Goal: Transaction & Acquisition: Purchase product/service

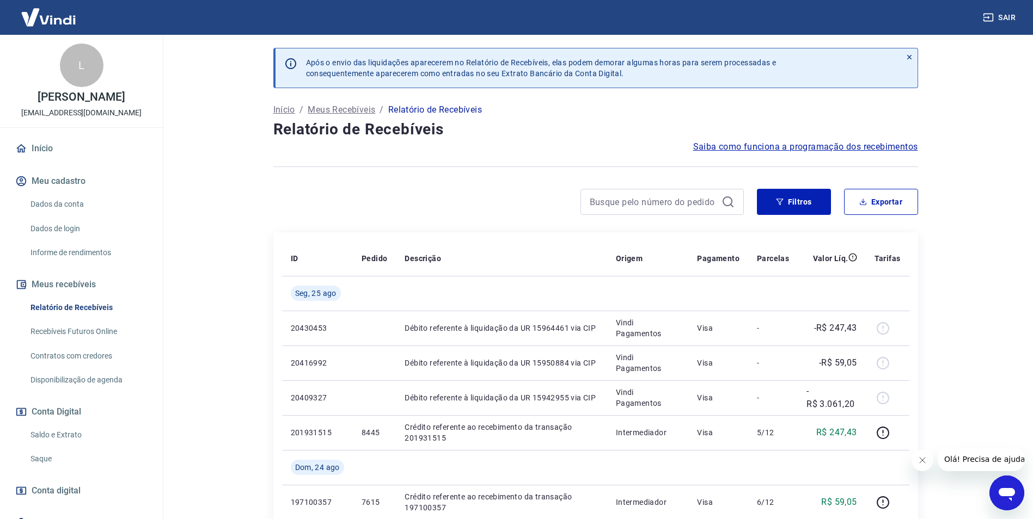
click at [65, 446] on link "Saldo e Extrato" at bounding box center [88, 435] width 124 height 22
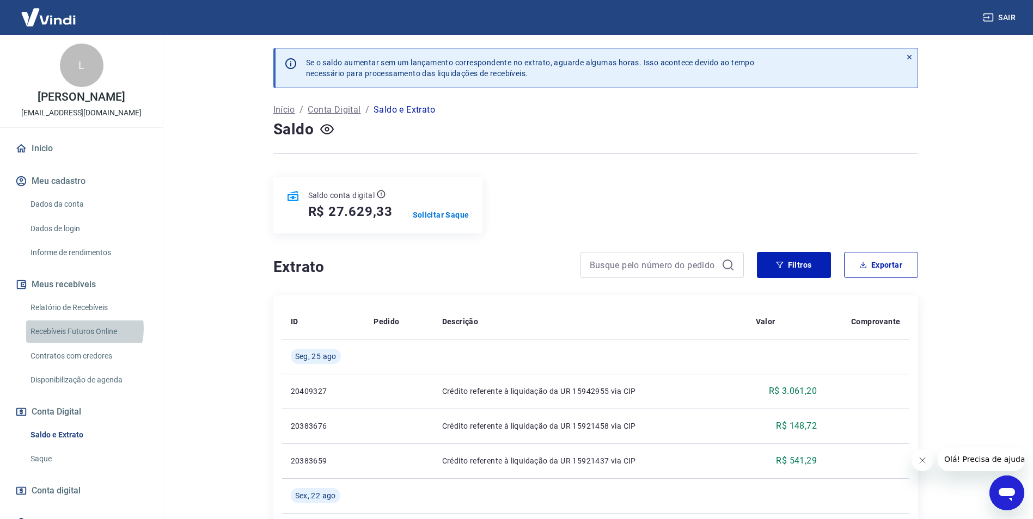
click at [81, 340] on link "Recebíveis Futuros Online" at bounding box center [88, 332] width 124 height 22
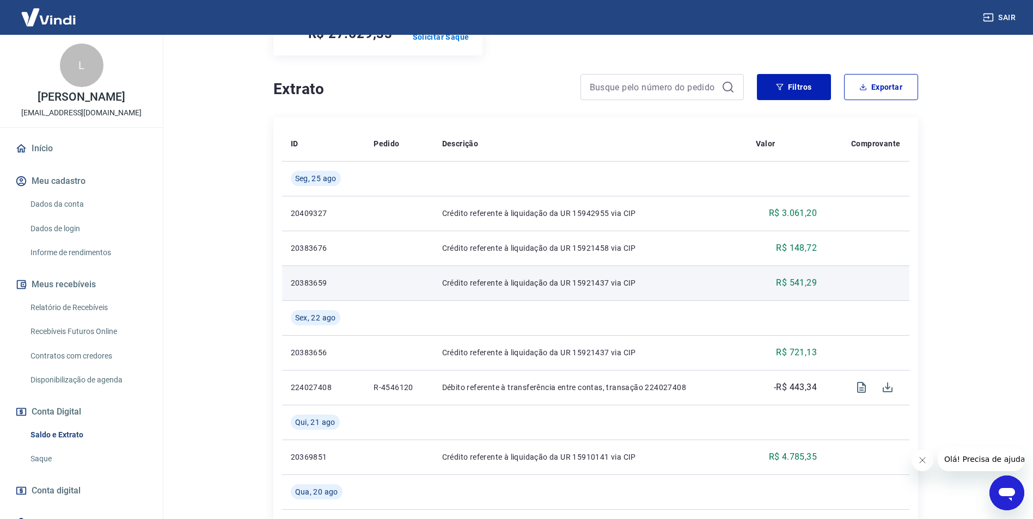
scroll to position [163, 0]
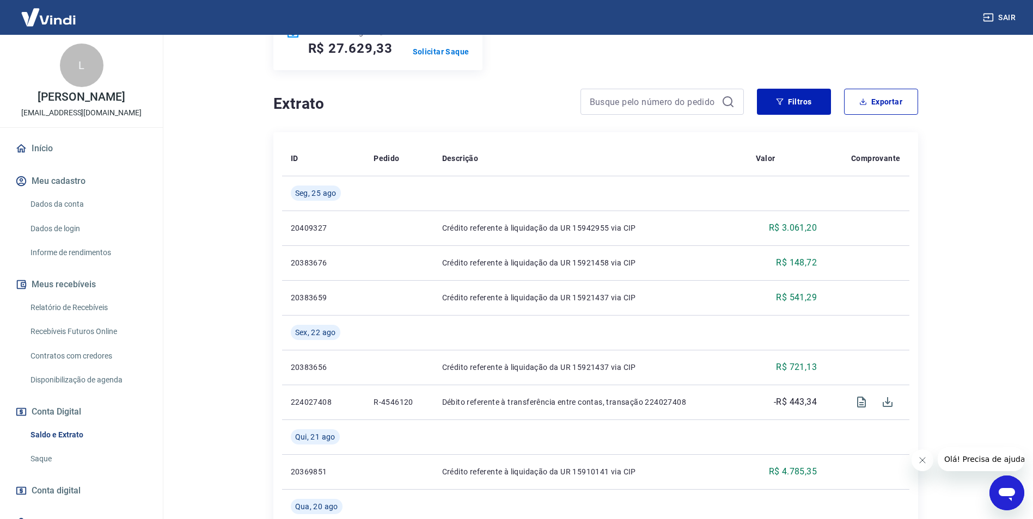
click at [87, 319] on link "Relatório de Recebíveis" at bounding box center [88, 308] width 124 height 22
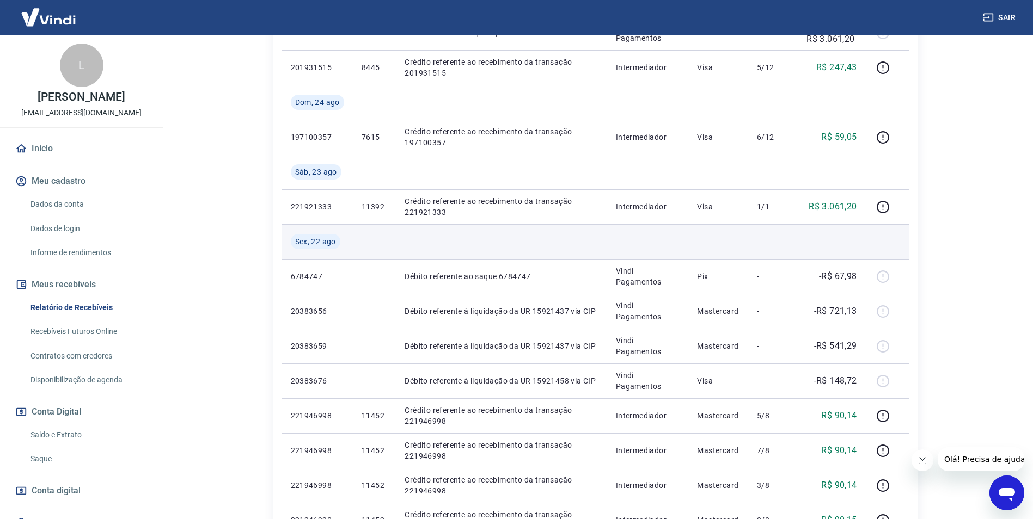
scroll to position [381, 0]
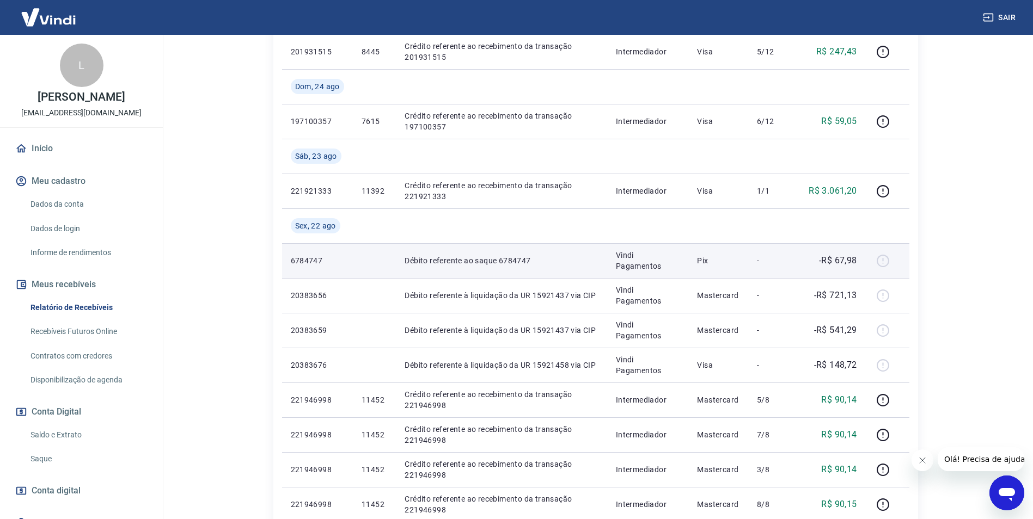
click at [883, 261] on div at bounding box center [887, 260] width 26 height 17
click at [888, 261] on div at bounding box center [887, 260] width 26 height 17
click at [883, 259] on div at bounding box center [887, 260] width 26 height 17
click at [765, 258] on p "-" at bounding box center [773, 260] width 32 height 11
click at [500, 256] on p "Débito referente ao saque 6784747" at bounding box center [502, 260] width 194 height 11
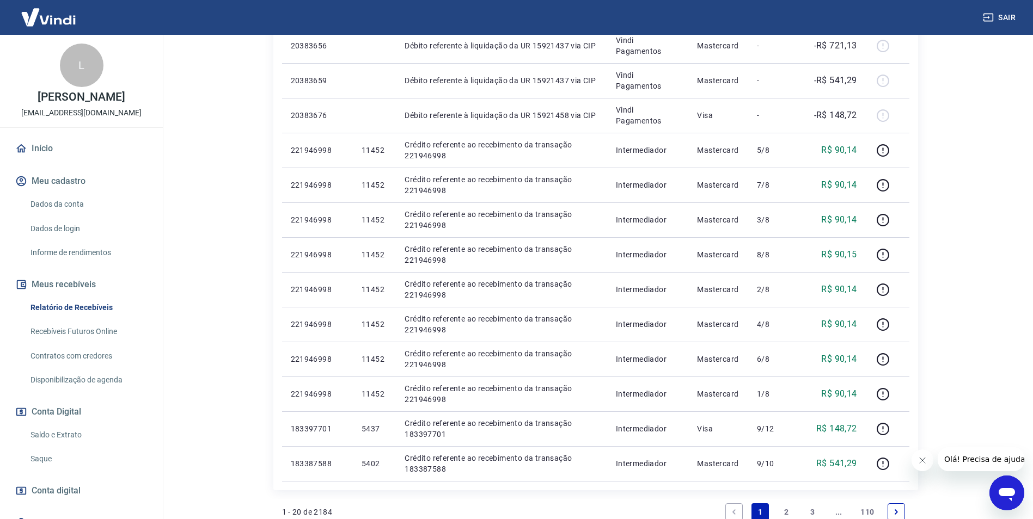
scroll to position [599, 0]
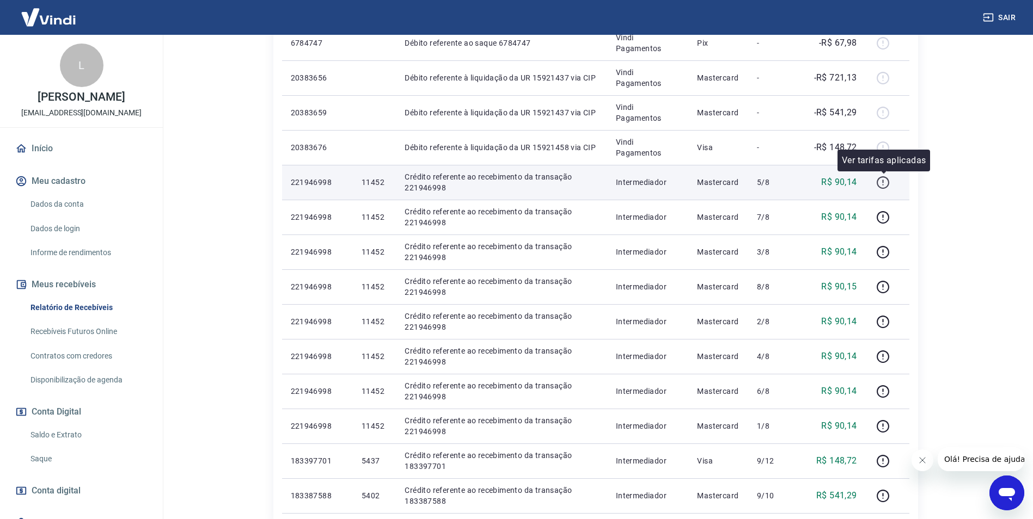
click at [886, 183] on icon "button" at bounding box center [883, 183] width 14 height 14
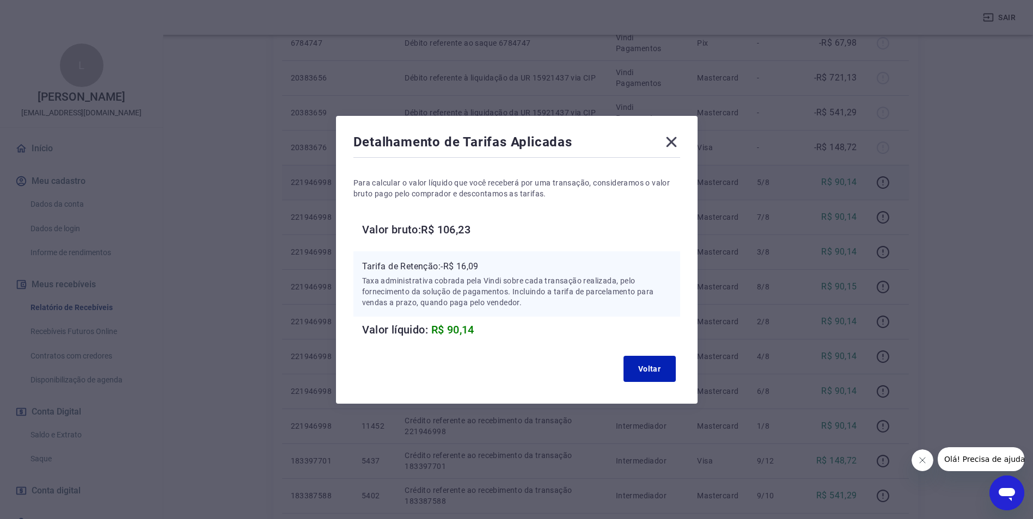
click at [675, 139] on icon at bounding box center [671, 141] width 17 height 17
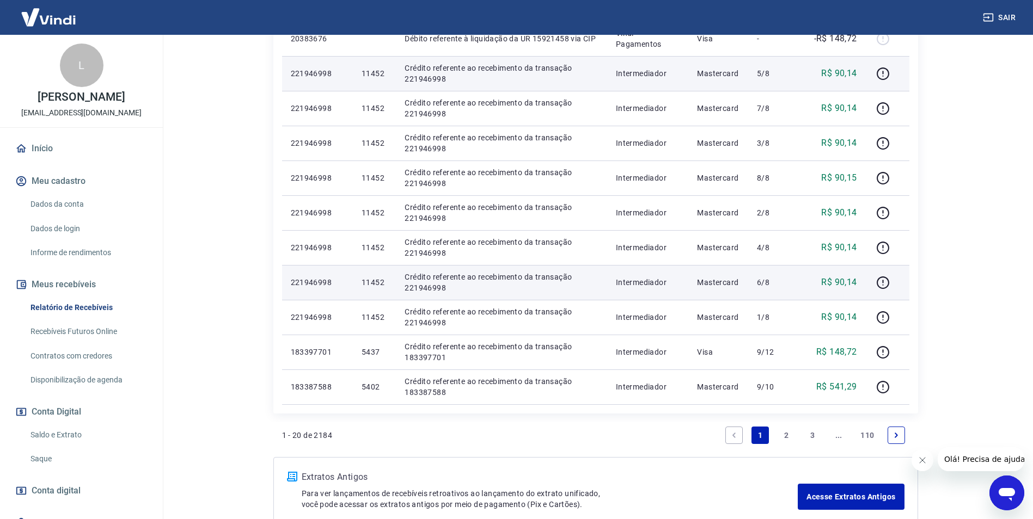
scroll to position [653, 0]
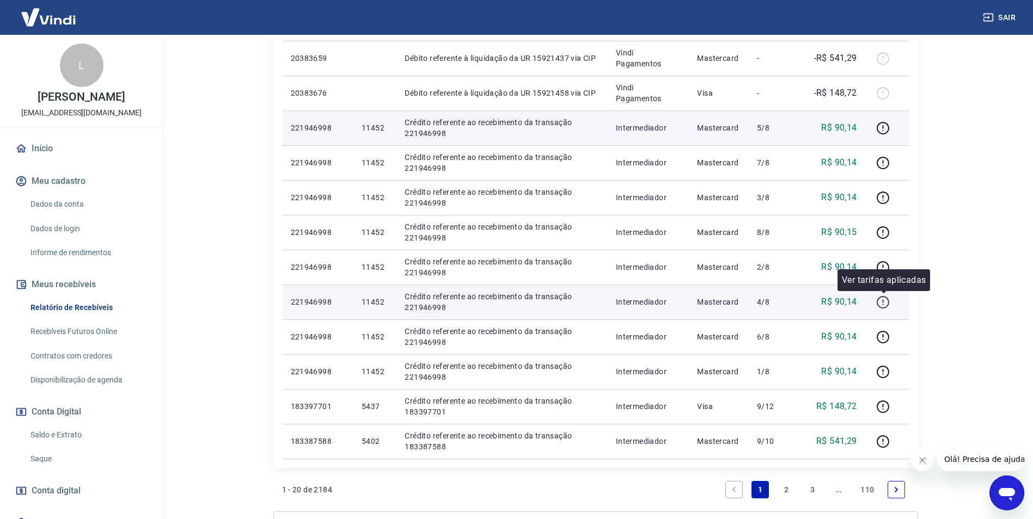
click at [881, 302] on icon "button" at bounding box center [883, 303] width 14 height 14
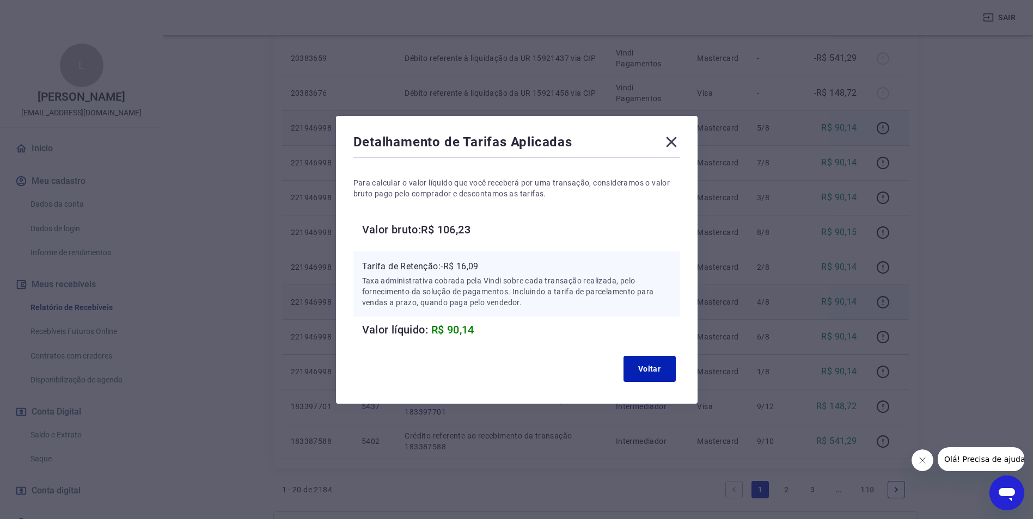
click at [676, 142] on icon at bounding box center [671, 142] width 10 height 10
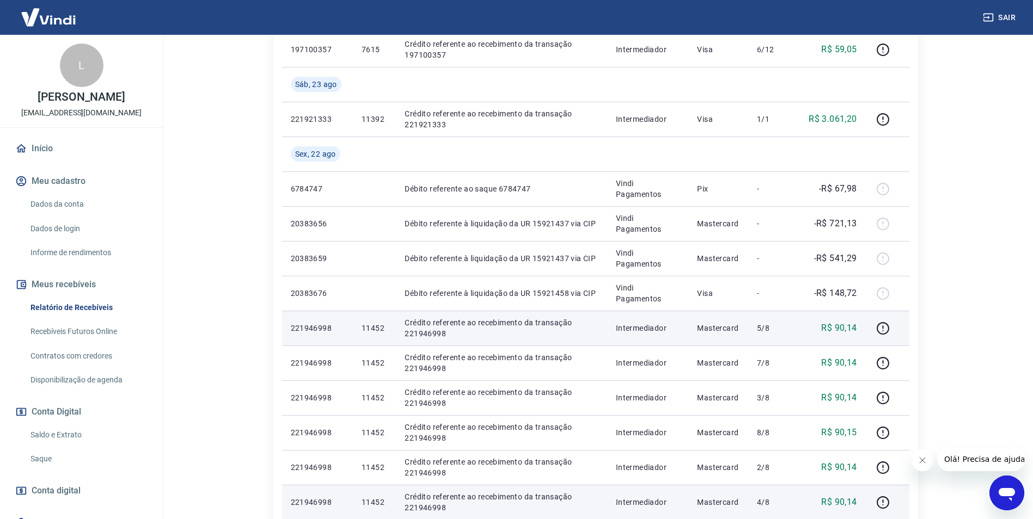
scroll to position [599, 0]
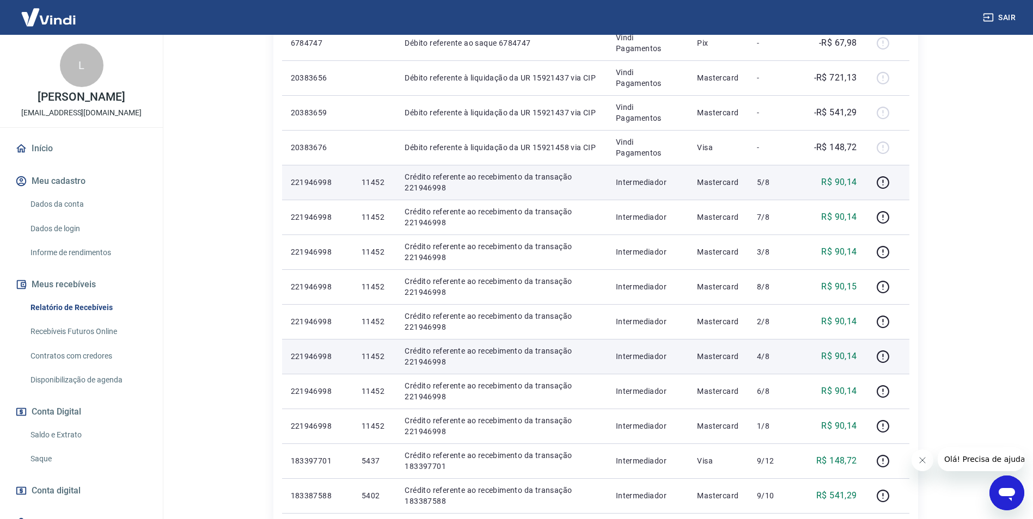
click at [1007, 486] on icon "Abrir janela de mensagens" at bounding box center [1007, 494] width 20 height 20
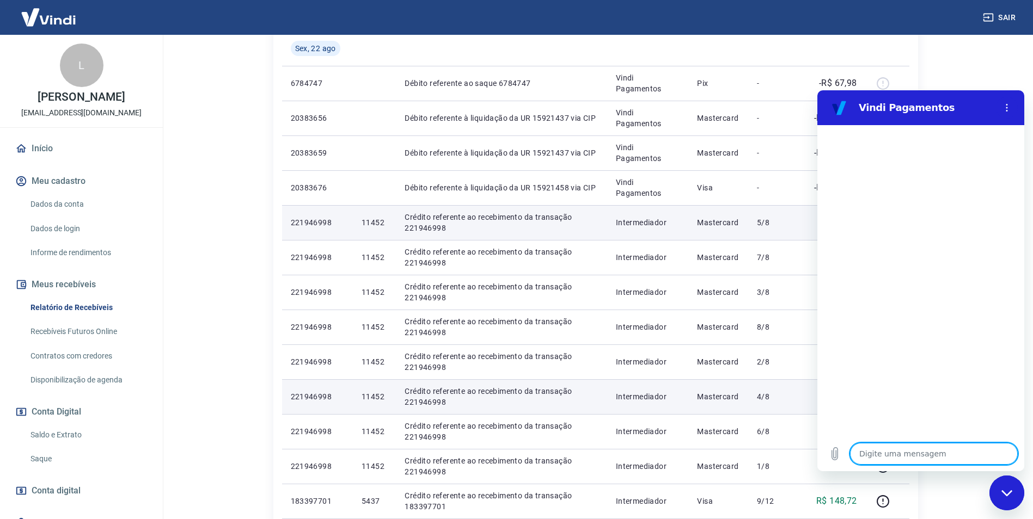
scroll to position [554, 0]
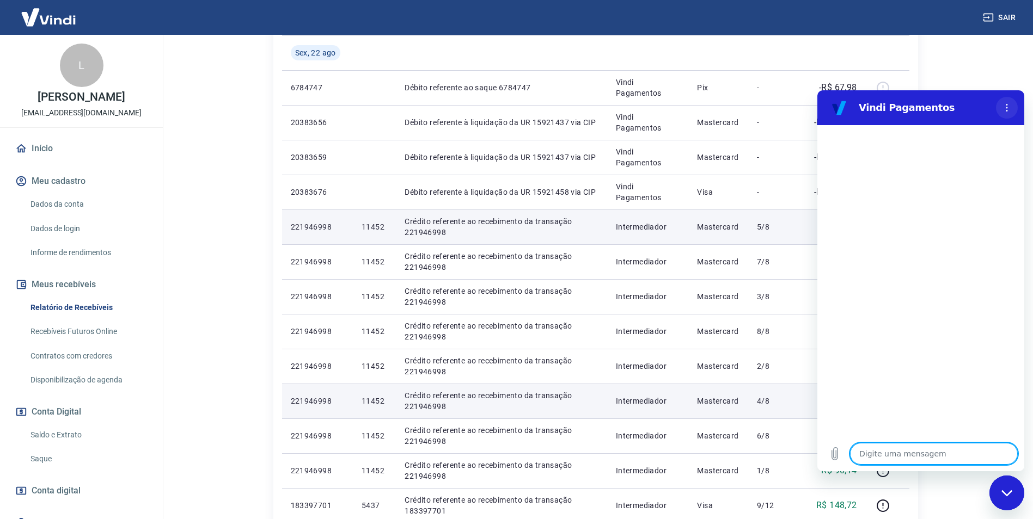
click at [1009, 107] on icon "Menu de opções" at bounding box center [1006, 107] width 9 height 9
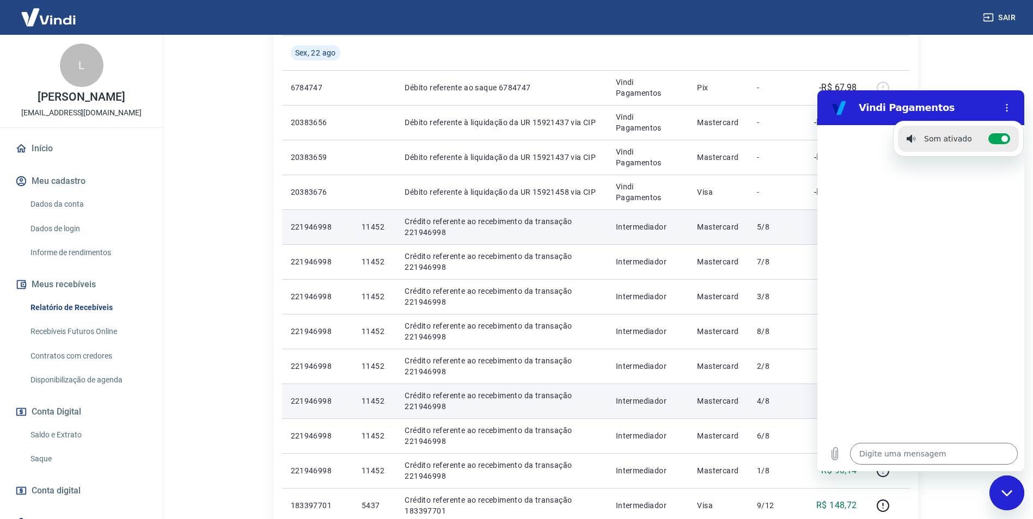
click at [932, 212] on div at bounding box center [920, 280] width 207 height 311
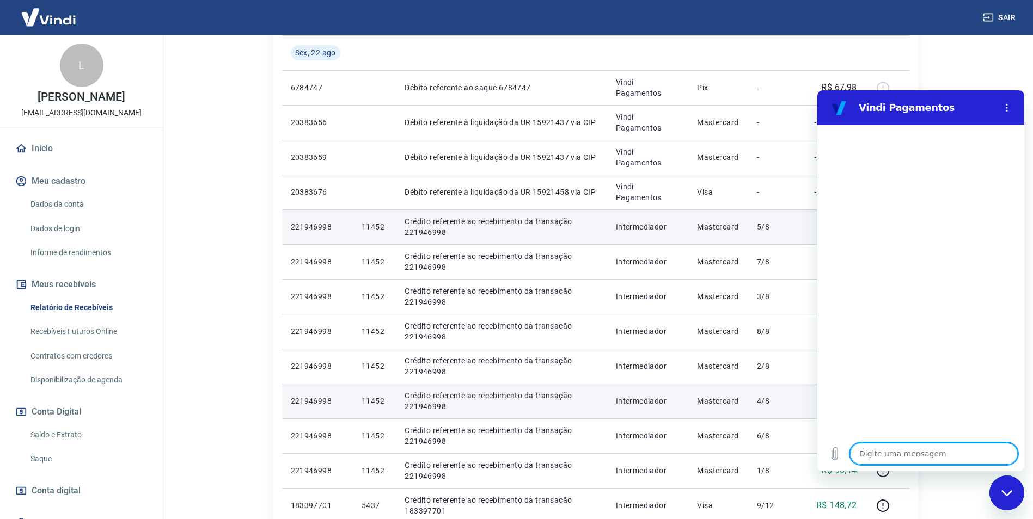
click at [907, 452] on textarea at bounding box center [934, 454] width 168 height 22
type textarea "B"
type textarea "x"
type textarea "Bo"
type textarea "x"
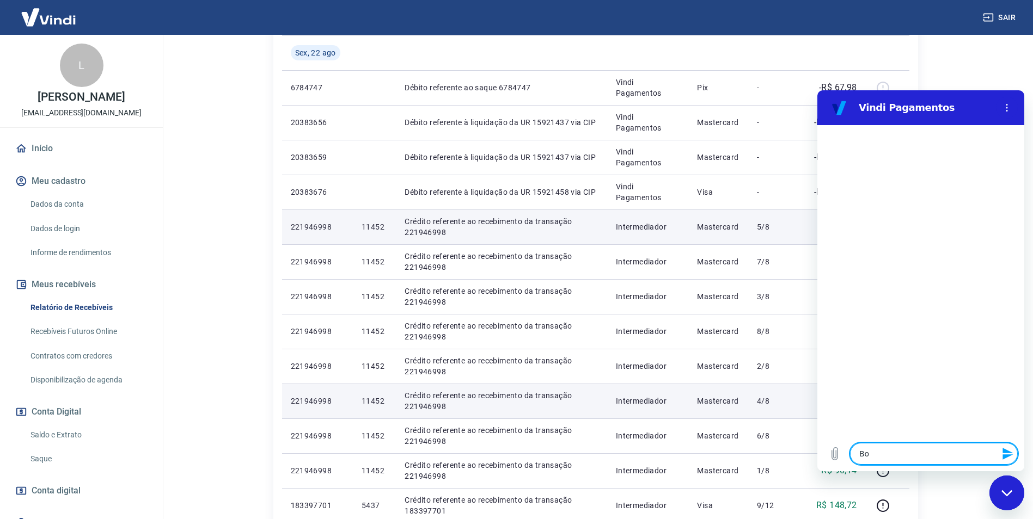
type textarea "Bo a"
type textarea "x"
type textarea "Bo at"
type textarea "x"
type textarea "Bo ata"
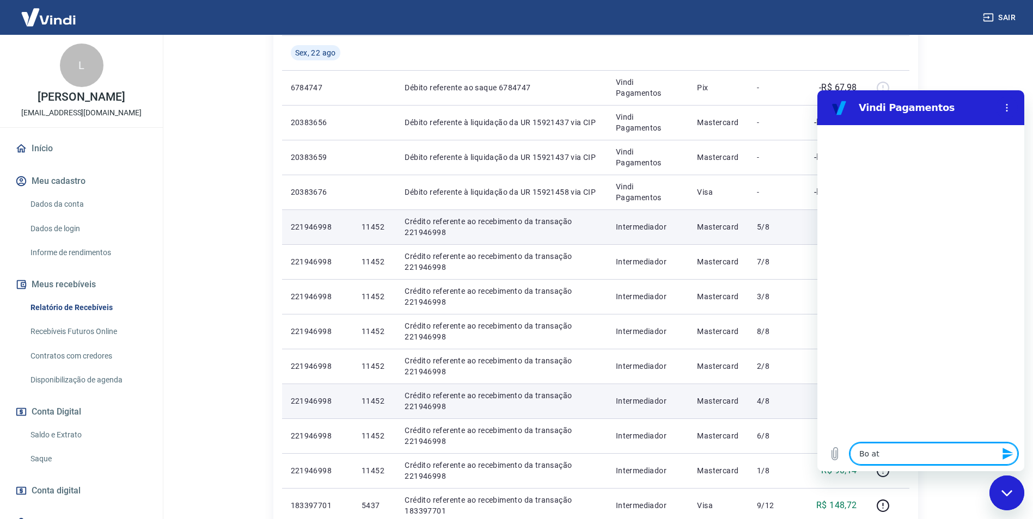
type textarea "x"
type textarea "Bo atar"
type textarea "x"
type textarea "Bo atard"
type textarea "x"
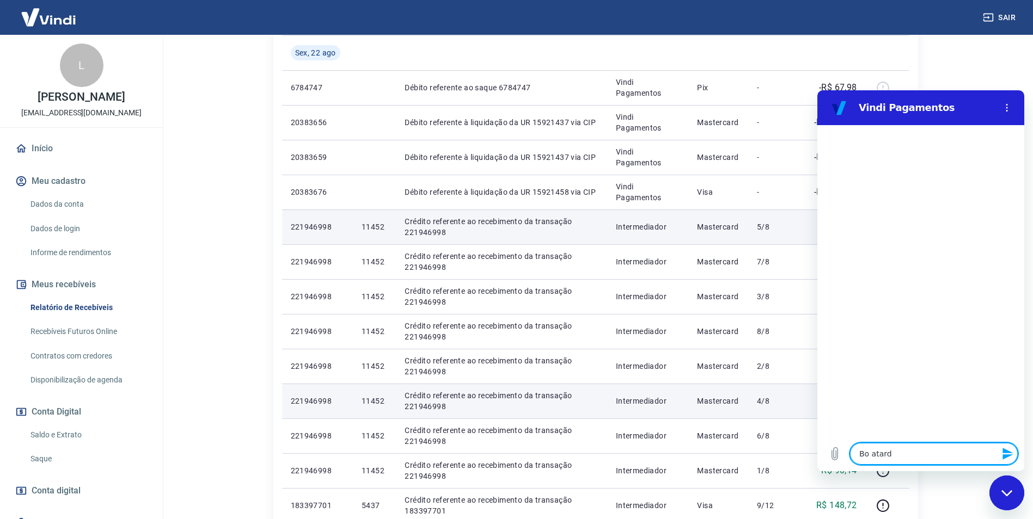
type textarea "Bo atarde"
type textarea "x"
type textarea "Bo atard"
type textarea "x"
type textarea "Bo atar"
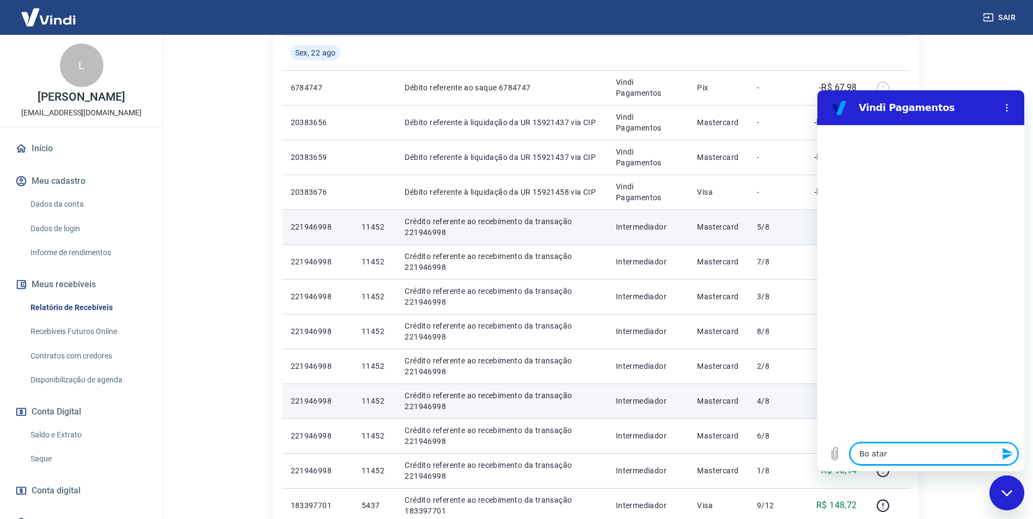
type textarea "x"
type textarea "Bo ata"
type textarea "x"
type textarea "Bo at"
type textarea "x"
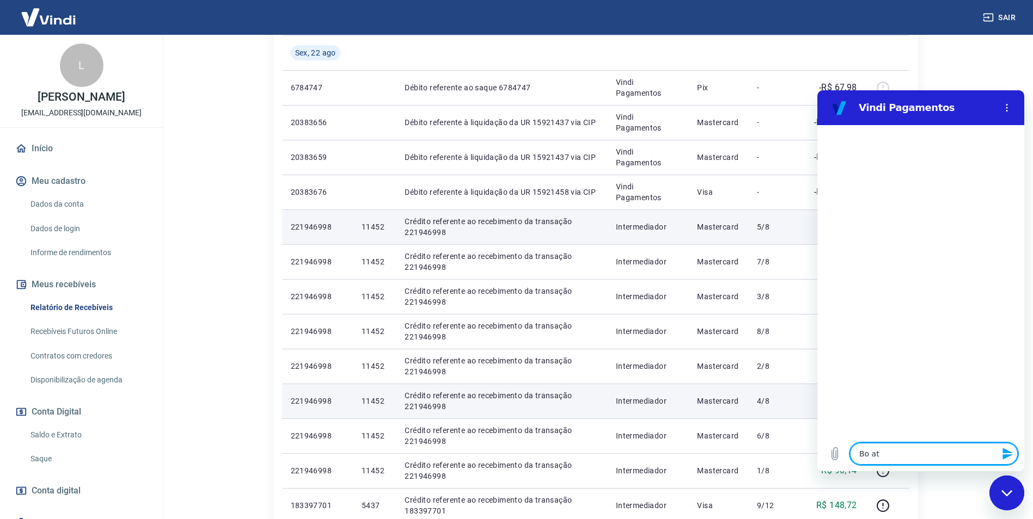
type textarea "Bo a"
type textarea "x"
type textarea "Bo"
type textarea "x"
type textarea "Bo"
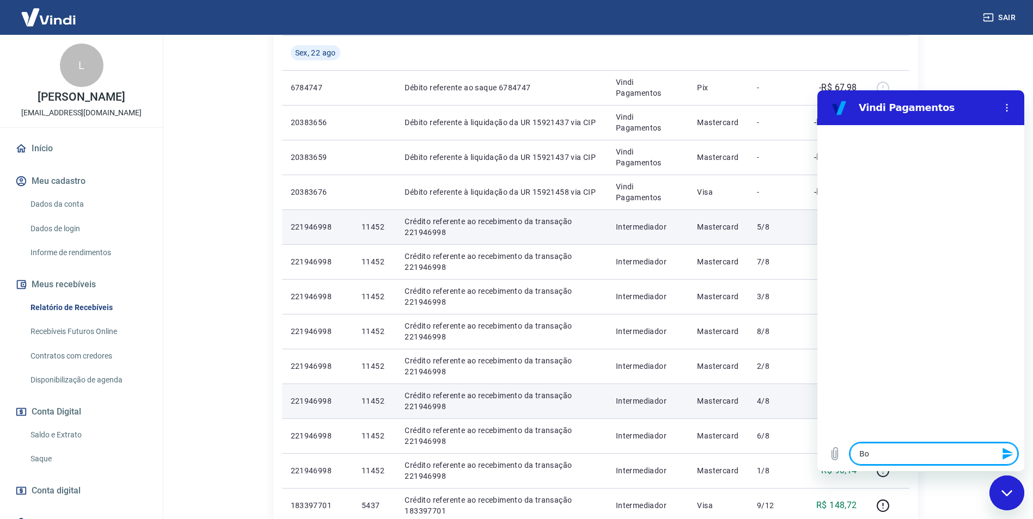
type textarea "x"
type textarea "Boa"
type textarea "x"
type textarea "Boa"
type textarea "x"
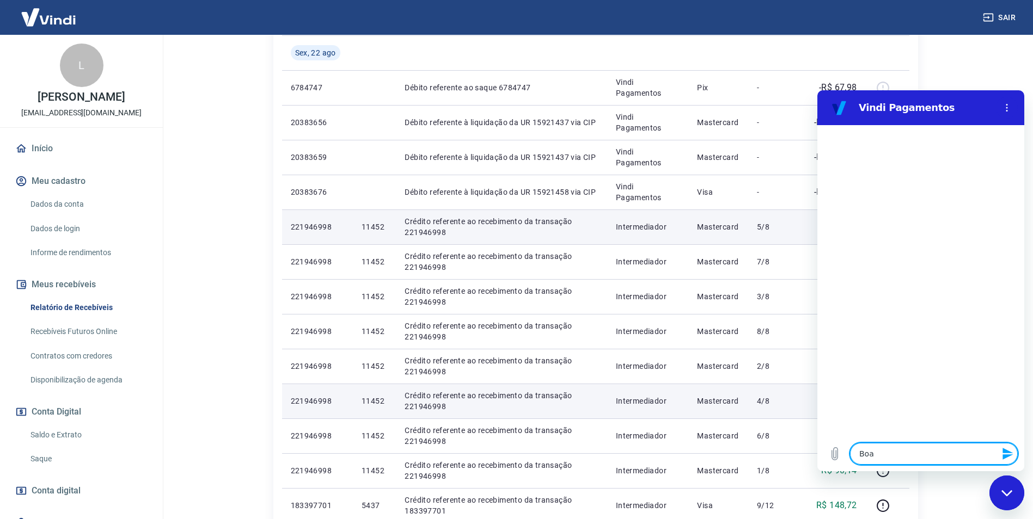
type textarea "Boa t"
type textarea "x"
type textarea "Boa ta"
type textarea "x"
type textarea "Boa tar"
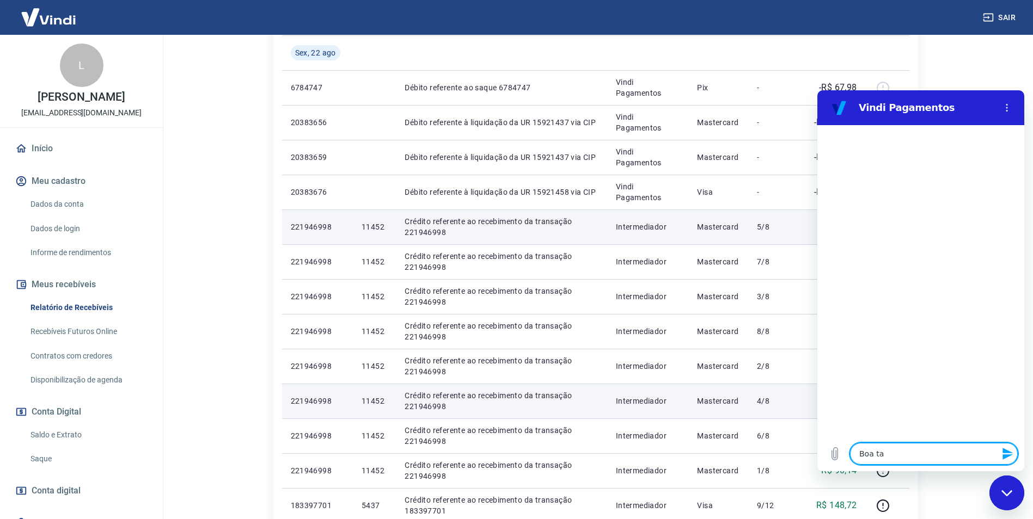
type textarea "x"
type textarea "Boa tard"
type textarea "x"
type textarea "Boa tarde"
type textarea "x"
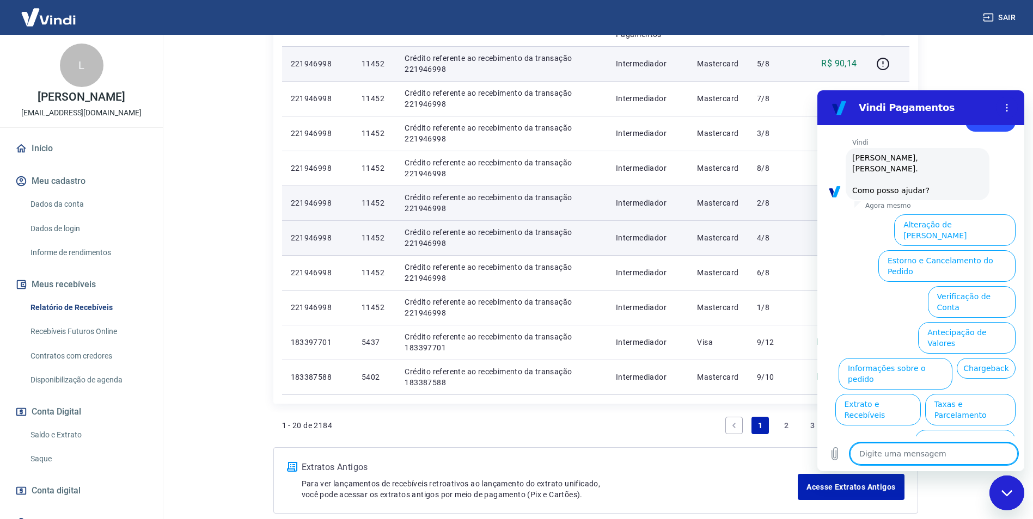
scroll to position [36, 0]
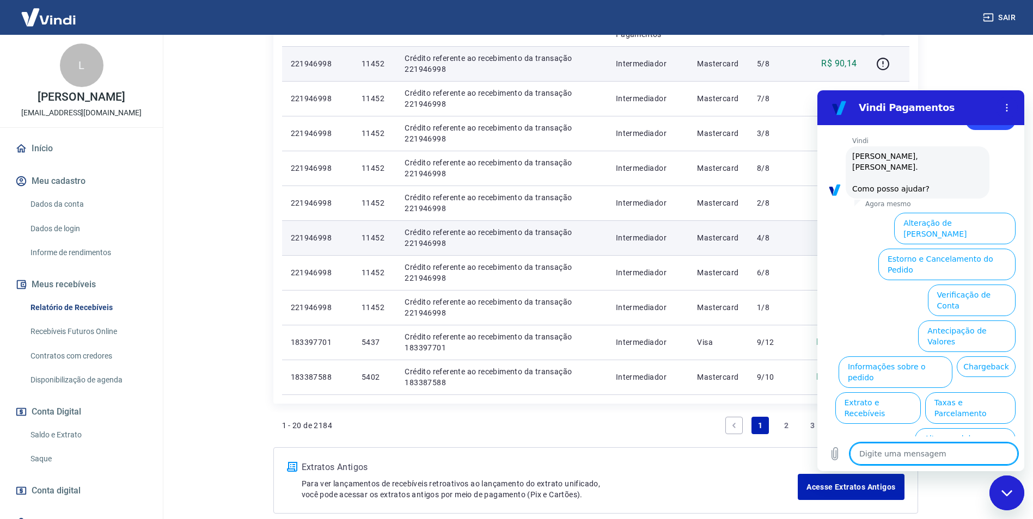
click at [1006, 485] on div "Fechar janela de mensagens" at bounding box center [1006, 493] width 33 height 33
type textarea "x"
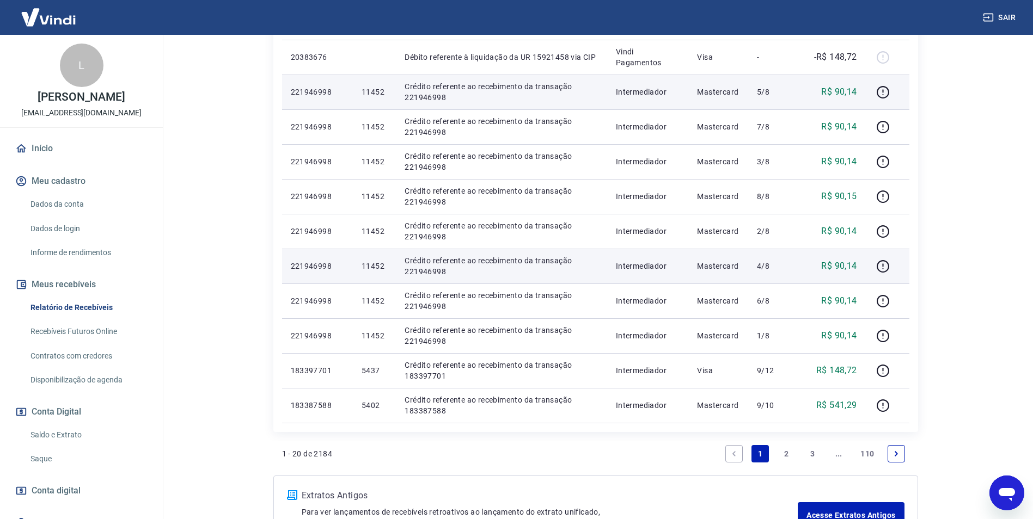
scroll to position [663, 0]
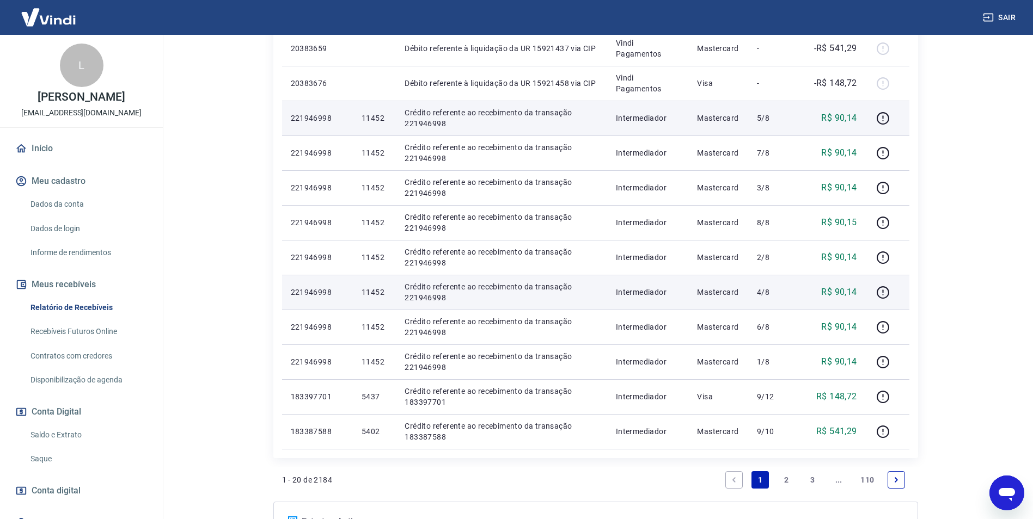
click at [1014, 484] on icon "Abrir janela de mensagens" at bounding box center [1007, 494] width 20 height 20
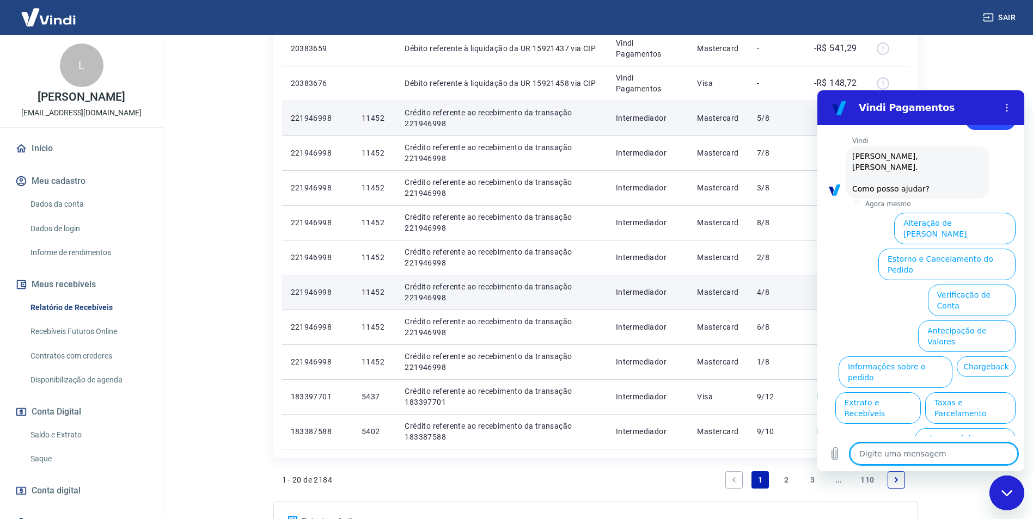
click at [907, 454] on textarea at bounding box center [934, 454] width 168 height 22
drag, startPoint x: 881, startPoint y: 453, endPoint x: 871, endPoint y: 455, distance: 10.6
click at [882, 453] on textarea at bounding box center [934, 454] width 168 height 22
click at [834, 456] on icon "Carregar arquivo" at bounding box center [835, 454] width 6 height 13
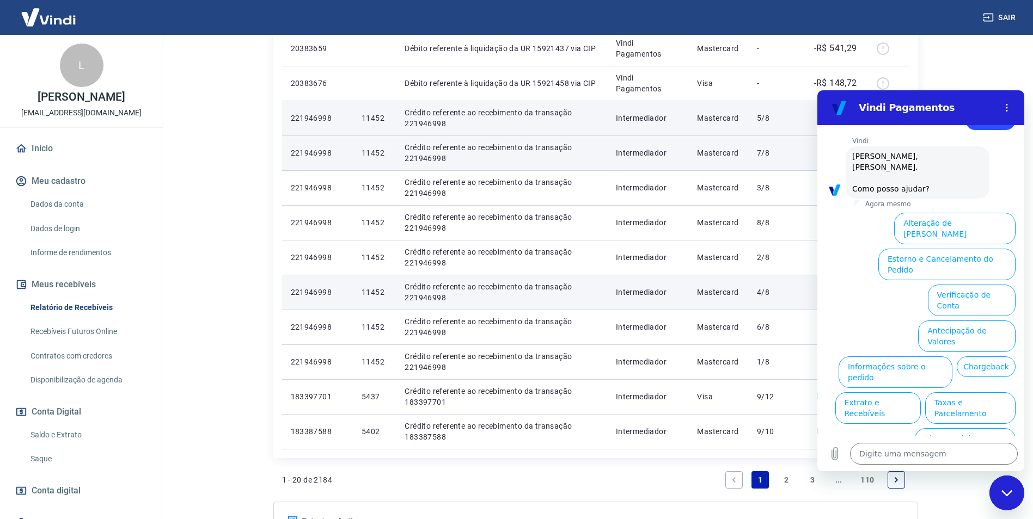
click at [766, 163] on td "7/8" at bounding box center [773, 153] width 50 height 35
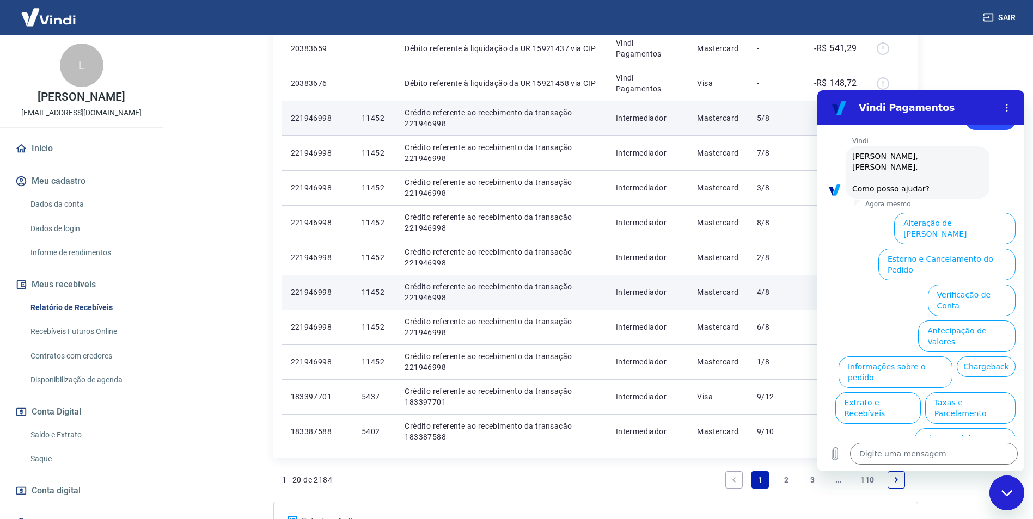
click at [1001, 494] on icon "Fechar janela de mensagens" at bounding box center [1006, 493] width 11 height 7
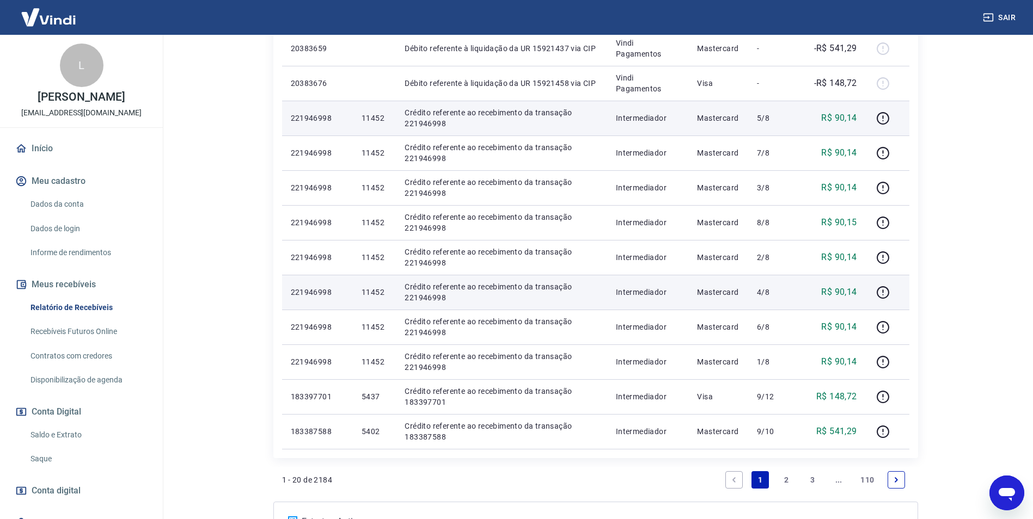
click at [1005, 503] on icon "Abrir janela de mensagens" at bounding box center [1007, 494] width 20 height 20
type textarea "x"
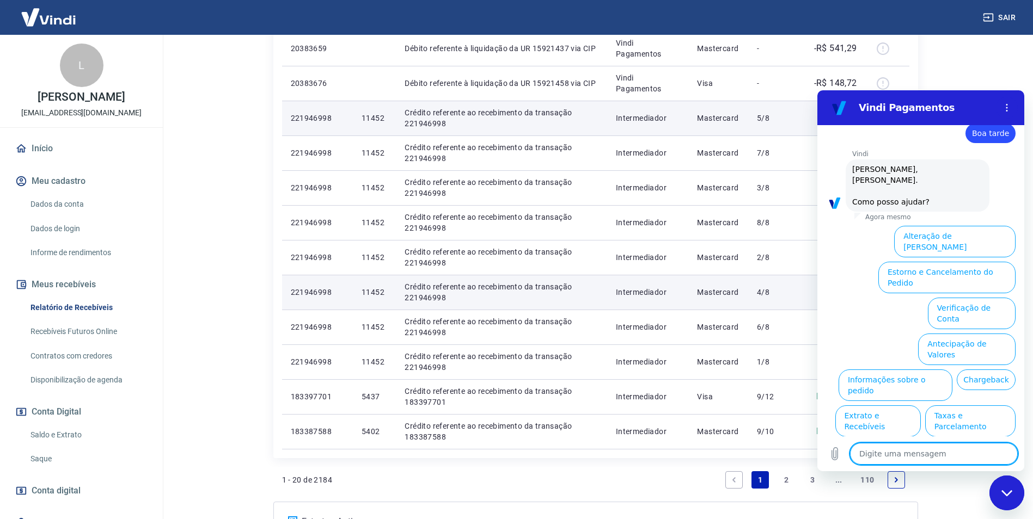
scroll to position [36, 0]
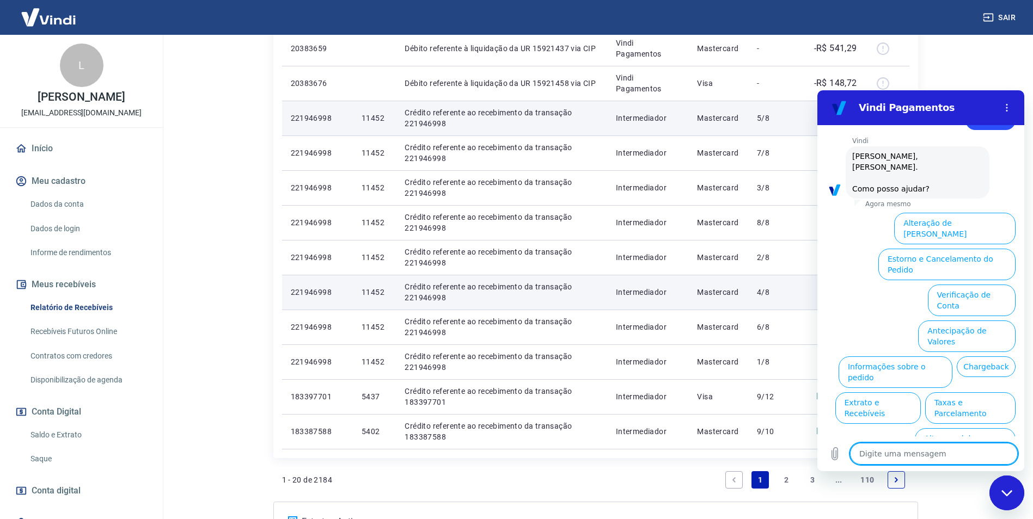
type textarea "o"
type textarea "x"
type textarea "os"
type textarea "x"
type textarea "os"
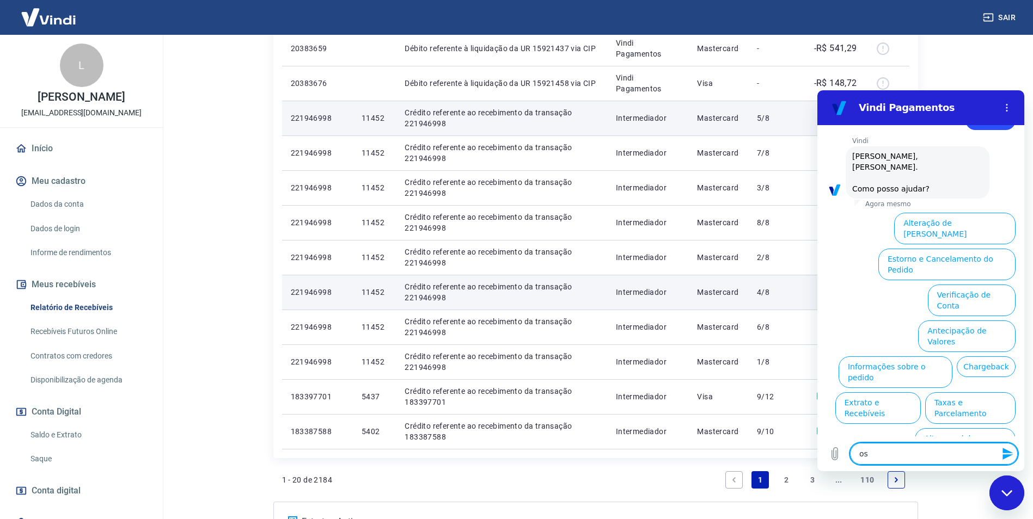
type textarea "x"
type textarea "os v"
type textarea "x"
type textarea "os va"
type textarea "x"
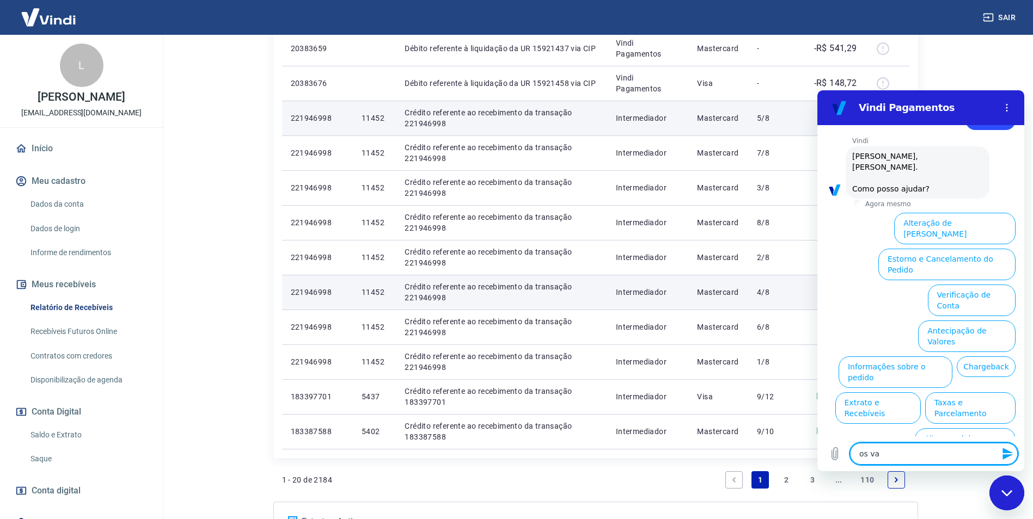
type textarea "os val"
type textarea "x"
type textarea "os valo"
type textarea "x"
type textarea "os valor"
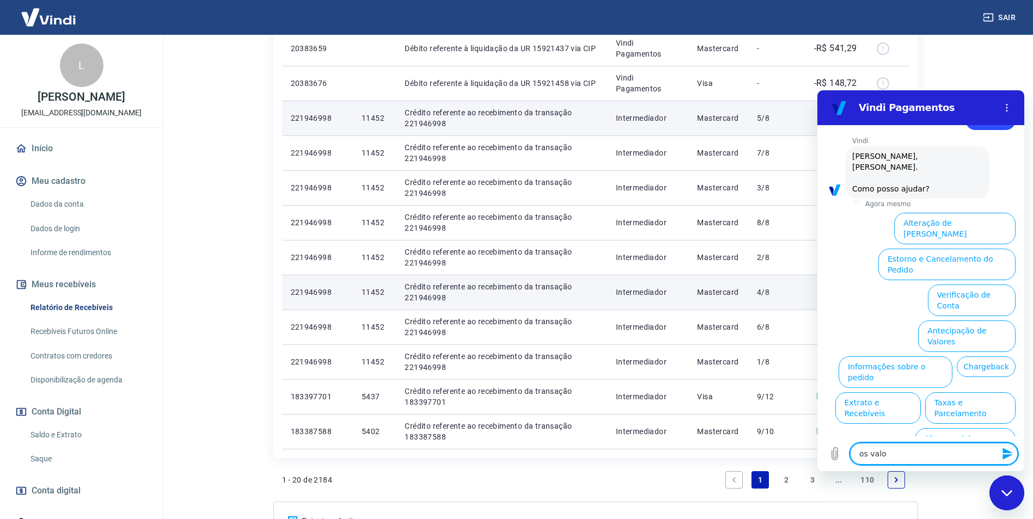
type textarea "x"
type textarea "os valore"
type textarea "x"
type textarea "os valores"
type textarea "x"
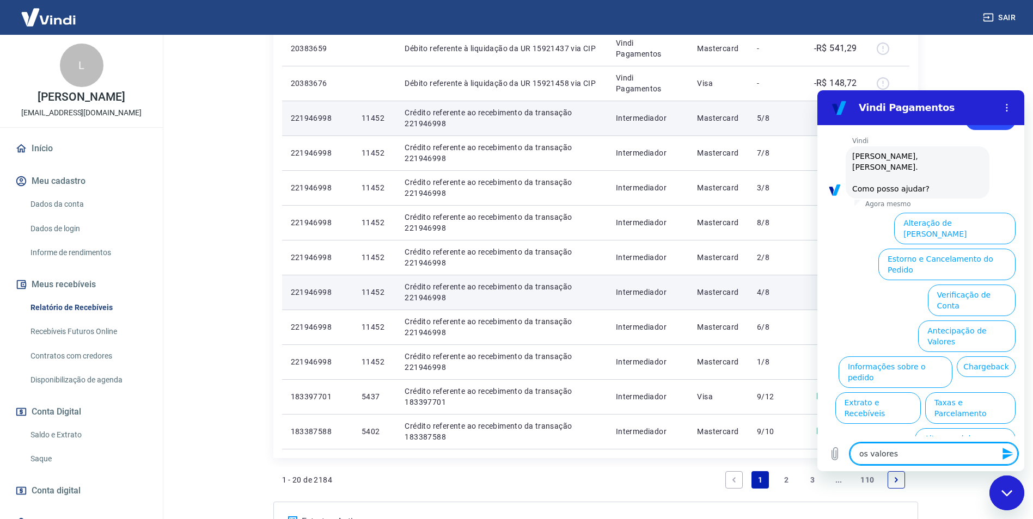
type textarea "os valores"
type textarea "x"
type textarea "os valores q"
type textarea "x"
type textarea "os valores qu"
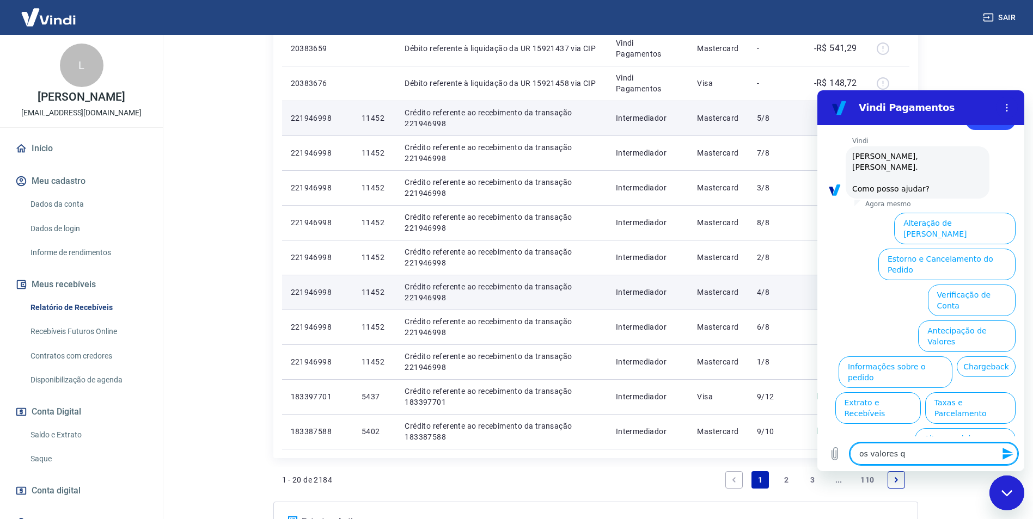
type textarea "x"
type textarea "os valores que"
type textarea "x"
type textarea "os valores que"
type textarea "x"
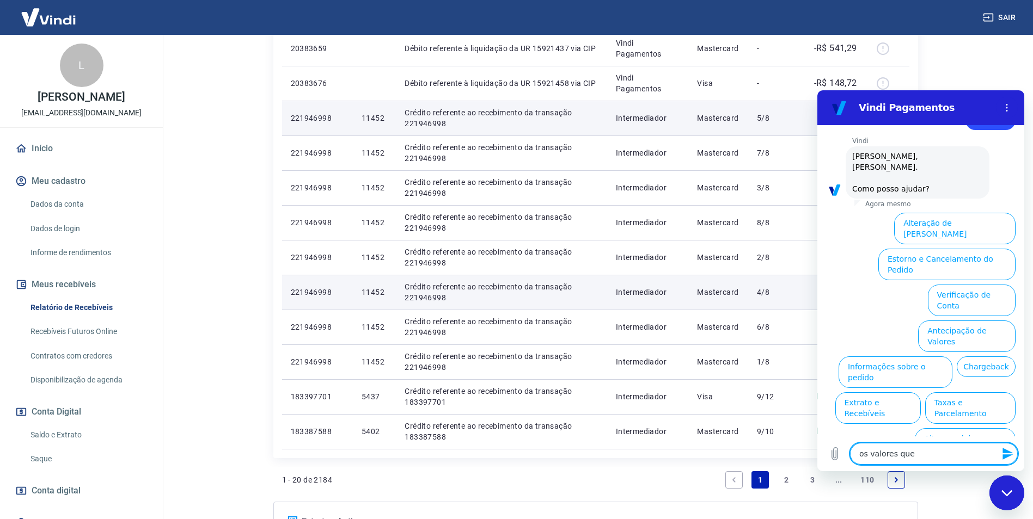
type textarea "os valores que a"
type textarea "x"
type textarea "os valores que ap"
type textarea "x"
type textarea "os valores que apa"
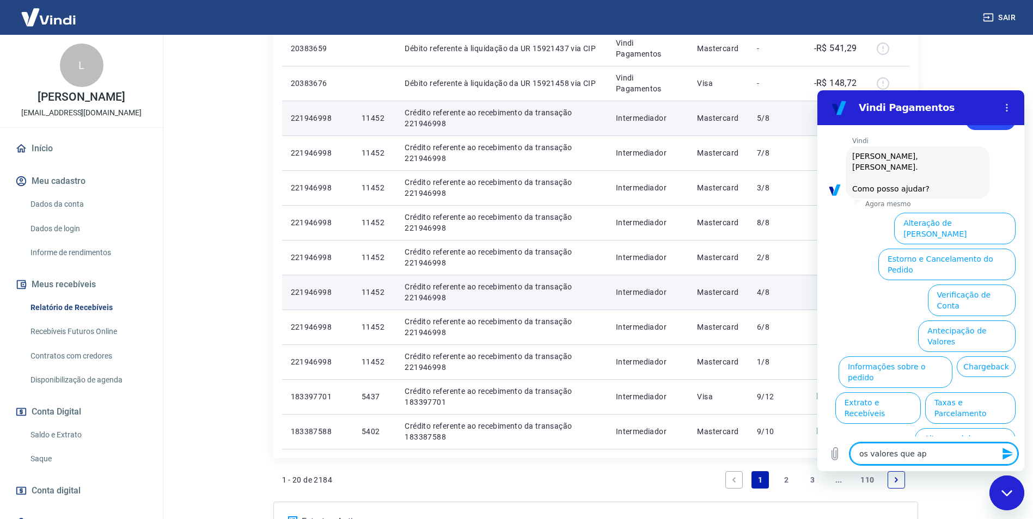
type textarea "x"
type textarea "os valores que apar"
type textarea "x"
type textarea "os valores que apare"
type textarea "x"
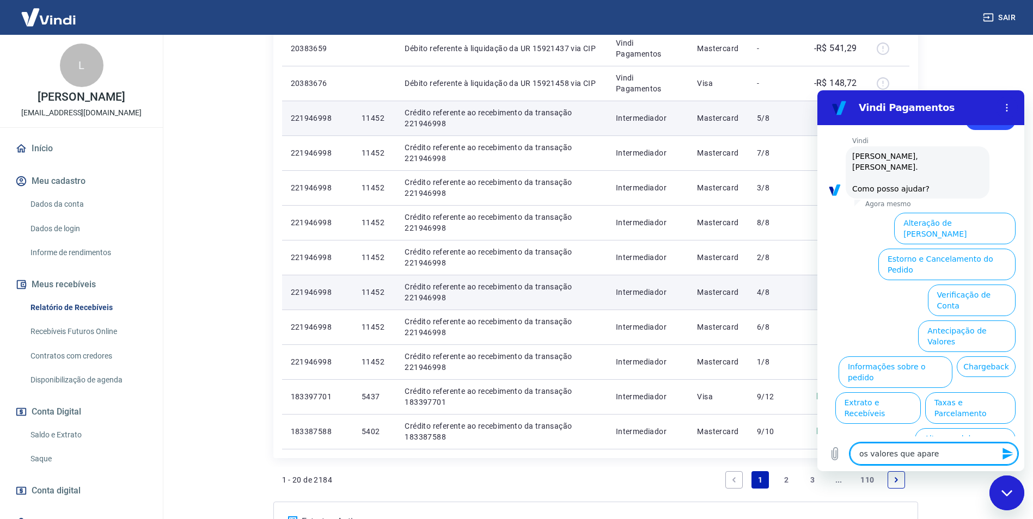
type textarea "os valores que aparec"
type textarea "x"
type textarea "os valores que aparece"
type textarea "x"
type textarea "os valores que aparecem"
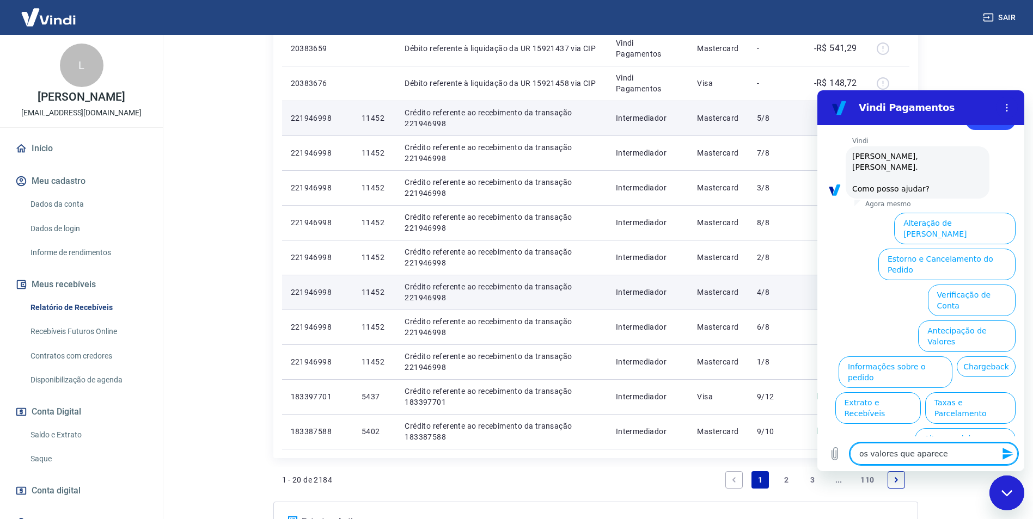
type textarea "x"
type textarea "os valores que aparecem"
type textarea "x"
type textarea "os valores que aparecem c"
type textarea "x"
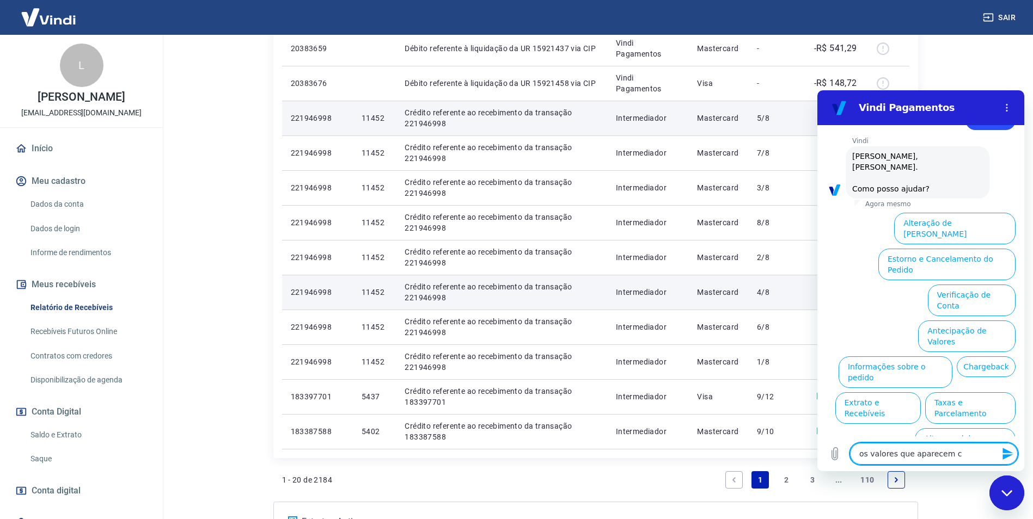
type textarea "os valores que aparecem co"
type textarea "x"
type textarea "os valores que aparecem com"
type textarea "x"
type textarea "os valores que aparecem como"
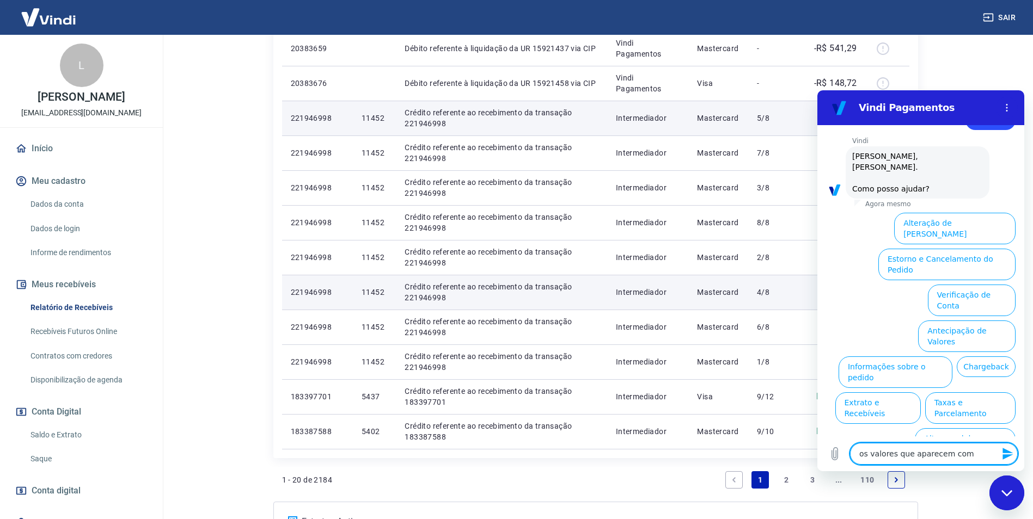
type textarea "x"
type textarea "os valores que aparecem como"
type textarea "x"
type textarea "os valores que aparecem como c"
type textarea "x"
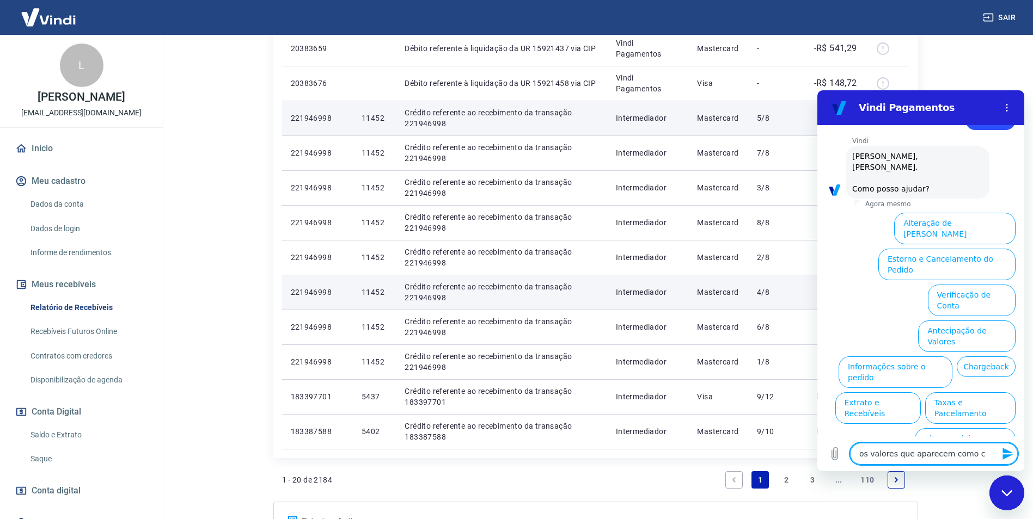
type textarea "os valores que aparecem como cr"
type textarea "x"
type textarea "os valores que aparecem como cre"
type textarea "x"
type textarea "os valores que aparecem como cred"
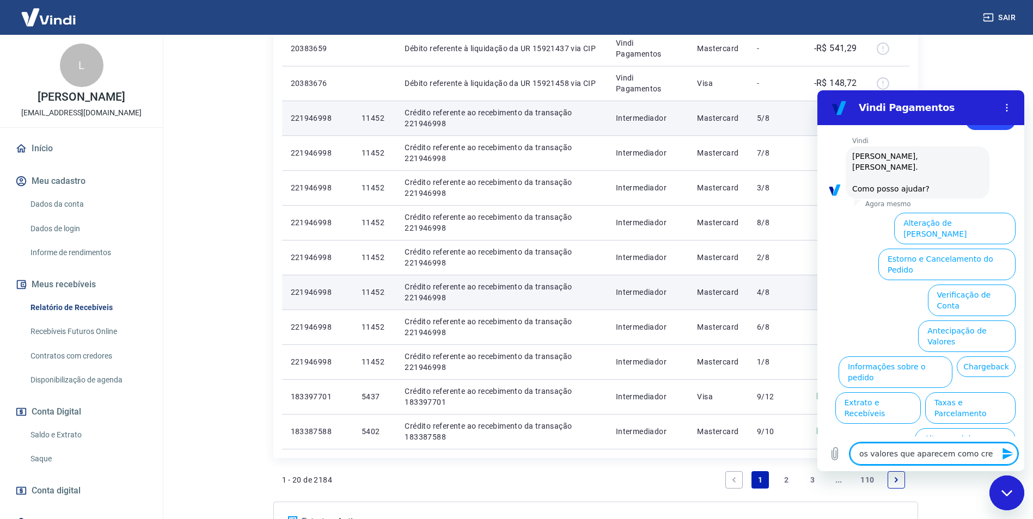
type textarea "x"
type textarea "os valores que aparecem como credi"
type textarea "x"
type textarea "os valores que aparecem como credit"
type textarea "x"
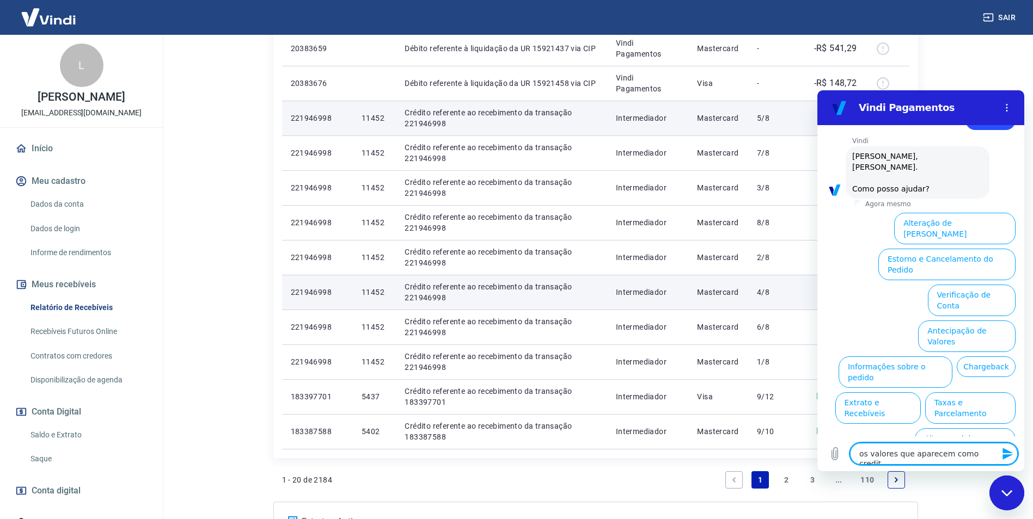
type textarea "os valores que aparecem como credito"
type textarea "x"
type textarea "os valores que aparecem como credito"
type textarea "x"
type textarea "os valores que aparecem como credito r"
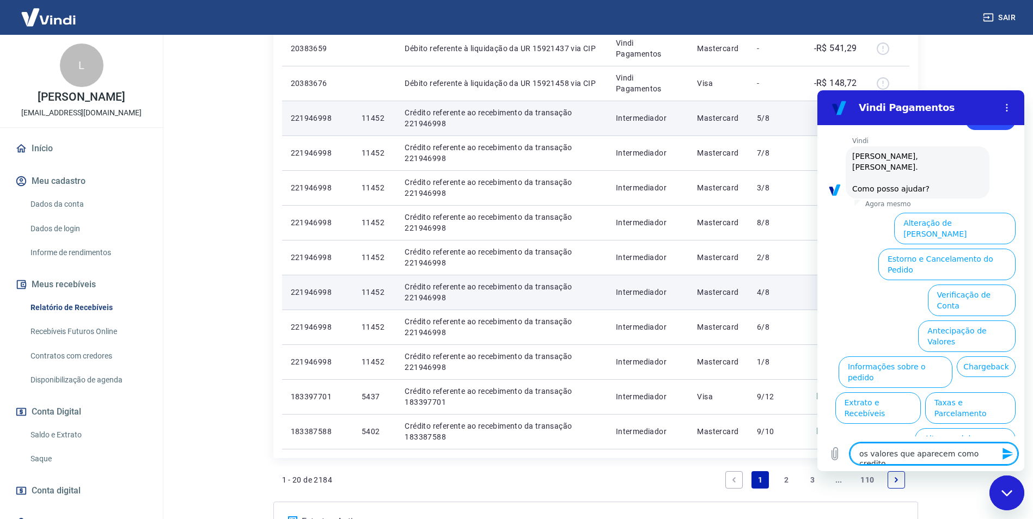
type textarea "x"
type textarea "os valores que aparecem como credito re"
type textarea "x"
type textarea "os valores que aparecem como credito ref"
type textarea "x"
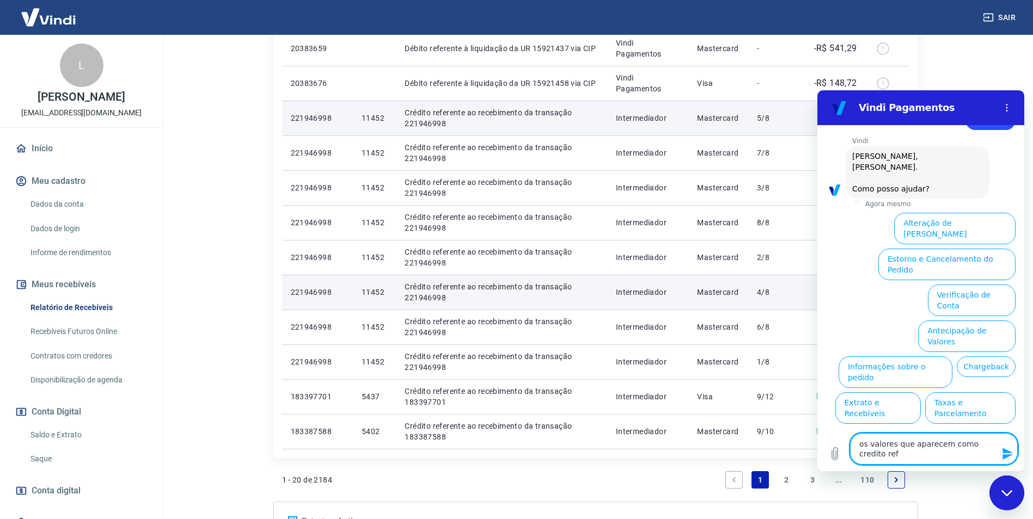
type textarea "os valores que aparecem como credito refe"
type textarea "x"
type textarea "os valores que aparecem como credito refer"
type textarea "x"
type textarea "os valores que aparecem como credito refere"
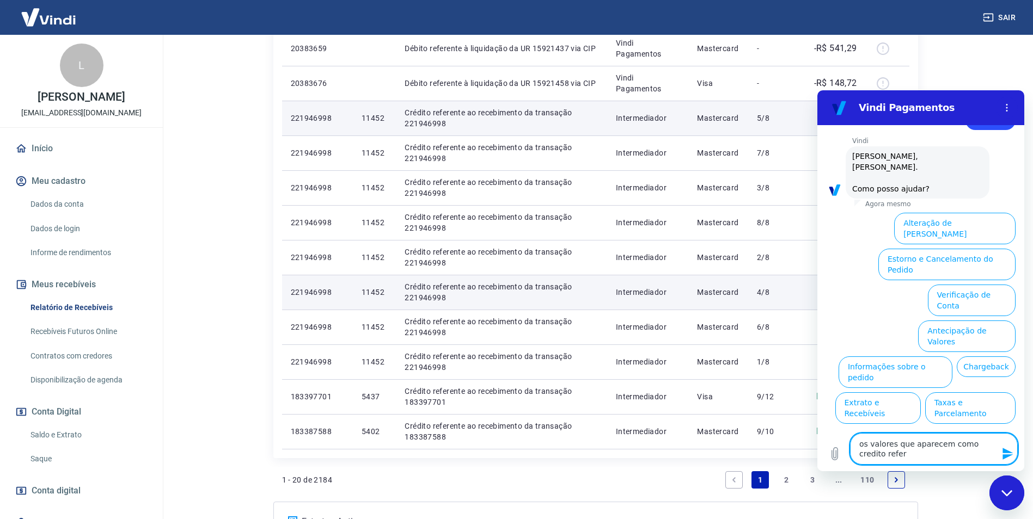
type textarea "x"
type textarea "os valores que aparecem como credito referen"
type textarea "x"
type textarea "os valores que aparecem como credito referent"
type textarea "x"
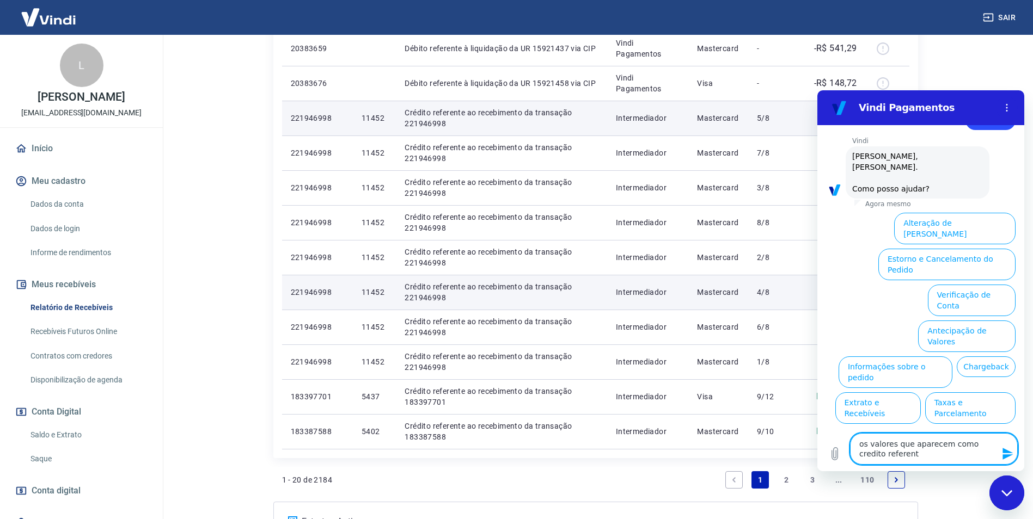
type textarea "os valores que aparecem como credito referente"
type textarea "x"
type textarea "os valores que aparecem como credito referente"
type textarea "x"
type textarea "os valores que aparecem como credito referente a"
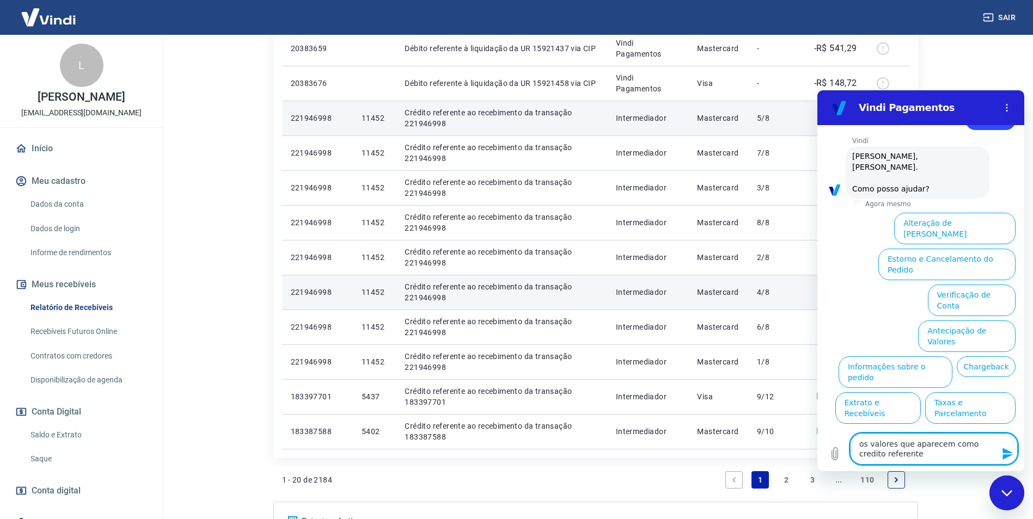
type textarea "x"
type textarea "os valores que aparecem como credito referente ao"
type textarea "x"
type textarea "os valores que aparecem como credito referente ao"
type textarea "x"
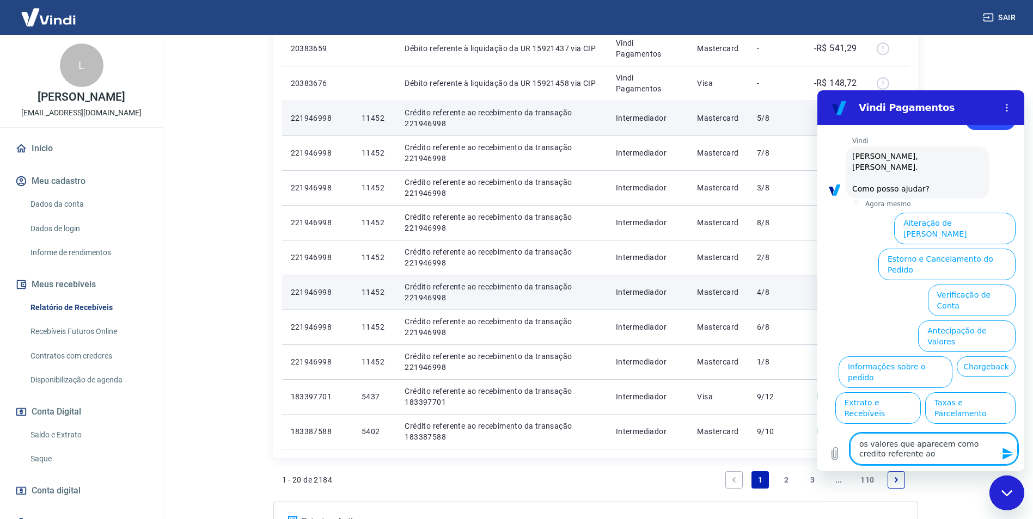
type textarea "os valores que aparecem como credito referente ao r"
type textarea "x"
type textarea "os valores que aparecem como credito referente ao re"
type textarea "x"
type textarea "os valores que aparecem como credito referente ao rec"
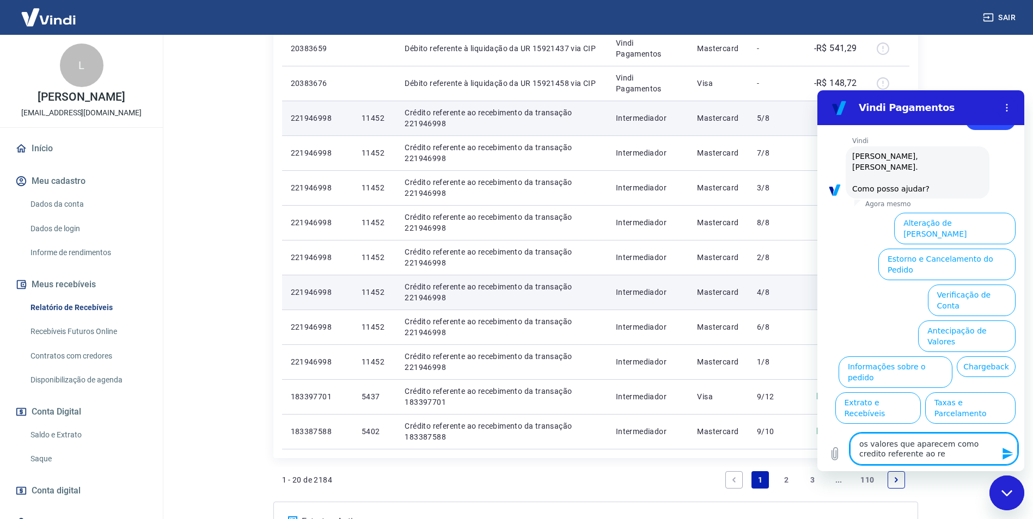
type textarea "x"
type textarea "os valores que aparecem como credito referente ao rece"
type textarea "x"
type textarea "os valores que aparecem como credito referente ao receb"
type textarea "x"
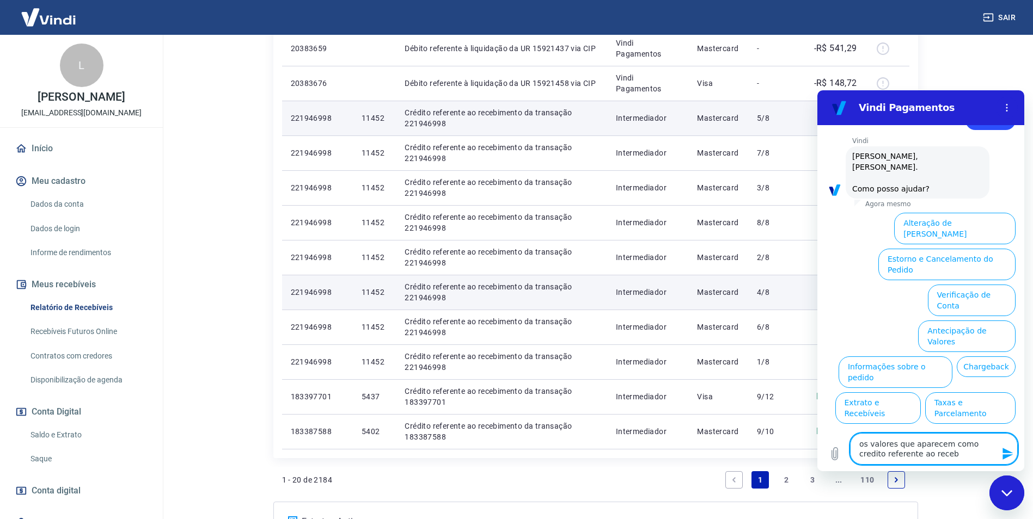
type textarea "os valores que aparecem como credito referente ao recebi"
type textarea "x"
type textarea "os valores que aparecem como credito referente ao recebim"
type textarea "x"
type textarea "os valores que aparecem como credito referente ao recebime"
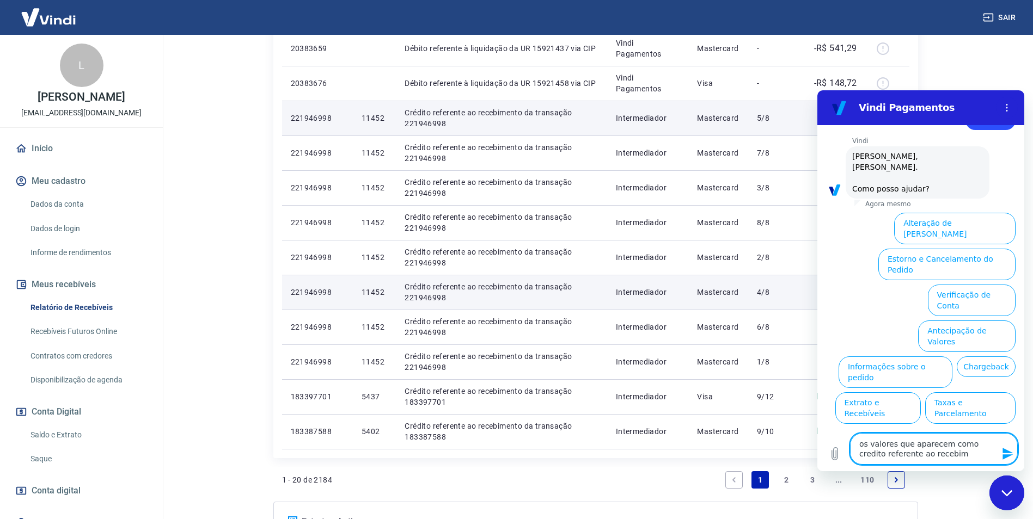
type textarea "x"
type textarea "os valores que aparecem como credito referente ao recebimen"
type textarea "x"
type textarea "os valores que aparecem como credito referente ao recebiment"
type textarea "x"
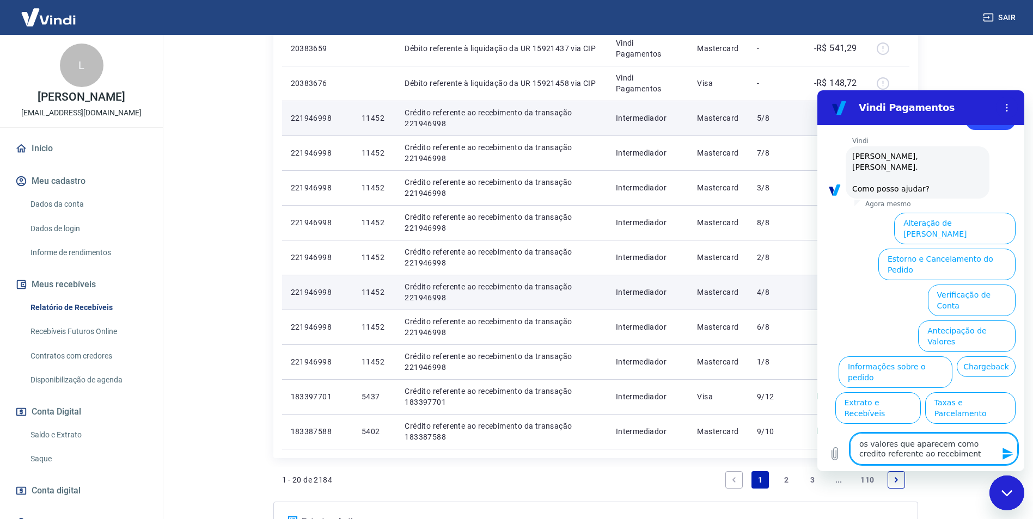
type textarea "os valores que aparecem como credito referente ao recebimento"
type textarea "x"
type textarea "os valores que aparecem como credito referente ao recebimento"
type textarea "x"
type textarea "os valores que aparecem como credito referente ao recebimento d"
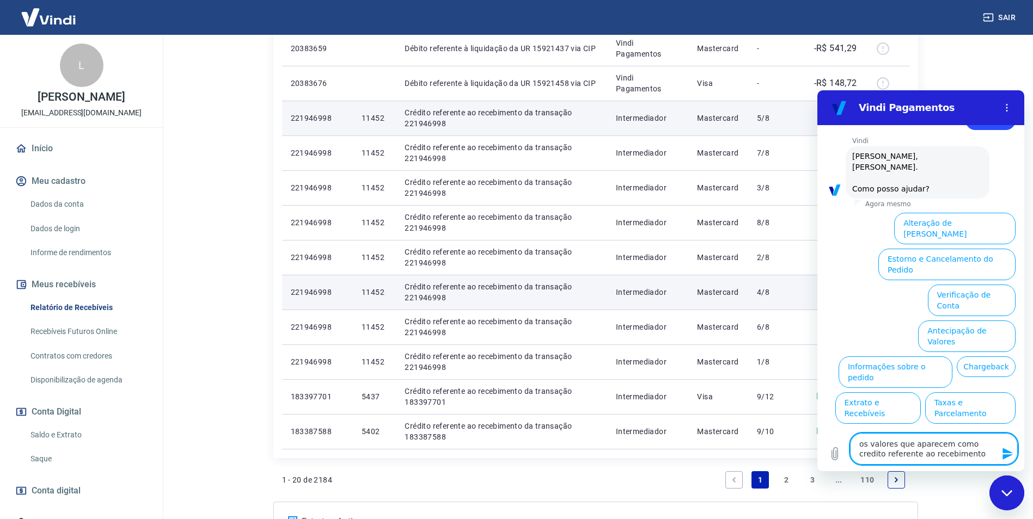
type textarea "x"
type textarea "os valores que aparecem como credito referente ao recebimento da"
type textarea "x"
type textarea "os valores que aparecem como credito referente ao recebimento da"
type textarea "x"
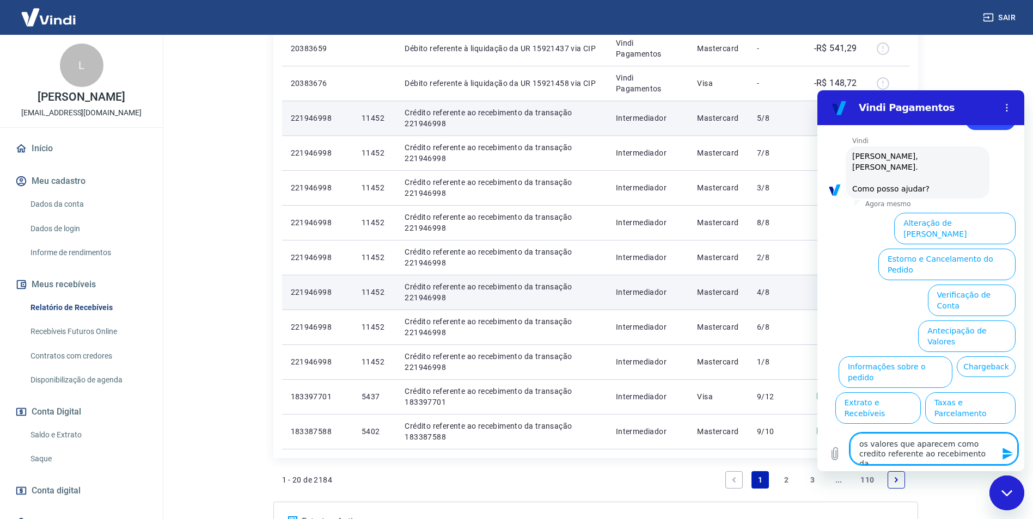
type textarea "os valores que aparecem como credito referente ao recebimento da t"
type textarea "x"
type textarea "os valores que aparecem como credito referente ao recebimento da tr"
type textarea "x"
type textarea "os valores que aparecem como credito referente ao recebimento da tra"
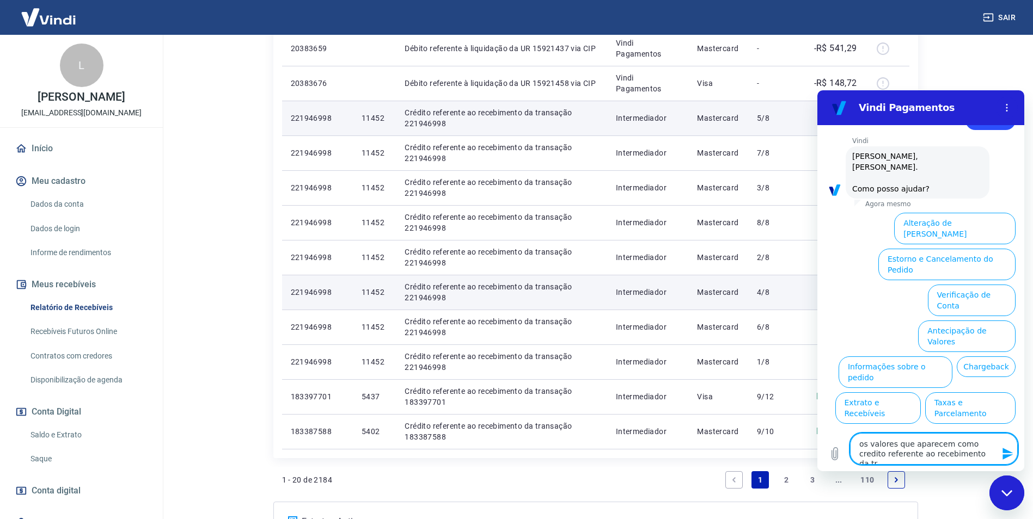
type textarea "x"
type textarea "os valores que aparecem como credito referente ao recebimento da tram"
type textarea "x"
type textarea "os valores que aparecem como credito referente ao recebimento da tra"
type textarea "x"
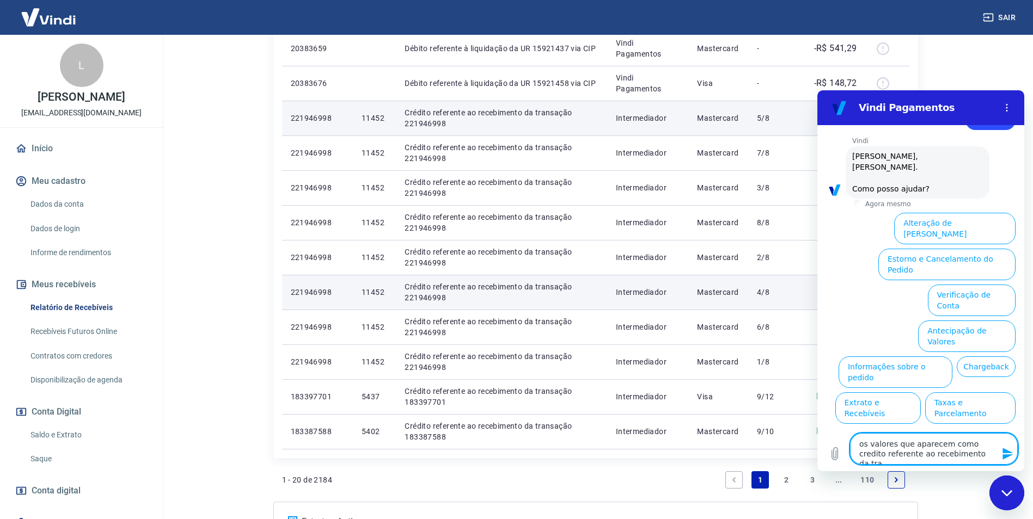
type textarea "os valores que aparecem como credito referente ao recebimento da tran"
type textarea "x"
type textarea "os valores que aparecem como credito referente ao recebimento da trans"
type textarea "x"
type textarea "os valores que aparecem como credito referente ao recebimento da transa"
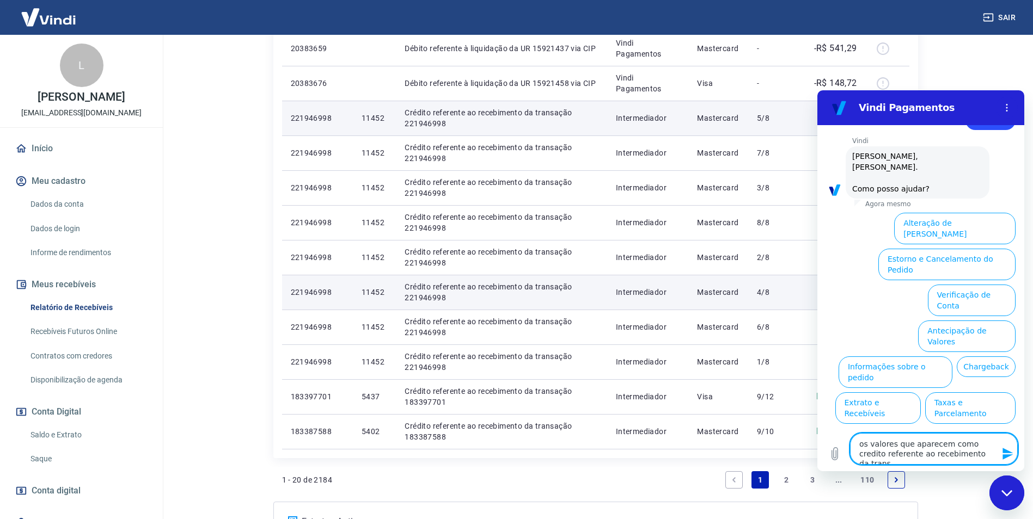
type textarea "x"
type textarea "os valores que aparecem como credito referente ao recebimento da transaç"
type textarea "x"
type textarea "os valores que aparecem como credito referente ao recebimento da transaçã"
type textarea "x"
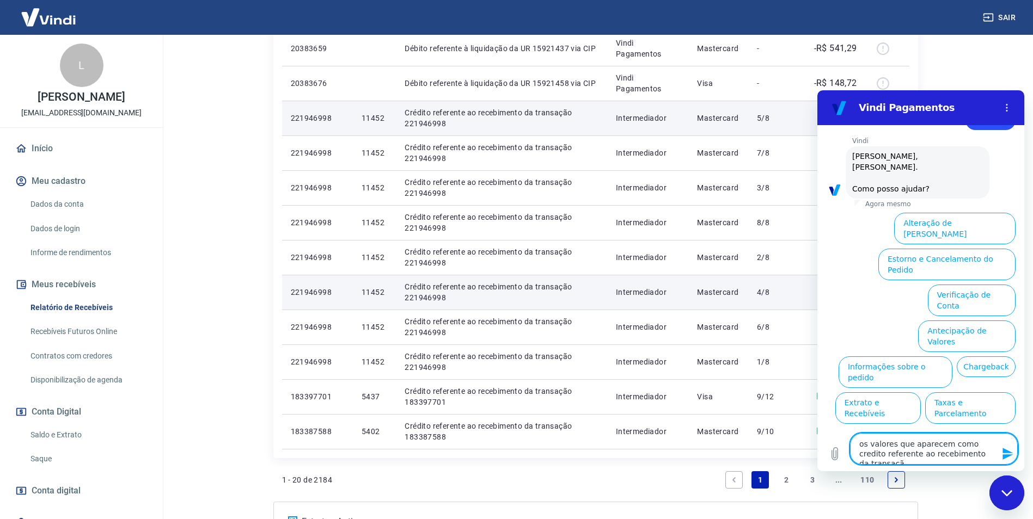
type textarea "os valores que aparecem como credito referente ao recebimento da transação"
type textarea "x"
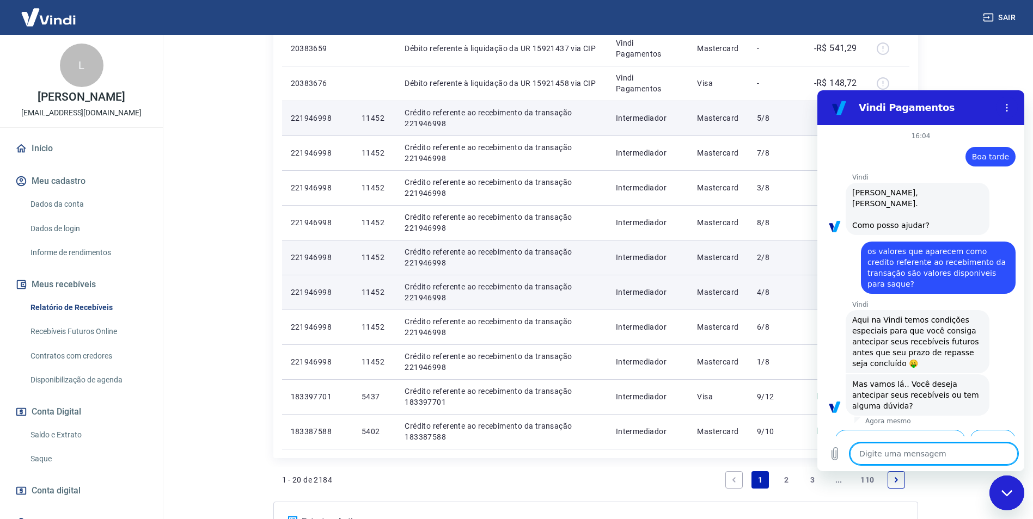
scroll to position [31, 0]
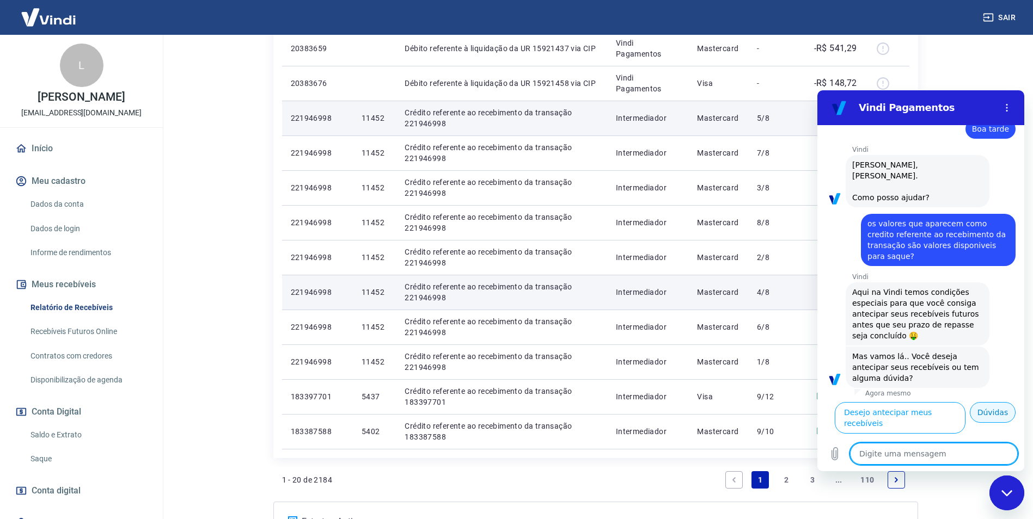
click at [989, 422] on button "Dúvidas" at bounding box center [993, 412] width 46 height 21
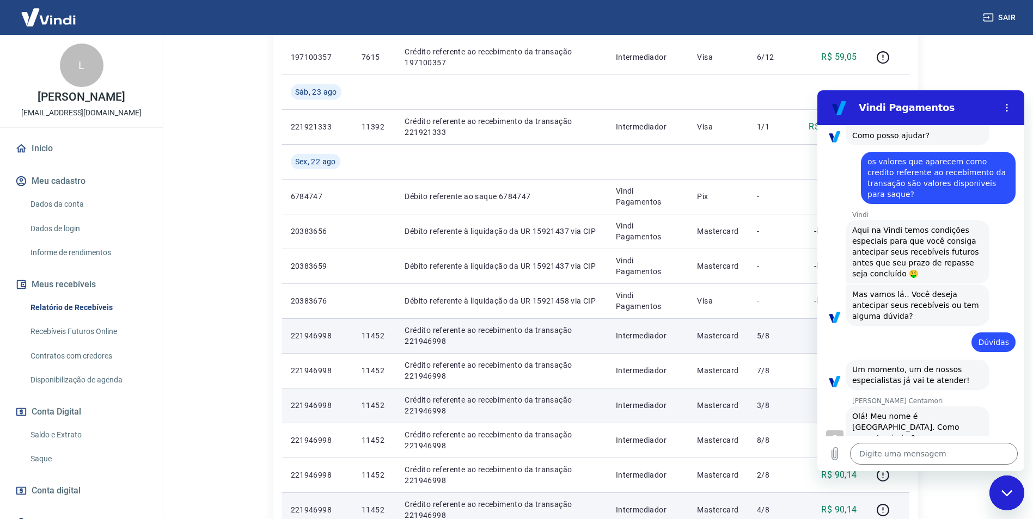
scroll to position [92, 0]
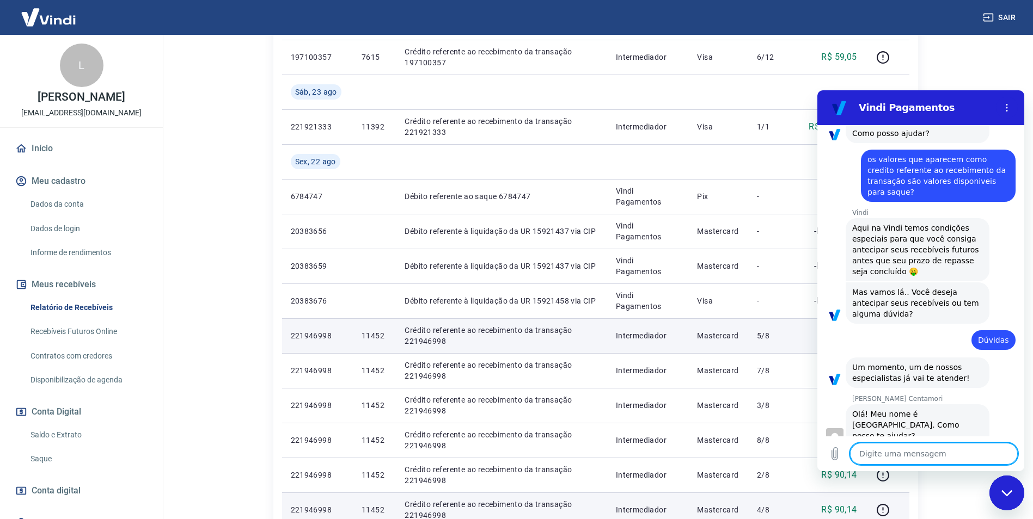
click at [900, 445] on textarea at bounding box center [934, 454] width 168 height 22
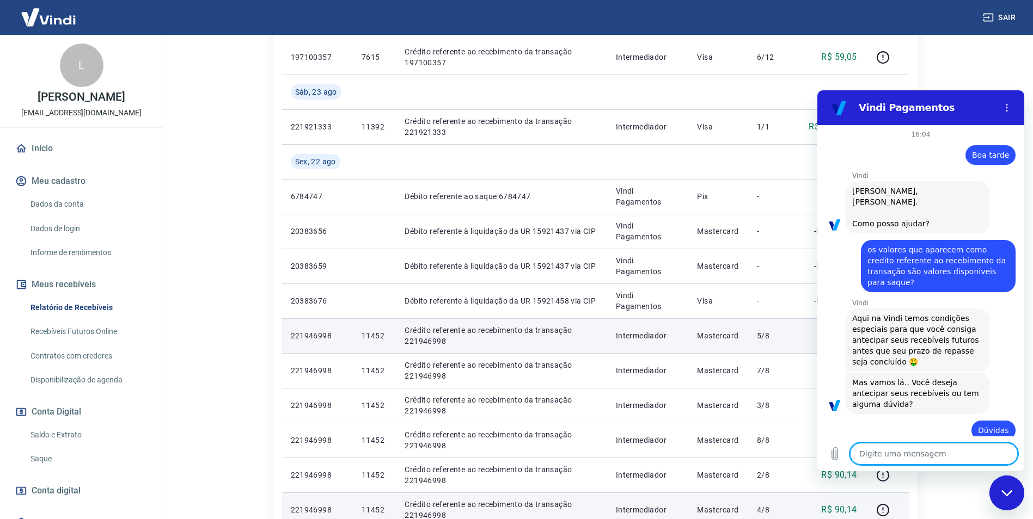
scroll to position [0, 0]
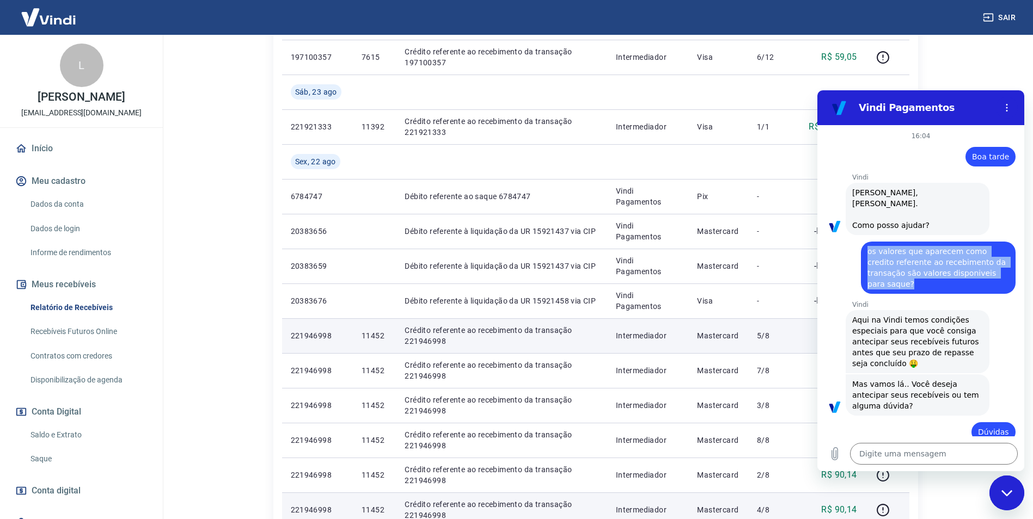
drag, startPoint x: 868, startPoint y: 252, endPoint x: 990, endPoint y: 273, distance: 124.3
click at [990, 273] on div "diz: os valores que aparecem como credito referente ao recebimento da transação…" at bounding box center [938, 268] width 155 height 52
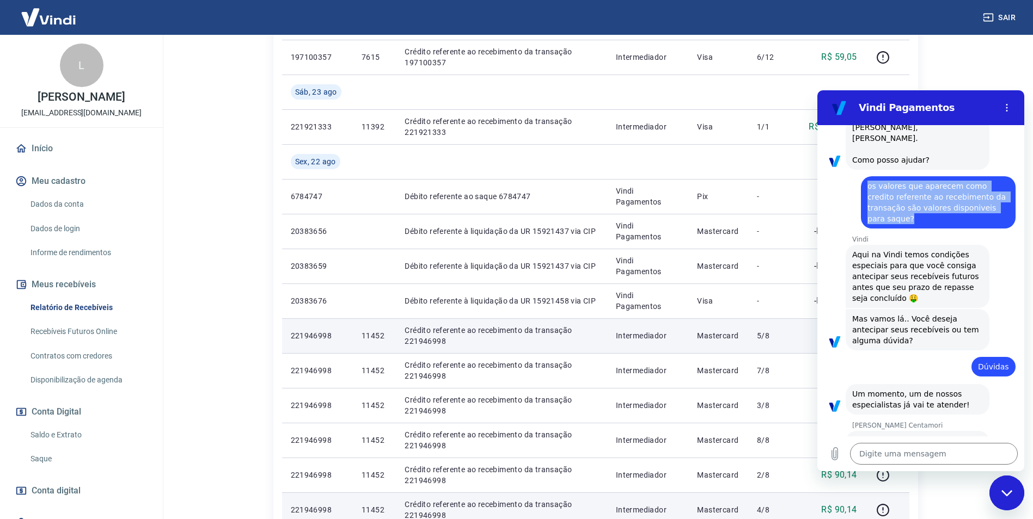
scroll to position [118, 0]
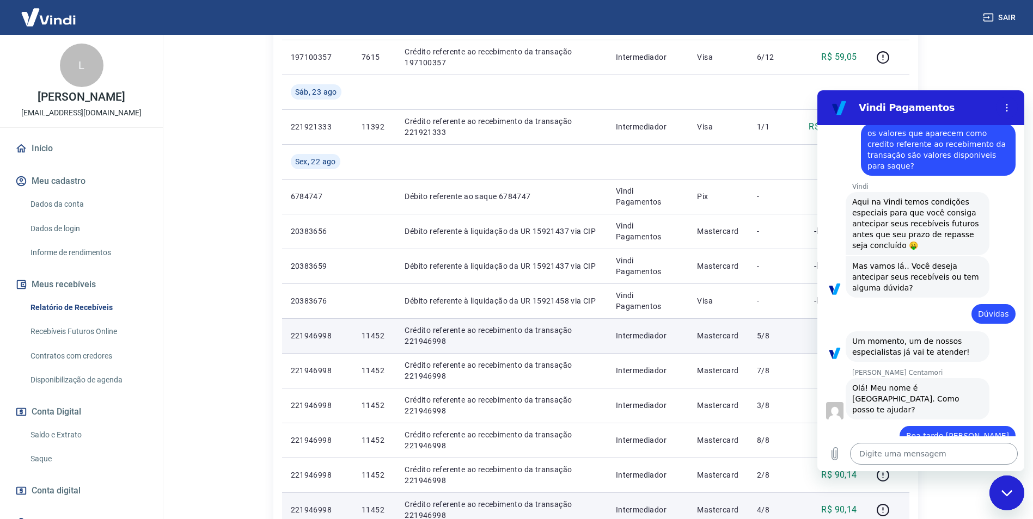
click at [899, 455] on textarea at bounding box center [934, 454] width 168 height 22
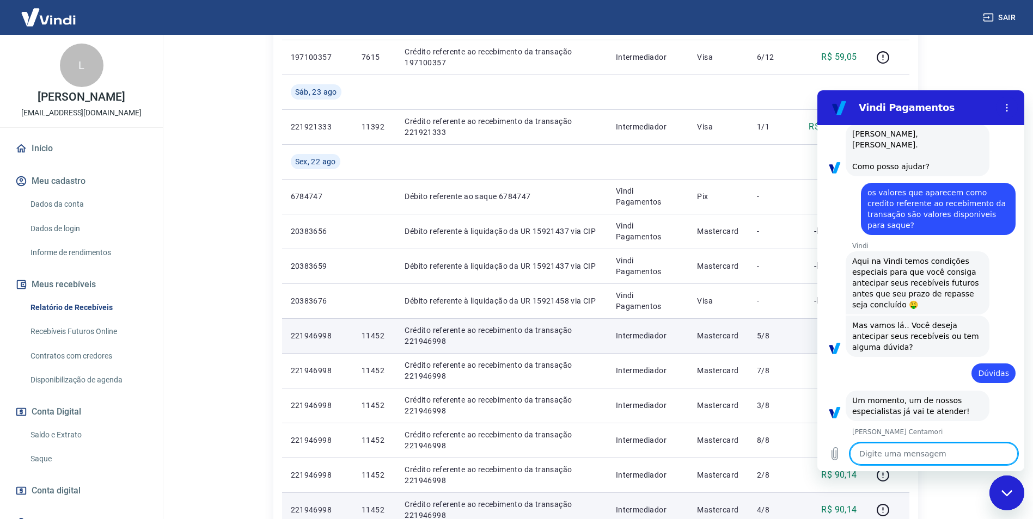
scroll to position [0, 0]
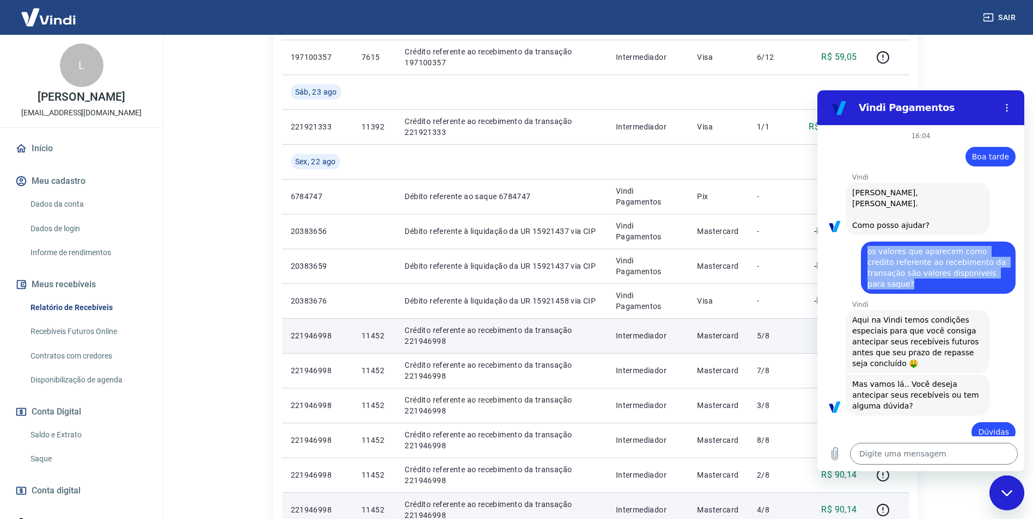
drag, startPoint x: 867, startPoint y: 253, endPoint x: 992, endPoint y: 273, distance: 126.2
click at [992, 273] on div "diz: os valores que aparecem como credito referente ao recebimento da transação…" at bounding box center [938, 268] width 155 height 52
copy span "os valores que aparecem como credito referente ao recebimento da transação são …"
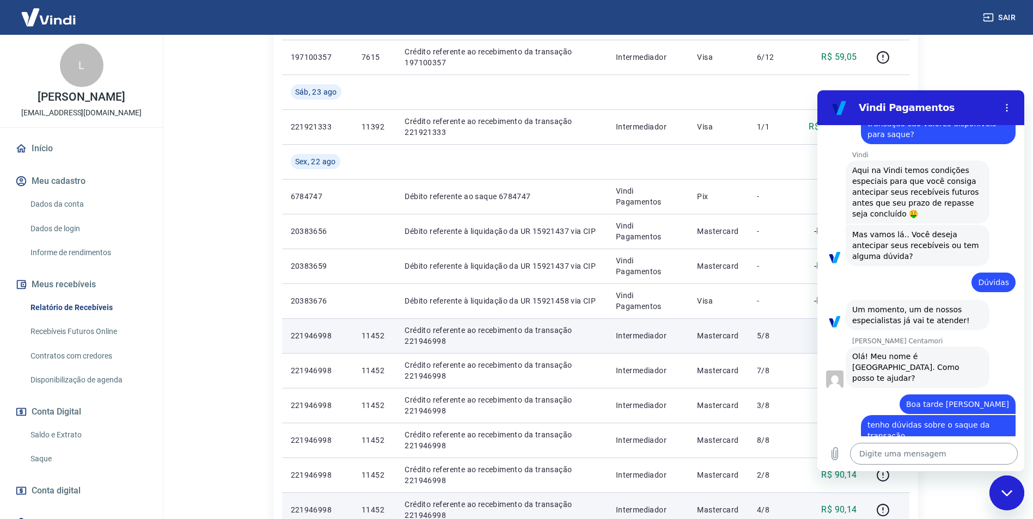
click at [897, 456] on textarea at bounding box center [934, 454] width 168 height 22
paste textarea "os valores que aparecem como credito referente ao recebimento da transação são …"
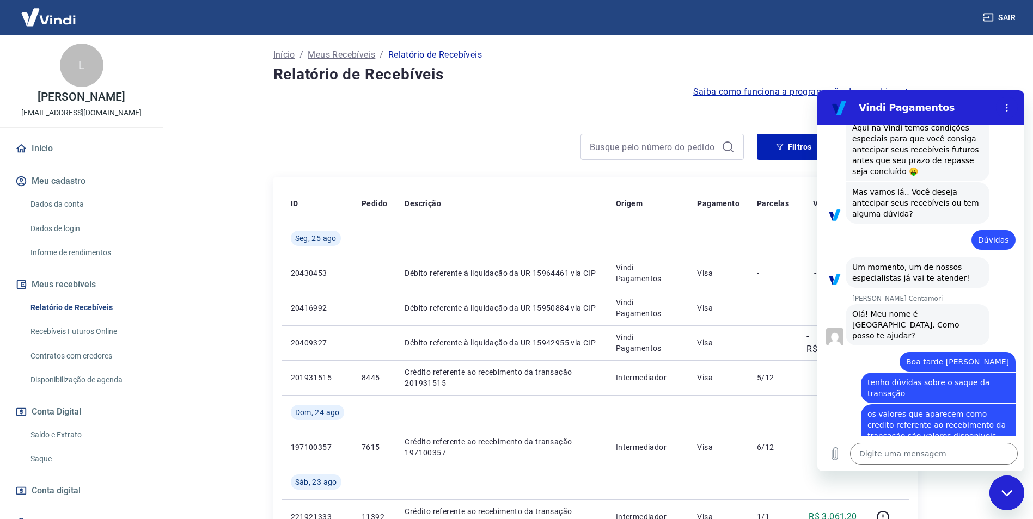
scroll to position [54, 0]
click at [757, 90] on span "Saiba como funciona a programação dos recebimentos" at bounding box center [805, 92] width 225 height 13
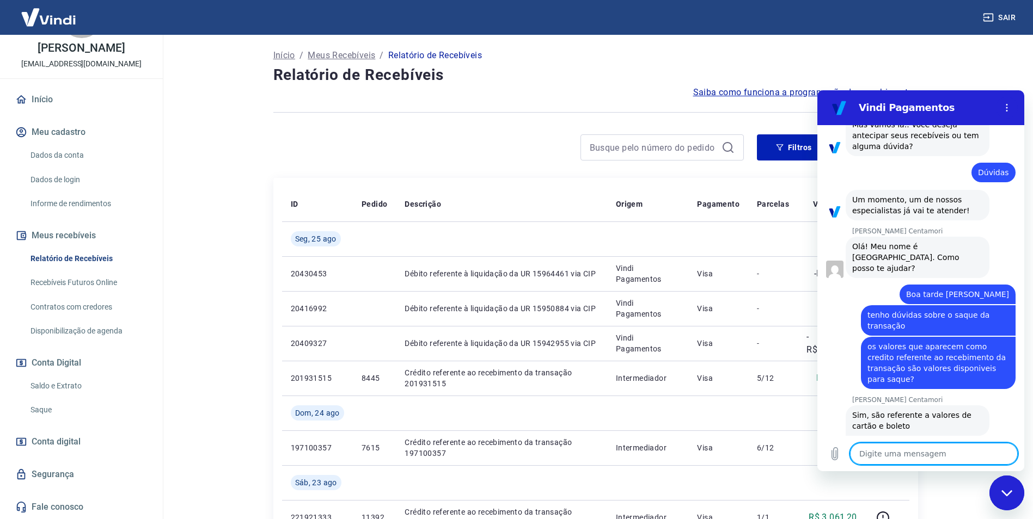
scroll to position [0, 0]
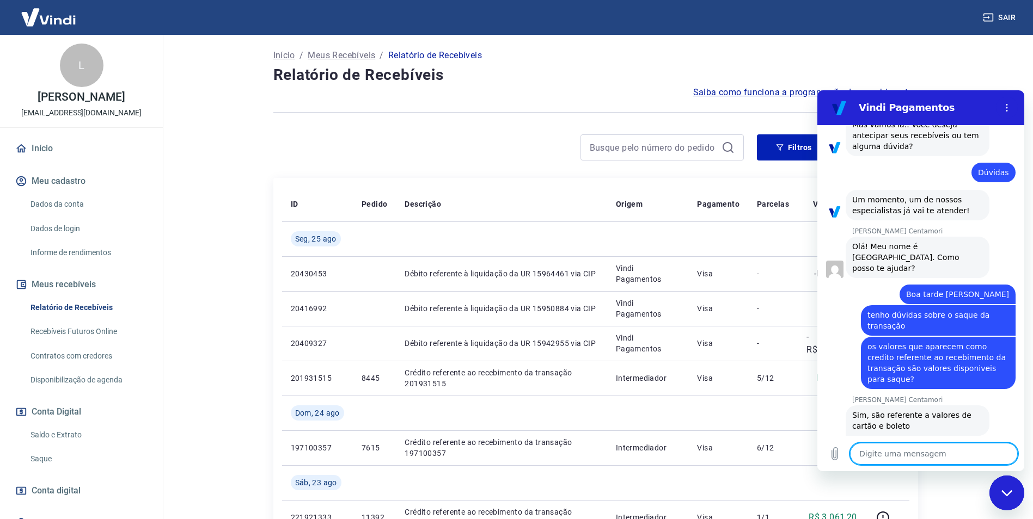
click at [919, 454] on textarea at bounding box center [934, 454] width 168 height 22
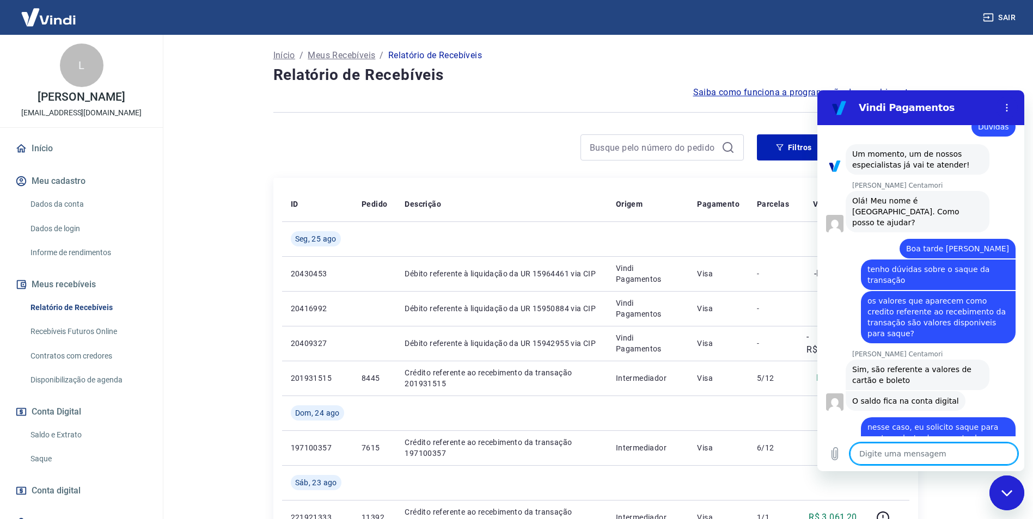
scroll to position [308, 0]
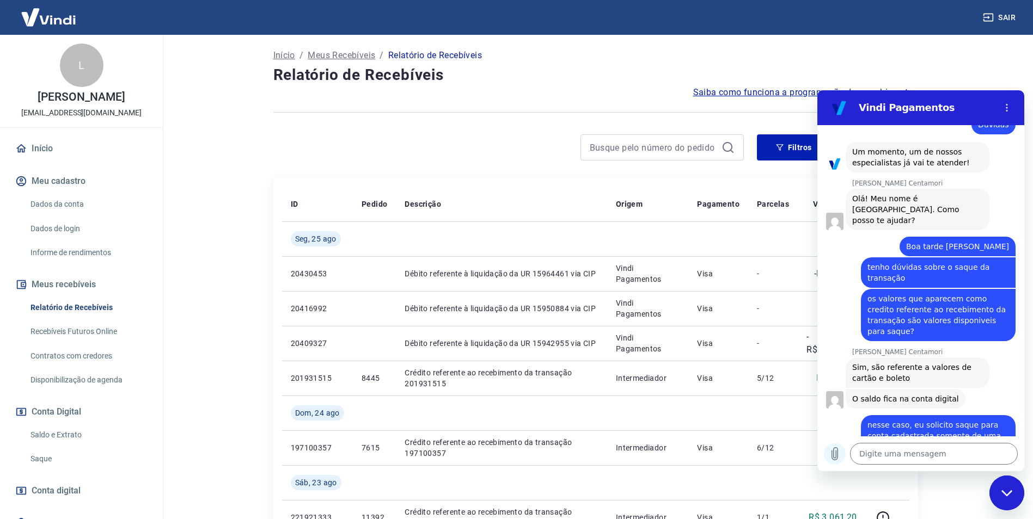
click at [829, 457] on icon "Carregar arquivo" at bounding box center [834, 454] width 13 height 13
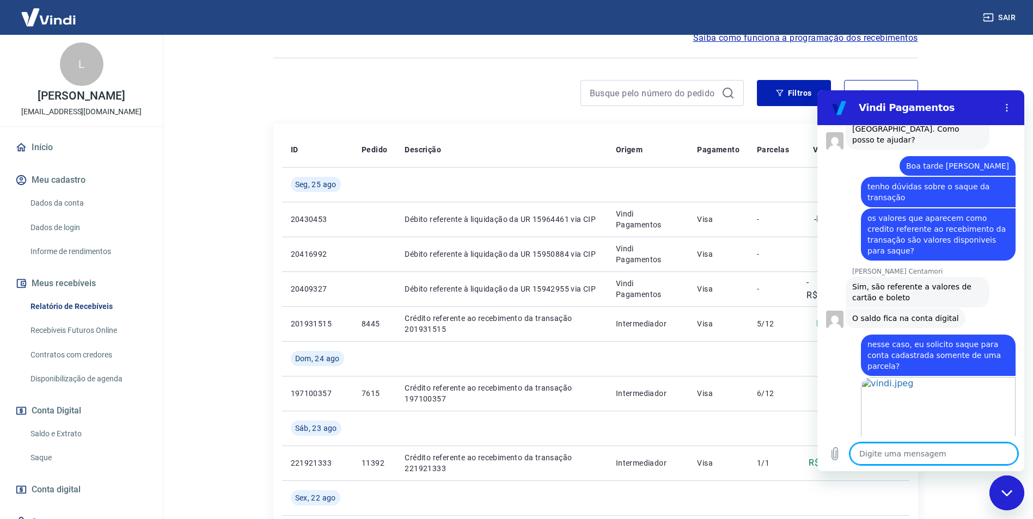
scroll to position [0, 0]
click at [99, 215] on link "Dados da conta" at bounding box center [88, 204] width 124 height 22
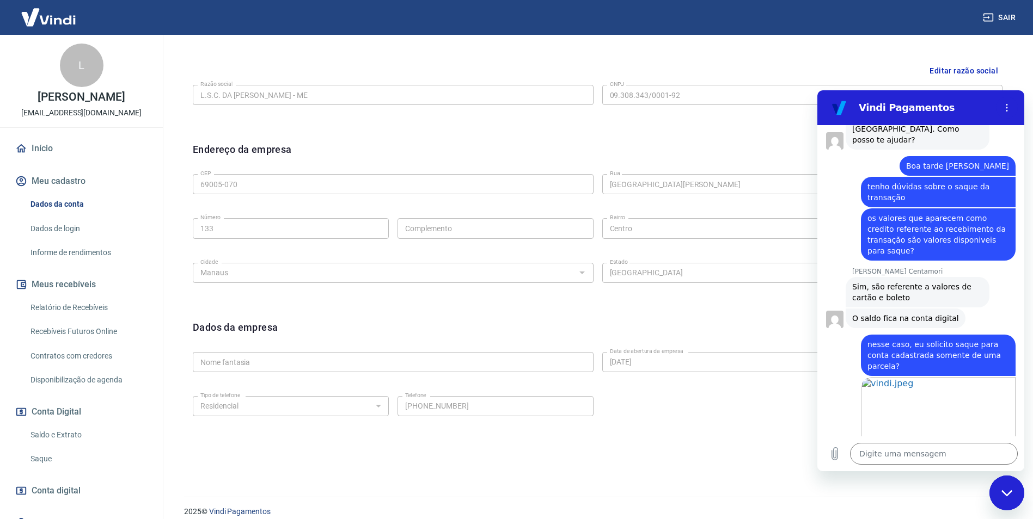
scroll to position [266, 0]
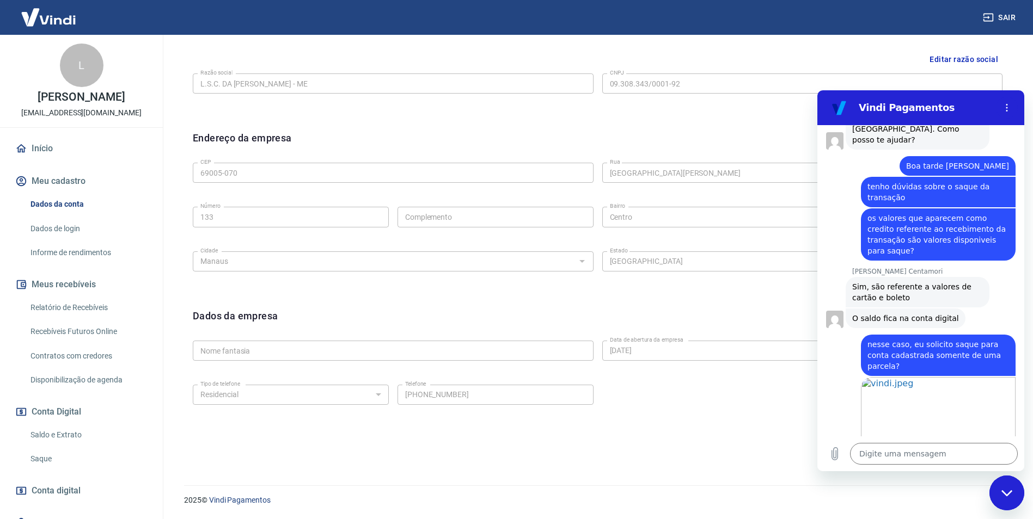
click at [74, 262] on link "Informe de rendimentos" at bounding box center [88, 253] width 124 height 22
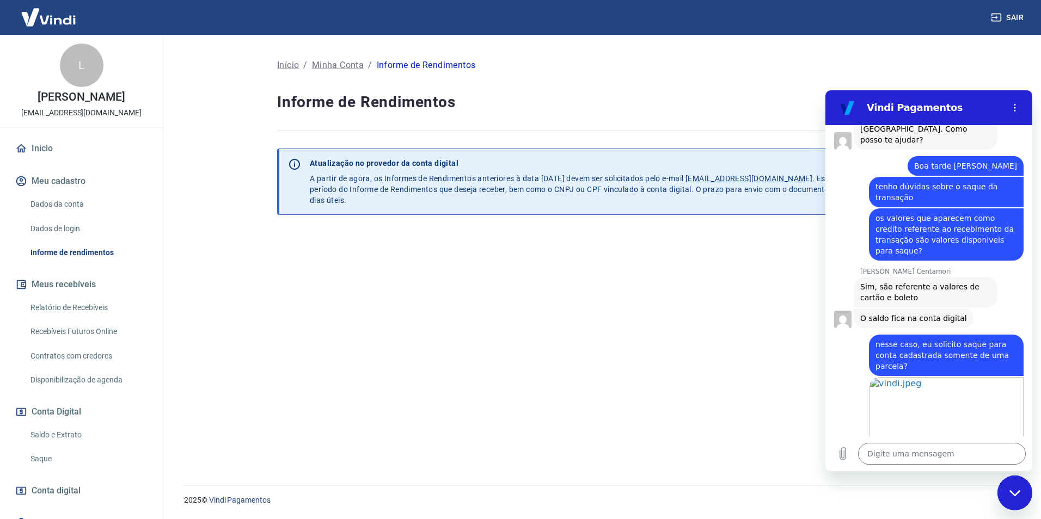
click at [35, 161] on link "Início" at bounding box center [81, 149] width 137 height 24
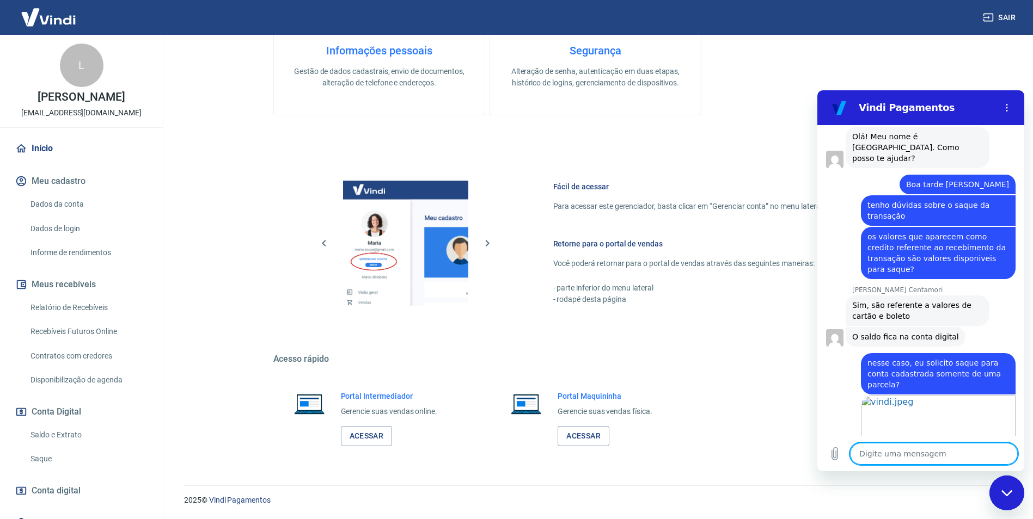
scroll to position [424, 0]
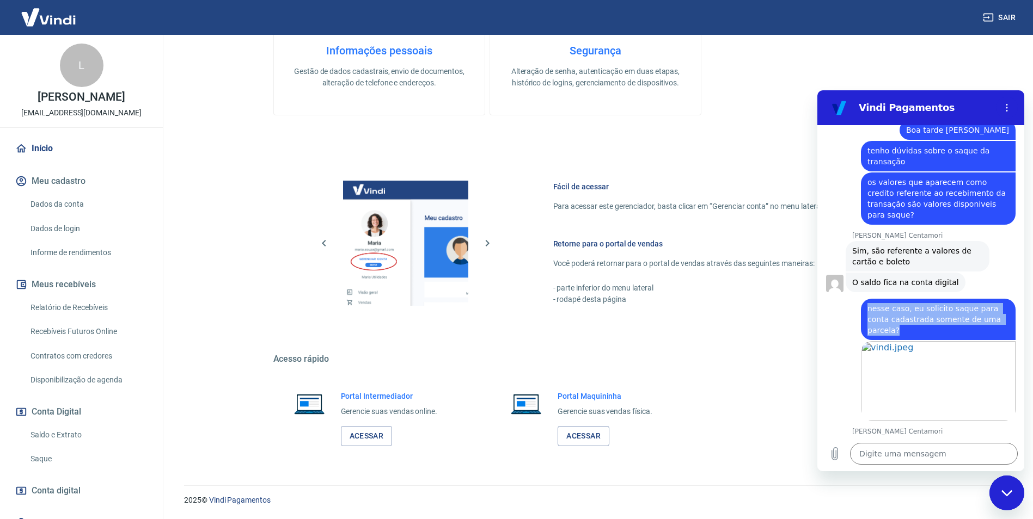
drag, startPoint x: 867, startPoint y: 277, endPoint x: 916, endPoint y: 300, distance: 53.6
click at [916, 300] on div "diz: nesse caso, eu solicito saque para conta cadastrada somente de uma parcela?" at bounding box center [938, 319] width 155 height 41
drag, startPoint x: 916, startPoint y: 300, endPoint x: 880, endPoint y: 275, distance: 43.4
copy span "nesse caso, eu solicito saque para conta cadastrada somente de uma parcela?"
click at [903, 304] on span "nesse caso, eu solicito saque para conta cadastrada somente de uma parcela?" at bounding box center [935, 319] width 136 height 30
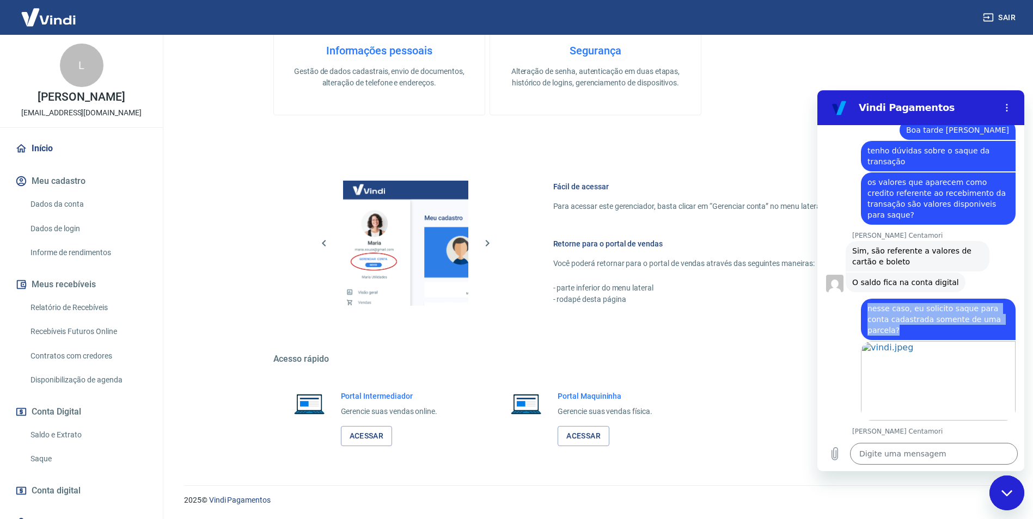
drag, startPoint x: 868, startPoint y: 277, endPoint x: 902, endPoint y: 301, distance: 41.3
click at [902, 301] on div "diz: nesse caso, eu solicito saque para conta cadastrada somente de uma parcela?" at bounding box center [938, 319] width 155 height 41
copy span "nesse caso, eu solicito saque para conta cadastrada somente de uma parcela?"
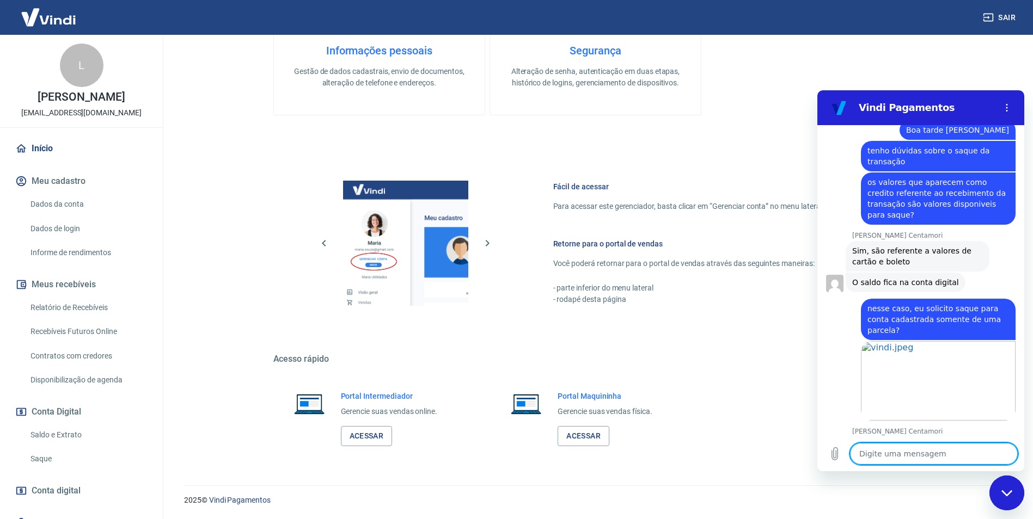
paste textarea "nesse caso, eu solicito saque para conta cadastrada somente de uma parcela?"
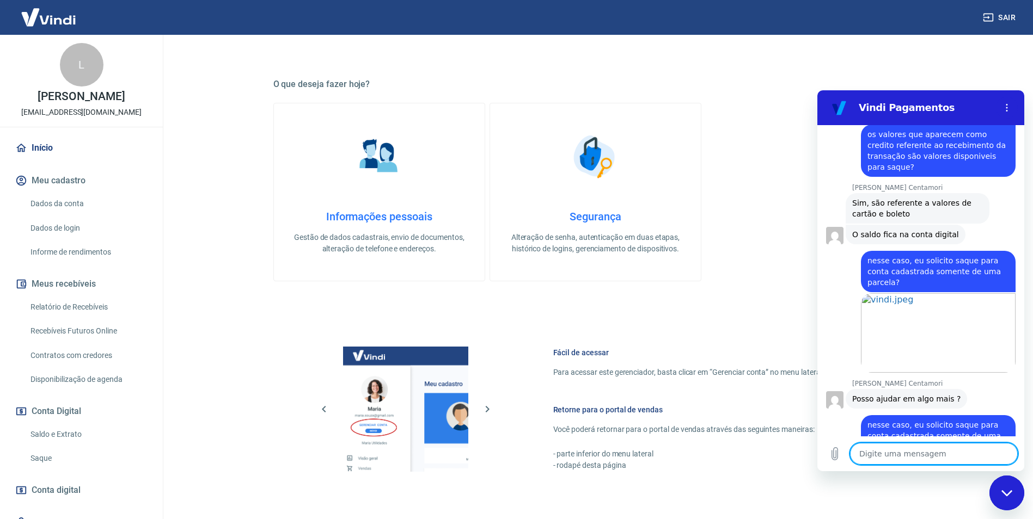
scroll to position [0, 0]
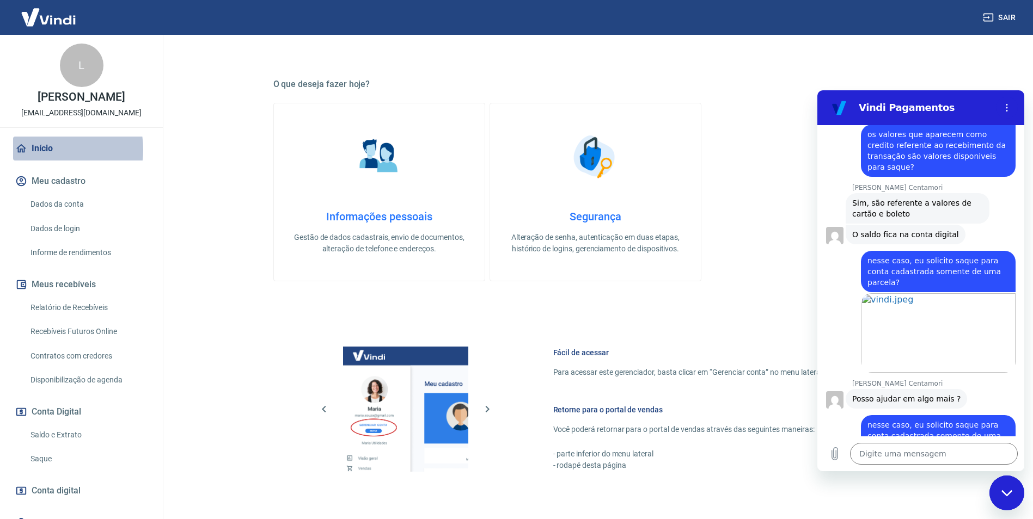
click at [46, 161] on link "Início" at bounding box center [81, 149] width 137 height 24
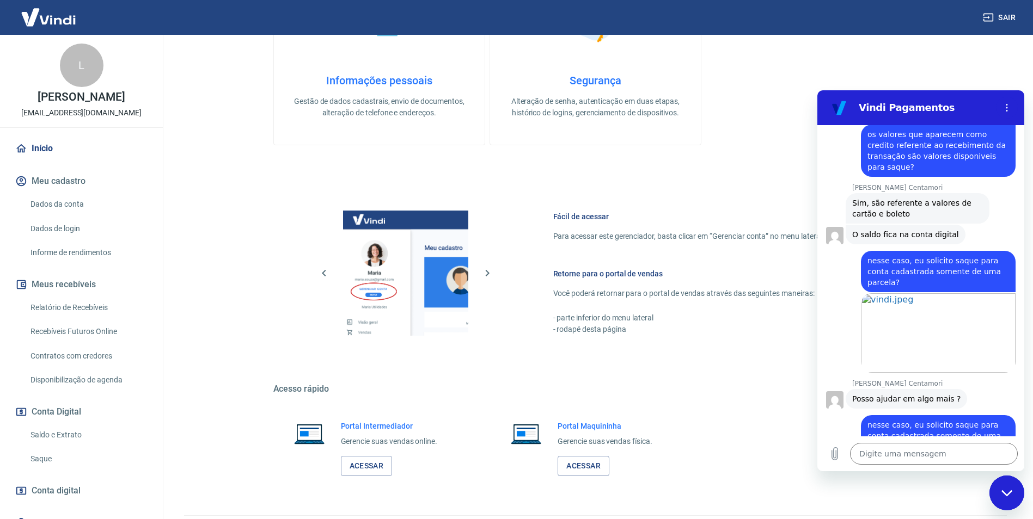
scroll to position [329, 0]
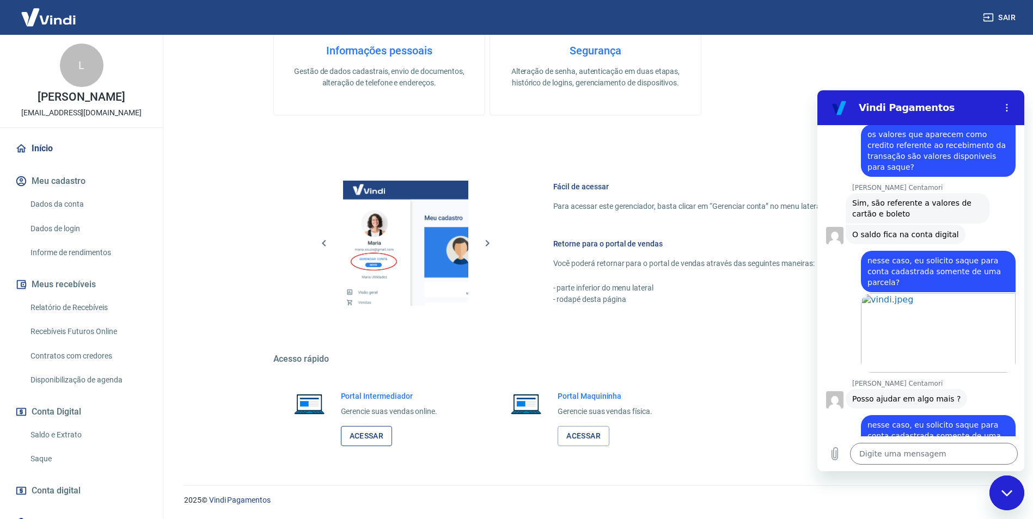
click at [365, 431] on link "Acessar" at bounding box center [367, 436] width 52 height 20
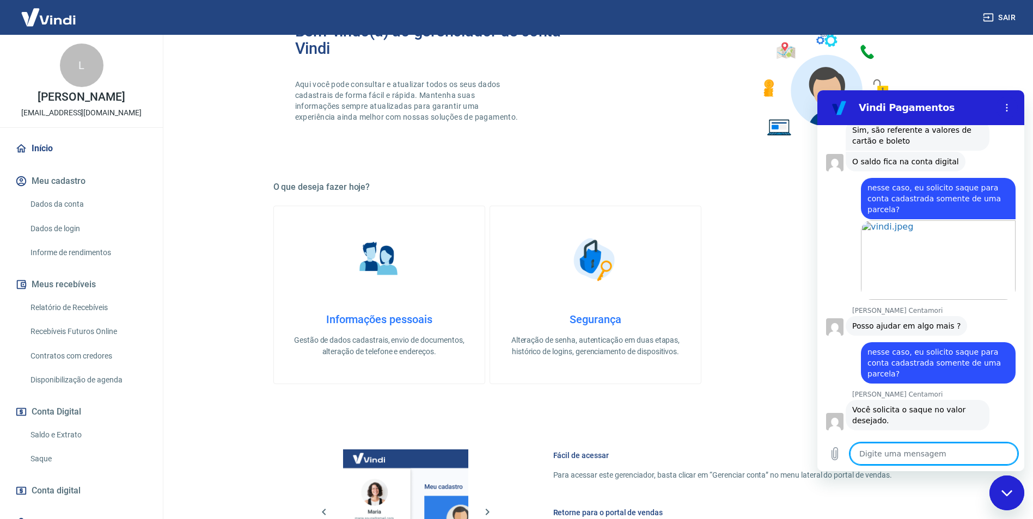
scroll to position [57, 0]
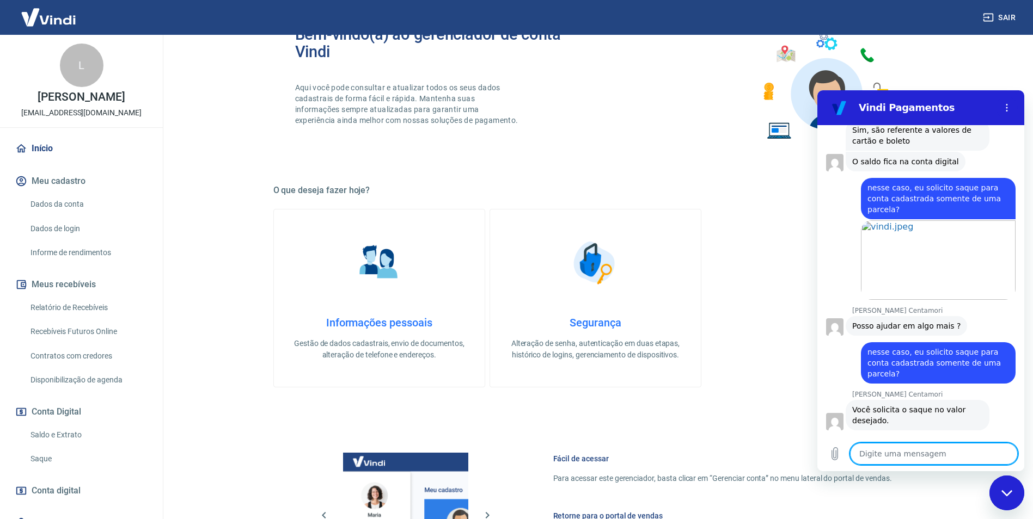
click at [905, 454] on textarea at bounding box center [934, 454] width 168 height 22
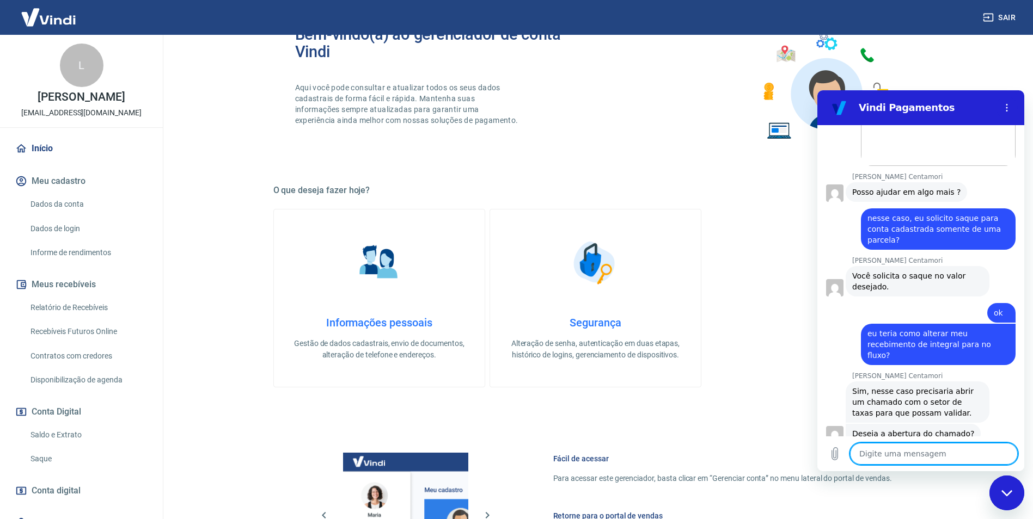
scroll to position [681, 0]
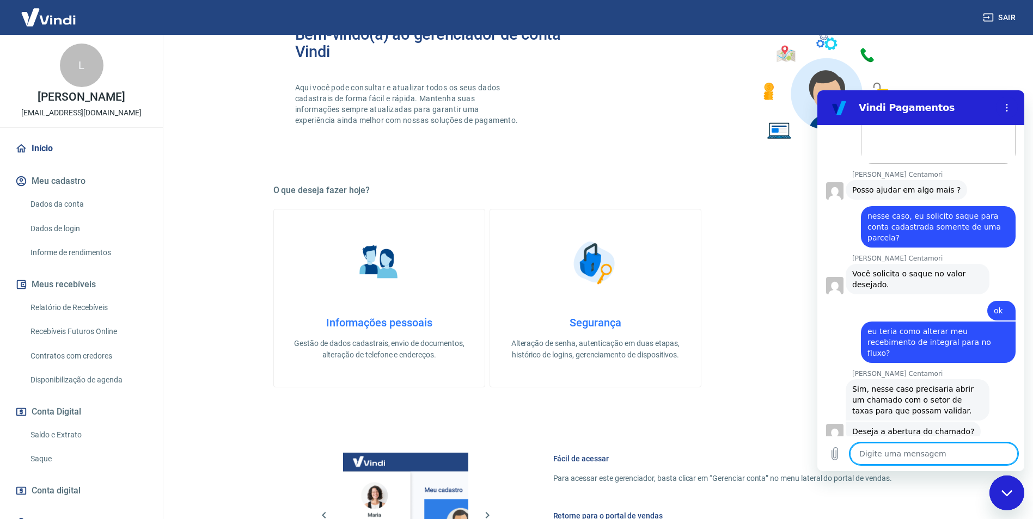
click at [1012, 486] on div "Fechar janela de mensagens" at bounding box center [1006, 493] width 33 height 33
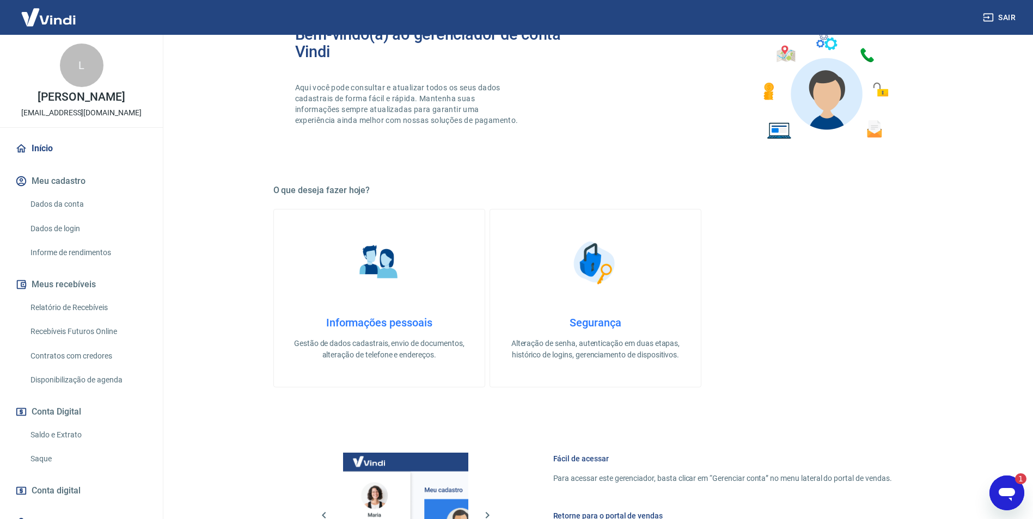
scroll to position [0, 0]
click at [1008, 486] on icon "Abrir janela de mensagens, 1 mensagem não lida" at bounding box center [1007, 494] width 20 height 20
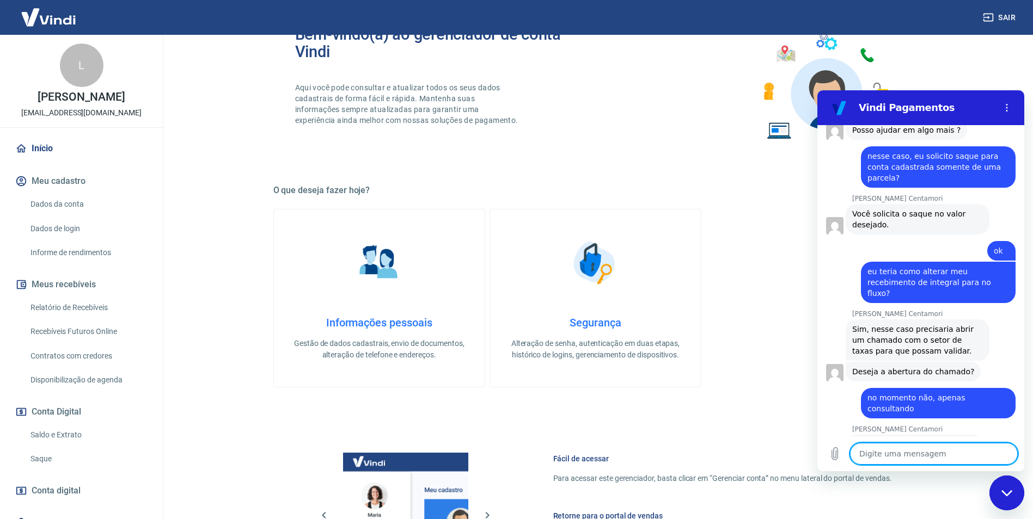
scroll to position [743, 0]
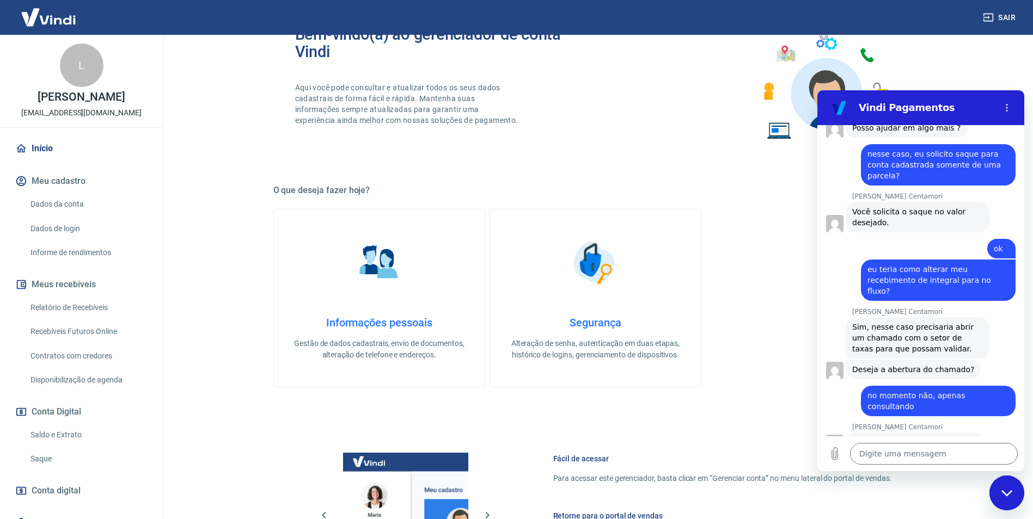
click at [1017, 484] on div "Fechar janela de mensagens" at bounding box center [1006, 493] width 33 height 33
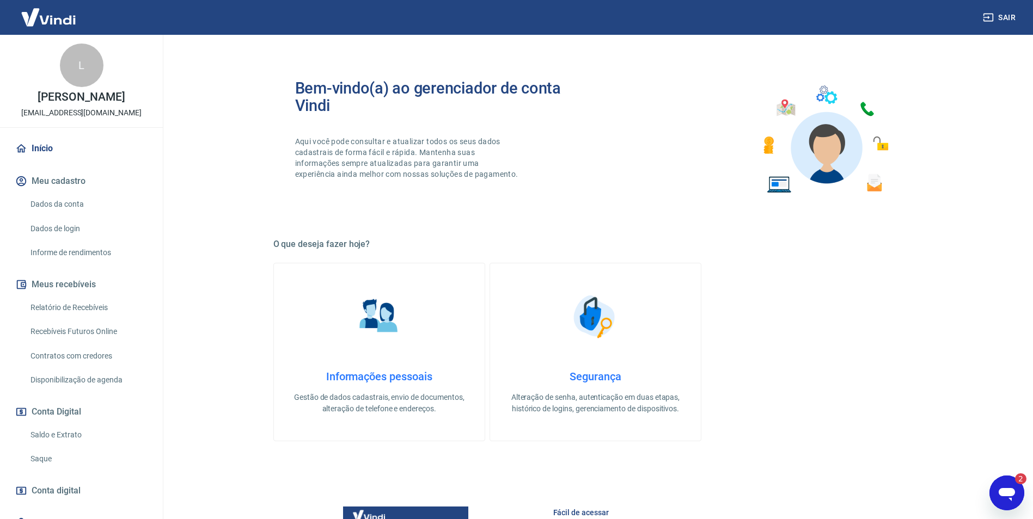
scroll to position [0, 0]
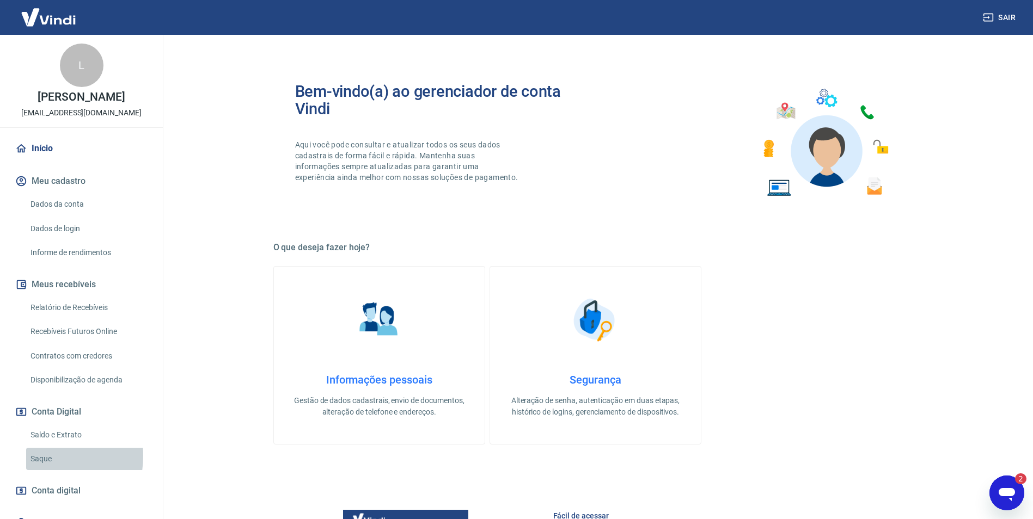
click at [38, 468] on link "Saque" at bounding box center [88, 459] width 124 height 22
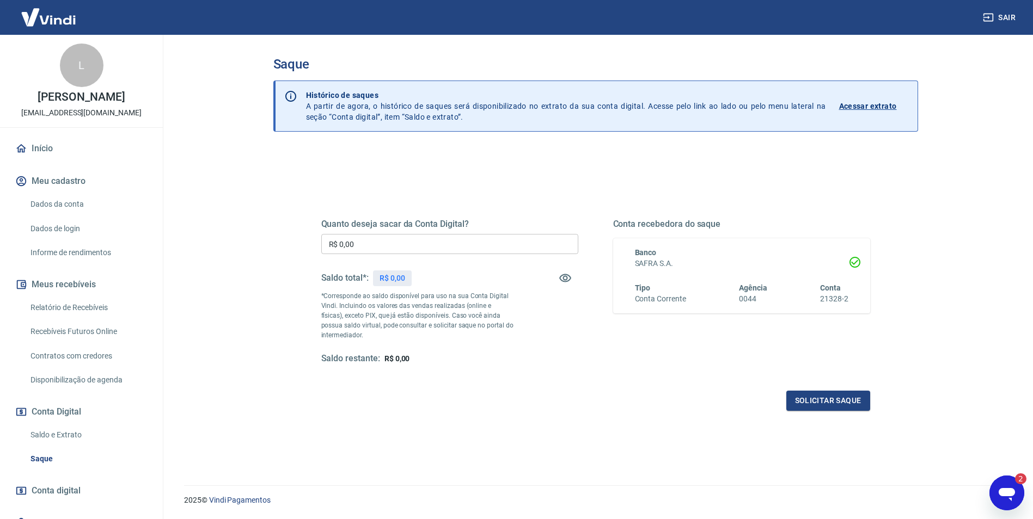
click at [447, 245] on input "R$ 0,00" at bounding box center [449, 244] width 257 height 20
click at [534, 207] on div "Quanto deseja sacar da Conta Digital? R$ 721,13 ​ Saldo total*: R$ 27.629,33 *C…" at bounding box center [595, 302] width 549 height 218
click at [1011, 481] on div "2" at bounding box center [1016, 479] width 22 height 11
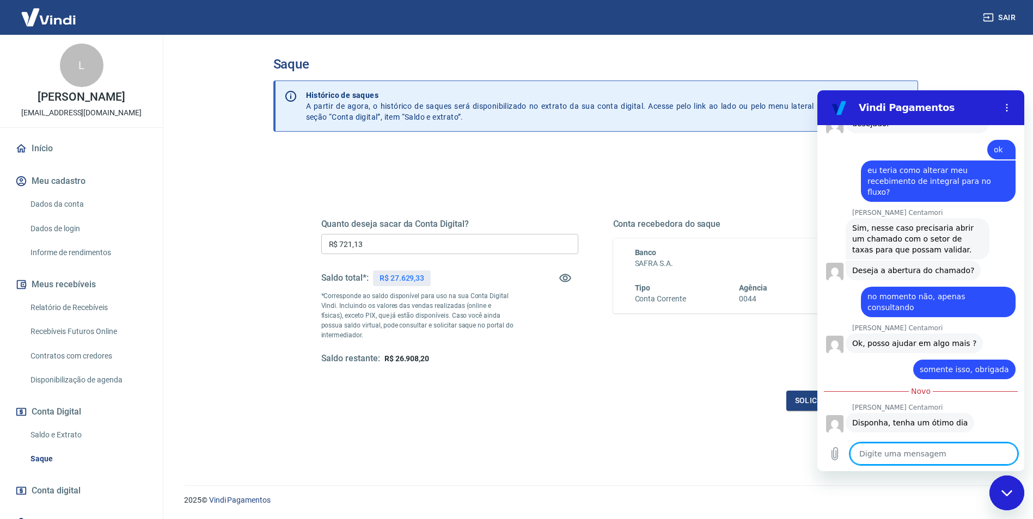
scroll to position [858, 0]
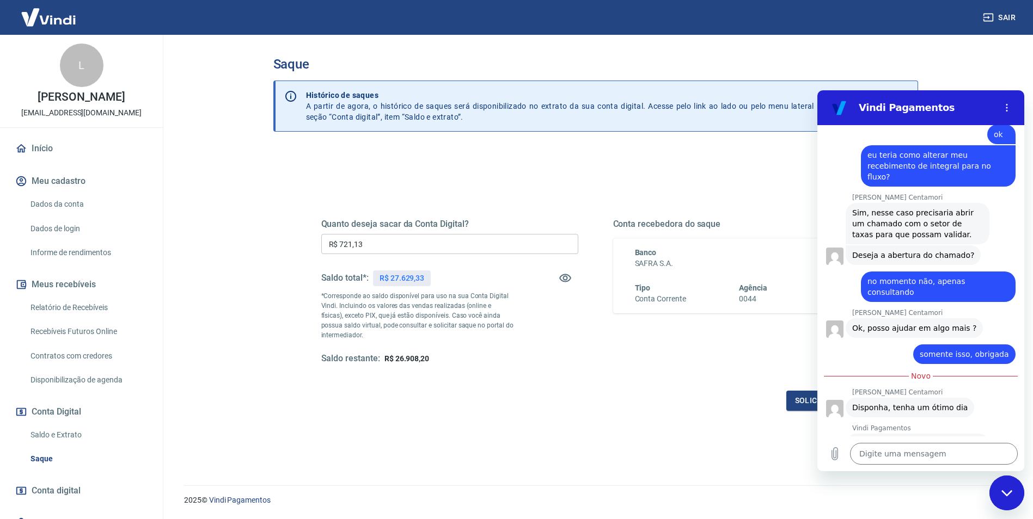
click at [935, 479] on button "Boa 👍" at bounding box center [940, 495] width 44 height 32
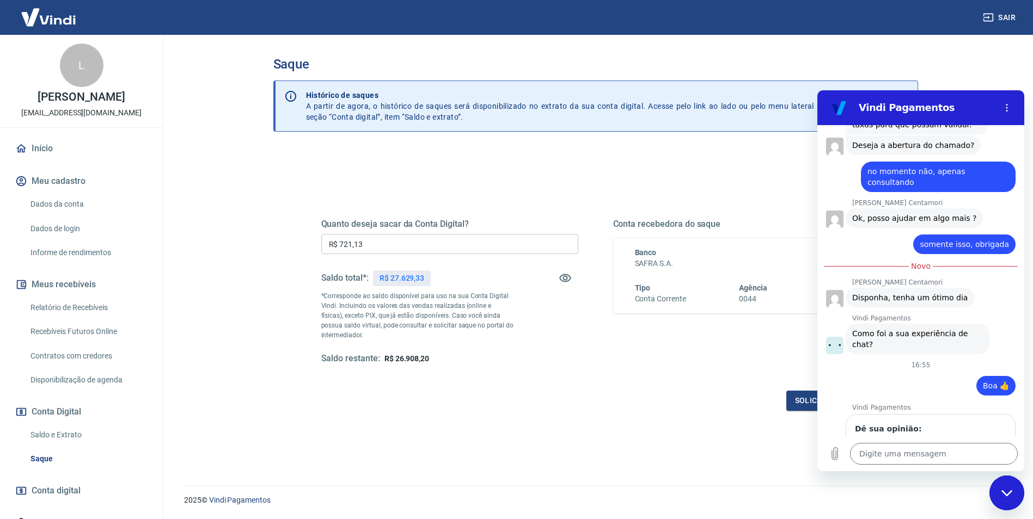
scroll to position [966, 0]
click at [1010, 484] on div "Fechar janela de mensagens" at bounding box center [1006, 493] width 33 height 33
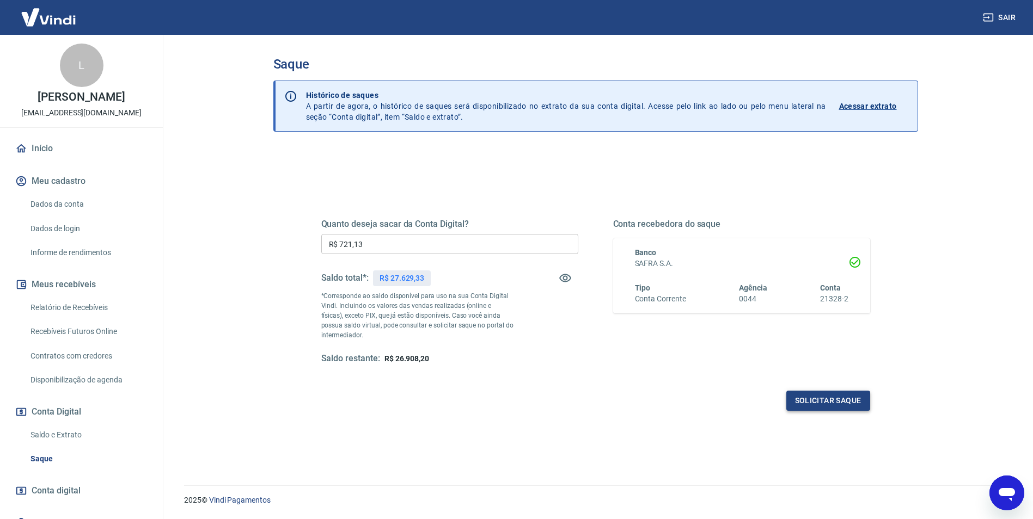
click at [852, 406] on button "Solicitar saque" at bounding box center [828, 401] width 84 height 20
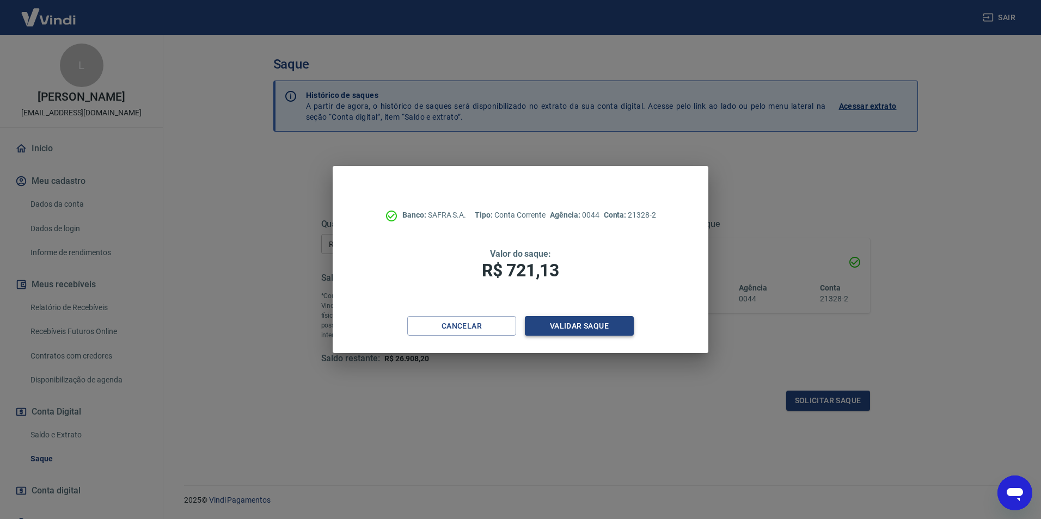
click at [594, 325] on button "Validar saque" at bounding box center [579, 326] width 109 height 20
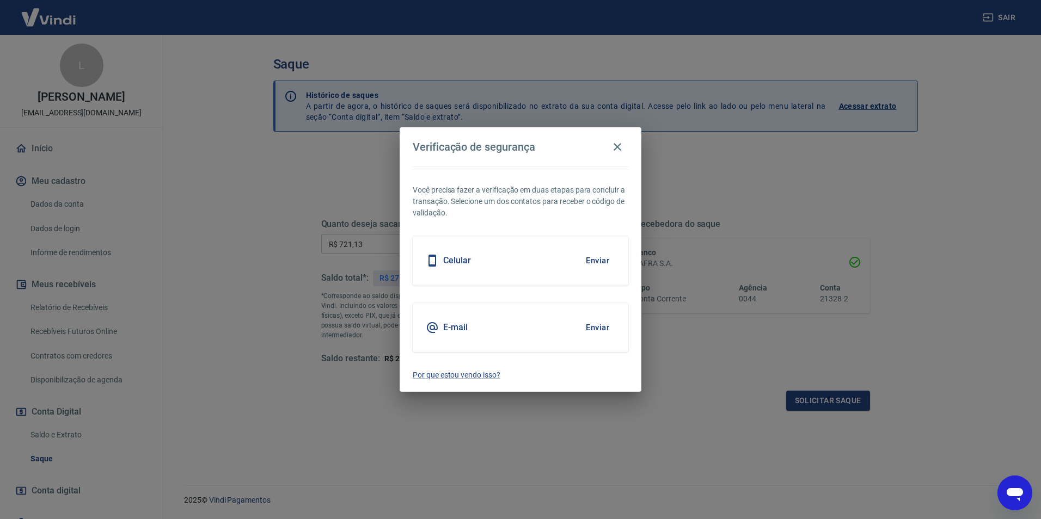
click at [596, 326] on button "Enviar" at bounding box center [597, 327] width 35 height 23
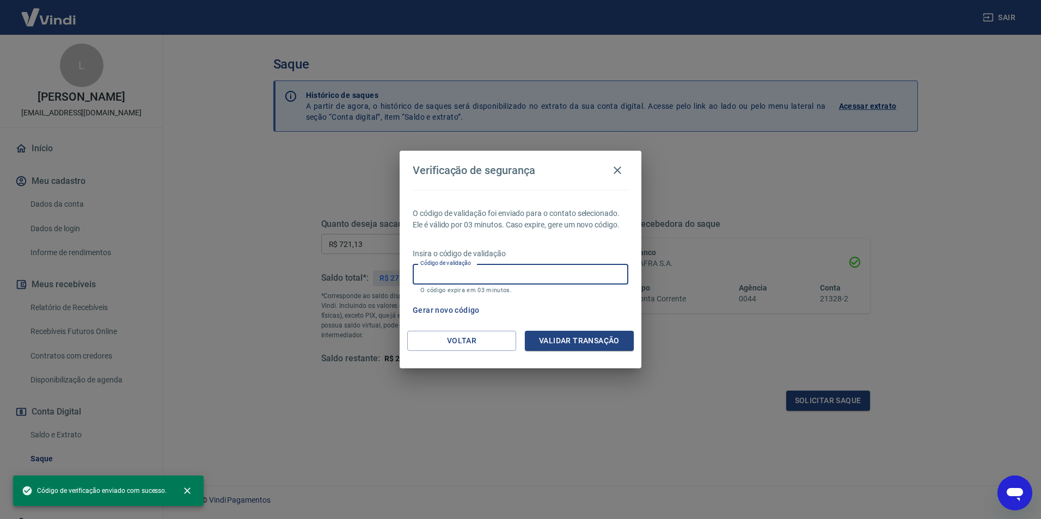
click at [516, 276] on input "Código de validação" at bounding box center [521, 274] width 216 height 20
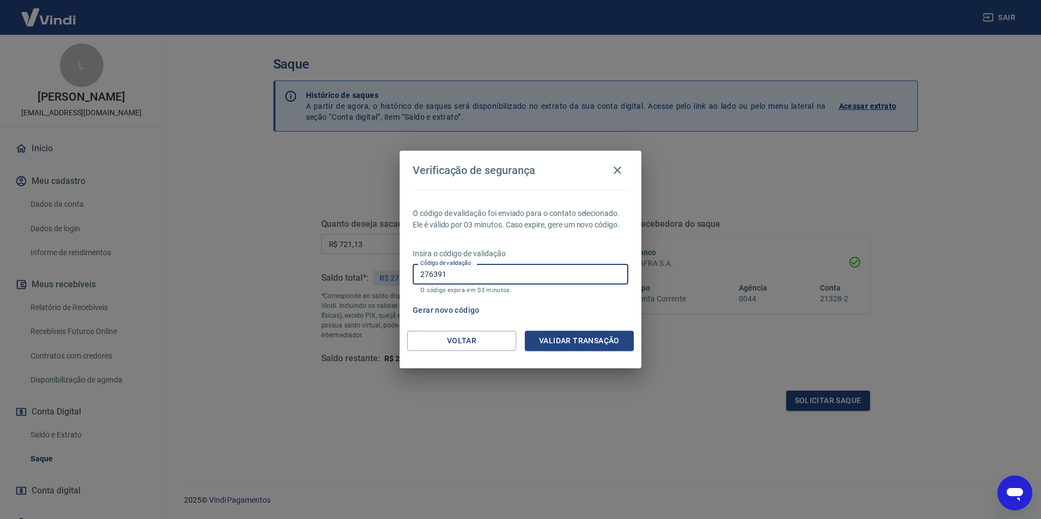
click at [566, 342] on button "Validar transação" at bounding box center [579, 341] width 109 height 20
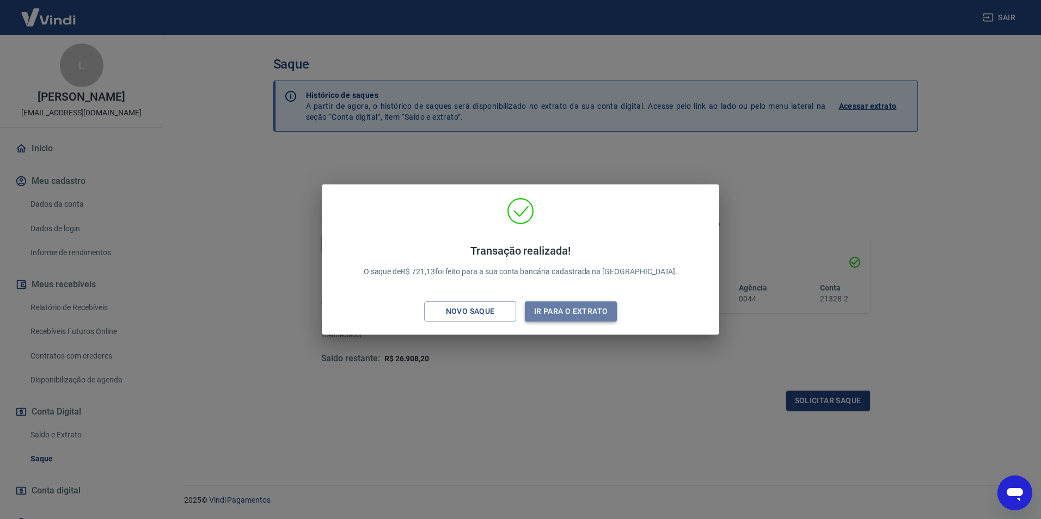
click at [577, 306] on button "Ir para o extrato" at bounding box center [571, 312] width 92 height 20
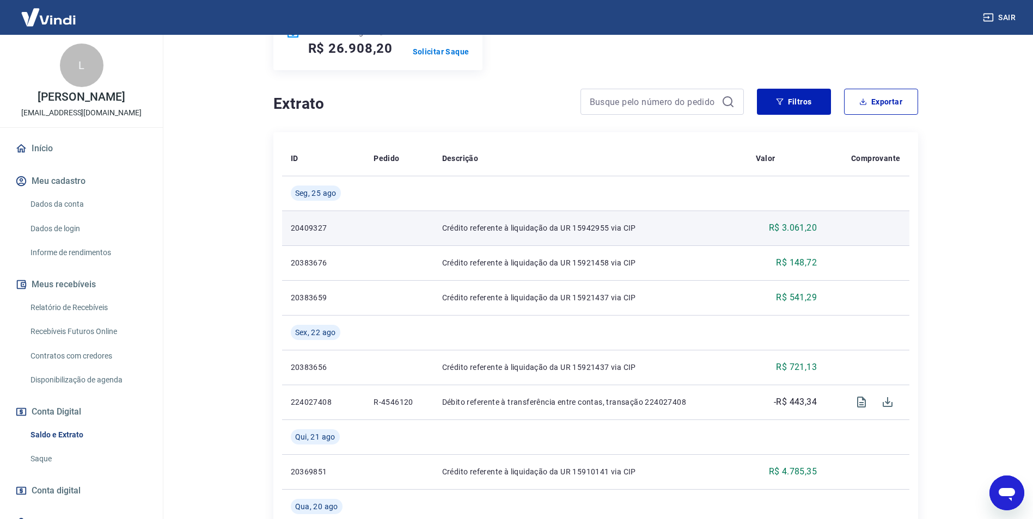
scroll to position [218, 0]
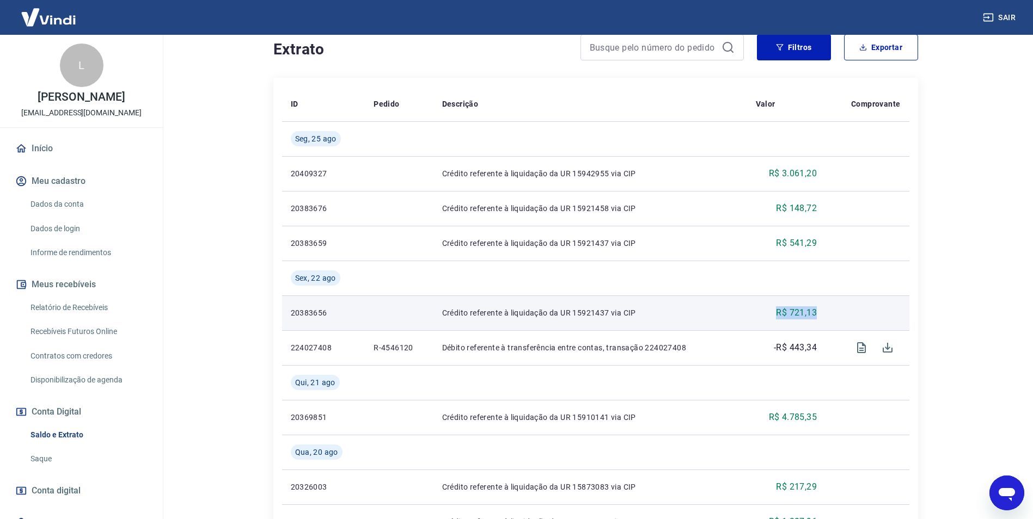
drag, startPoint x: 752, startPoint y: 316, endPoint x: 857, endPoint y: 315, distance: 105.1
click at [857, 315] on tr "20383656 Crédito referente à liquidação da UR 15921437 via CIP R$ 721,13" at bounding box center [595, 313] width 627 height 35
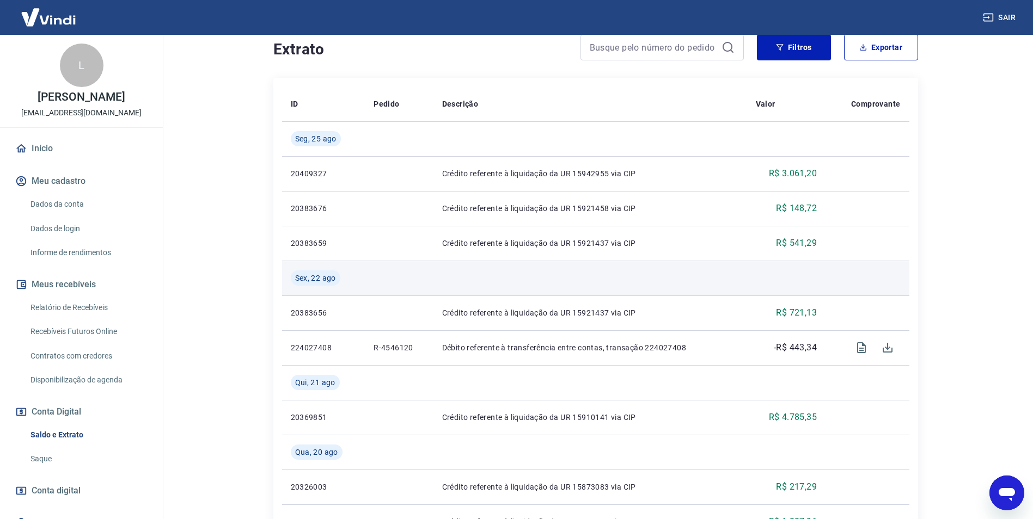
click at [664, 268] on td at bounding box center [590, 278] width 314 height 35
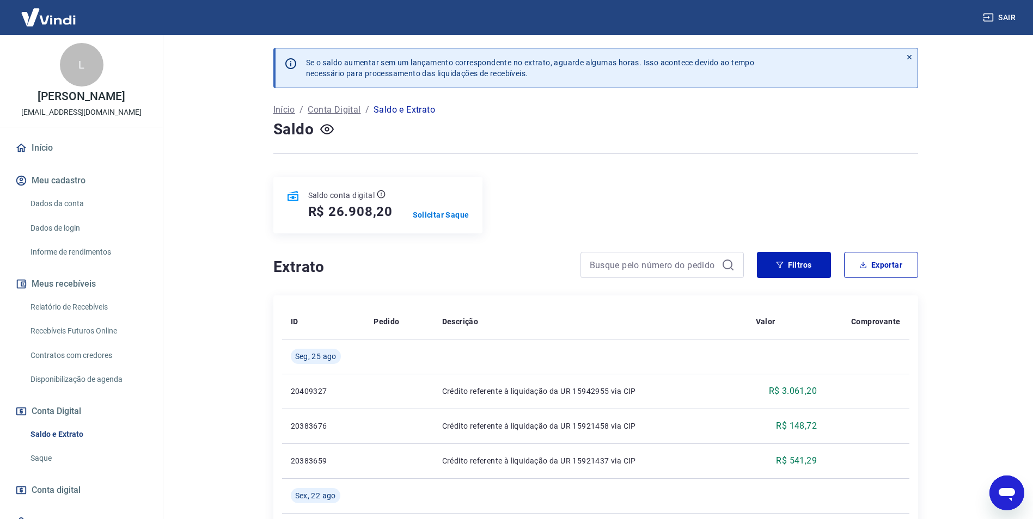
scroll to position [0, 0]
click at [105, 315] on link "Relatório de Recebíveis" at bounding box center [88, 308] width 124 height 22
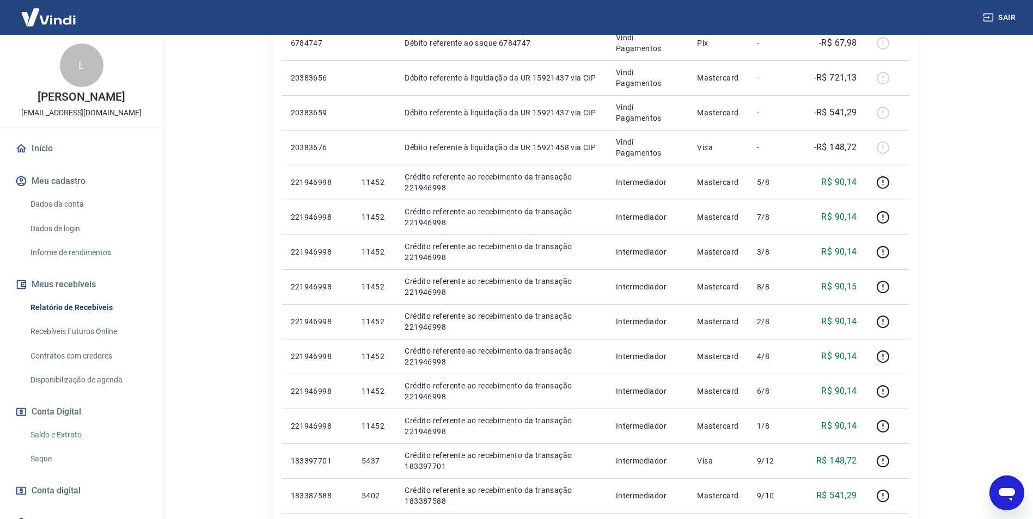
scroll to position [327, 0]
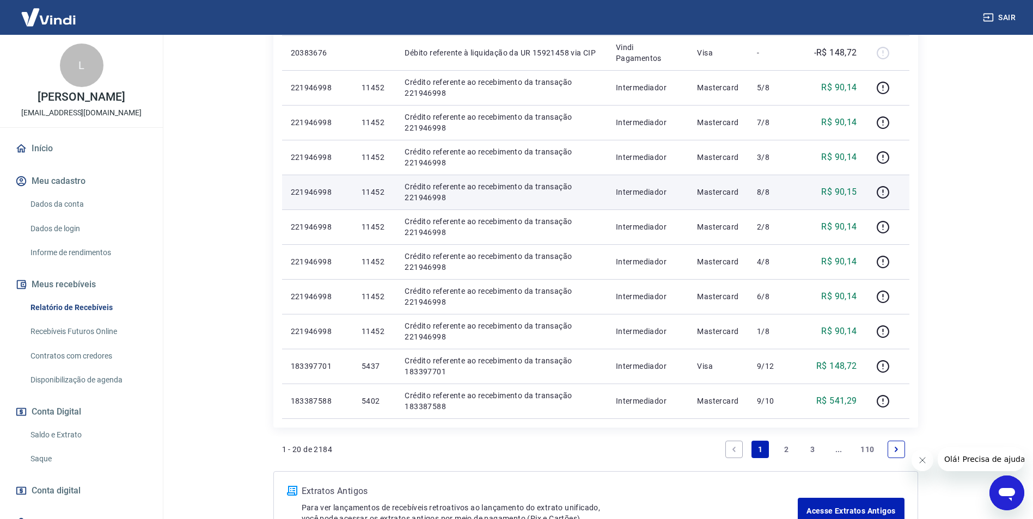
scroll to position [599, 0]
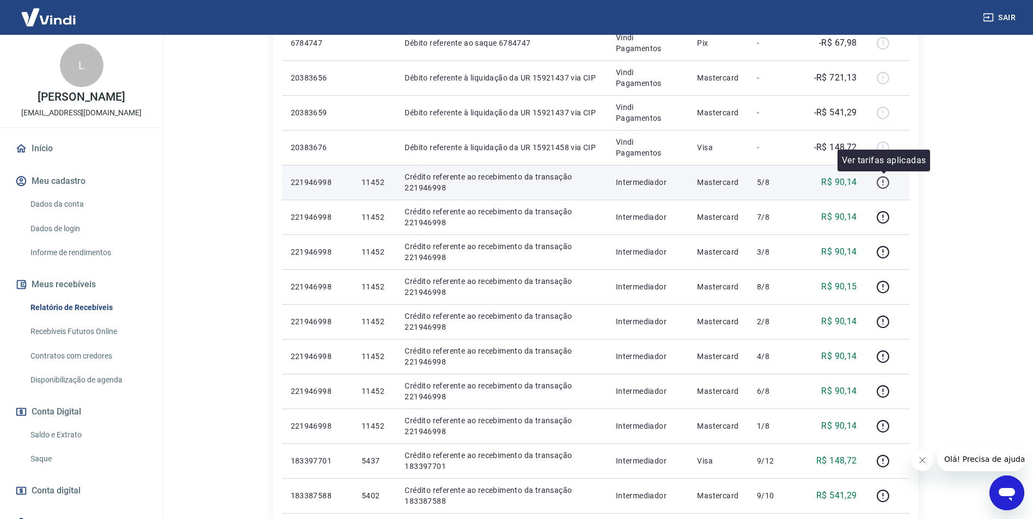
click at [883, 182] on icon "button" at bounding box center [883, 183] width 14 height 14
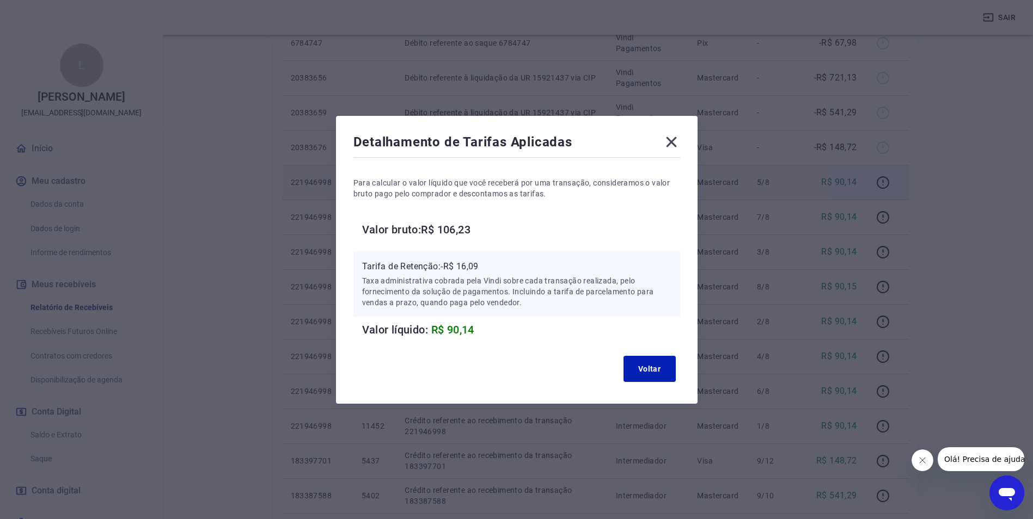
click at [676, 139] on icon at bounding box center [671, 142] width 10 height 10
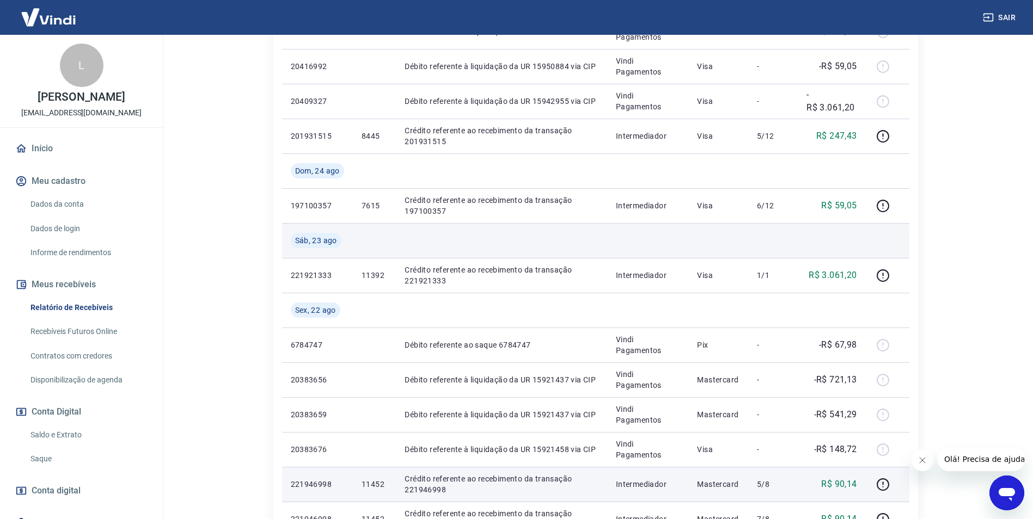
scroll to position [282, 0]
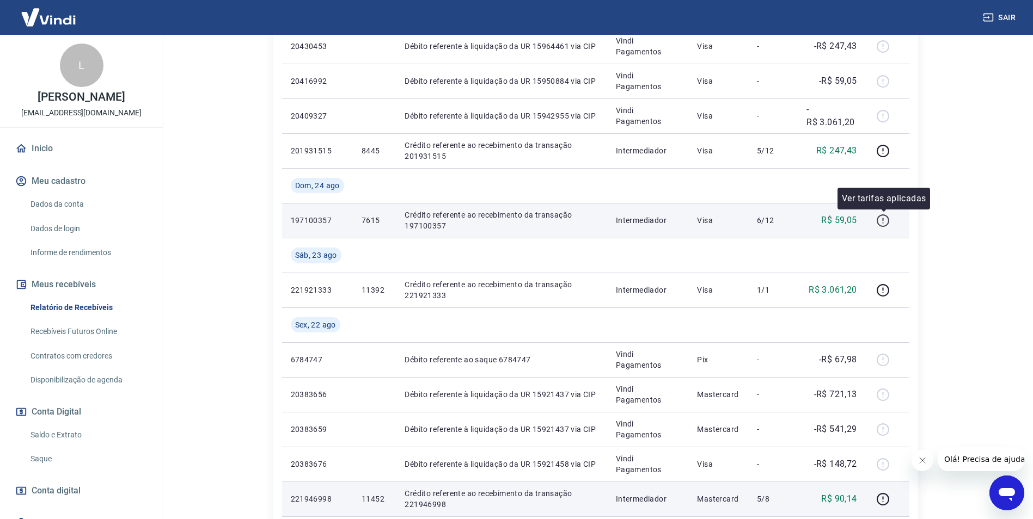
click at [882, 222] on icon "button" at bounding box center [883, 221] width 14 height 14
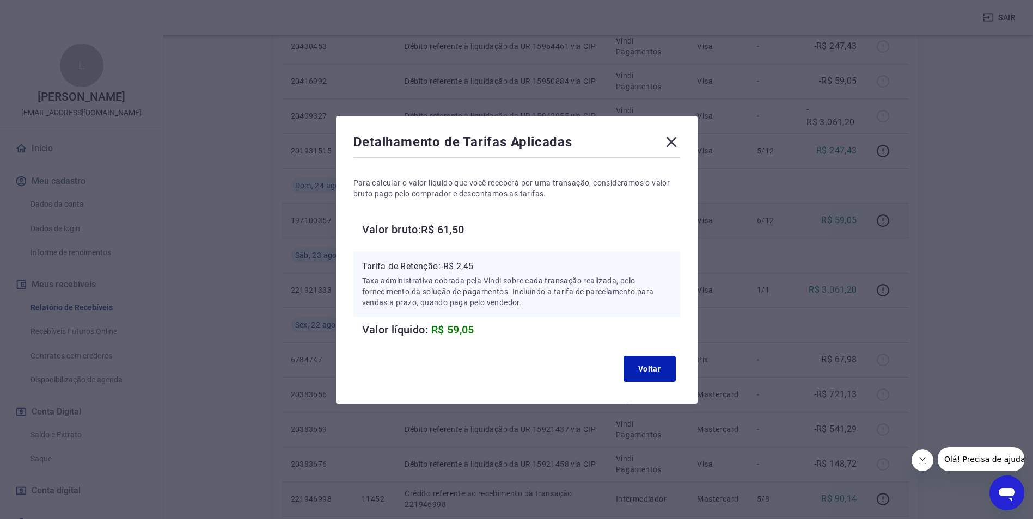
click at [674, 149] on icon at bounding box center [671, 141] width 17 height 17
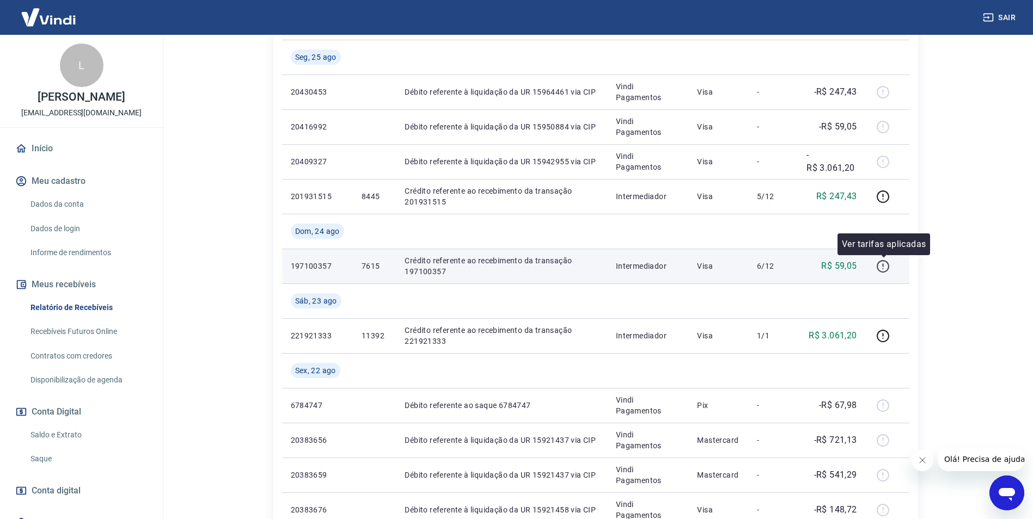
scroll to position [119, 0]
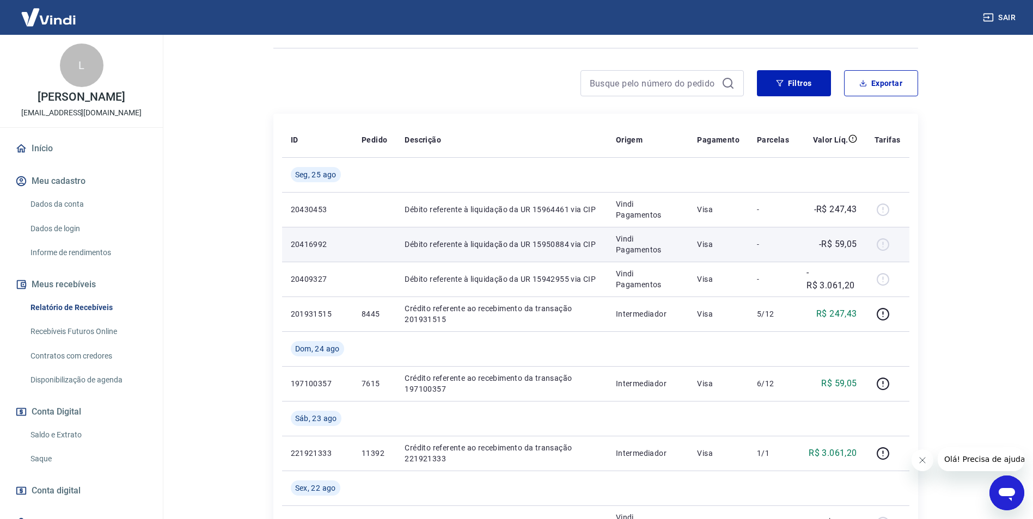
click at [885, 244] on div at bounding box center [887, 244] width 26 height 17
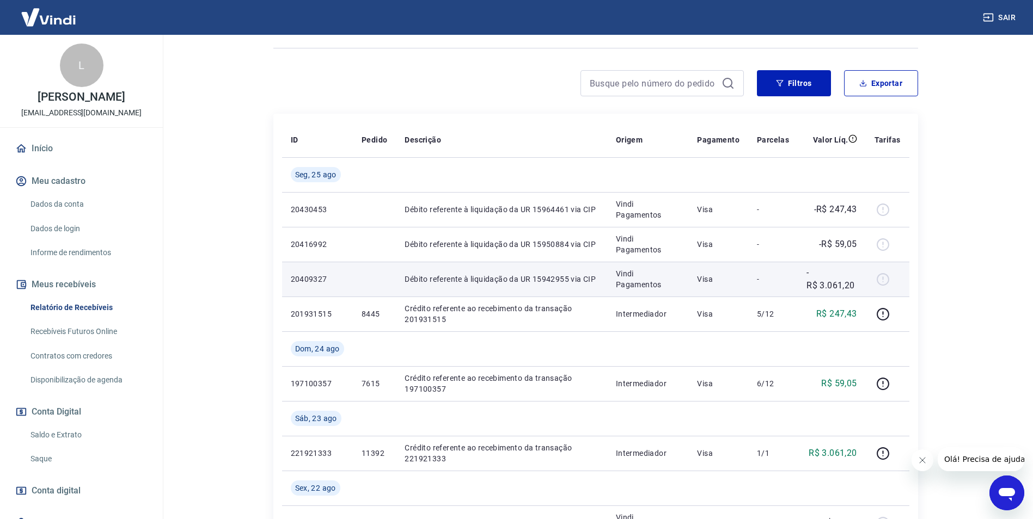
click at [880, 282] on div at bounding box center [887, 279] width 26 height 17
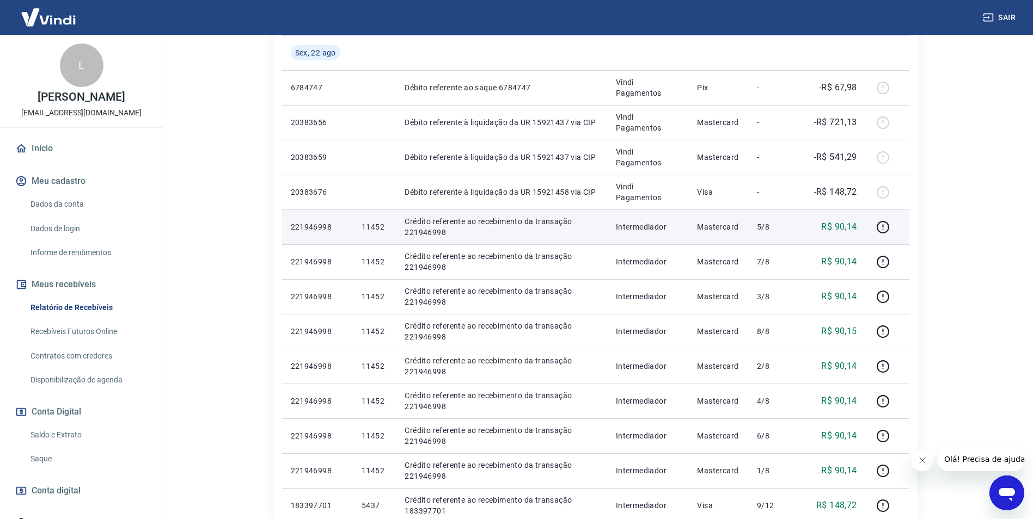
scroll to position [772, 0]
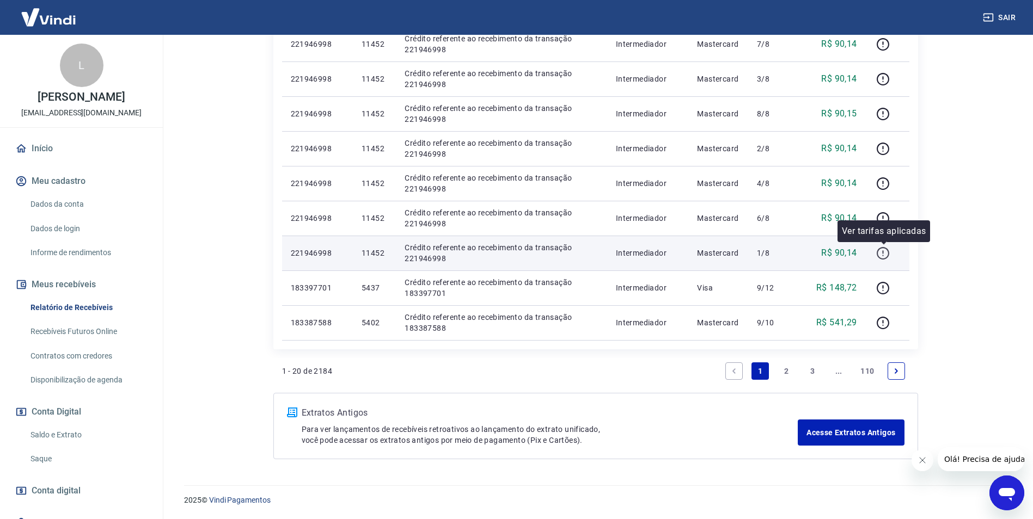
click at [886, 253] on icon "button" at bounding box center [883, 254] width 14 height 14
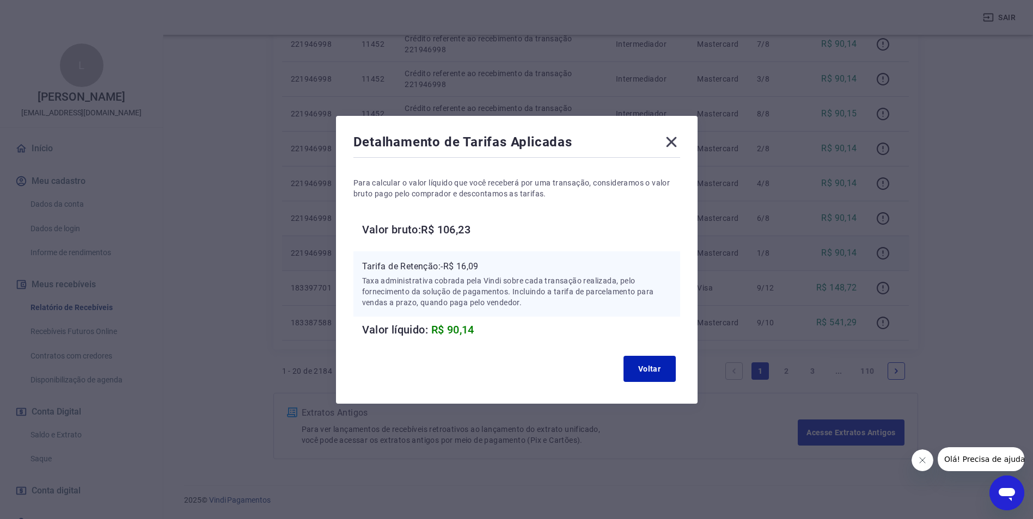
click at [680, 141] on icon at bounding box center [671, 141] width 17 height 17
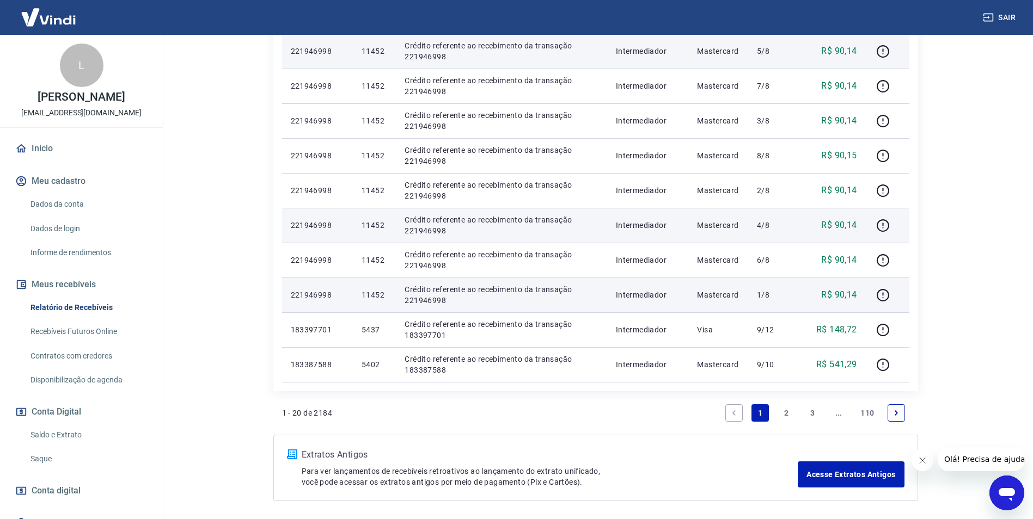
scroll to position [718, 0]
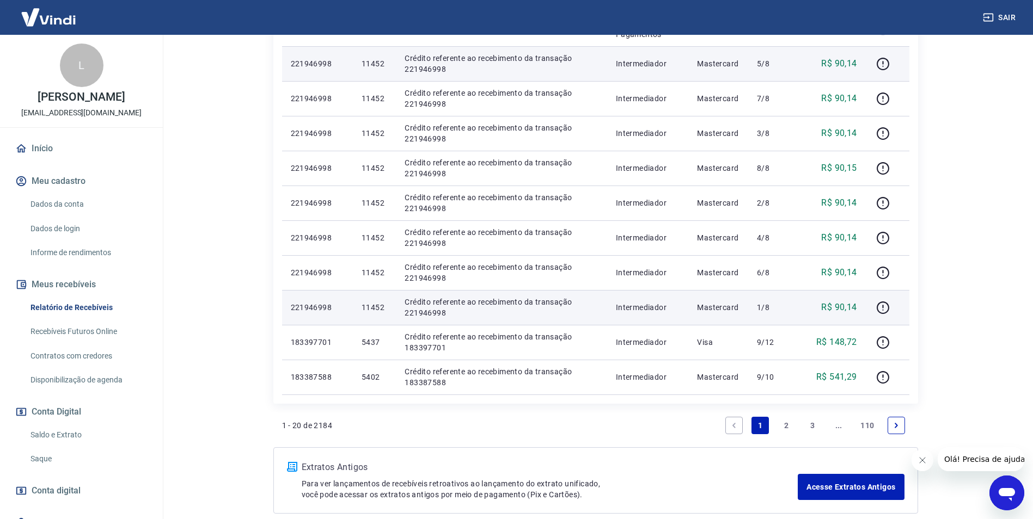
click at [1008, 488] on icon "Abrir janela de mensagens" at bounding box center [1007, 494] width 16 height 13
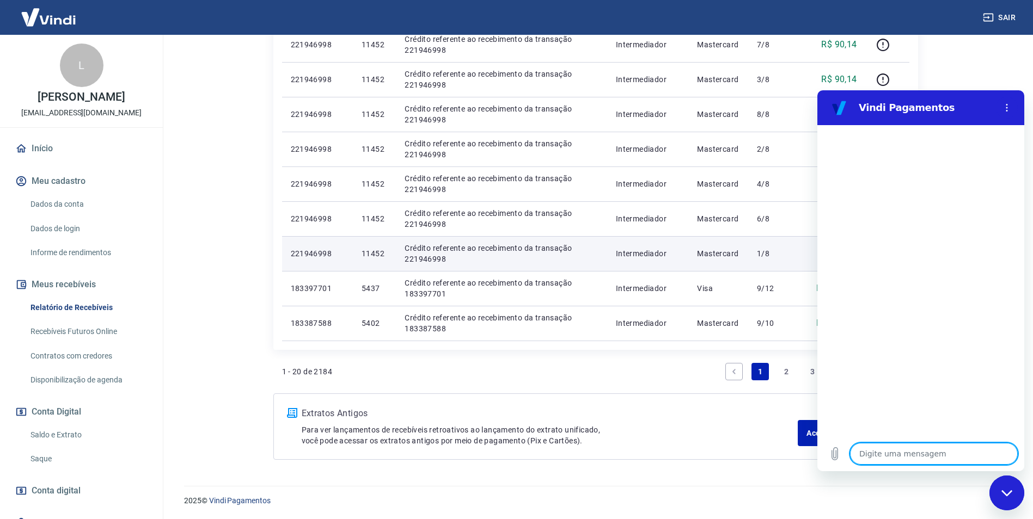
scroll to position [772, 0]
click at [814, 429] on link "Acesse Extratos Antigos" at bounding box center [851, 433] width 106 height 26
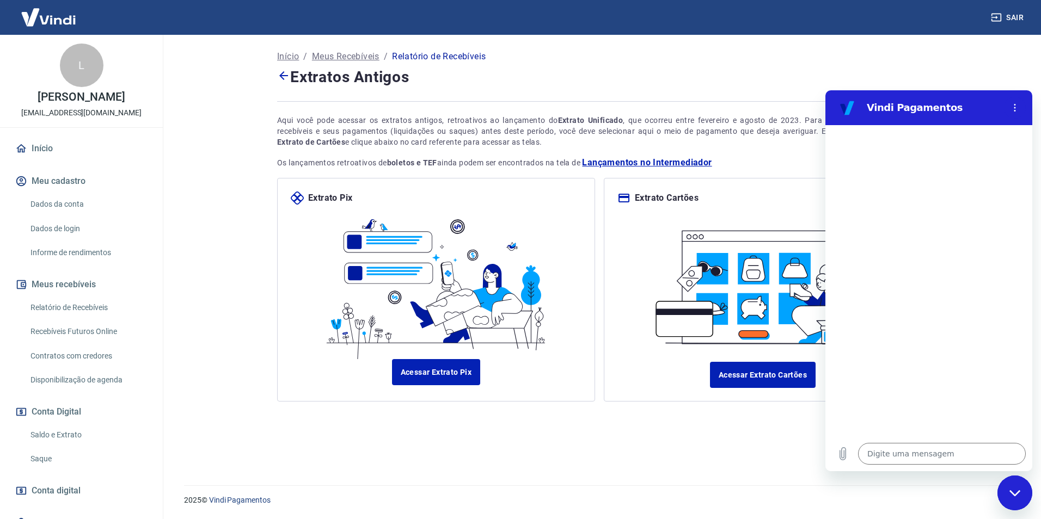
click at [1014, 490] on icon "Fechar janela de mensagens" at bounding box center [1015, 493] width 11 height 7
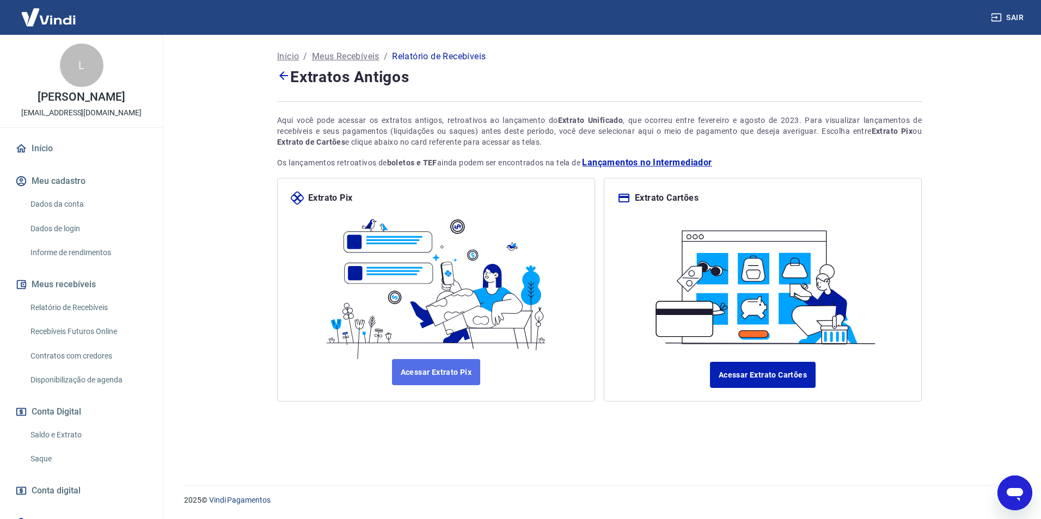
click at [452, 375] on link "Acessar Extrato Pix" at bounding box center [436, 372] width 89 height 26
click at [784, 368] on link "Acessar Extrato Cartões" at bounding box center [763, 375] width 106 height 26
click at [88, 319] on link "Relatório de Recebíveis" at bounding box center [88, 308] width 124 height 22
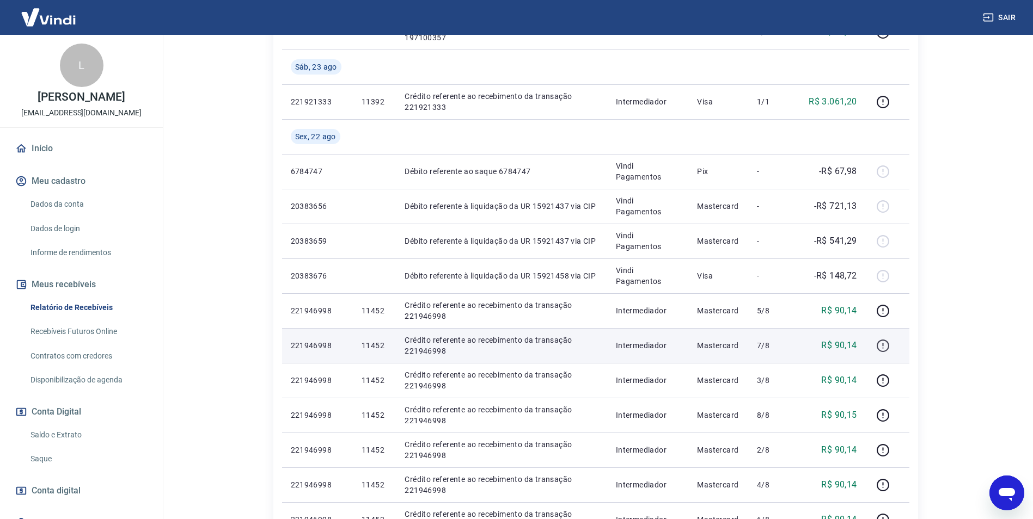
scroll to position [490, 0]
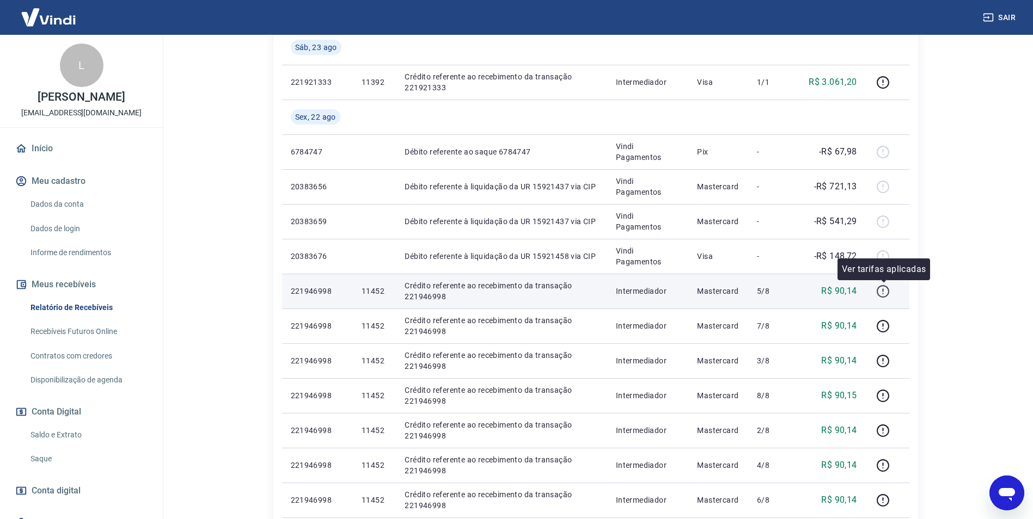
click at [880, 291] on icon "button" at bounding box center [883, 292] width 14 height 14
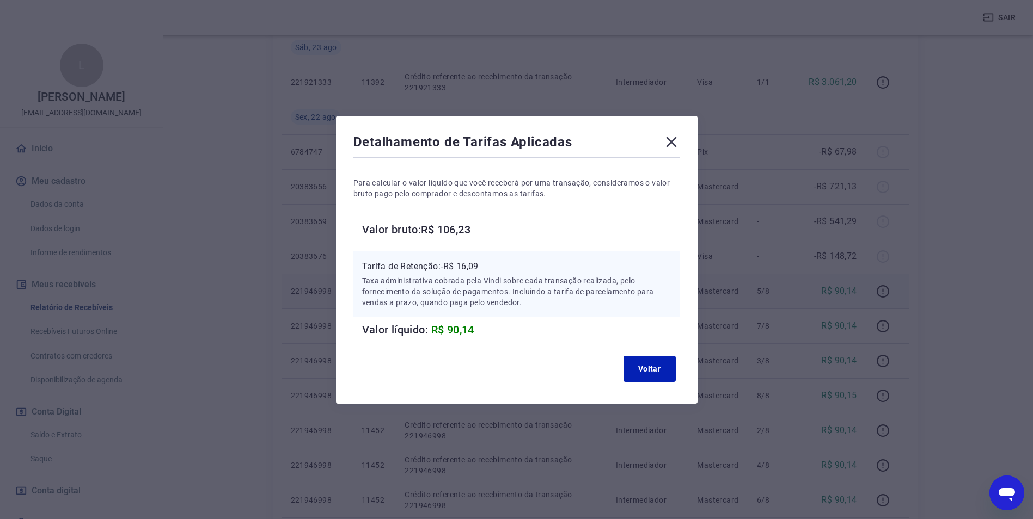
click at [677, 142] on icon at bounding box center [671, 141] width 17 height 17
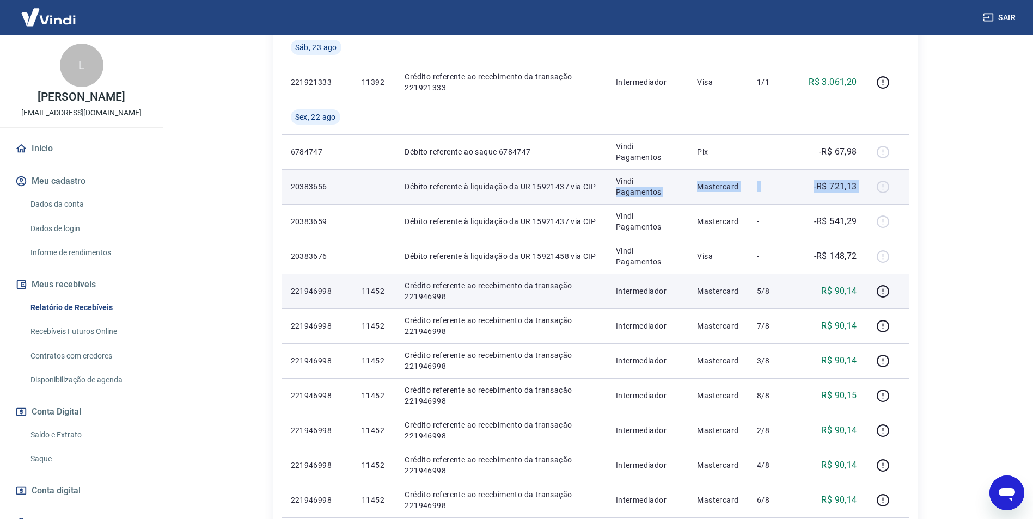
drag, startPoint x: 688, startPoint y: 180, endPoint x: 883, endPoint y: 186, distance: 195.0
click at [883, 186] on tr "20383656 Débito referente à liquidação da UR 15921437 via CIP Vindi Pagamentos …" at bounding box center [595, 186] width 627 height 35
click at [883, 186] on div at bounding box center [887, 186] width 26 height 17
click at [883, 187] on div at bounding box center [887, 186] width 26 height 17
drag, startPoint x: 883, startPoint y: 187, endPoint x: 799, endPoint y: 188, distance: 83.9
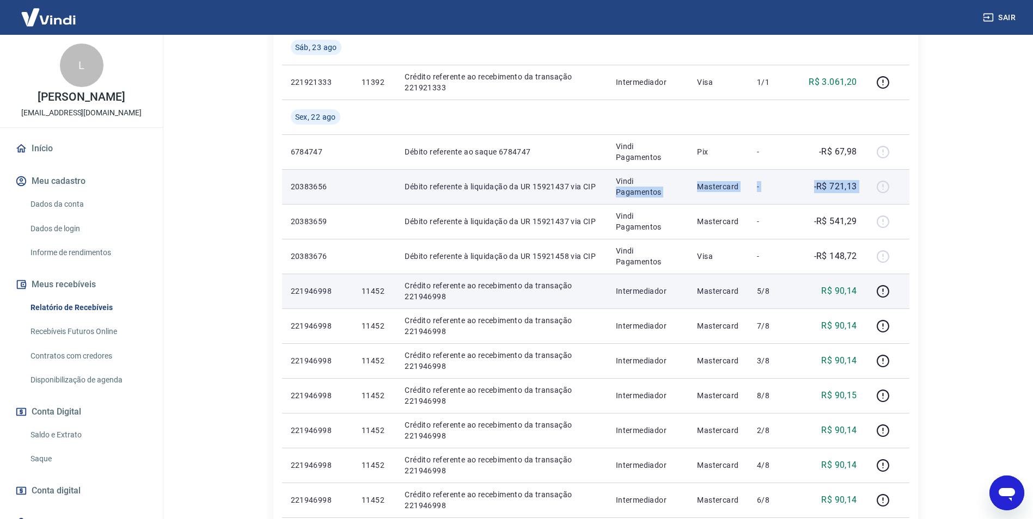
click at [799, 188] on tr "20383656 Débito referente à liquidação da UR 15921437 via CIP Vindi Pagamentos …" at bounding box center [595, 186] width 627 height 35
click at [720, 180] on td "Mastercard" at bounding box center [718, 186] width 60 height 35
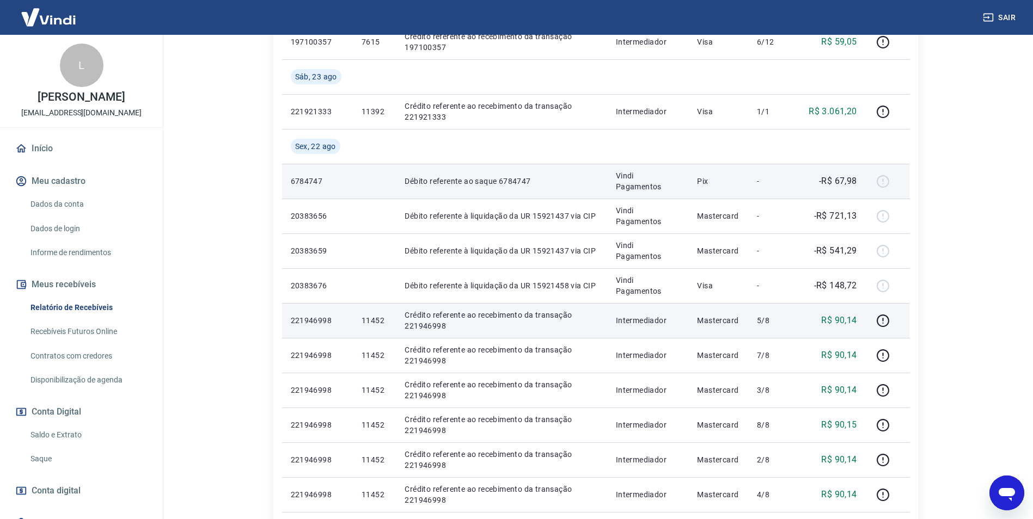
scroll to position [436, 0]
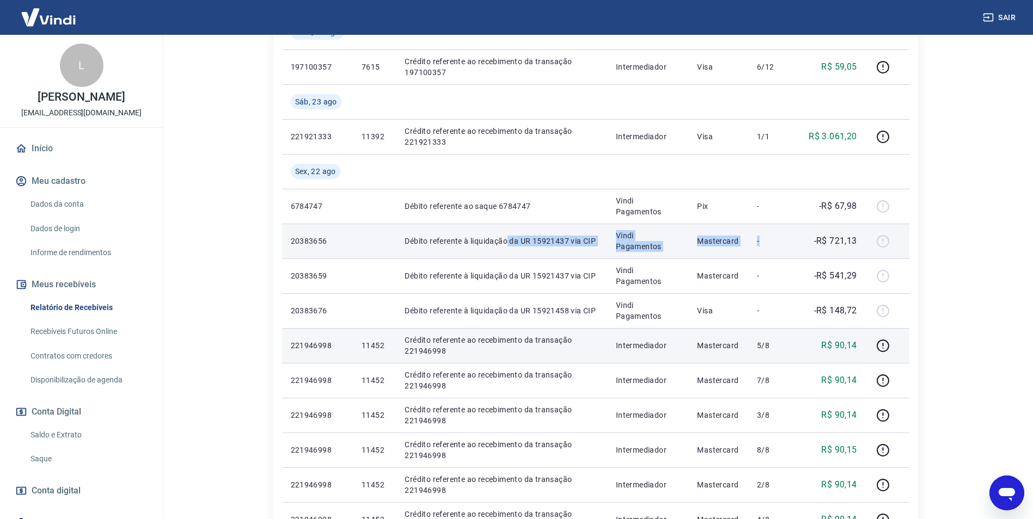
drag, startPoint x: 508, startPoint y: 242, endPoint x: 796, endPoint y: 242, distance: 288.0
click at [796, 242] on tr "20383656 Débito referente à liquidação da UR 15921437 via CIP Vindi Pagamentos …" at bounding box center [595, 241] width 627 height 35
click at [554, 243] on p "Débito referente à liquidação da UR 15921437 via CIP" at bounding box center [502, 241] width 194 height 11
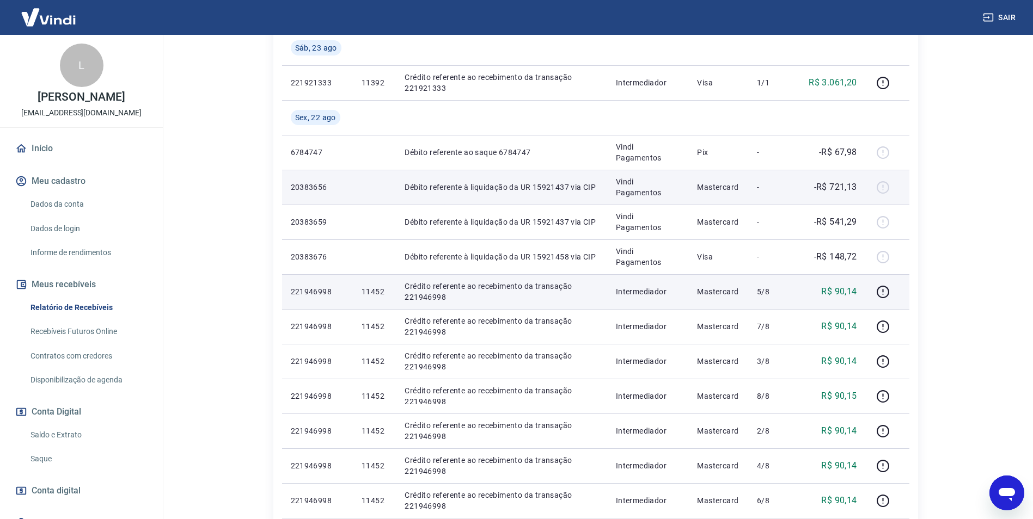
scroll to position [490, 0]
drag, startPoint x: 400, startPoint y: 190, endPoint x: 867, endPoint y: 194, distance: 467.2
click at [867, 194] on tr "20383656 Débito referente à liquidação da UR 15921437 via CIP Vindi Pagamentos …" at bounding box center [595, 186] width 627 height 35
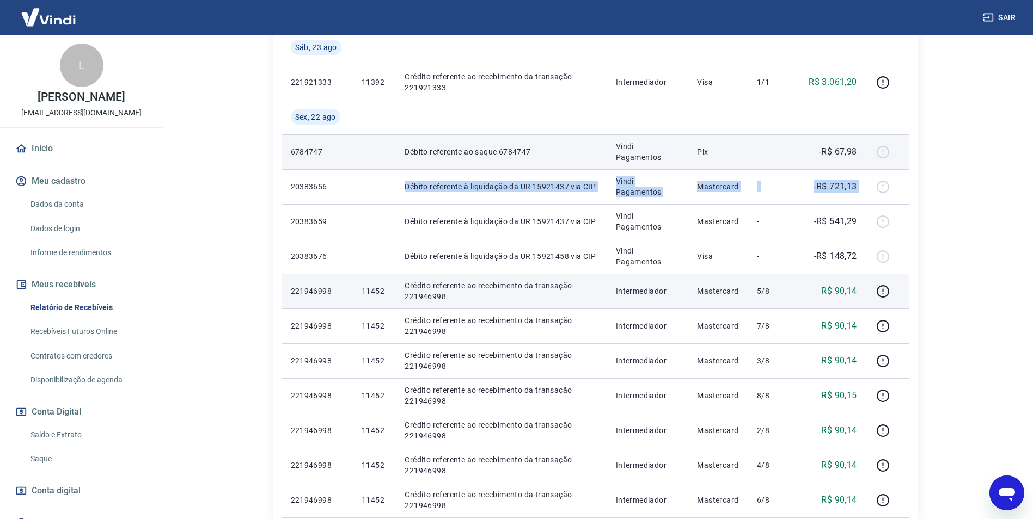
type textarea "x"
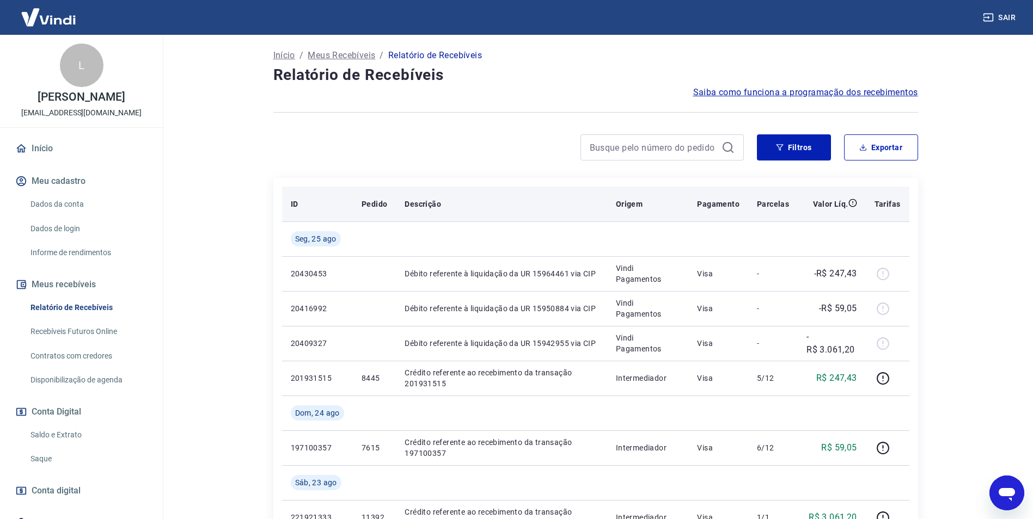
scroll to position [0, 0]
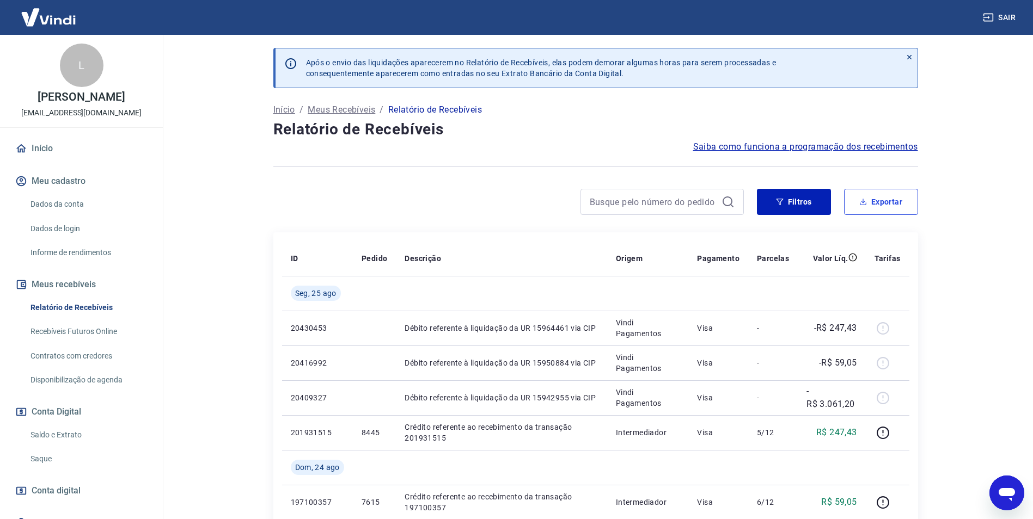
click at [880, 191] on button "Exportar" at bounding box center [881, 202] width 74 height 26
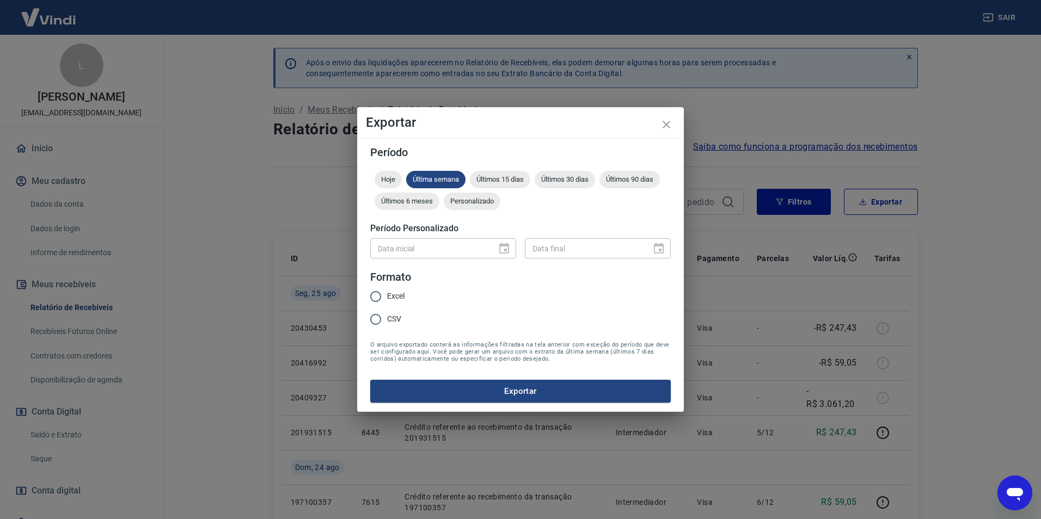
click at [887, 209] on div "Exportar Período Hoje Última semana Últimos 15 dias Últimos 30 dias Últimos 90 …" at bounding box center [520, 259] width 1041 height 519
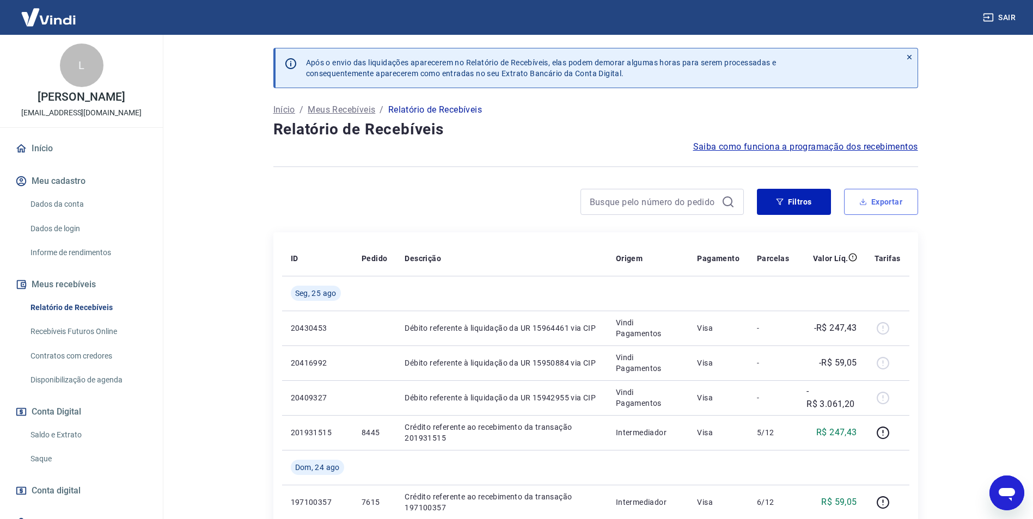
click at [873, 204] on button "Exportar" at bounding box center [881, 202] width 74 height 26
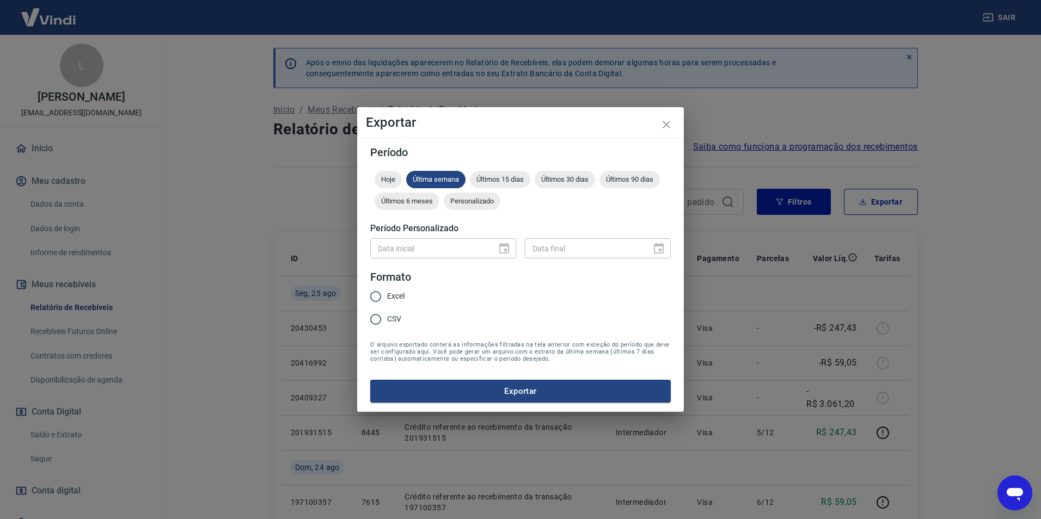
click at [422, 228] on h5 "Período Personalizado" at bounding box center [520, 228] width 301 height 11
click at [498, 246] on div "Data inicial" at bounding box center [443, 248] width 146 height 20
click at [383, 293] on input "Excel" at bounding box center [375, 296] width 23 height 23
radio input "true"
click at [506, 248] on div "Data inicial" at bounding box center [443, 248] width 146 height 20
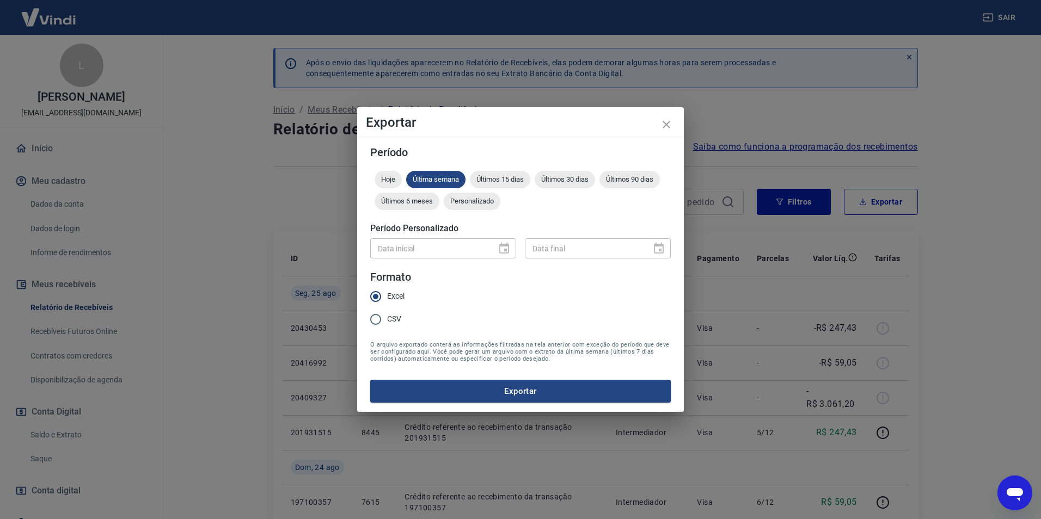
click at [506, 246] on div "Data inicial" at bounding box center [443, 248] width 146 height 20
click at [468, 200] on span "Personalizado" at bounding box center [472, 201] width 57 height 8
click at [505, 248] on icon "Choose date" at bounding box center [504, 248] width 13 height 13
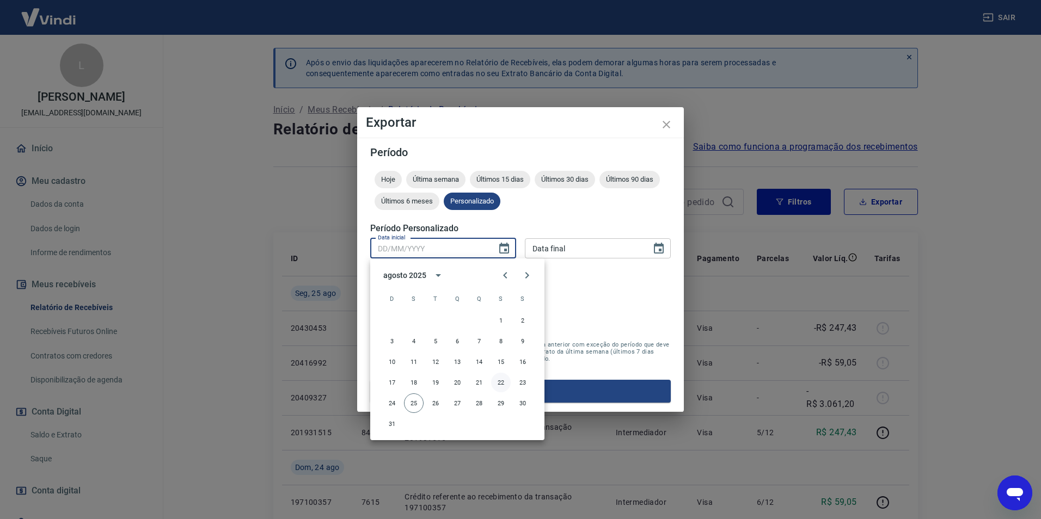
click at [501, 382] on button "22" at bounding box center [501, 383] width 20 height 20
type input "22/08/2025"
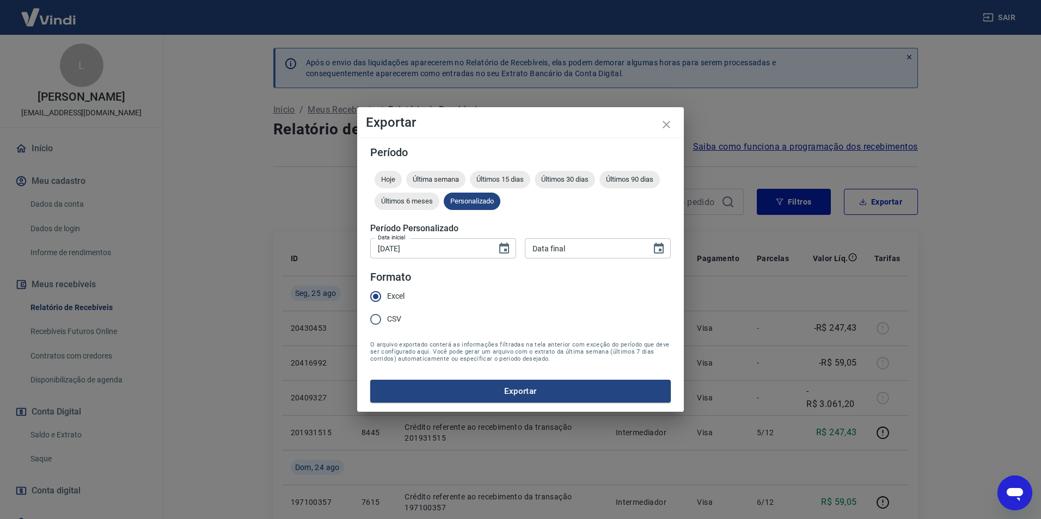
type input "DD/MM/YYYY"
click at [637, 249] on input "DD/MM/YYYY" at bounding box center [584, 248] width 119 height 20
click at [660, 243] on icon "Choose date" at bounding box center [658, 248] width 13 height 13
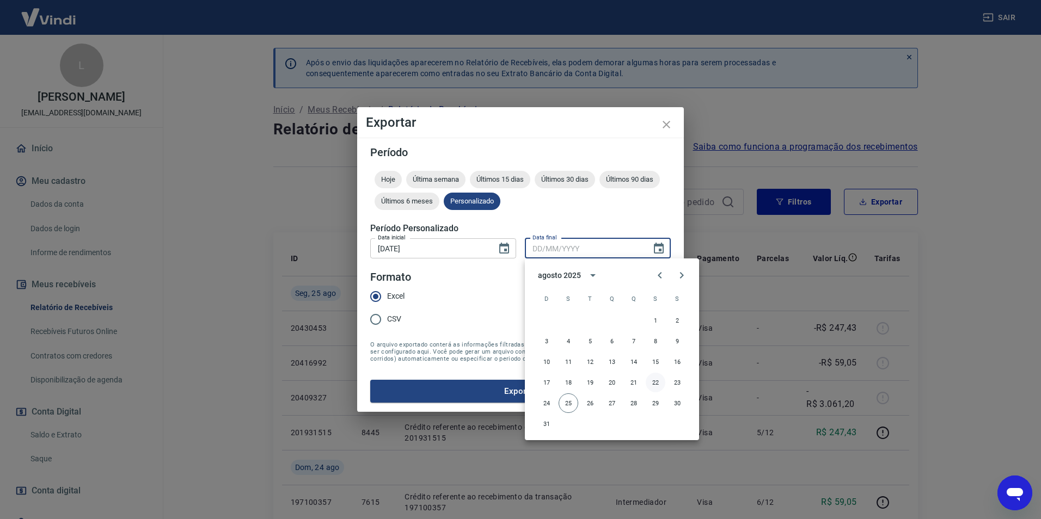
click at [656, 379] on button "22" at bounding box center [656, 383] width 20 height 20
type input "22/08/2025"
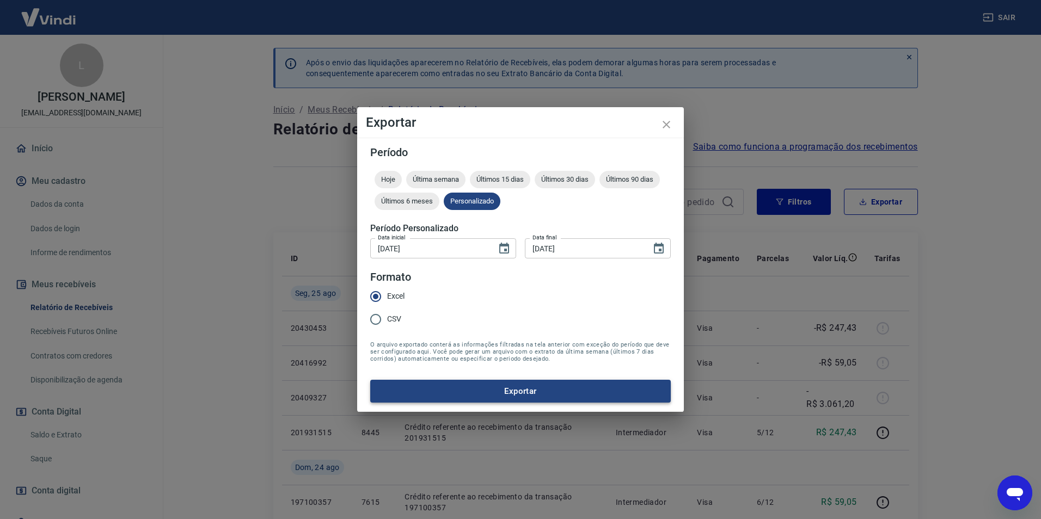
click at [579, 393] on button "Exportar" at bounding box center [520, 391] width 301 height 23
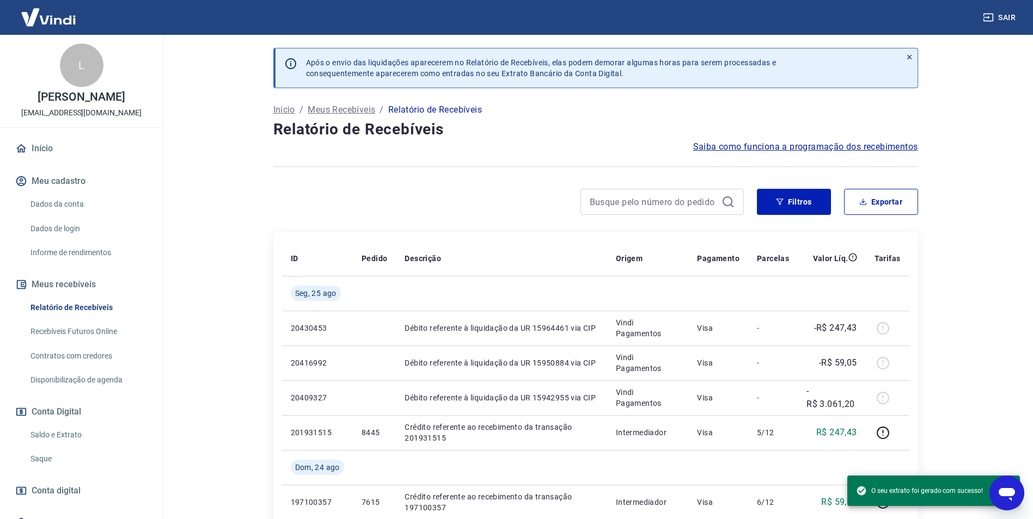
click at [991, 228] on main "Após o envio das liquidações aparecerem no Relatório de Recebíveis, elas podem …" at bounding box center [595, 277] width 875 height 485
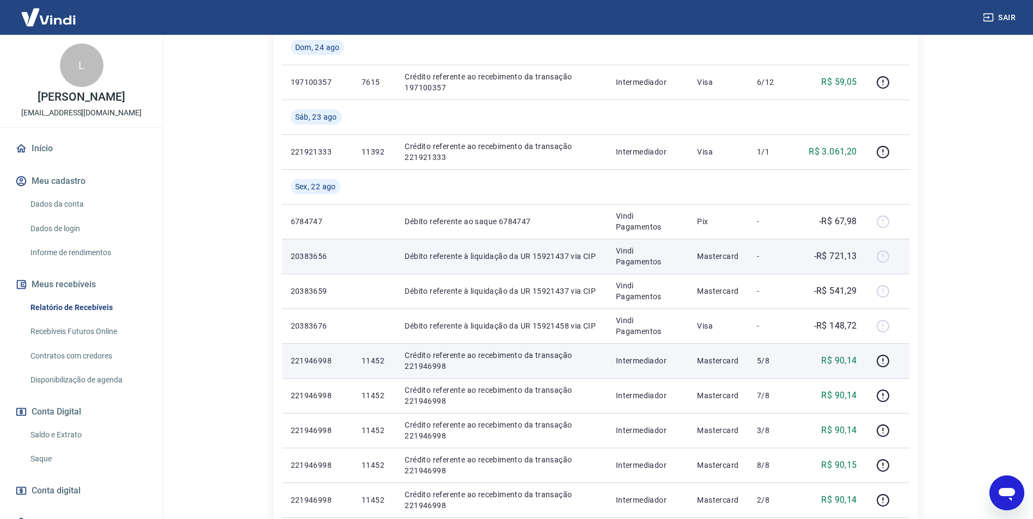
scroll to position [436, 0]
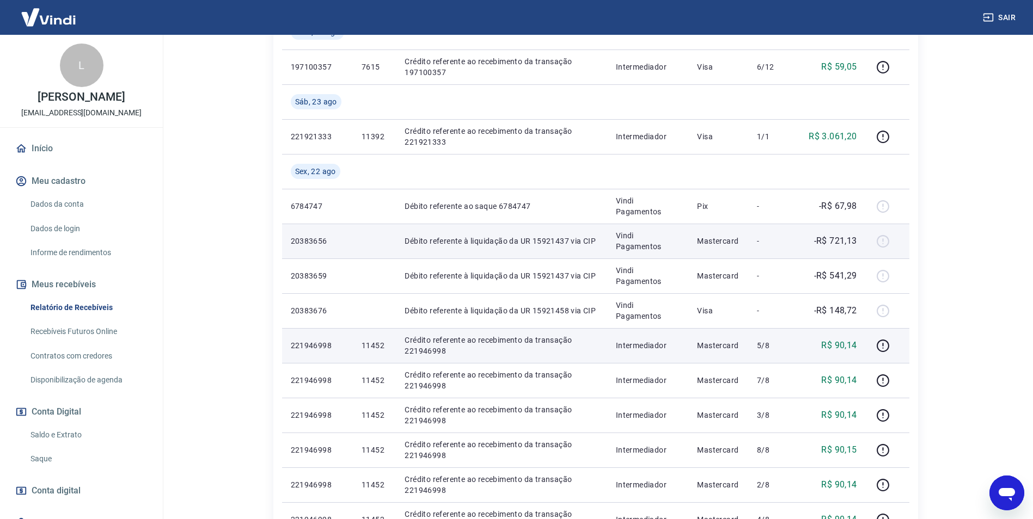
click at [880, 239] on div at bounding box center [887, 241] width 26 height 17
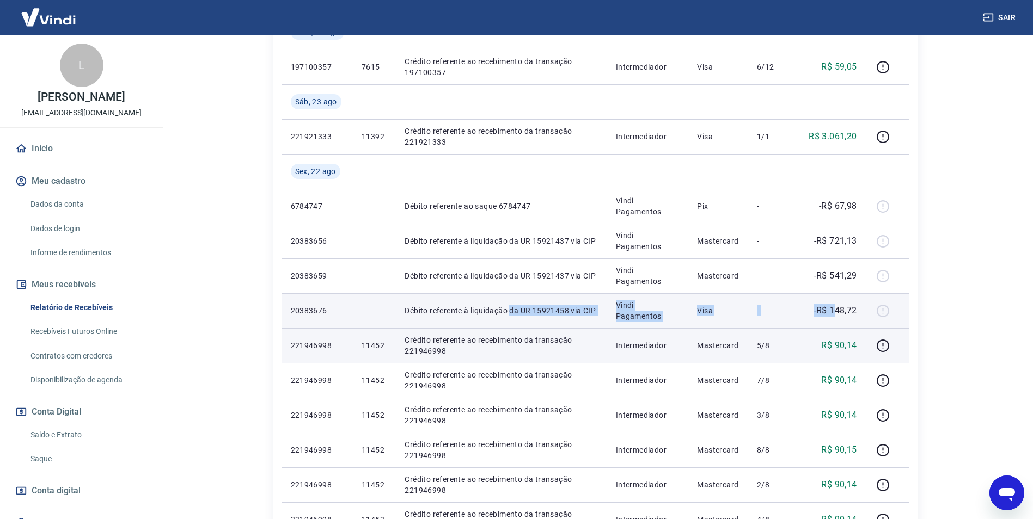
drag, startPoint x: 524, startPoint y: 315, endPoint x: 835, endPoint y: 321, distance: 311.5
click at [835, 321] on tr "20383676 Débito referente à liquidação da UR 15921458 via CIP Vindi Pagamentos …" at bounding box center [595, 310] width 627 height 35
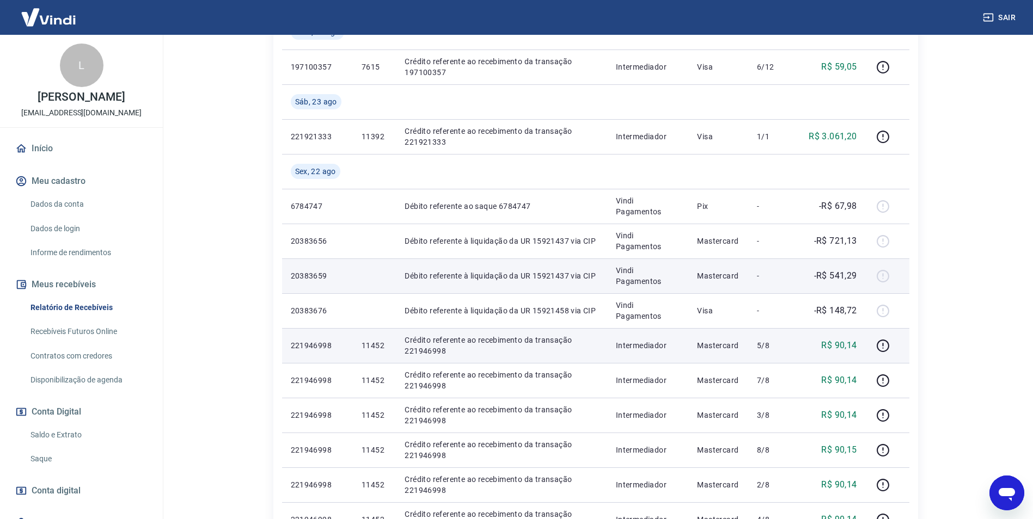
drag, startPoint x: 835, startPoint y: 321, endPoint x: 744, endPoint y: 262, distance: 108.5
click at [744, 262] on td "Mastercard" at bounding box center [718, 276] width 60 height 35
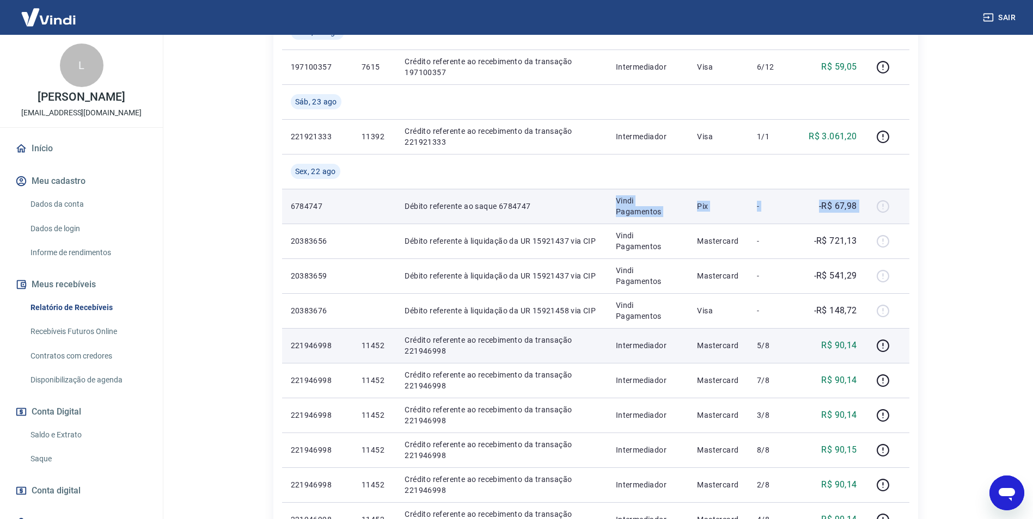
drag, startPoint x: 599, startPoint y: 205, endPoint x: 895, endPoint y: 205, distance: 295.7
click at [895, 205] on tr "6784747 Débito referente ao saque 6784747 Vindi Pagamentos Pix - -R$ 67,98" at bounding box center [595, 206] width 627 height 35
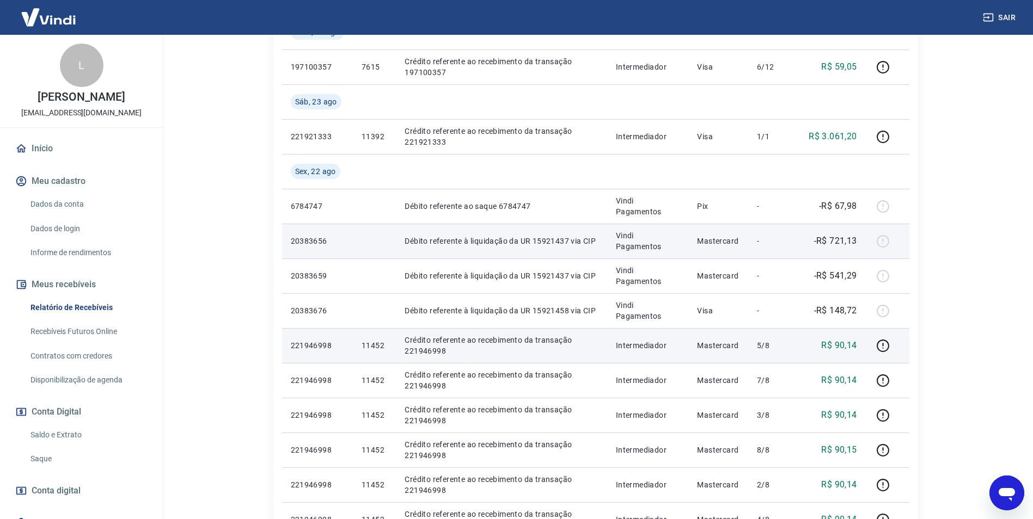
click at [508, 244] on p "Débito referente à liquidação da UR 15921437 via CIP" at bounding box center [502, 241] width 194 height 11
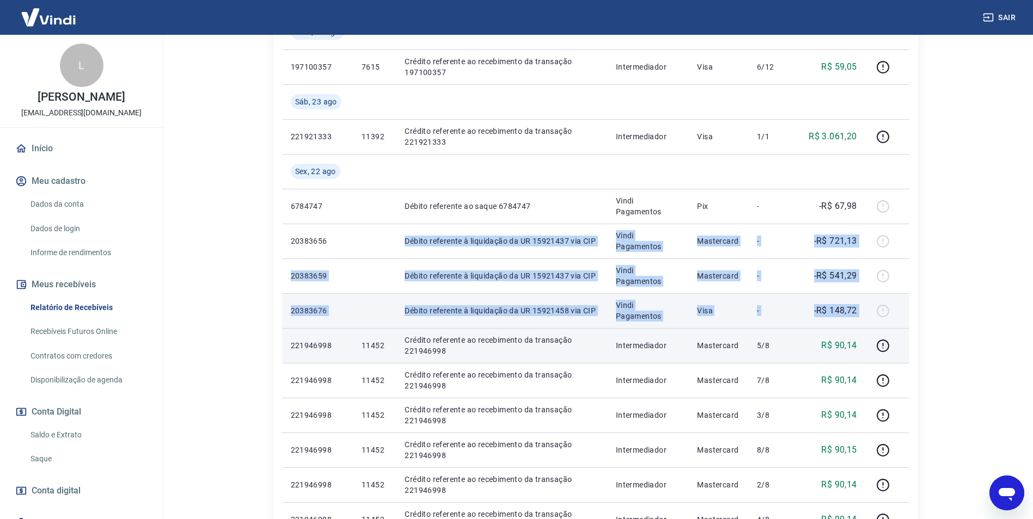
drag, startPoint x: 391, startPoint y: 243, endPoint x: 900, endPoint y: 316, distance: 514.4
click at [900, 316] on tbody "Seg, 25 ago 20430453 Débito referente à liquidação da UR 15964461 via CIP Vindi…" at bounding box center [595, 258] width 627 height 836
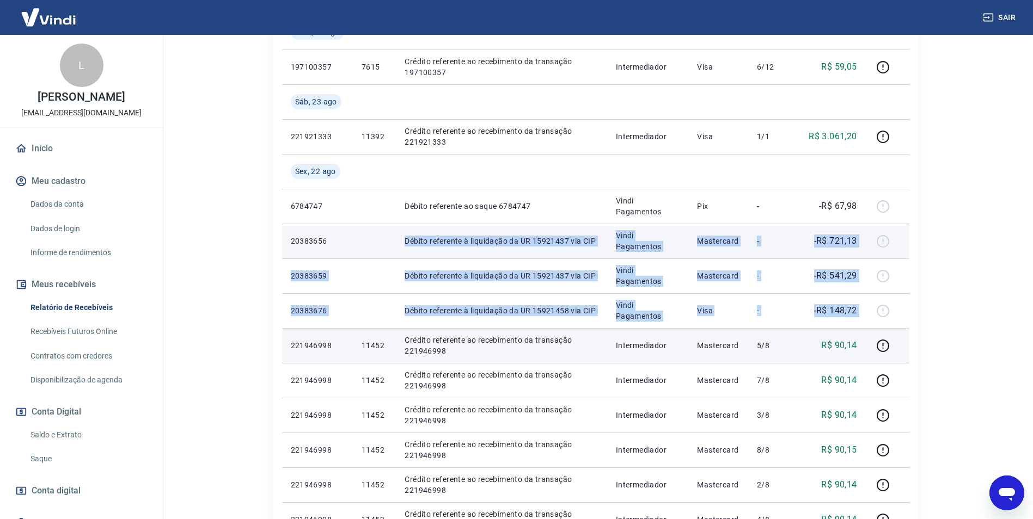
click at [812, 231] on td "-R$ 721,13" at bounding box center [832, 241] width 68 height 35
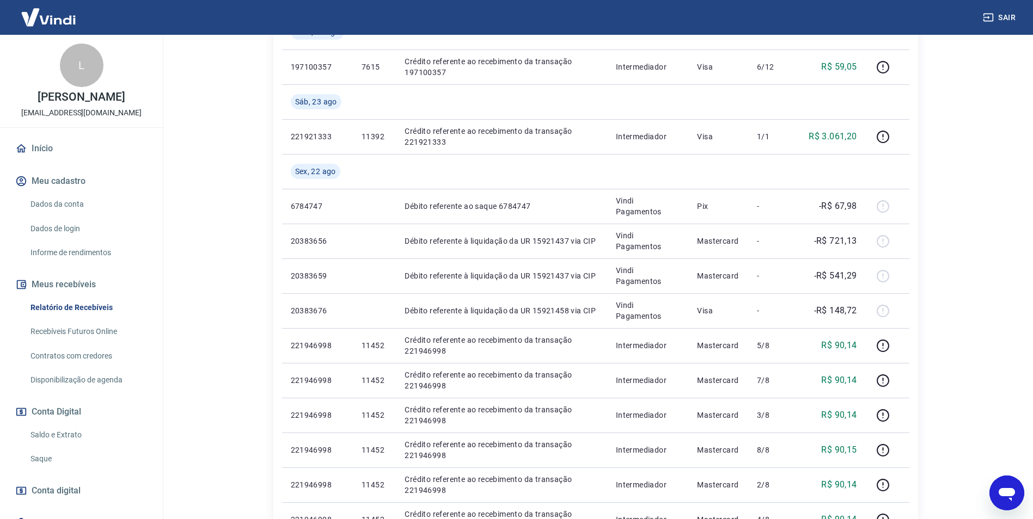
click at [938, 218] on div "Após o envio das liquidações aparecerem no Relatório de Recebíveis, elas podem …" at bounding box center [595, 204] width 697 height 1210
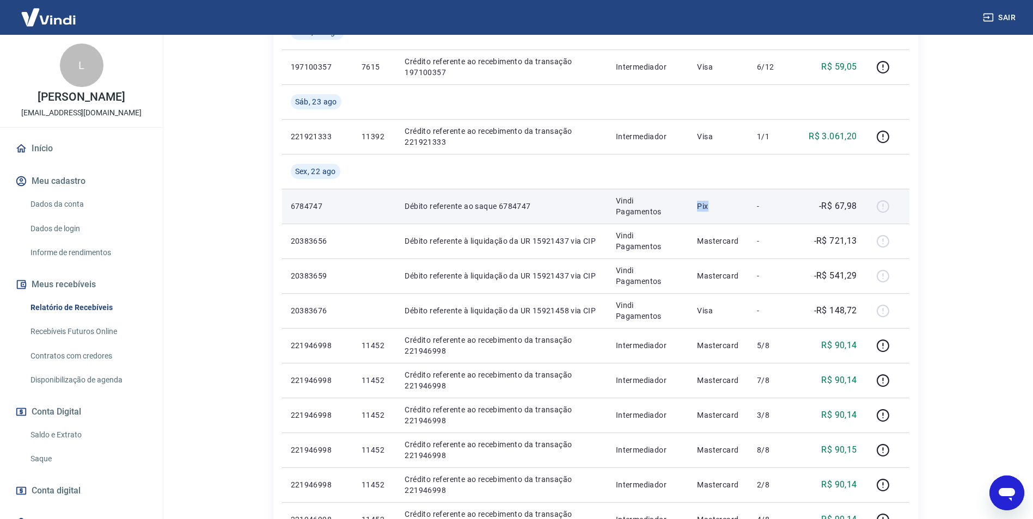
drag, startPoint x: 684, startPoint y: 208, endPoint x: 744, endPoint y: 208, distance: 59.9
click at [744, 208] on tr "6784747 Débito referente ao saque 6784747 Vindi Pagamentos Pix - -R$ 67,98" at bounding box center [595, 206] width 627 height 35
click at [618, 204] on p "Vindi Pagamentos" at bounding box center [648, 206] width 64 height 22
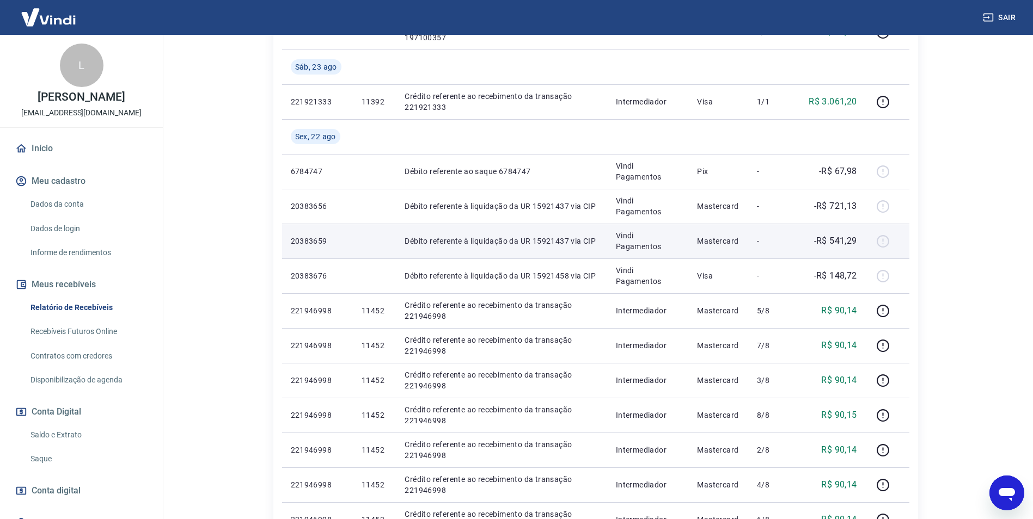
scroll to position [490, 0]
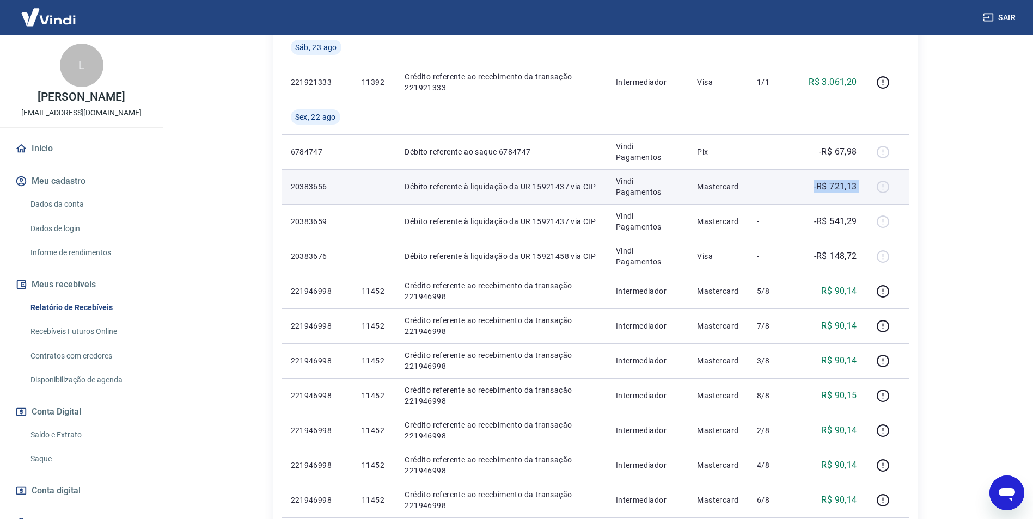
drag, startPoint x: 812, startPoint y: 189, endPoint x: 867, endPoint y: 188, distance: 55.0
click at [867, 188] on tr "20383656 Débito referente à liquidação da UR 15921437 via CIP Vindi Pagamentos …" at bounding box center [595, 186] width 627 height 35
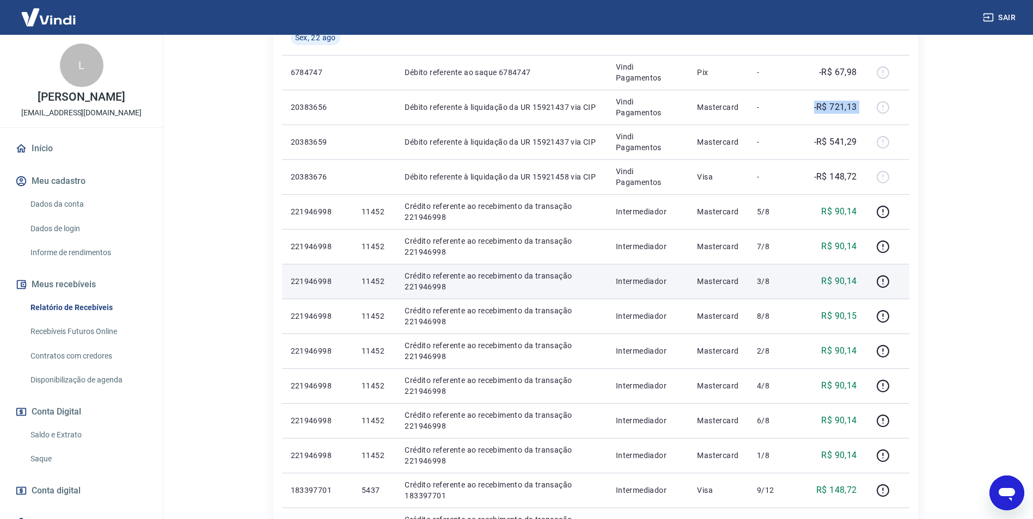
scroll to position [653, 0]
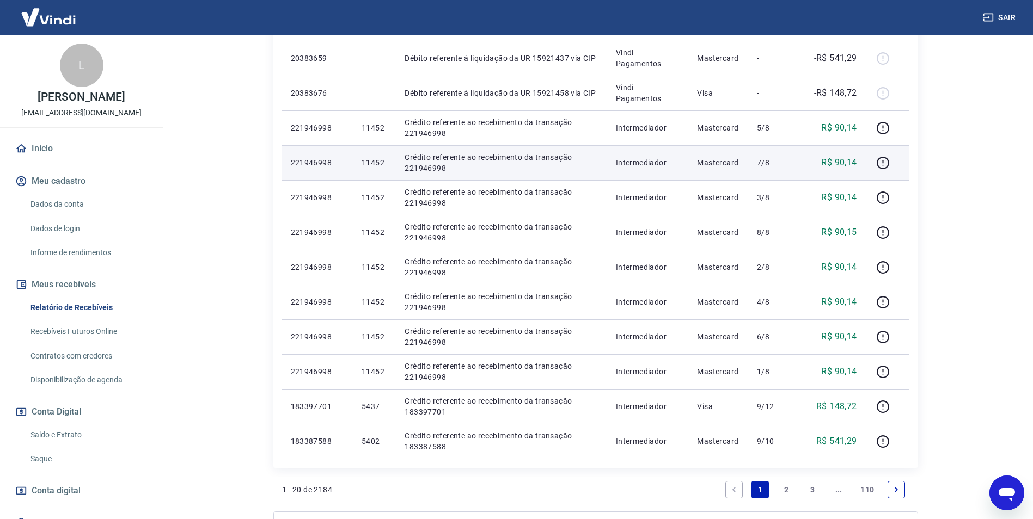
click at [678, 164] on p "Intermediador" at bounding box center [648, 162] width 64 height 11
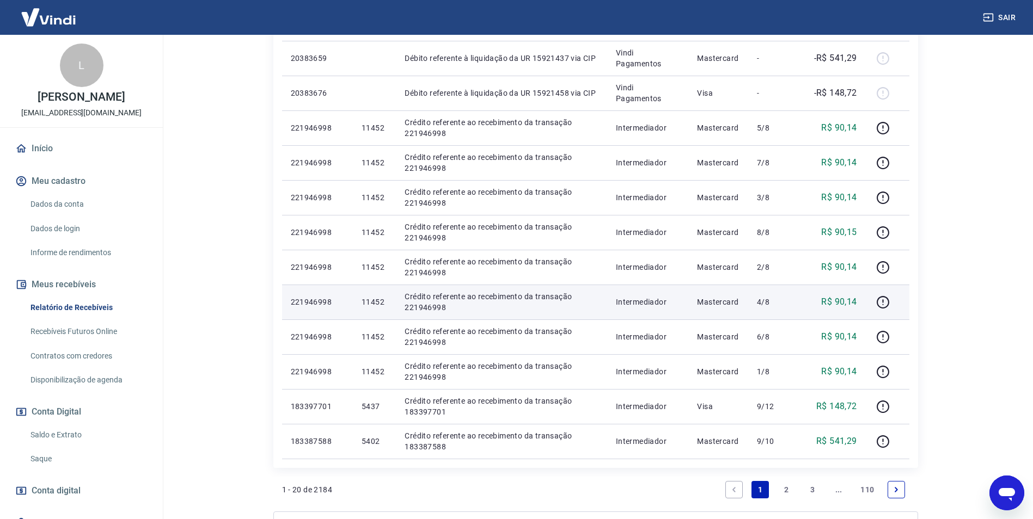
scroll to position [544, 0]
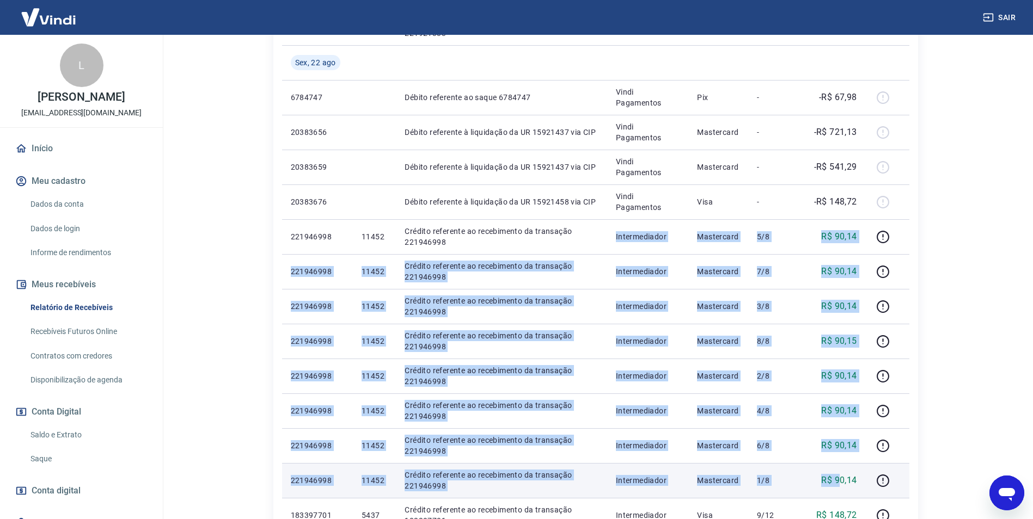
drag, startPoint x: 598, startPoint y: 241, endPoint x: 843, endPoint y: 468, distance: 333.7
click at [843, 468] on tbody "Seg, 25 ago 20430453 Débito referente à liquidação da UR 15964461 via CIP Vindi…" at bounding box center [595, 150] width 627 height 836
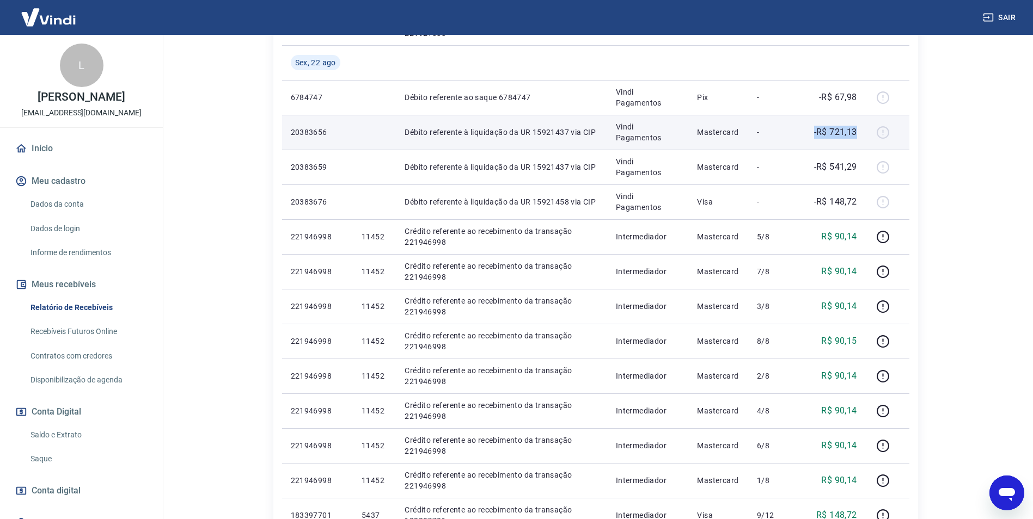
drag, startPoint x: 806, startPoint y: 134, endPoint x: 861, endPoint y: 134, distance: 55.5
click at [861, 134] on td "-R$ 721,13" at bounding box center [832, 132] width 68 height 35
drag, startPoint x: 861, startPoint y: 134, endPoint x: 818, endPoint y: 134, distance: 43.0
click at [818, 134] on p "-R$ 721,13" at bounding box center [835, 132] width 43 height 13
drag, startPoint x: 787, startPoint y: 131, endPoint x: 866, endPoint y: 131, distance: 79.0
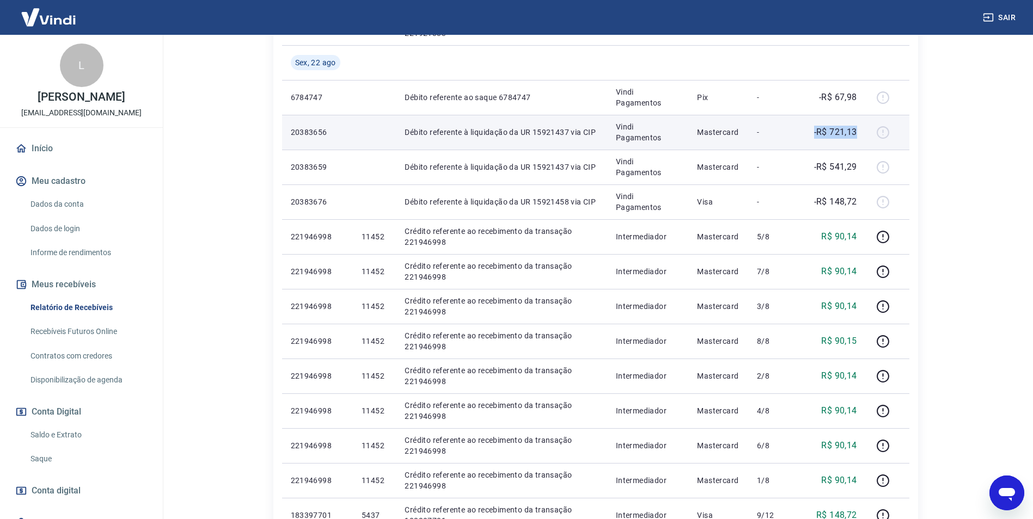
click at [866, 131] on tr "20383656 Débito referente à liquidação da UR 15921437 via CIP Vindi Pagamentos …" at bounding box center [595, 132] width 627 height 35
click at [769, 135] on p "-" at bounding box center [773, 132] width 32 height 11
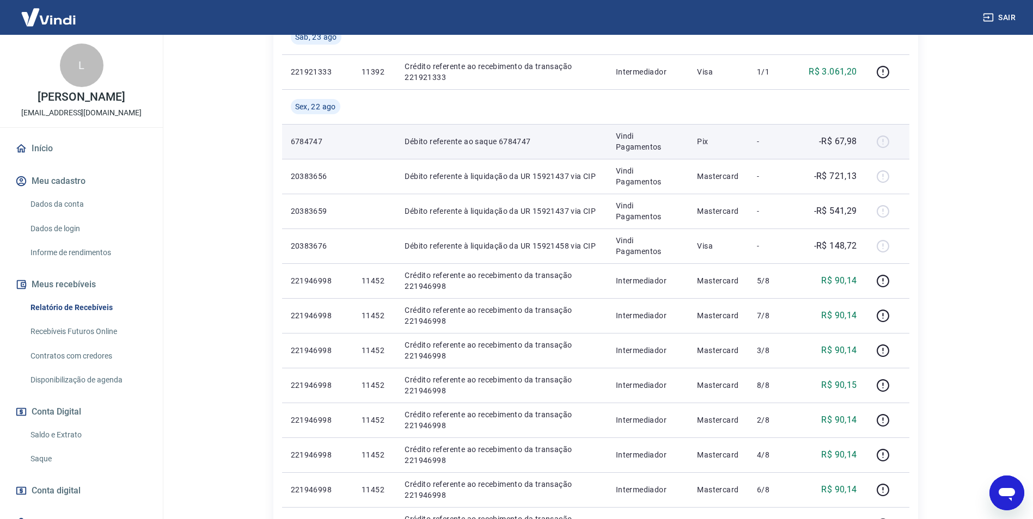
scroll to position [436, 0]
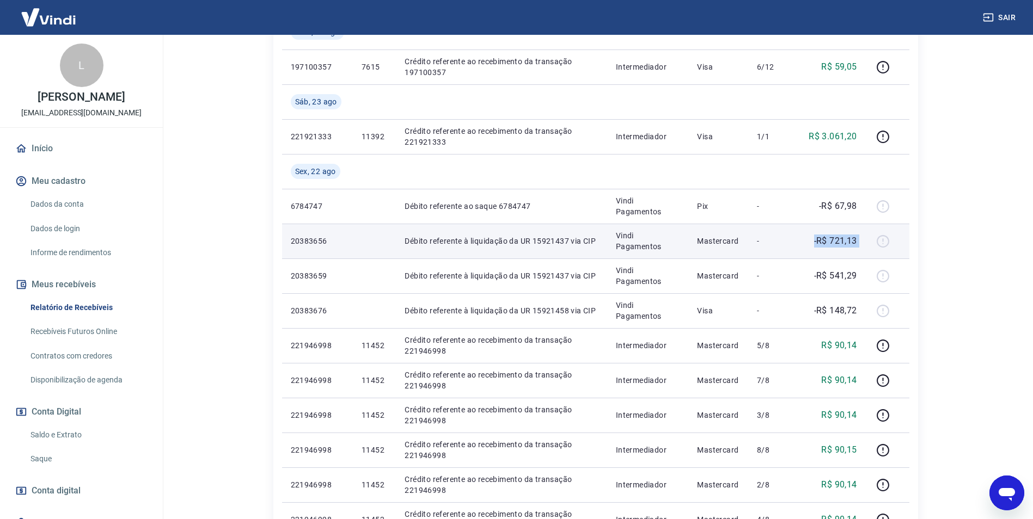
drag, startPoint x: 799, startPoint y: 242, endPoint x: 877, endPoint y: 242, distance: 77.9
click at [877, 242] on tr "20383656 Débito referente à liquidação da UR 15921437 via CIP Vindi Pagamentos …" at bounding box center [595, 241] width 627 height 35
click at [811, 241] on div "-R$ 721,13" at bounding box center [831, 241] width 50 height 13
drag, startPoint x: 849, startPoint y: 241, endPoint x: 863, endPoint y: 238, distance: 13.9
click at [863, 238] on td "-R$ 721,13" at bounding box center [832, 241] width 68 height 35
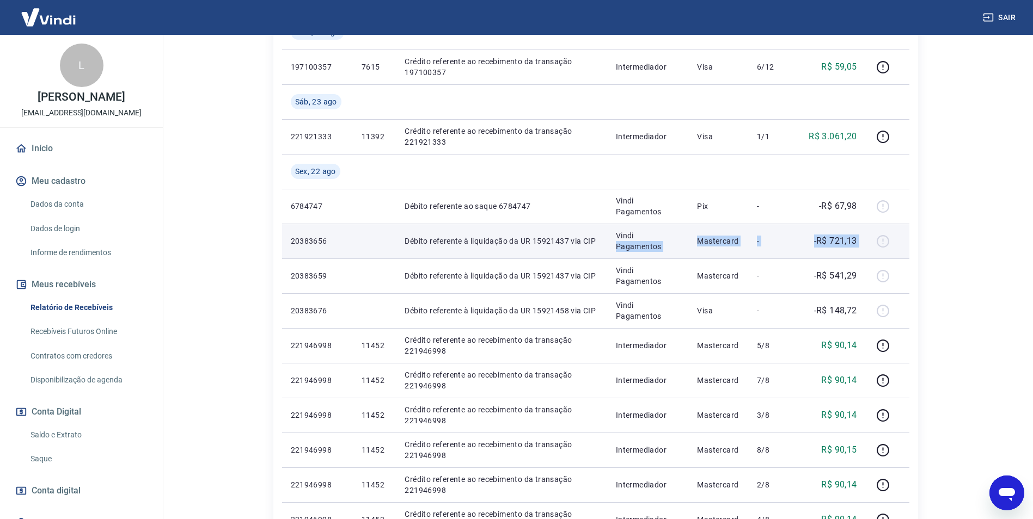
drag, startPoint x: 617, startPoint y: 247, endPoint x: 878, endPoint y: 247, distance: 261.4
click at [878, 247] on tr "20383656 Débito referente à liquidação da UR 15921437 via CIP Vindi Pagamentos …" at bounding box center [595, 241] width 627 height 35
click at [637, 246] on p "Vindi Pagamentos" at bounding box center [648, 241] width 64 height 22
drag, startPoint x: 405, startPoint y: 242, endPoint x: 874, endPoint y: 247, distance: 469.4
click at [874, 247] on tr "20383656 Débito referente à liquidação da UR 15921437 via CIP Vindi Pagamentos …" at bounding box center [595, 241] width 627 height 35
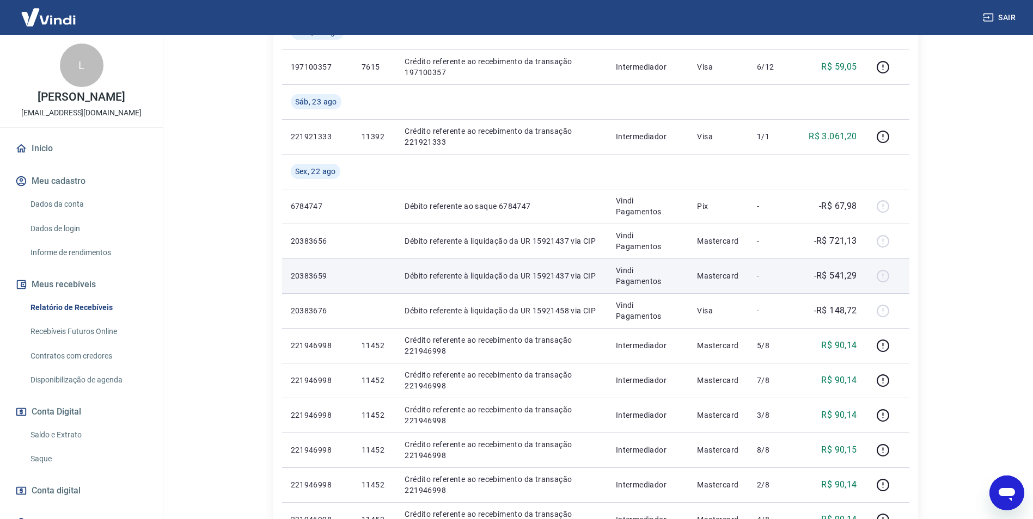
click at [590, 276] on p "Débito referente à liquidação da UR 15921437 via CIP" at bounding box center [502, 276] width 194 height 11
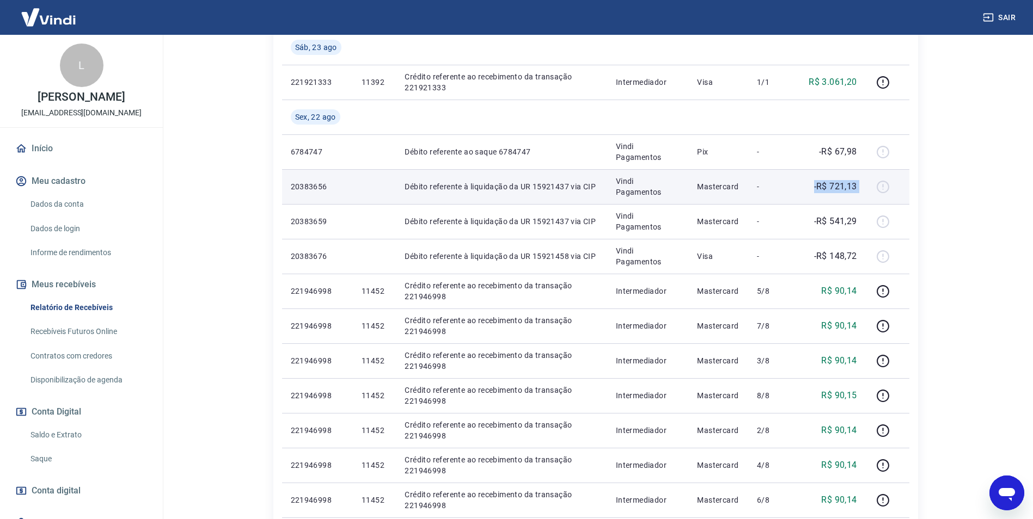
drag, startPoint x: 806, startPoint y: 190, endPoint x: 866, endPoint y: 194, distance: 60.6
click at [866, 194] on tr "20383656 Débito referente à liquidação da UR 15921437 via CIP Vindi Pagamentos …" at bounding box center [595, 186] width 627 height 35
click at [521, 196] on td "Débito referente à liquidação da UR 15921437 via CIP" at bounding box center [501, 186] width 211 height 35
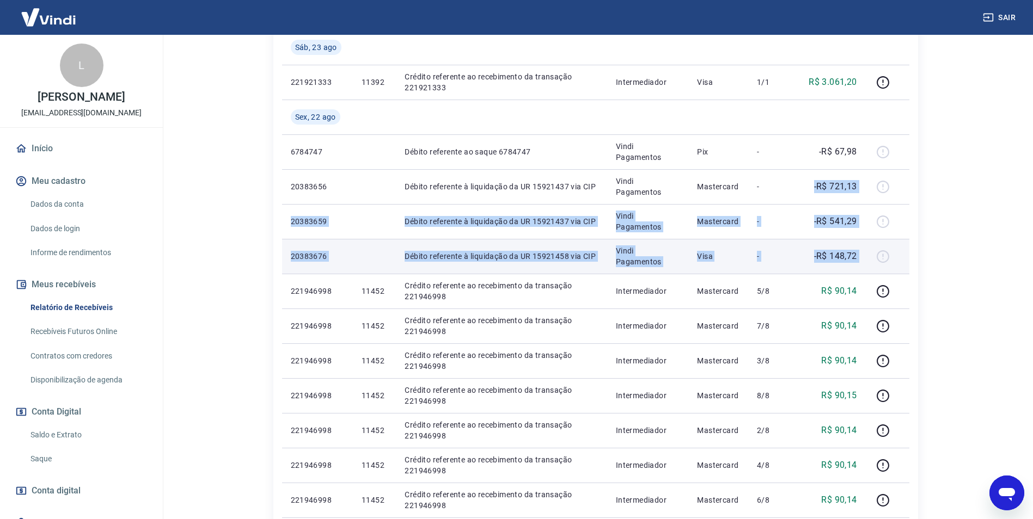
drag, startPoint x: 787, startPoint y: 187, endPoint x: 873, endPoint y: 261, distance: 112.7
click at [873, 261] on tbody "Seg, 25 ago 20430453 Débito referente à liquidação da UR 15964461 via CIP Vindi…" at bounding box center [595, 204] width 627 height 836
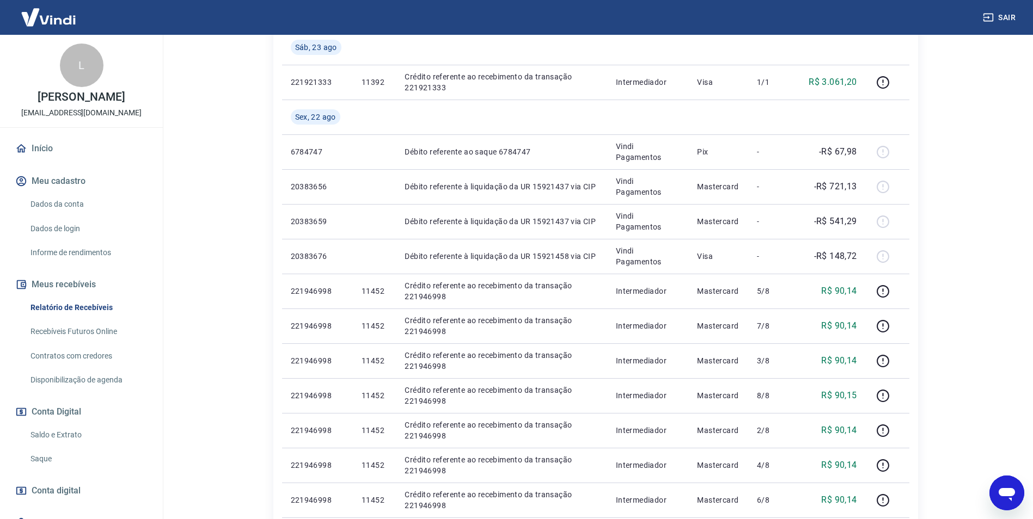
drag, startPoint x: 873, startPoint y: 261, endPoint x: 935, endPoint y: 245, distance: 64.6
click at [935, 245] on div "Após o envio das liquidações aparecerem no Relatório de Recebíveis, elas podem …" at bounding box center [595, 150] width 697 height 1210
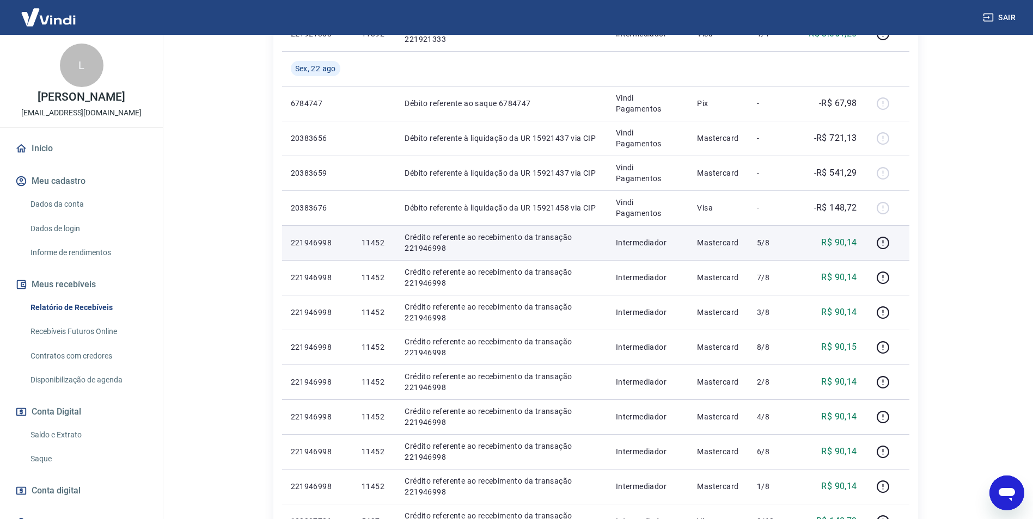
scroll to position [544, 0]
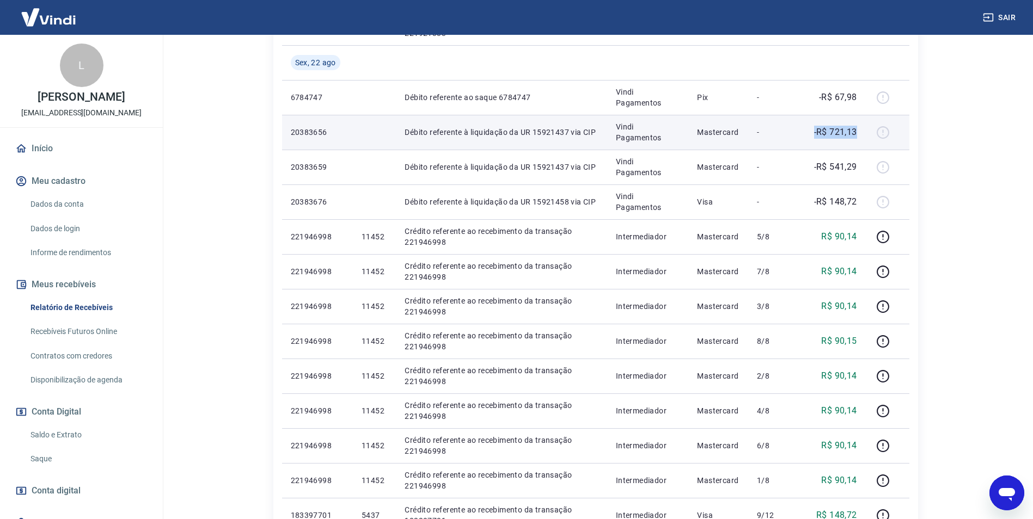
drag, startPoint x: 813, startPoint y: 133, endPoint x: 860, endPoint y: 136, distance: 46.4
click at [860, 136] on td "-R$ 721,13" at bounding box center [832, 132] width 68 height 35
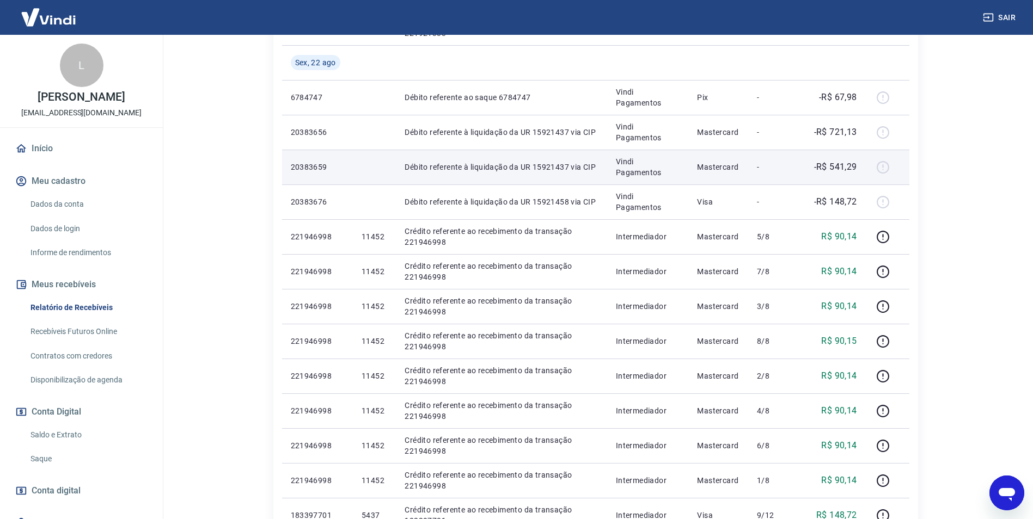
drag, startPoint x: 860, startPoint y: 136, endPoint x: 793, endPoint y: 167, distance: 73.8
click at [793, 167] on td "-" at bounding box center [773, 167] width 50 height 35
drag, startPoint x: 791, startPoint y: 164, endPoint x: 860, endPoint y: 171, distance: 69.5
click at [860, 171] on tr "20383659 Débito referente à liquidação da UR 15921437 via CIP Vindi Pagamentos …" at bounding box center [595, 167] width 627 height 35
drag, startPoint x: 860, startPoint y: 171, endPoint x: 816, endPoint y: 171, distance: 44.1
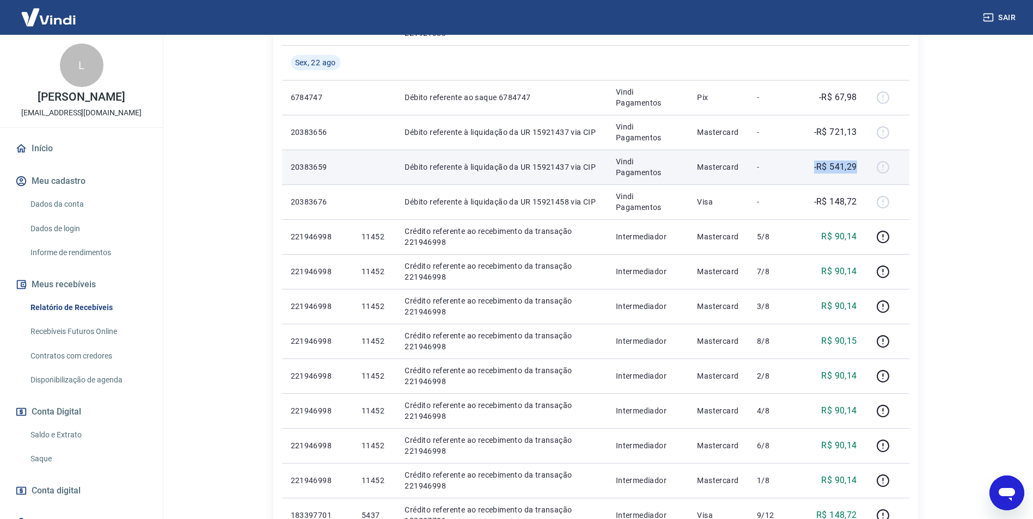
click at [816, 171] on p "-R$ 541,29" at bounding box center [835, 167] width 43 height 13
click at [827, 170] on p "-R$ 541,29" at bounding box center [835, 167] width 43 height 13
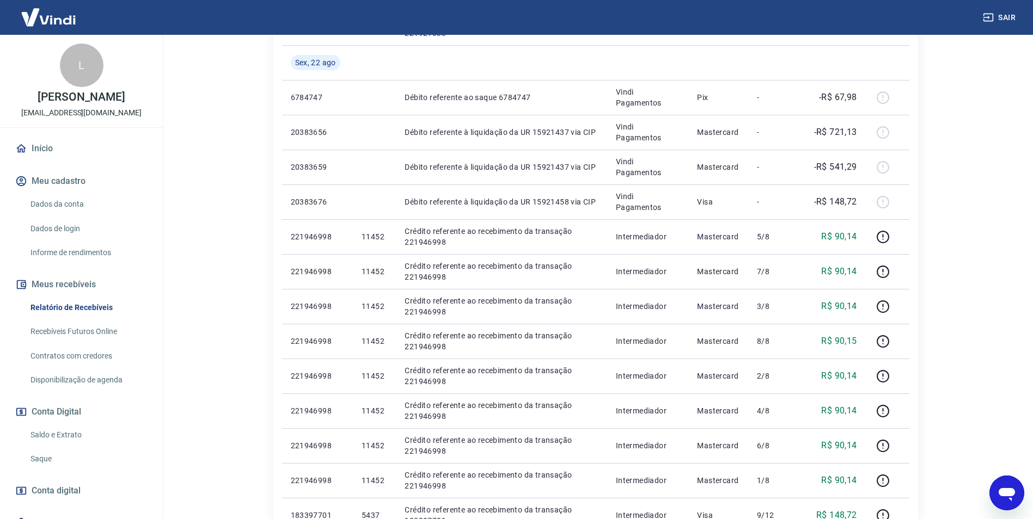
click at [939, 191] on div "Após o envio das liquidações aparecerem no Relatório de Recebíveis, elas podem …" at bounding box center [595, 95] width 697 height 1210
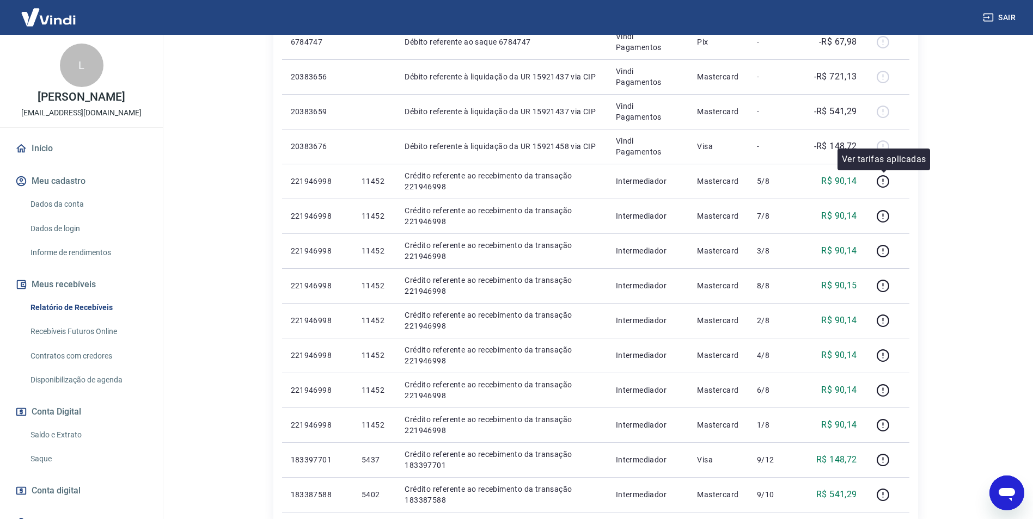
scroll to position [599, 0]
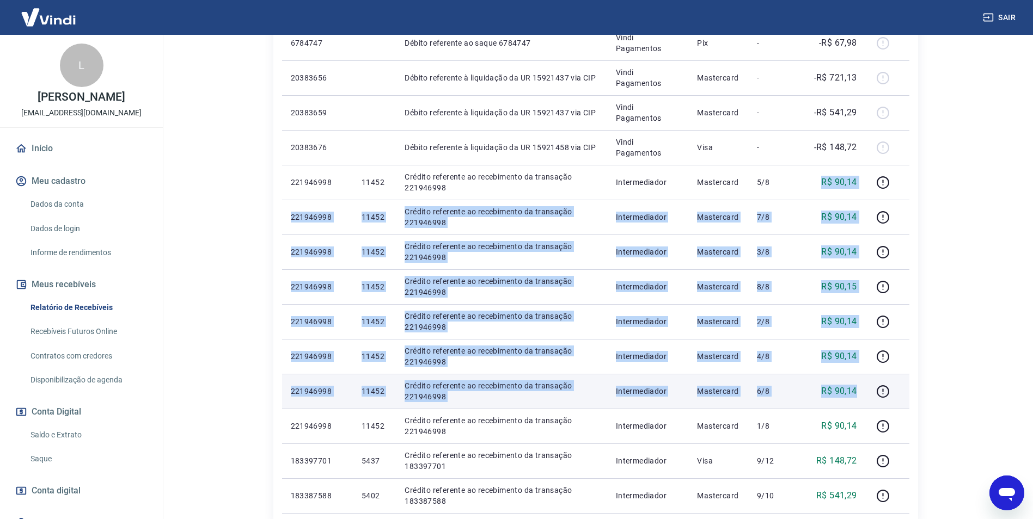
drag, startPoint x: 823, startPoint y: 180, endPoint x: 865, endPoint y: 393, distance: 217.0
click at [865, 395] on tbody "Seg, 25 ago 20430453 Débito referente à liquidação da UR 15964461 via CIP Vindi…" at bounding box center [595, 95] width 627 height 836
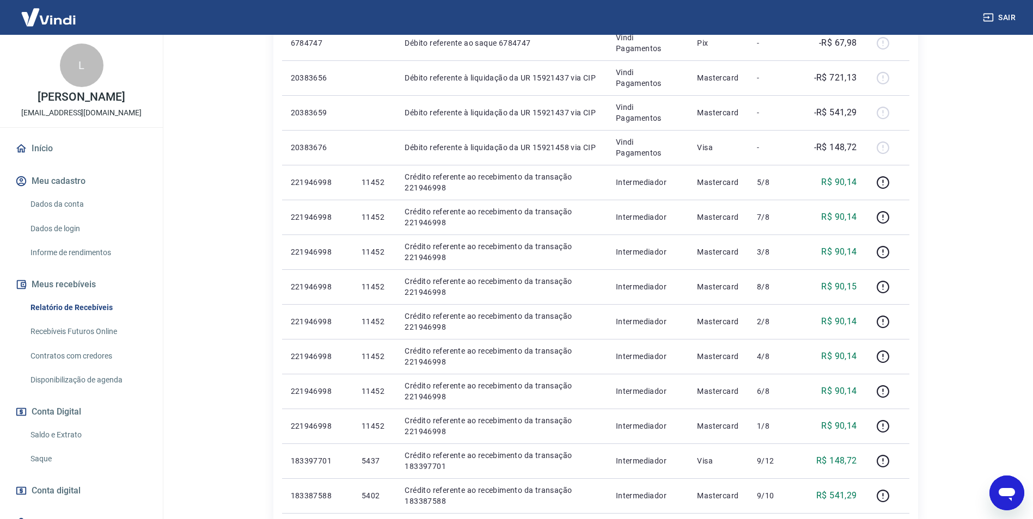
drag, startPoint x: 865, startPoint y: 393, endPoint x: 946, endPoint y: 234, distance: 178.5
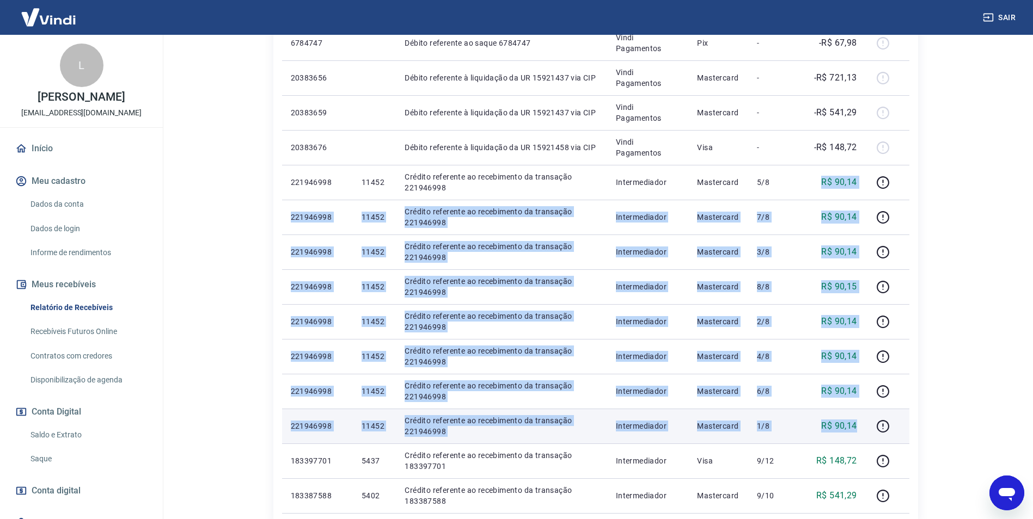
drag, startPoint x: 817, startPoint y: 179, endPoint x: 861, endPoint y: 426, distance: 251.6
click at [861, 426] on tbody "Seg, 25 ago 20430453 Débito referente à liquidação da UR 15964461 via CIP Vindi…" at bounding box center [595, 95] width 627 height 836
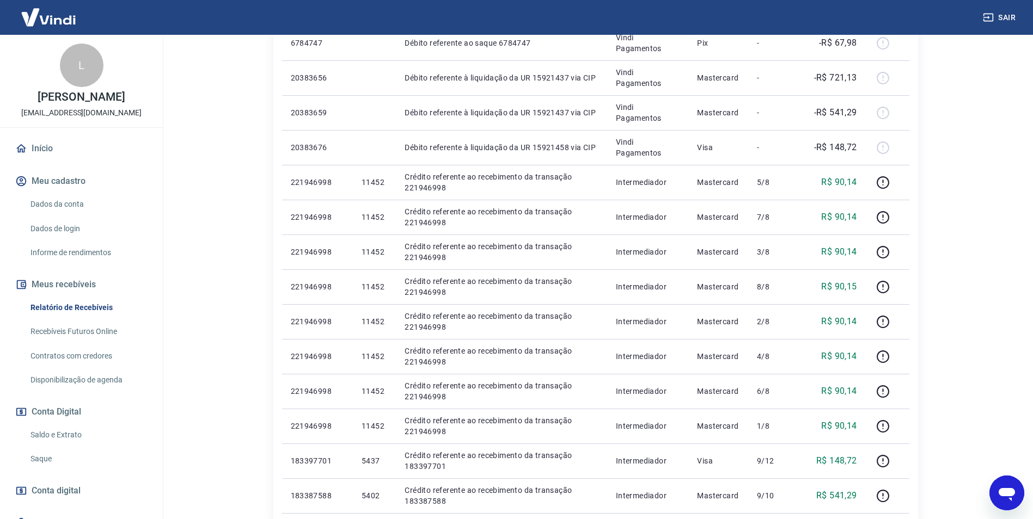
drag, startPoint x: 861, startPoint y: 426, endPoint x: 981, endPoint y: 288, distance: 183.0
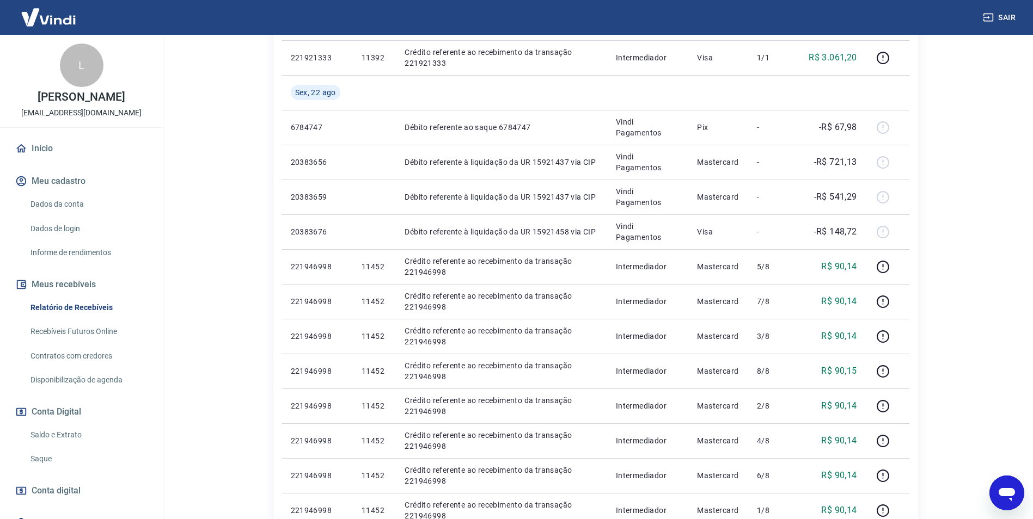
scroll to position [490, 0]
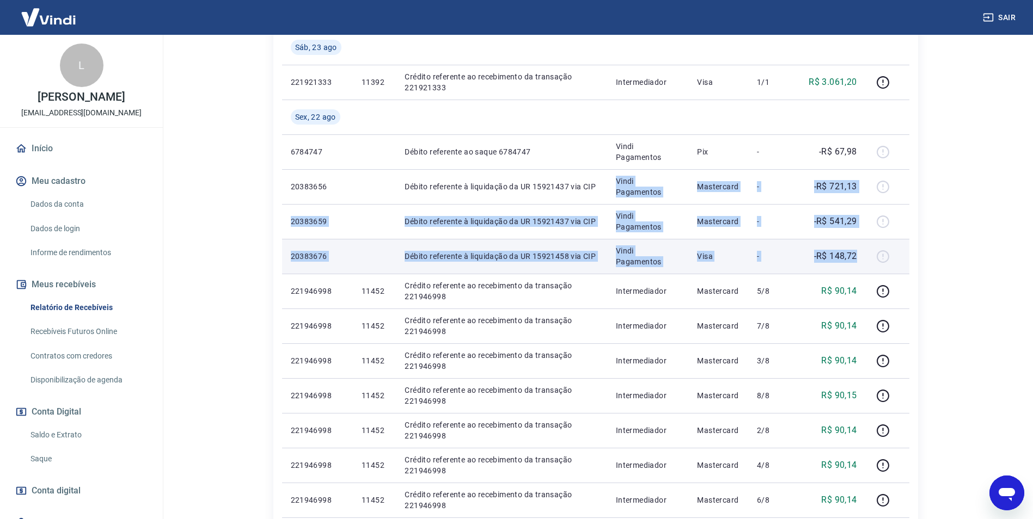
drag, startPoint x: 608, startPoint y: 186, endPoint x: 860, endPoint y: 253, distance: 261.0
click at [860, 253] on tbody "Seg, 25 ago 20430453 Débito referente à liquidação da UR 15964461 via CIP Vindi…" at bounding box center [595, 204] width 627 height 836
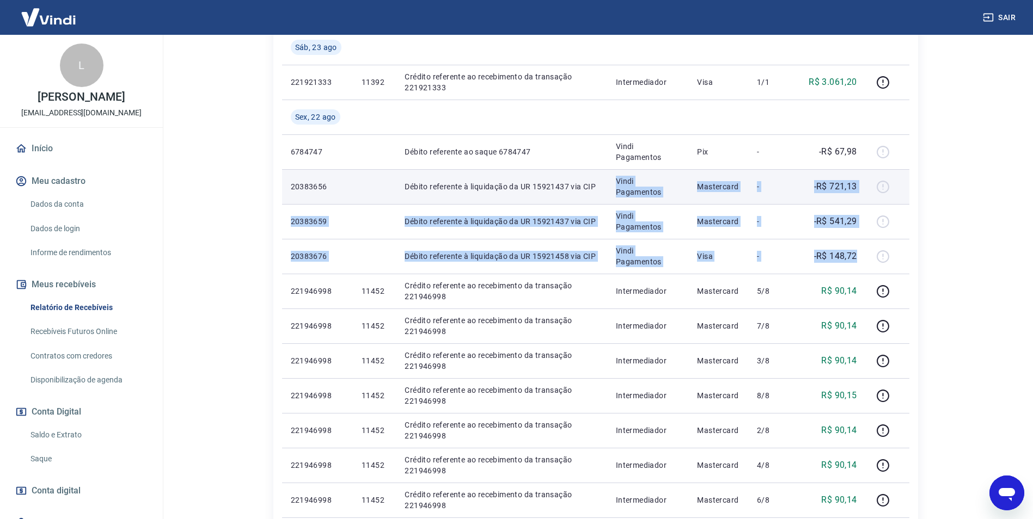
click at [616, 201] on td "Vindi Pagamentos" at bounding box center [648, 186] width 82 height 35
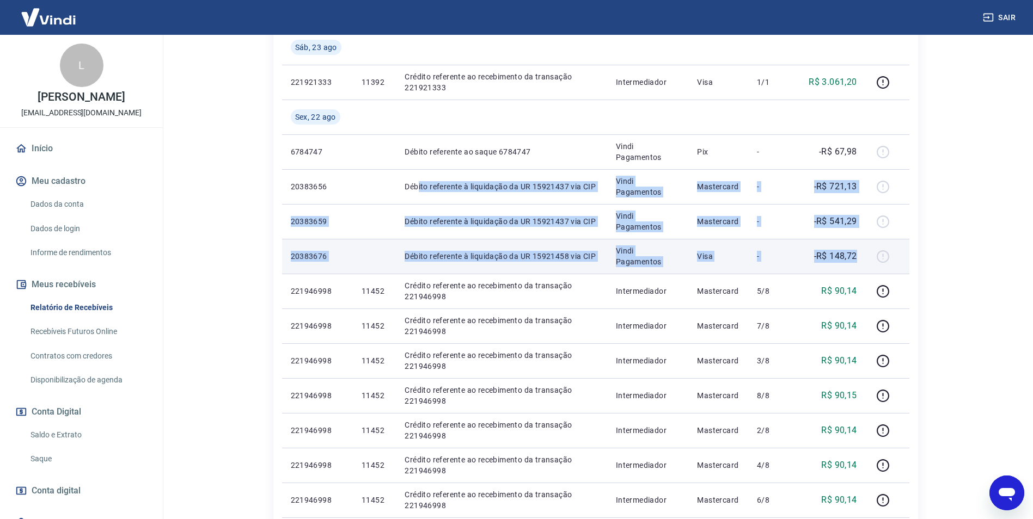
drag, startPoint x: 419, startPoint y: 188, endPoint x: 856, endPoint y: 250, distance: 441.2
click at [856, 250] on tbody "Seg, 25 ago 20430453 Débito referente à liquidação da UR 15964461 via CIP Vindi…" at bounding box center [595, 204] width 627 height 836
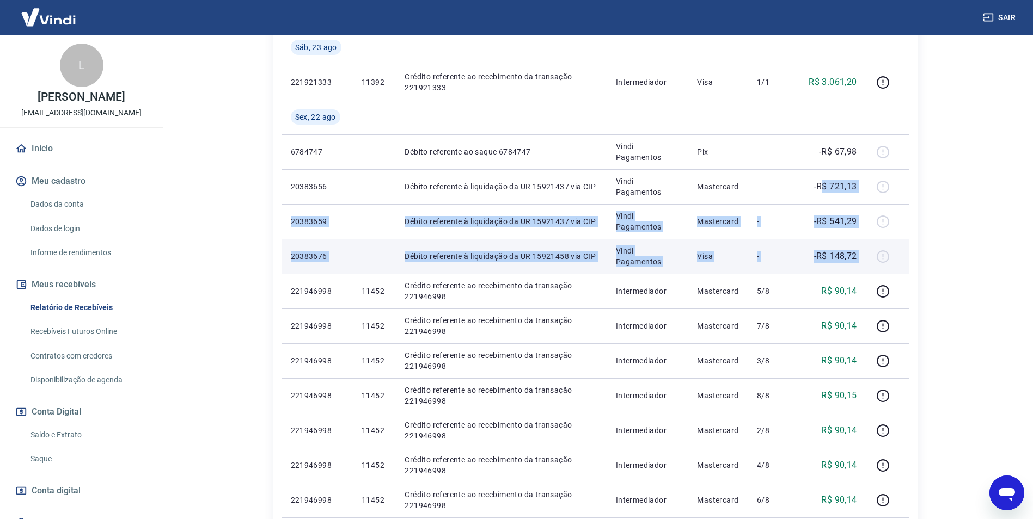
drag, startPoint x: 821, startPoint y: 188, endPoint x: 879, endPoint y: 251, distance: 85.9
click at [878, 251] on tbody "Seg, 25 ago 20430453 Débito referente à liquidação da UR 15964461 via CIP Vindi…" at bounding box center [595, 204] width 627 height 836
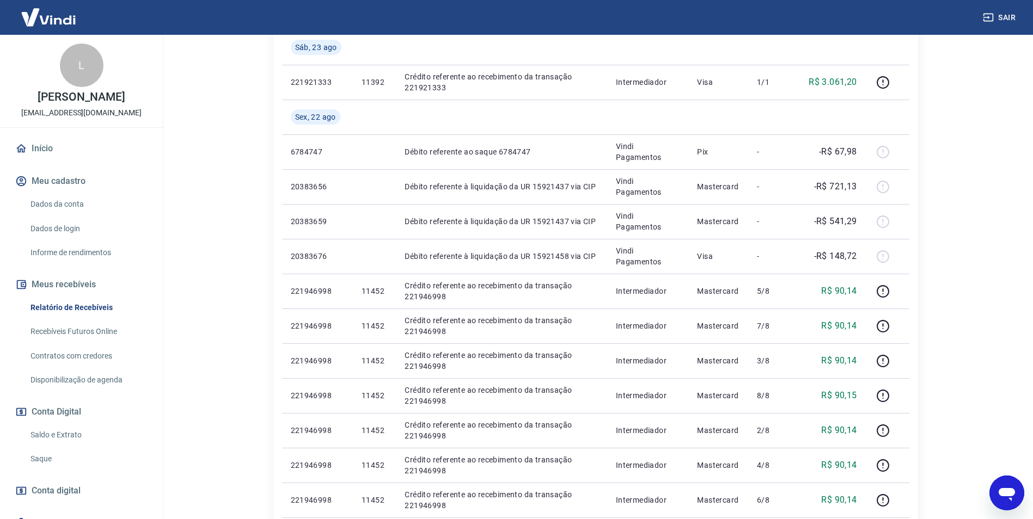
drag, startPoint x: 879, startPoint y: 251, endPoint x: 1014, endPoint y: 183, distance: 151.2
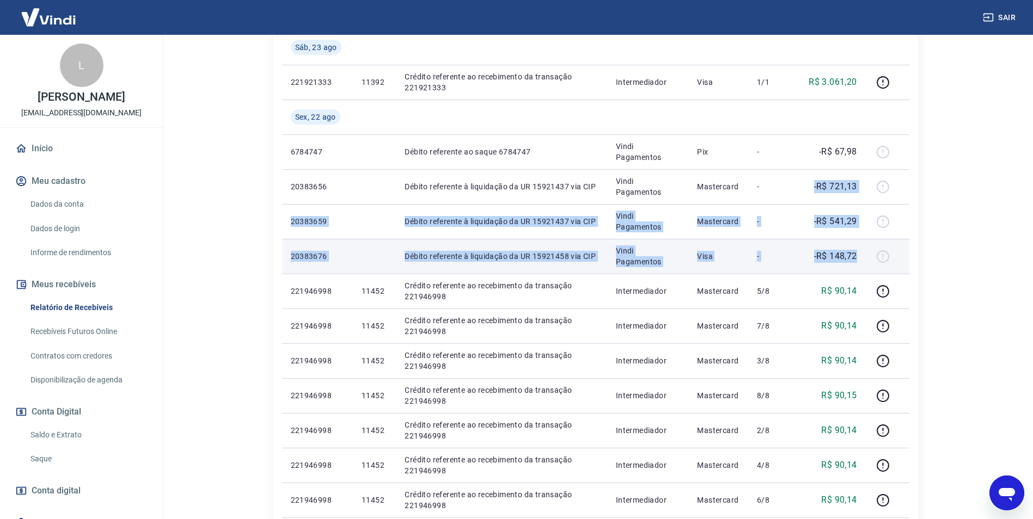
drag, startPoint x: 808, startPoint y: 186, endPoint x: 856, endPoint y: 259, distance: 88.0
click at [856, 259] on tbody "Seg, 25 ago 20430453 Débito referente à liquidação da UR 15964461 via CIP Vindi…" at bounding box center [595, 204] width 627 height 836
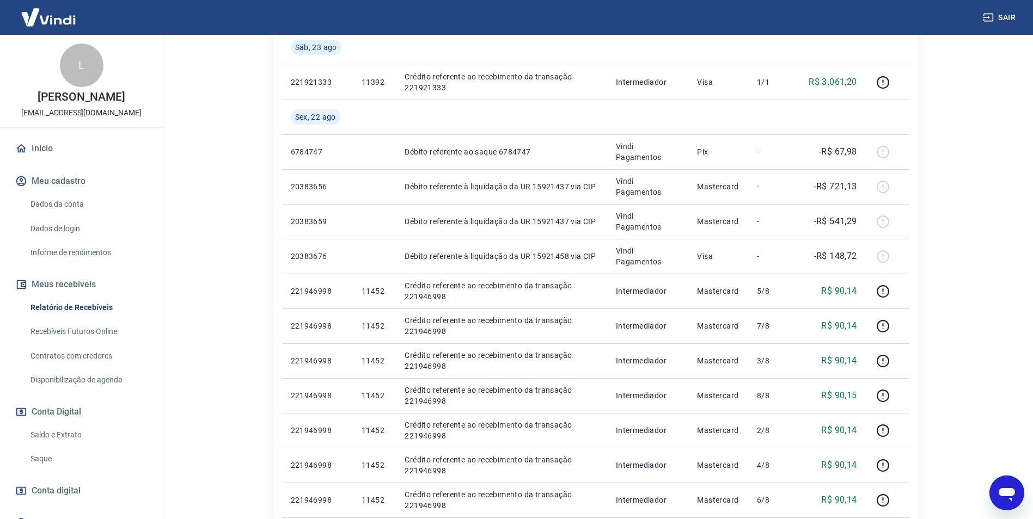
drag, startPoint x: 856, startPoint y: 259, endPoint x: 951, endPoint y: 264, distance: 94.9
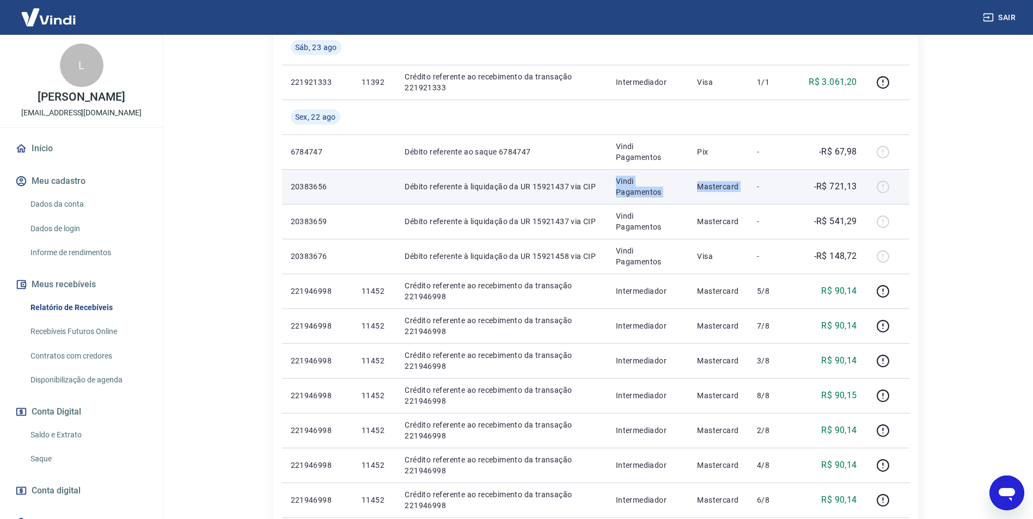
drag, startPoint x: 597, startPoint y: 182, endPoint x: 758, endPoint y: 199, distance: 162.5
click at [758, 199] on tr "20383656 Débito referente à liquidação da UR 15921437 via CIP Vindi Pagamentos …" at bounding box center [595, 186] width 627 height 35
click at [618, 181] on p "Vindi Pagamentos" at bounding box center [648, 187] width 64 height 22
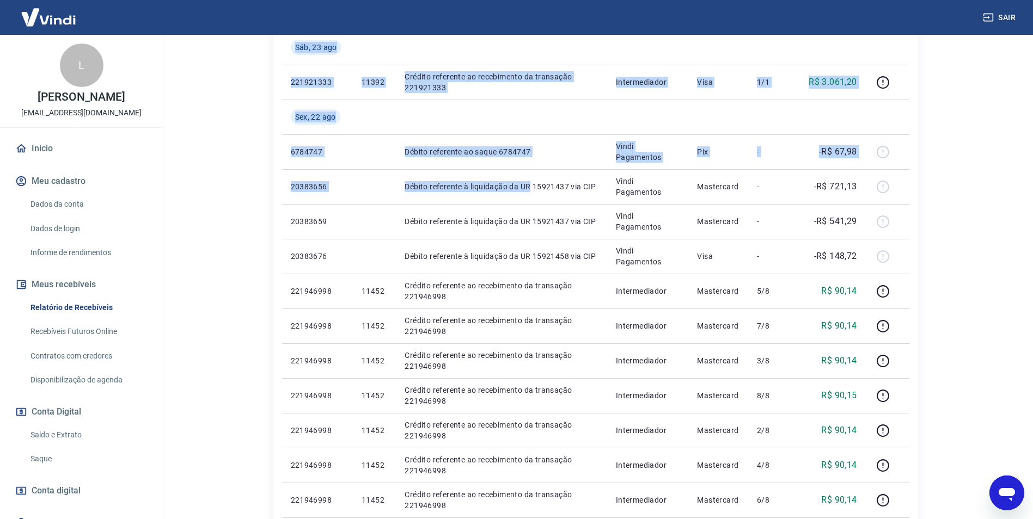
drag, startPoint x: 530, startPoint y: 179, endPoint x: 914, endPoint y: 226, distance: 386.7
click at [914, 226] on div "ID Pedido Descrição Origem Pagamento Parcelas Valor Líq. Tarifas Seg, 25 ago 20…" at bounding box center [595, 186] width 645 height 889
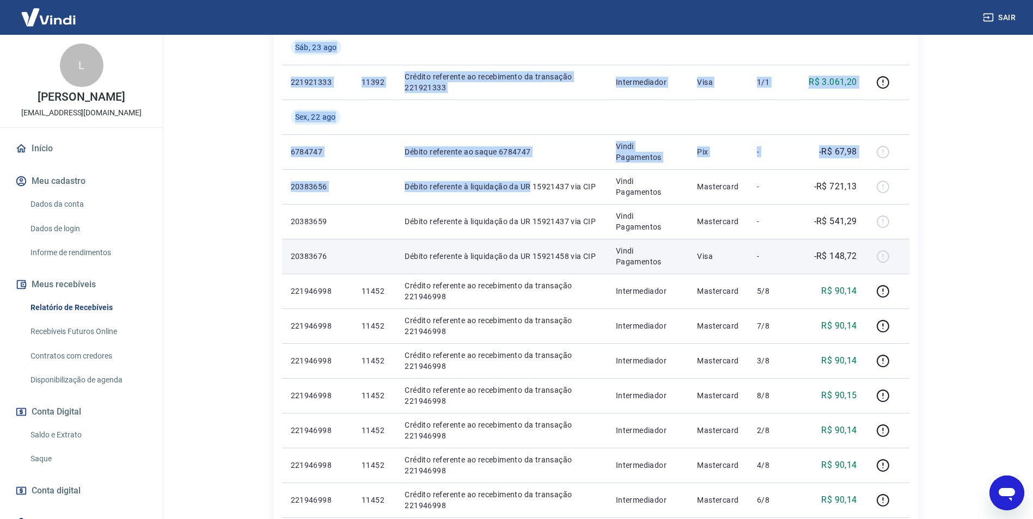
drag, startPoint x: 914, startPoint y: 226, endPoint x: 822, endPoint y: 247, distance: 94.8
click at [822, 247] on td "-R$ 148,72" at bounding box center [832, 256] width 68 height 35
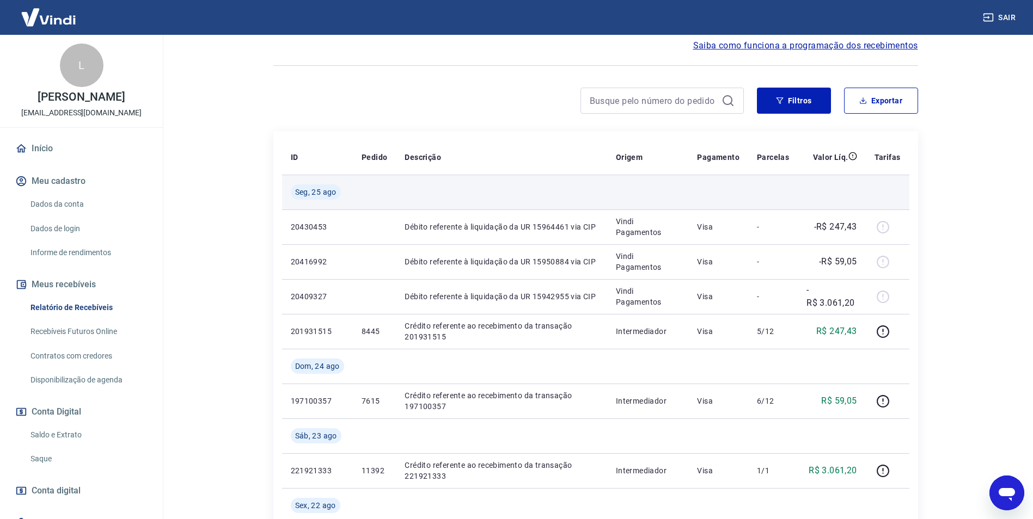
scroll to position [0, 0]
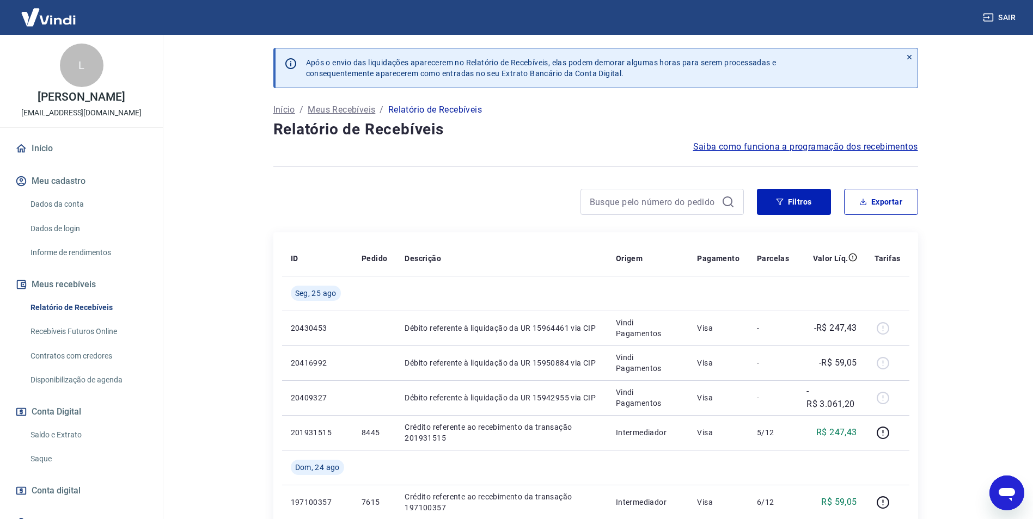
type textarea "x"
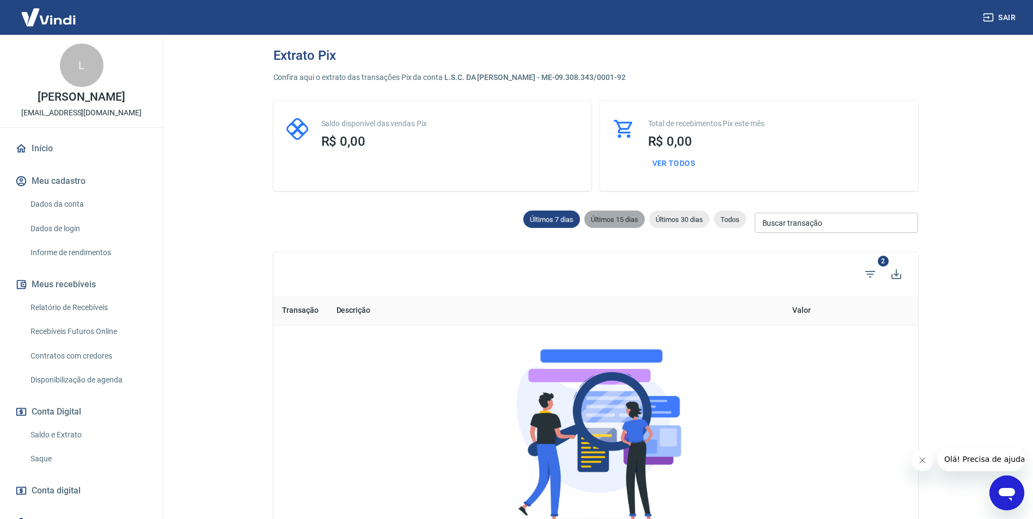
click at [610, 222] on span "Últimos 15 dias" at bounding box center [614, 220] width 60 height 8
click at [690, 218] on span "Últimos 30 dias" at bounding box center [679, 220] width 60 height 8
type input "26/07/2025"
click at [737, 209] on div "Últimos 7 dias Últimos 15 dias Últimos 30 dias Todos Buscar transação Buscar tr…" at bounding box center [595, 222] width 645 height 27
click at [735, 217] on span "Todos" at bounding box center [730, 220] width 32 height 8
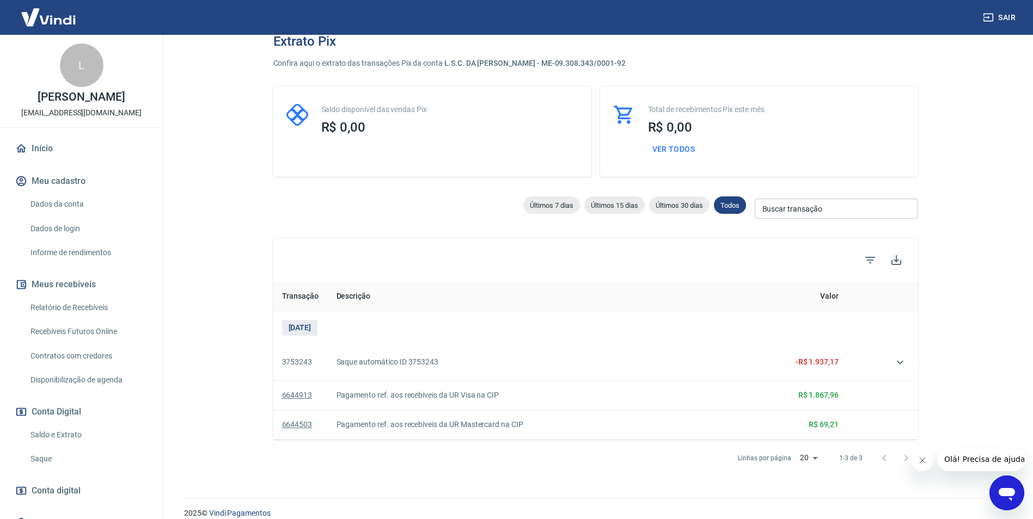
scroll to position [27, 0]
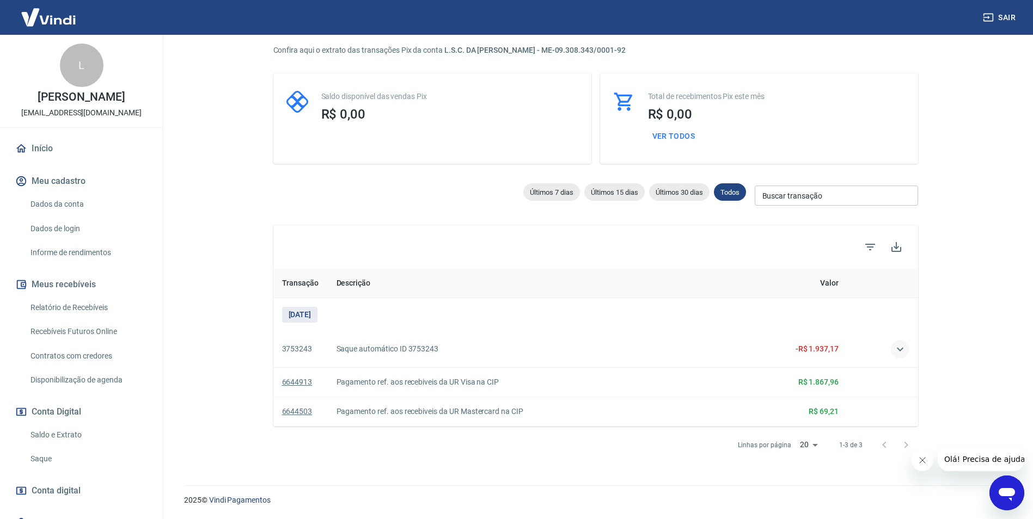
click at [900, 350] on icon "button" at bounding box center [900, 349] width 7 height 4
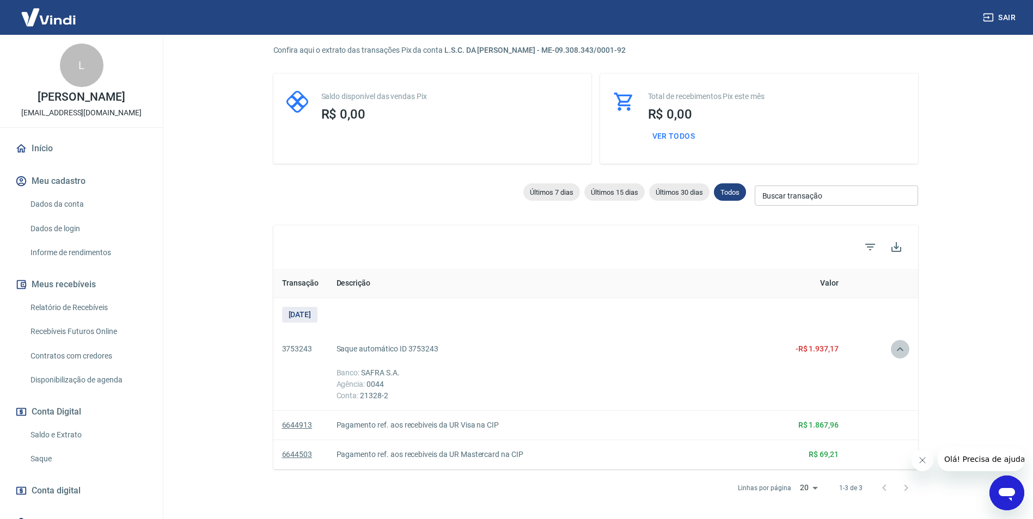
click at [898, 346] on icon "button" at bounding box center [900, 349] width 13 height 13
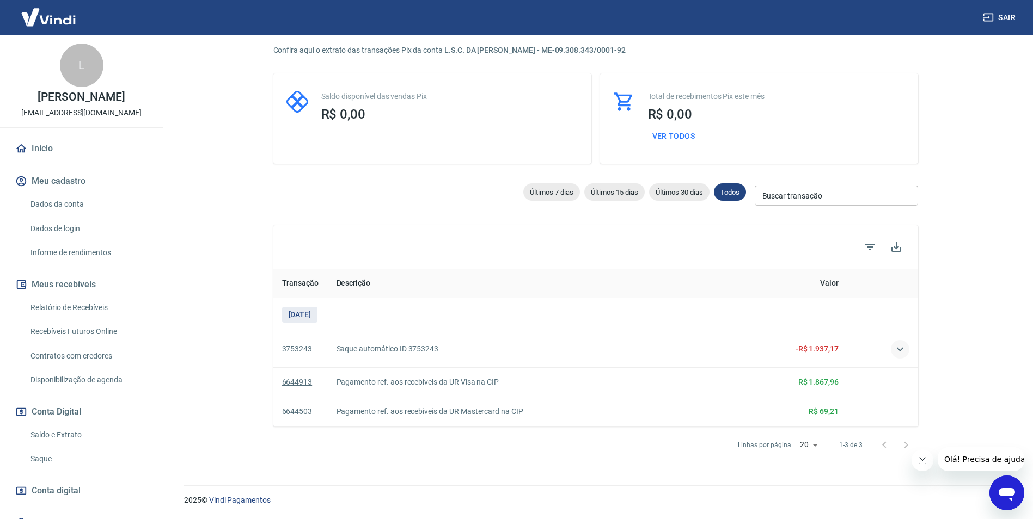
click at [819, 406] on td "R$ 69,21" at bounding box center [788, 411] width 119 height 29
click at [313, 283] on th "Transação" at bounding box center [300, 283] width 54 height 29
type input "26/07/2025"
type input "25/08/2025"
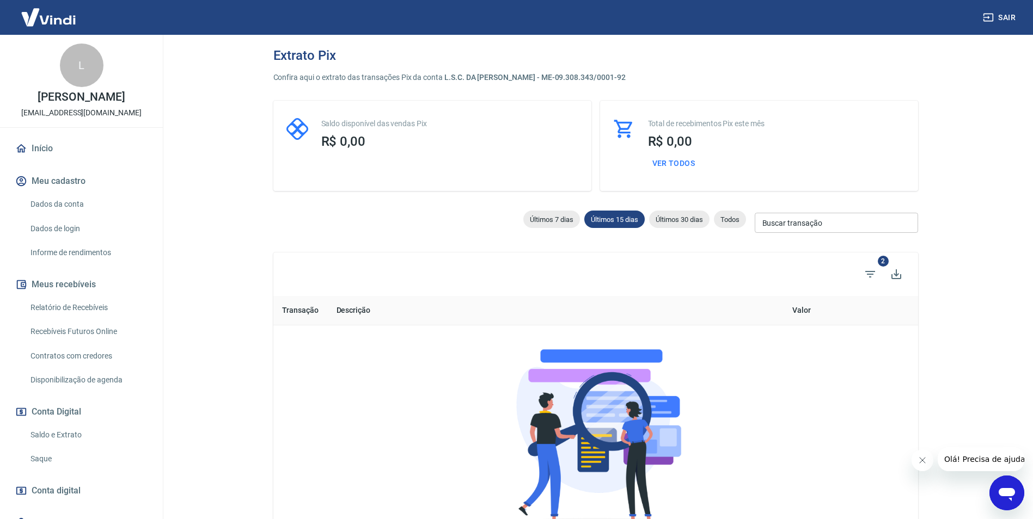
type input "18/08/2025"
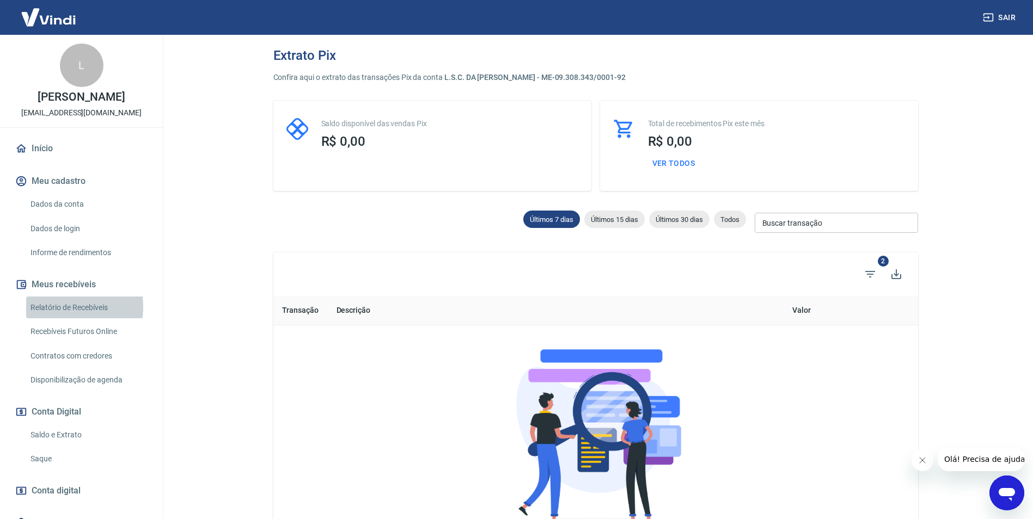
click at [58, 318] on link "Relatório de Recebíveis" at bounding box center [88, 308] width 124 height 22
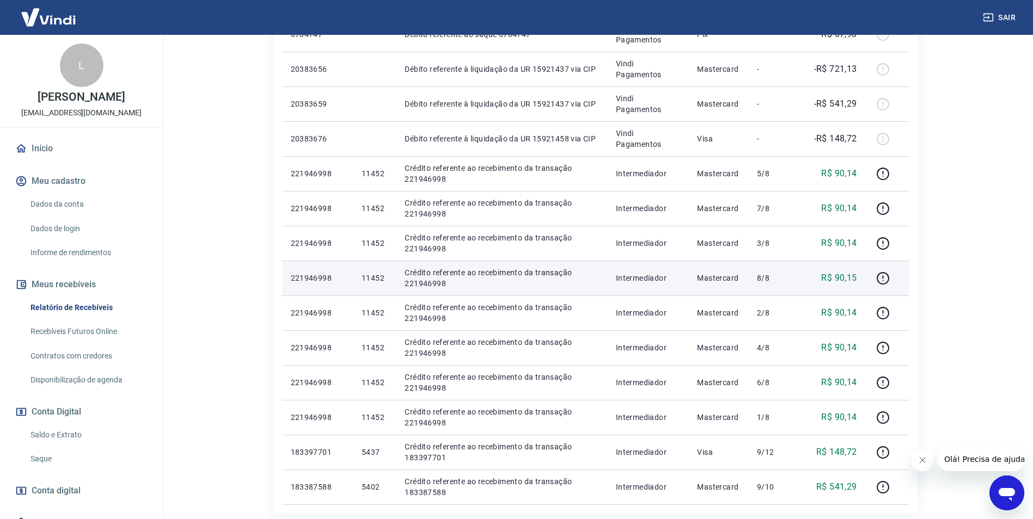
scroll to position [554, 0]
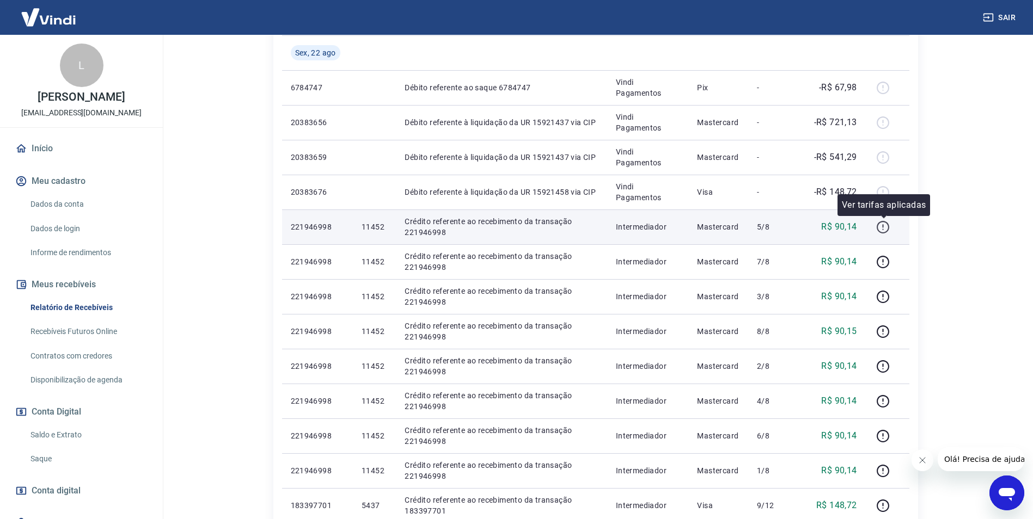
click at [881, 226] on icon "button" at bounding box center [883, 228] width 14 height 14
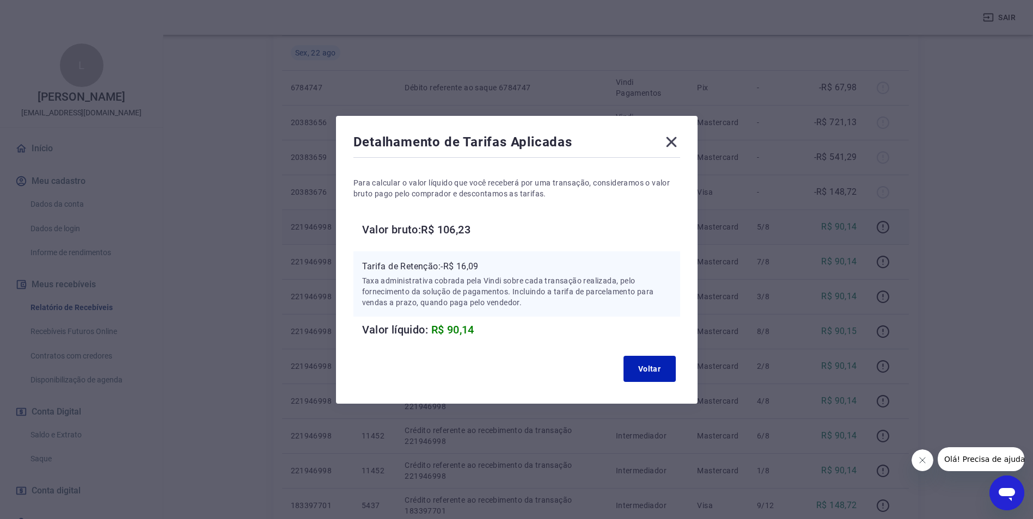
drag, startPoint x: 652, startPoint y: 147, endPoint x: 676, endPoint y: 140, distance: 25.0
click at [654, 147] on div "Detalhamento de Tarifas Aplicadas" at bounding box center [516, 144] width 327 height 22
click at [676, 140] on icon at bounding box center [671, 141] width 17 height 17
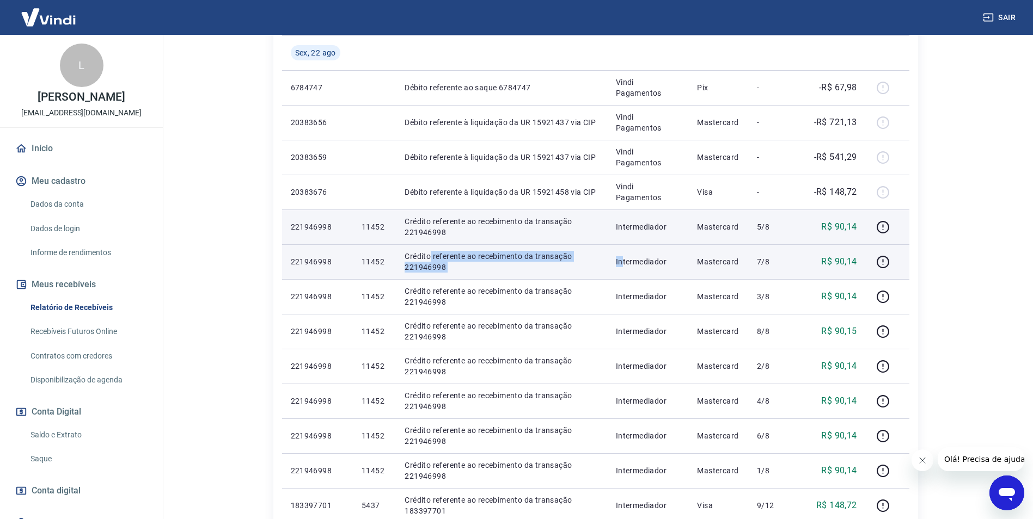
drag, startPoint x: 430, startPoint y: 253, endPoint x: 623, endPoint y: 276, distance: 194.6
click at [623, 276] on tr "221946998 11452 Crédito referente ao recebimento da transação 221946998 Interme…" at bounding box center [595, 261] width 627 height 35
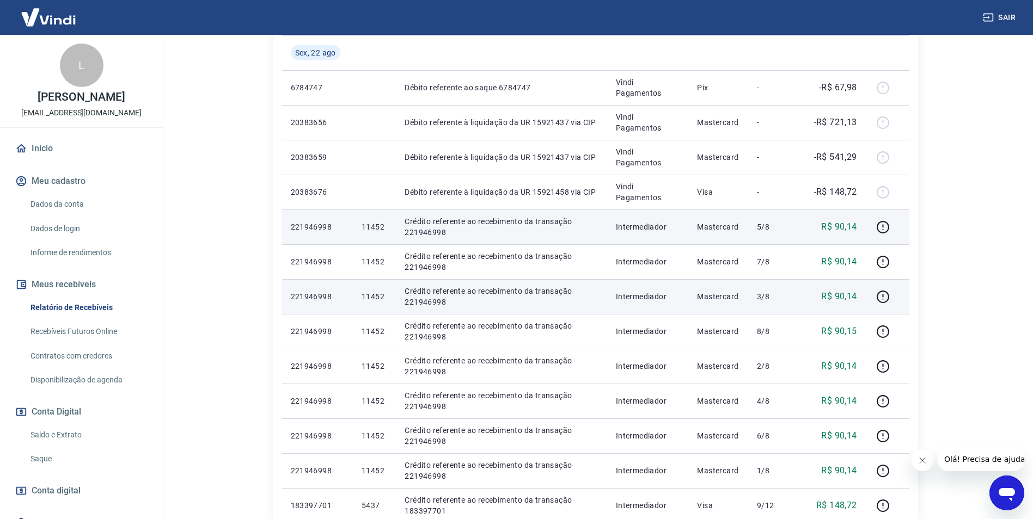
click at [509, 283] on td "Crédito referente ao recebimento da transação 221946998" at bounding box center [501, 296] width 211 height 35
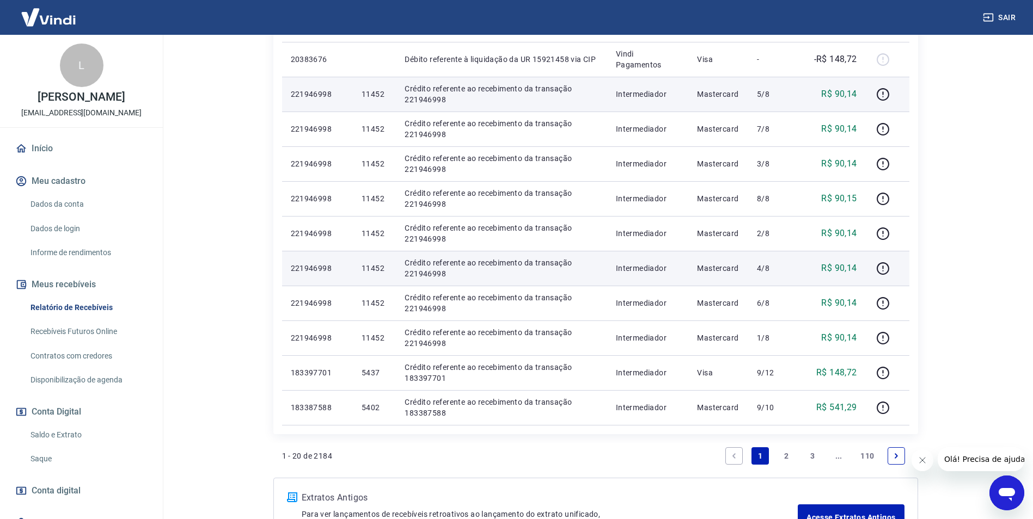
scroll to position [772, 0]
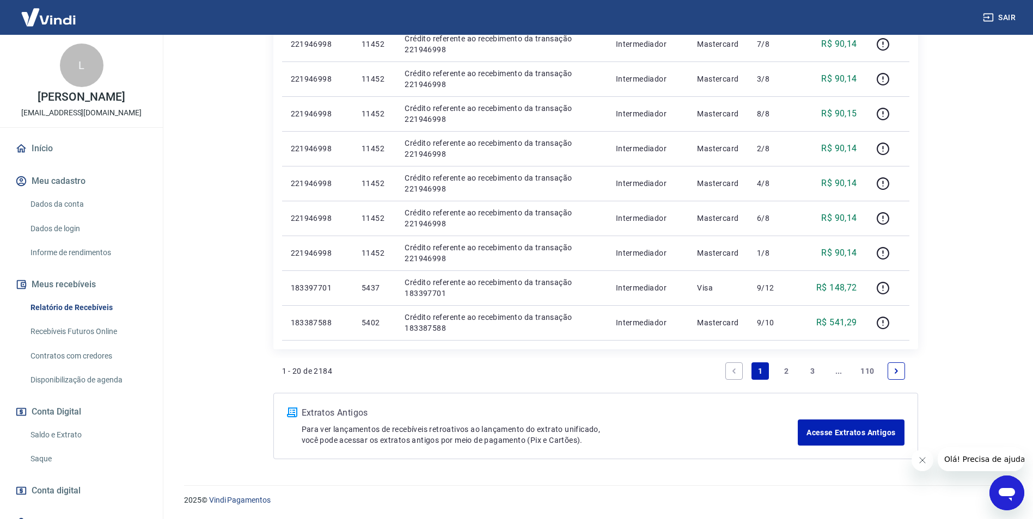
click at [786, 372] on link "2" at bounding box center [786, 371] width 17 height 17
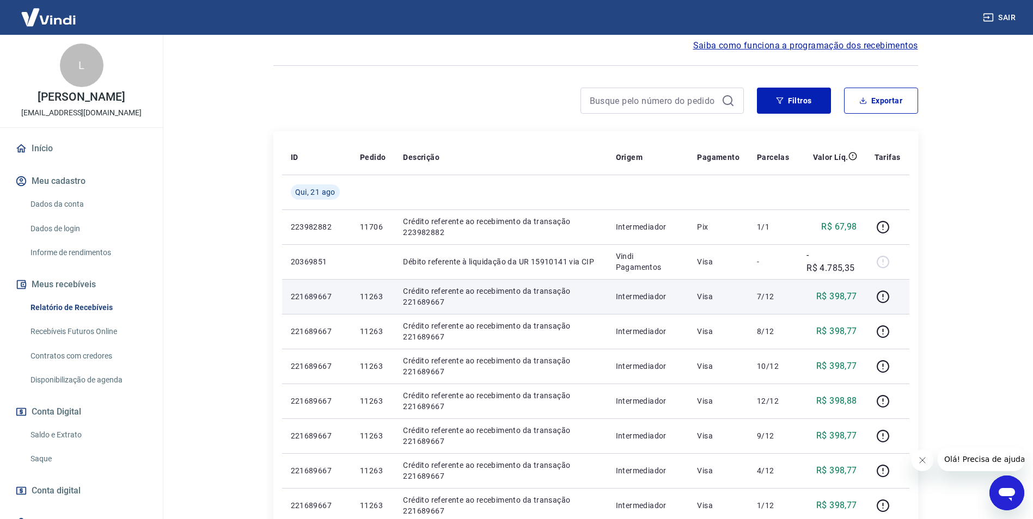
scroll to position [109, 0]
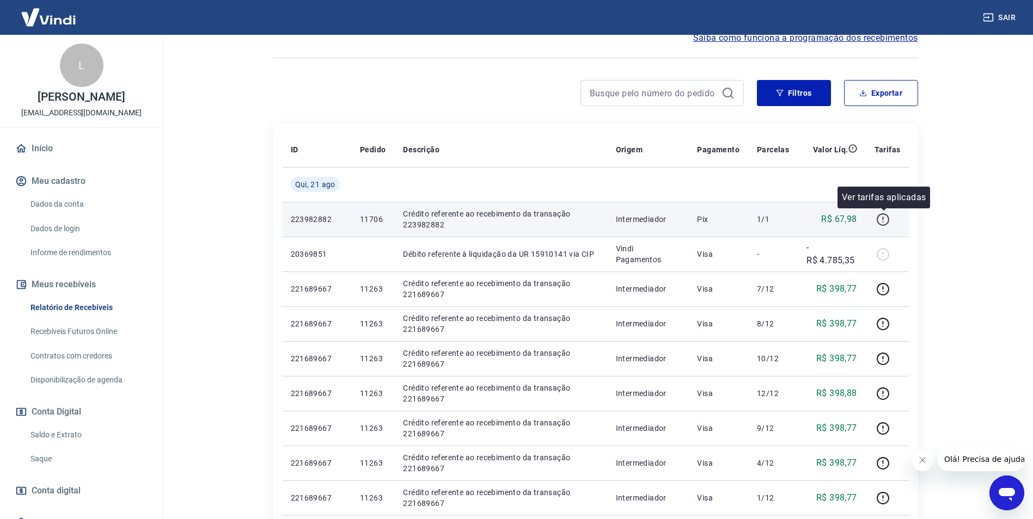
click at [879, 218] on icon "button" at bounding box center [883, 220] width 14 height 14
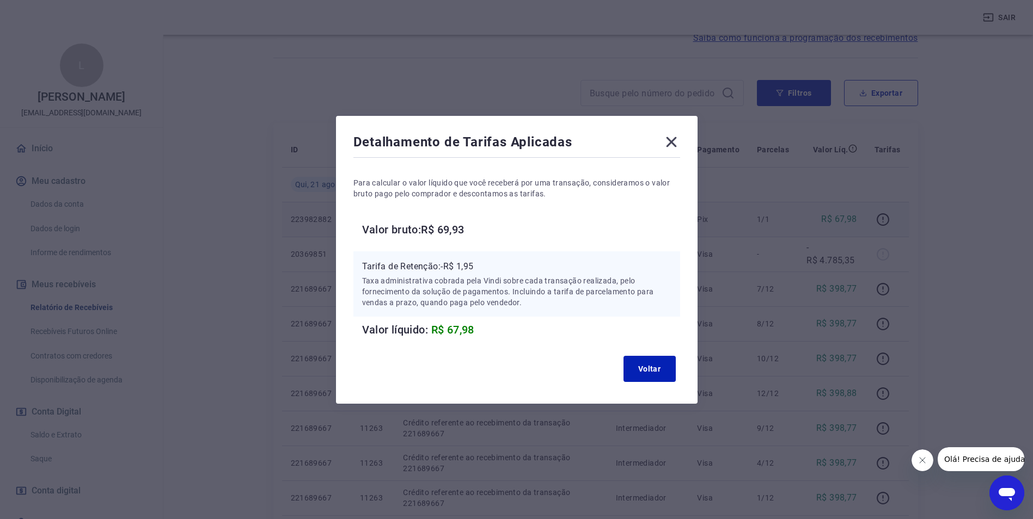
click at [676, 140] on icon at bounding box center [671, 142] width 10 height 10
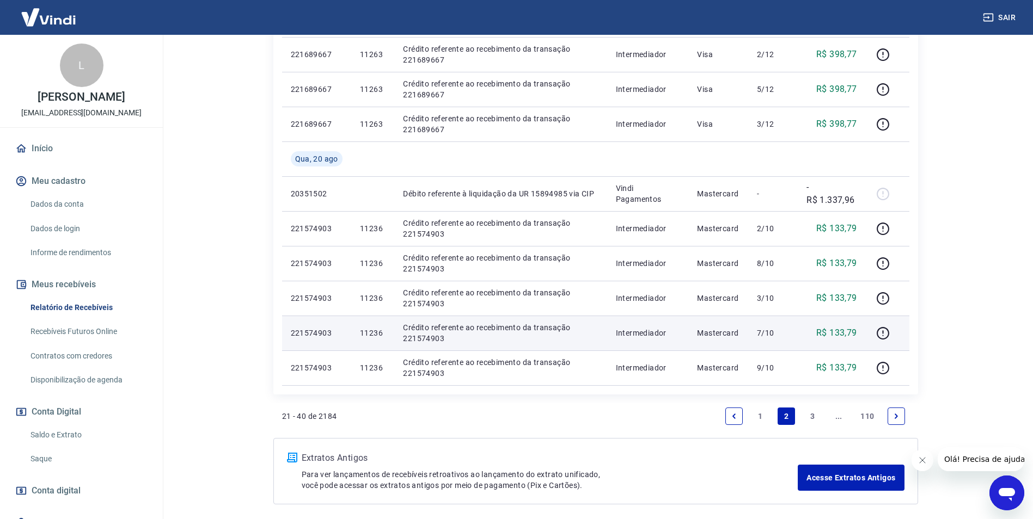
scroll to position [702, 0]
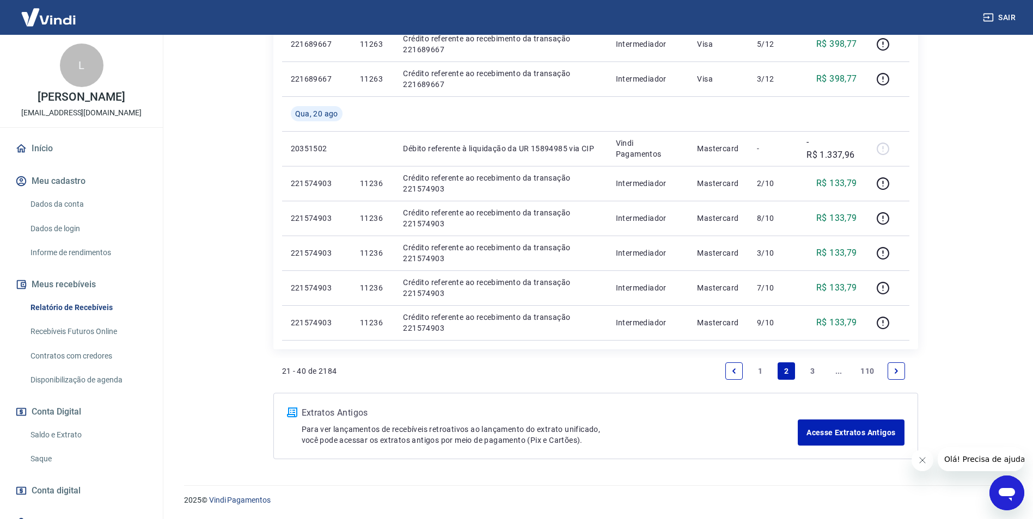
click at [761, 370] on link "1" at bounding box center [759, 371] width 17 height 17
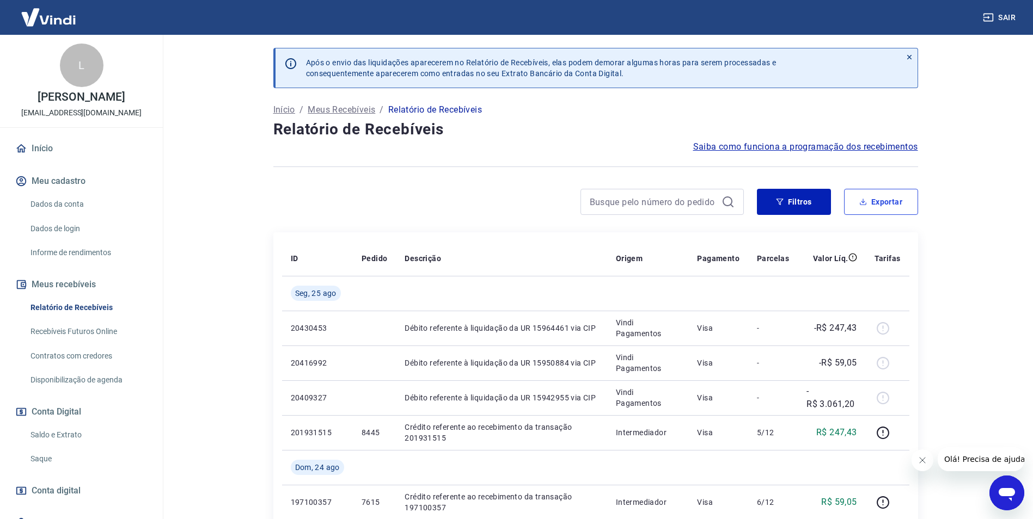
click at [870, 206] on button "Exportar" at bounding box center [881, 202] width 74 height 26
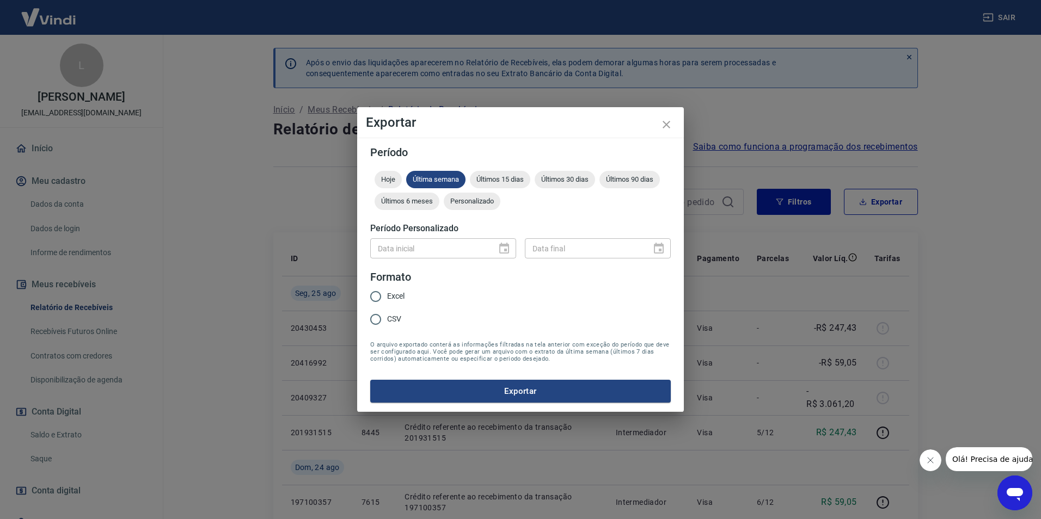
click at [395, 292] on span "Excel" at bounding box center [395, 296] width 17 height 11
click at [387, 292] on input "Excel" at bounding box center [375, 296] width 23 height 23
radio input "true"
click at [505, 246] on div "Data inicial" at bounding box center [443, 248] width 146 height 20
click at [504, 248] on div at bounding box center [500, 248] width 15 height 0
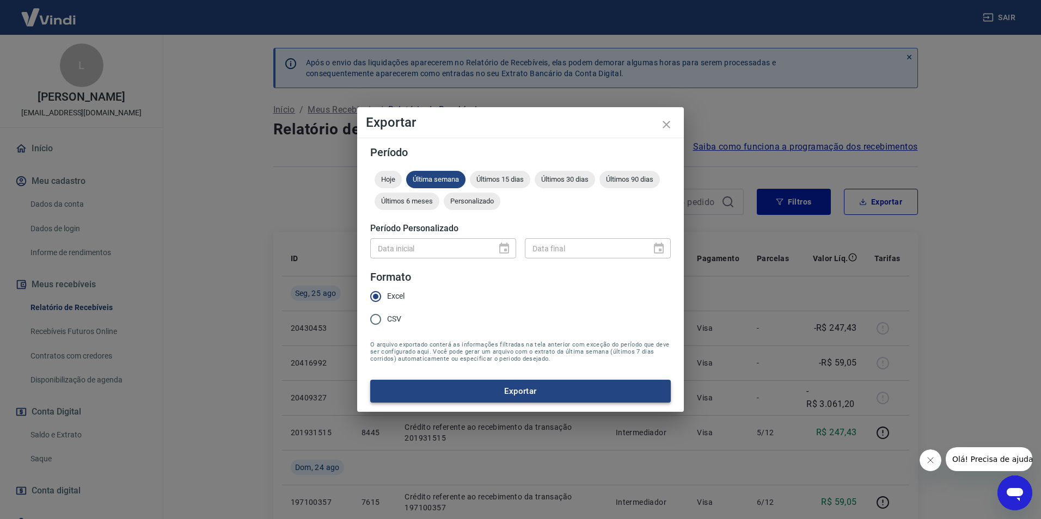
click at [525, 393] on button "Exportar" at bounding box center [520, 391] width 301 height 23
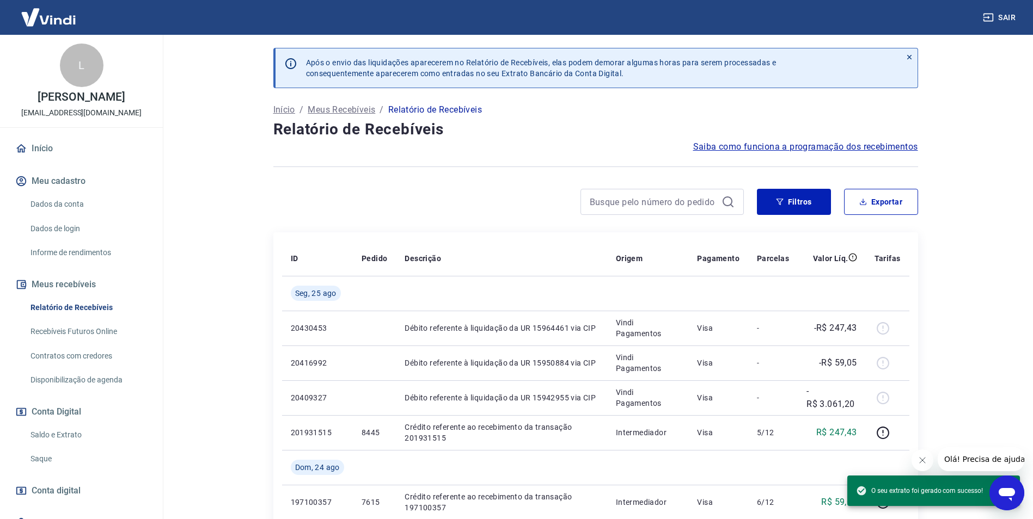
click at [547, 212] on div at bounding box center [508, 202] width 470 height 26
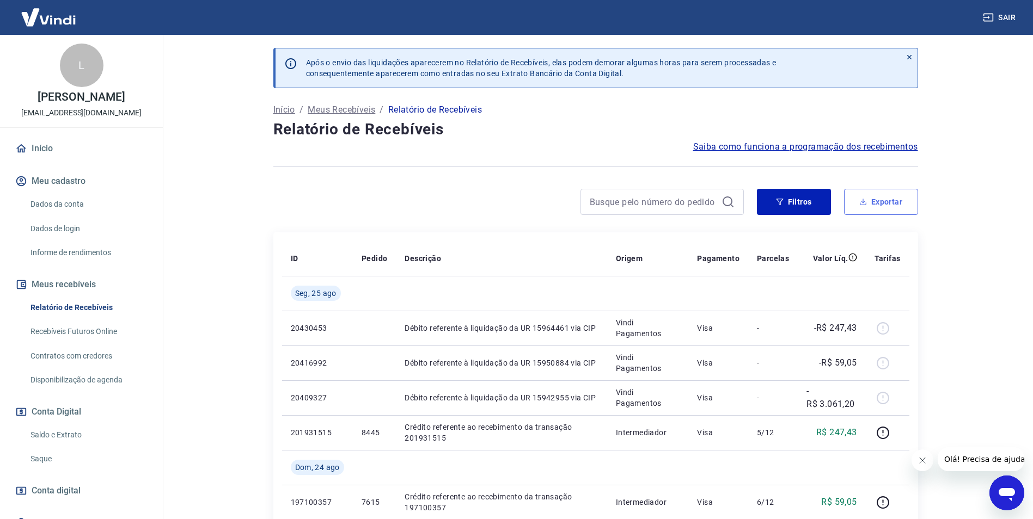
click at [878, 205] on button "Exportar" at bounding box center [881, 202] width 74 height 26
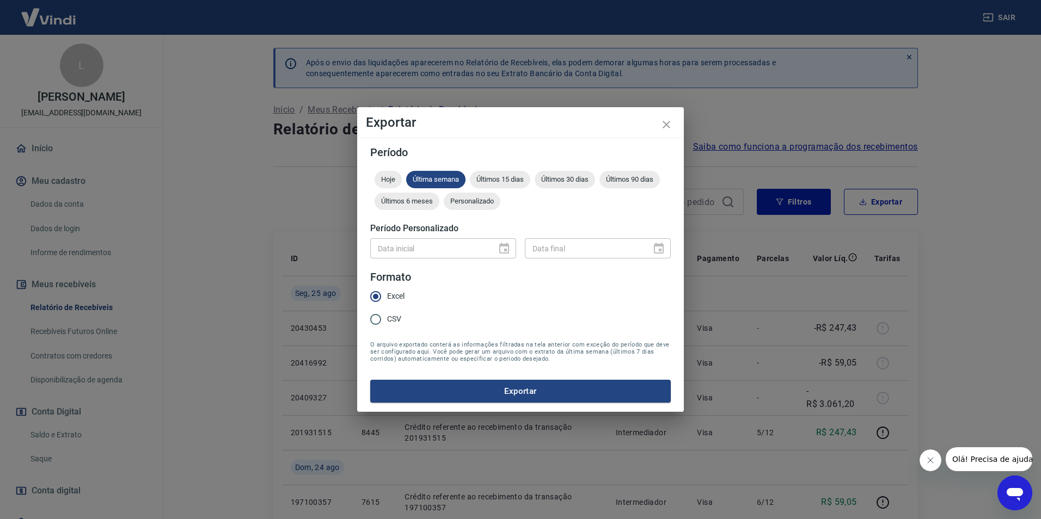
click at [505, 247] on div "Data inicial" at bounding box center [443, 248] width 146 height 20
click at [397, 178] on span "Hoje" at bounding box center [388, 179] width 27 height 8
click at [499, 180] on span "Últimos 15 dias" at bounding box center [500, 179] width 60 height 8
click at [420, 175] on span "Última semana" at bounding box center [435, 179] width 59 height 8
click at [525, 388] on button "Exportar" at bounding box center [520, 391] width 301 height 23
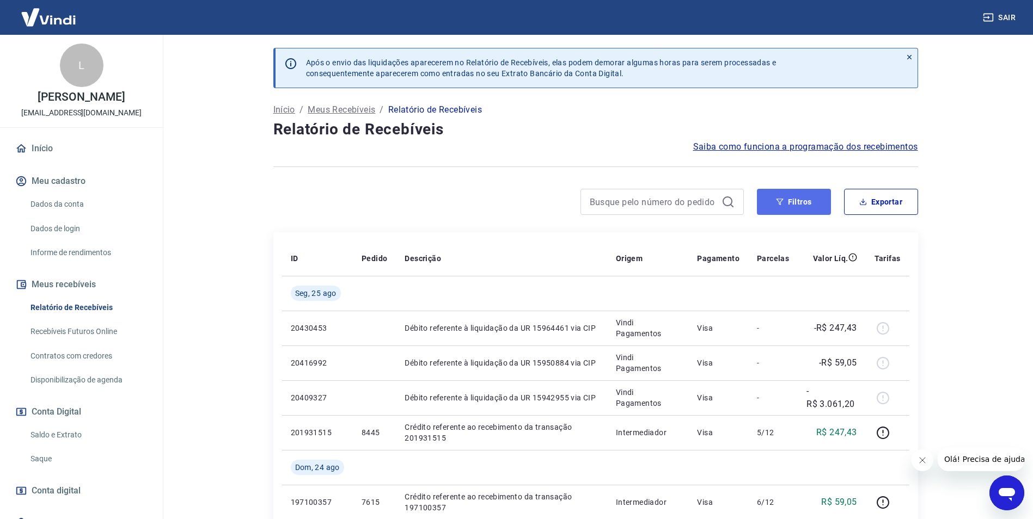
click at [800, 204] on button "Filtros" at bounding box center [794, 202] width 74 height 26
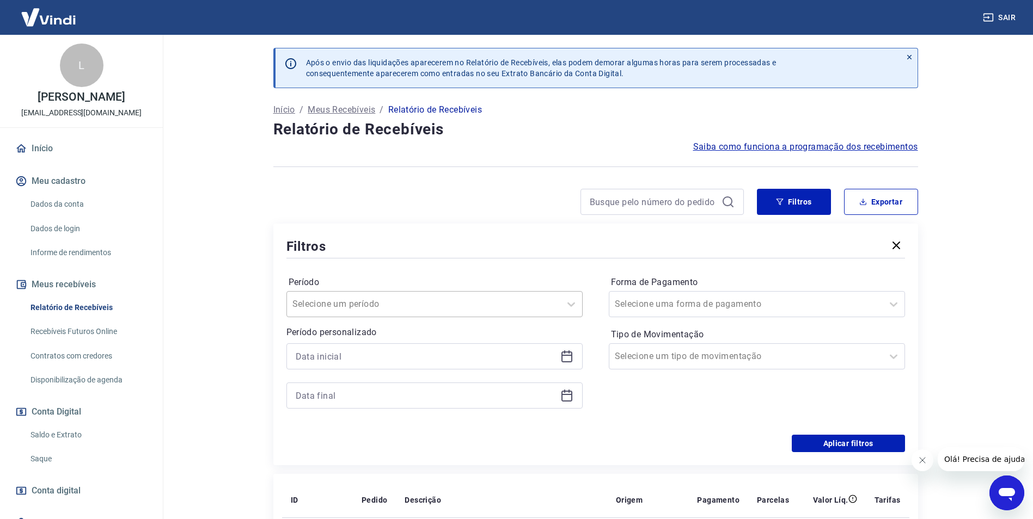
click at [500, 303] on div at bounding box center [423, 304] width 262 height 15
click at [480, 291] on div "Período option Limpar Filtro focused, 1 of 7. 7 results available. Use Up and D…" at bounding box center [434, 296] width 296 height 44
click at [481, 354] on input at bounding box center [426, 356] width 260 height 16
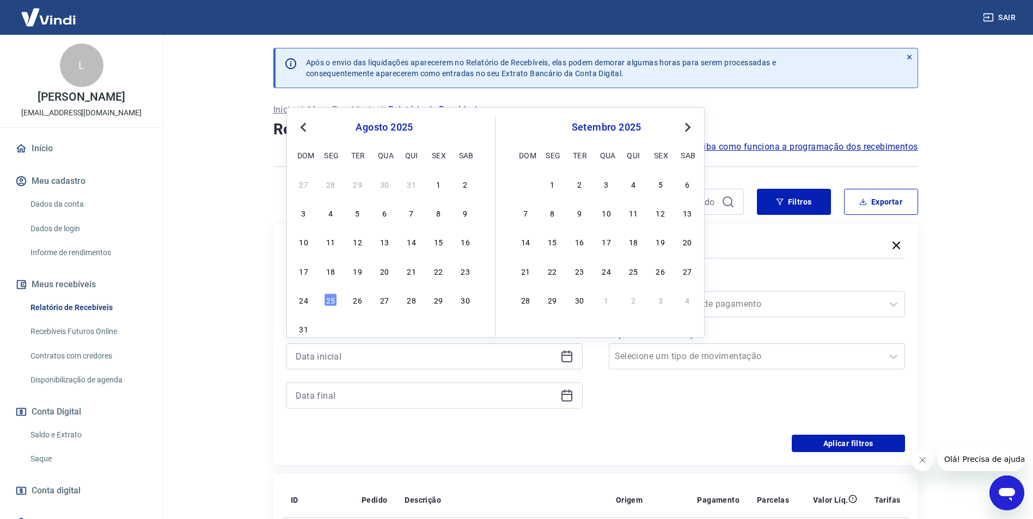
drag, startPoint x: 439, startPoint y: 274, endPoint x: 469, endPoint y: 372, distance: 102.3
click at [440, 276] on div "22" at bounding box center [438, 271] width 13 height 13
type input "22/08/2025"
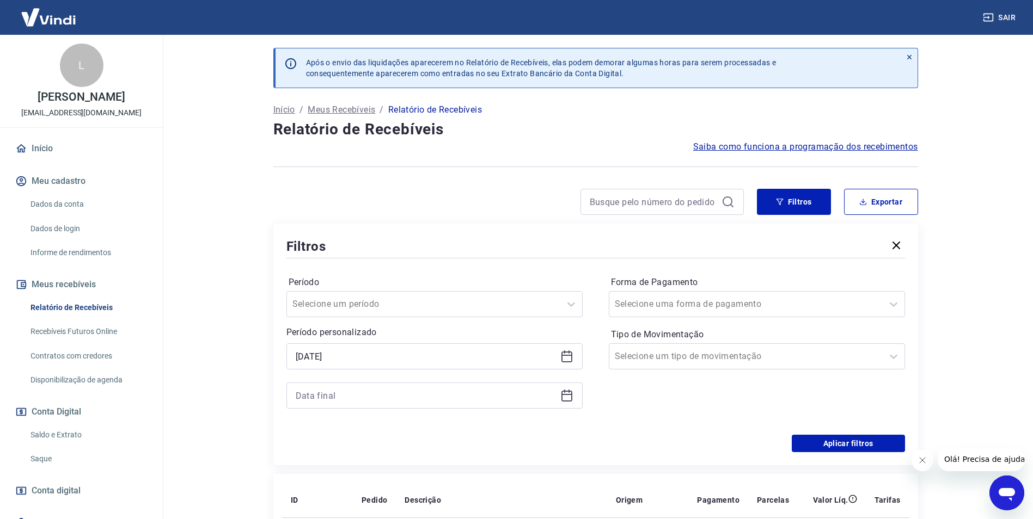
click at [571, 396] on icon at bounding box center [566, 396] width 11 height 11
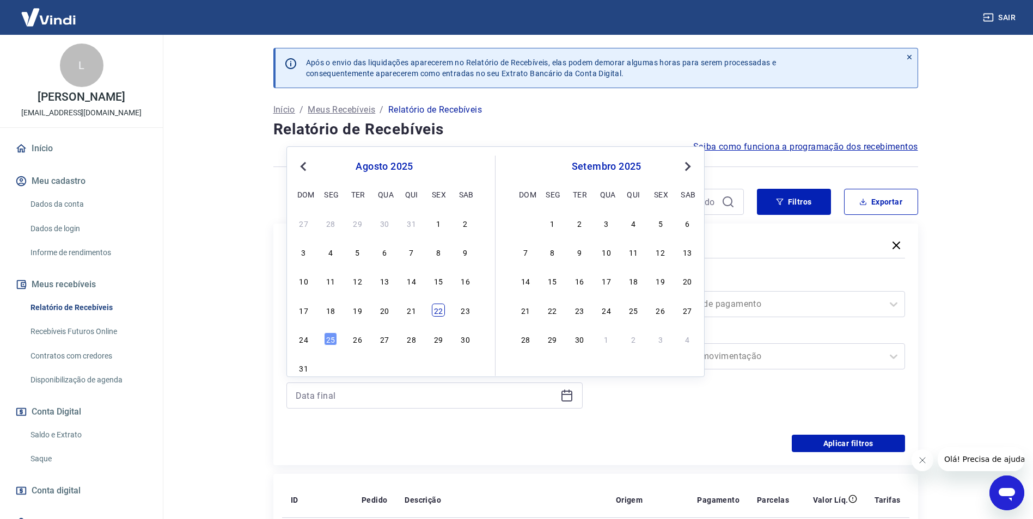
click at [433, 310] on div "22" at bounding box center [438, 310] width 13 height 13
type input "22/08/2025"
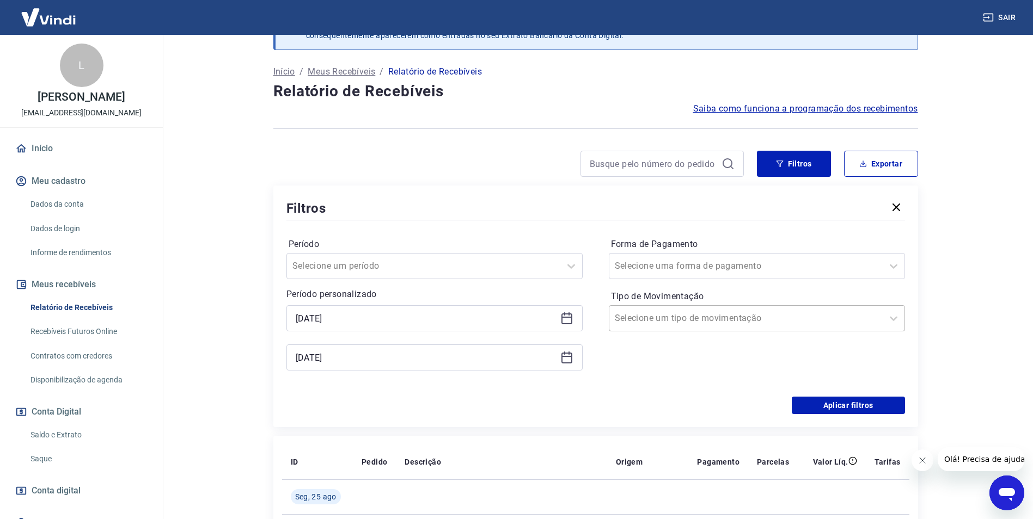
scroll to position [109, 0]
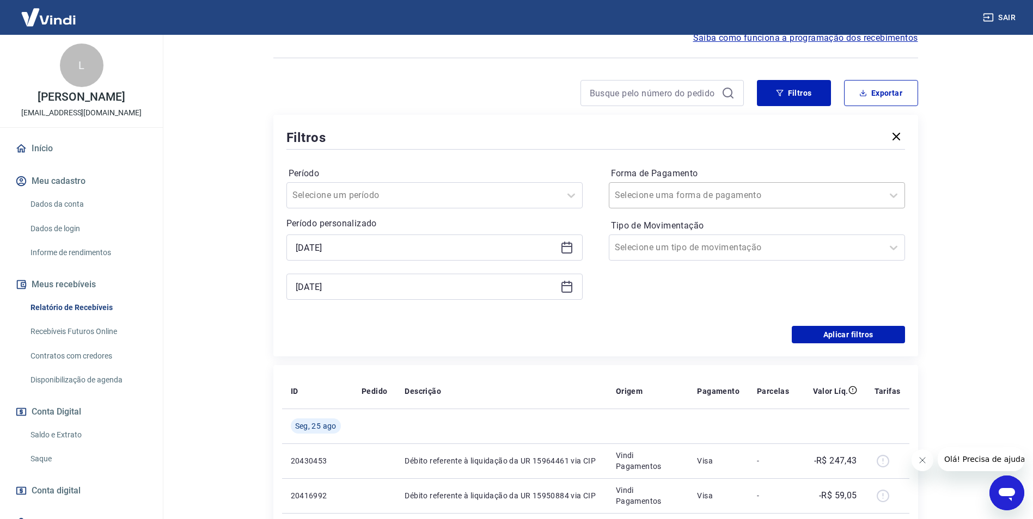
click at [797, 193] on div at bounding box center [746, 195] width 262 height 15
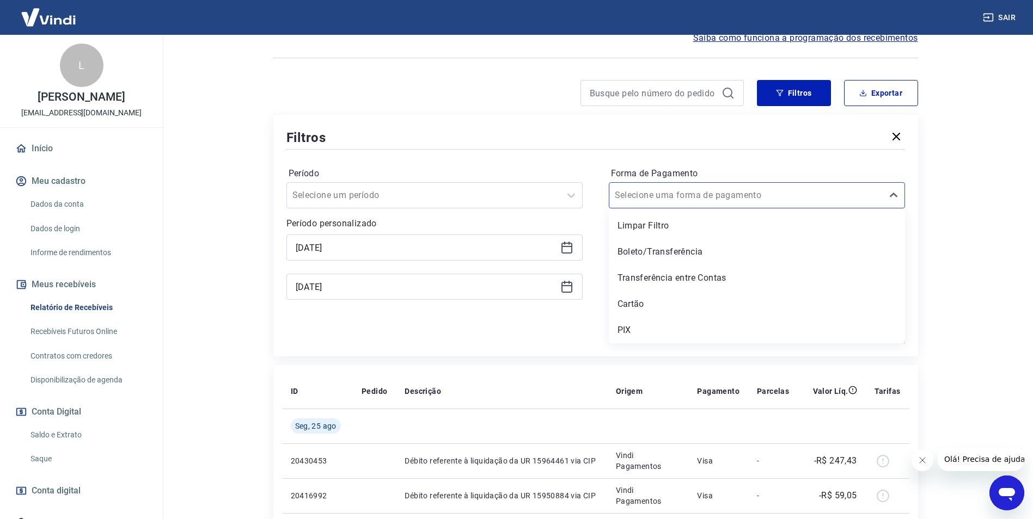
drag, startPoint x: 654, startPoint y: 310, endPoint x: 781, endPoint y: 295, distance: 127.8
click at [654, 310] on div "Cartão" at bounding box center [757, 304] width 296 height 22
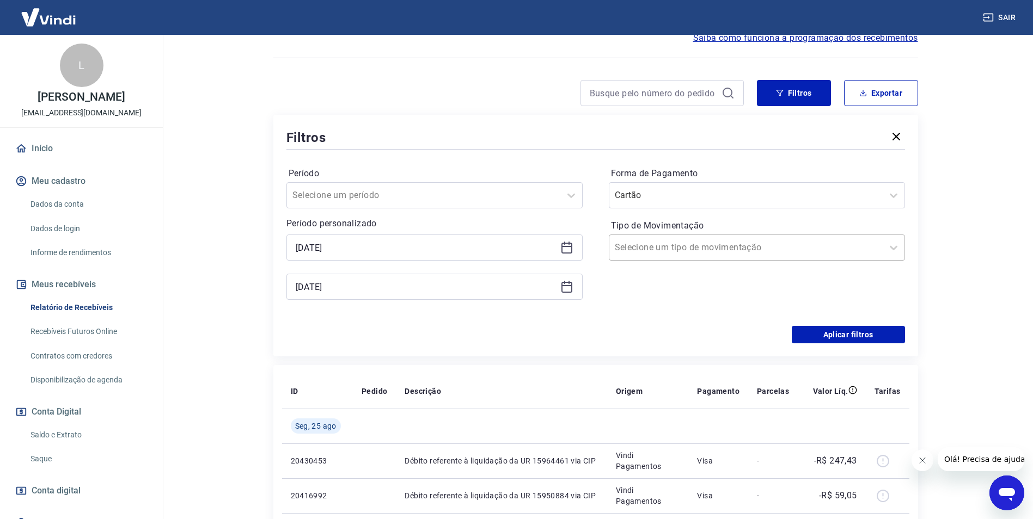
click at [745, 250] on div at bounding box center [746, 247] width 262 height 15
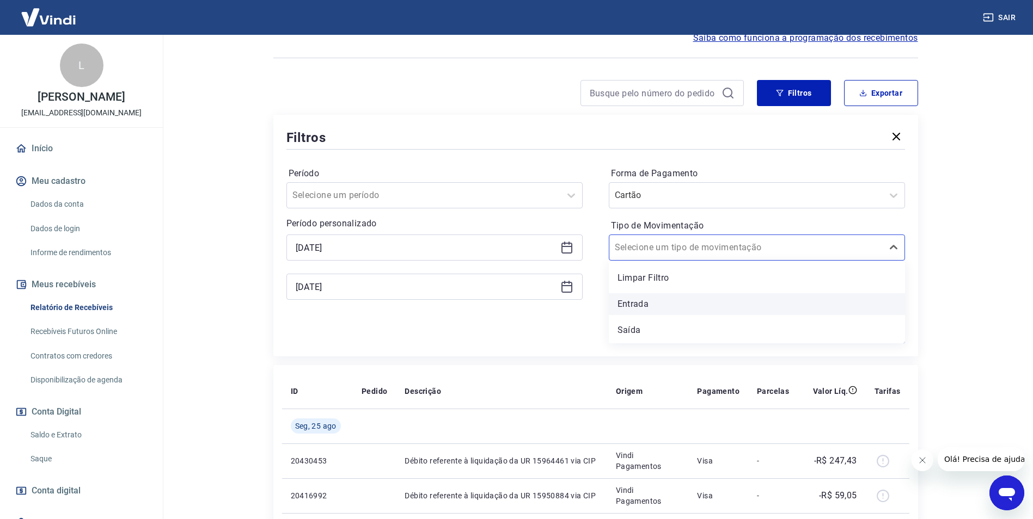
click at [672, 307] on div "Entrada" at bounding box center [757, 304] width 296 height 22
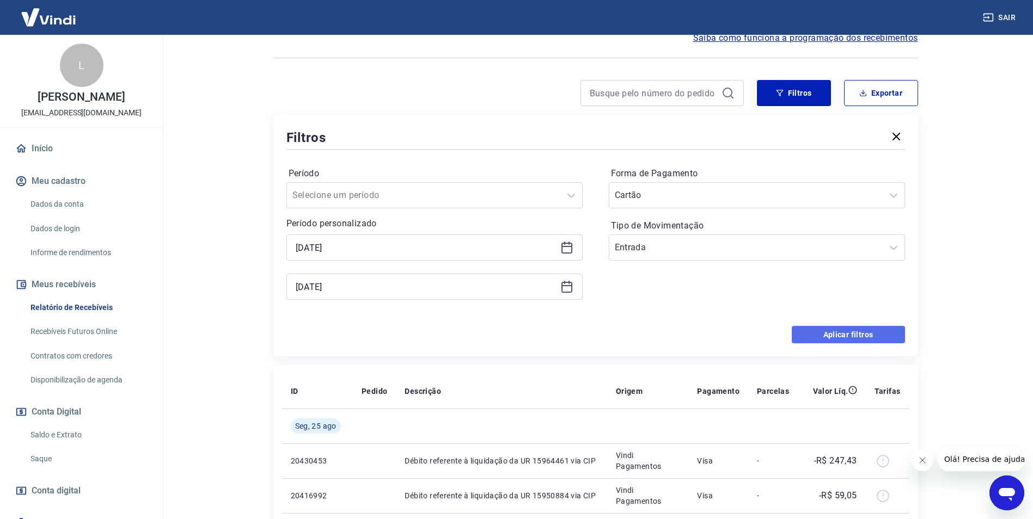
click at [829, 334] on button "Aplicar filtros" at bounding box center [848, 334] width 113 height 17
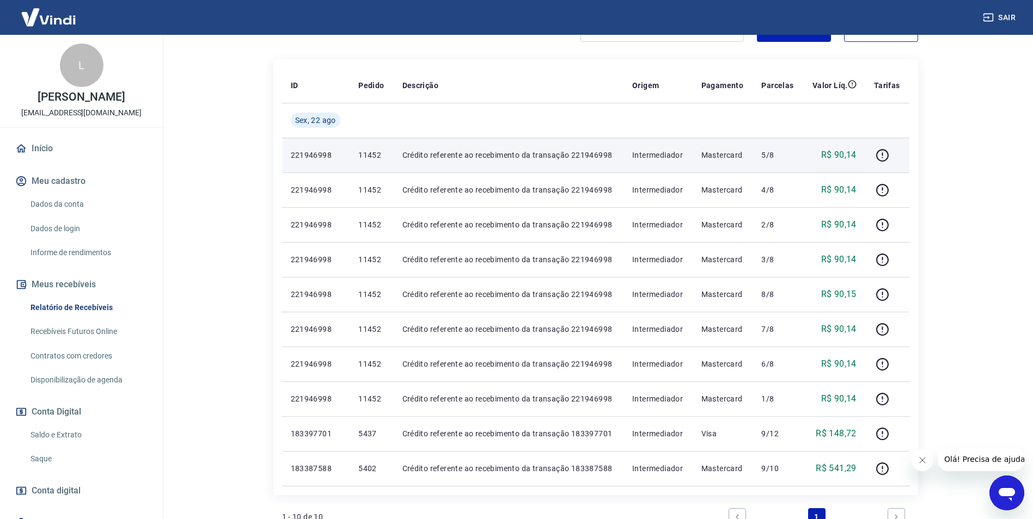
scroll to position [156, 0]
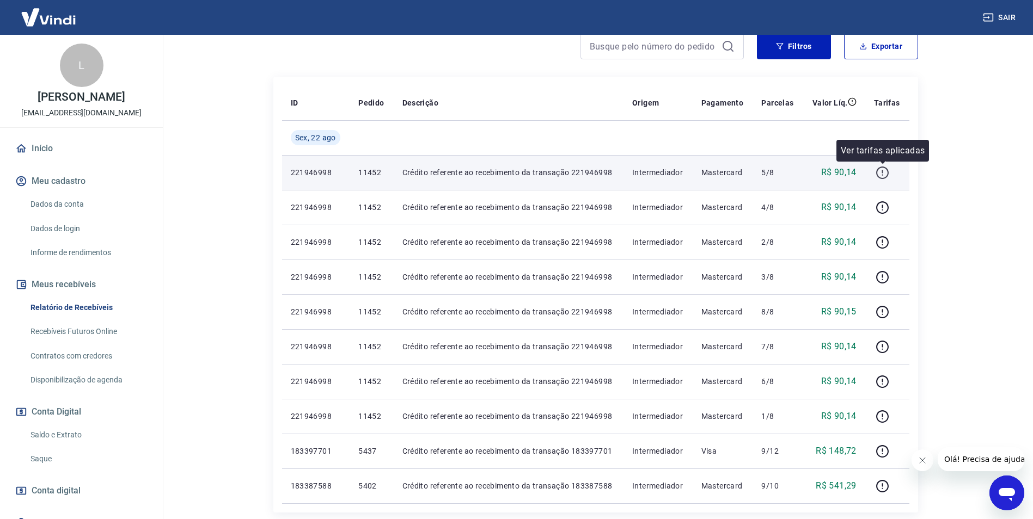
click at [883, 173] on icon "button" at bounding box center [882, 171] width 1 height 3
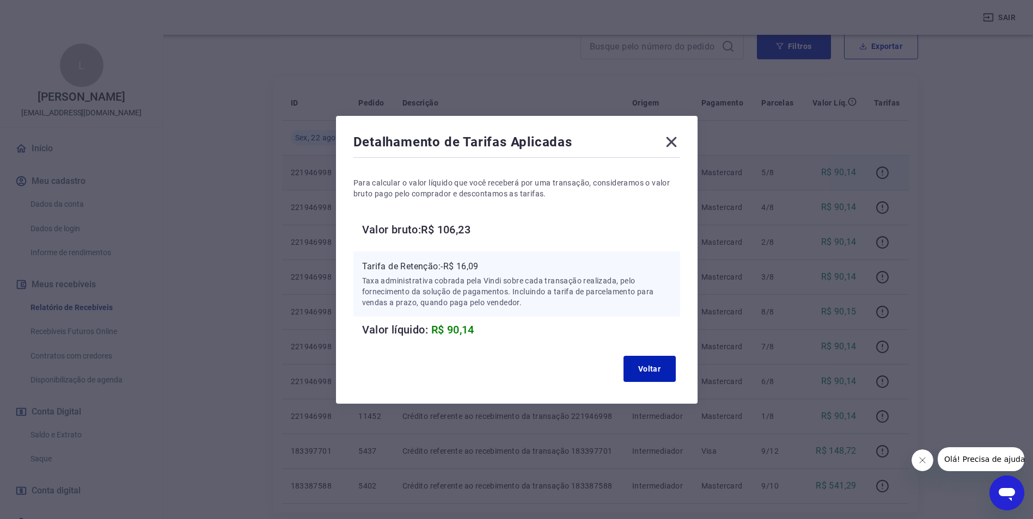
click at [677, 142] on icon at bounding box center [671, 141] width 17 height 17
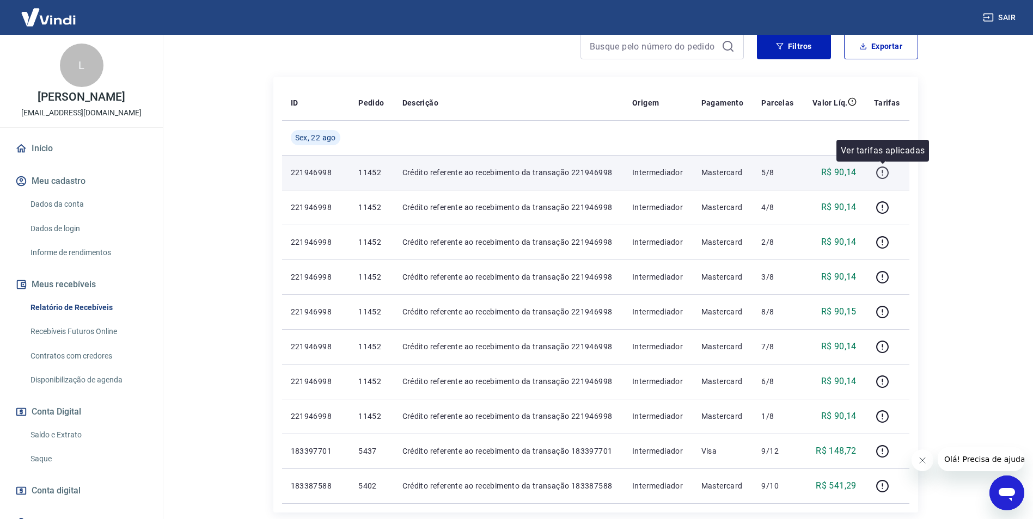
click at [888, 171] on icon "button" at bounding box center [883, 173] width 14 height 14
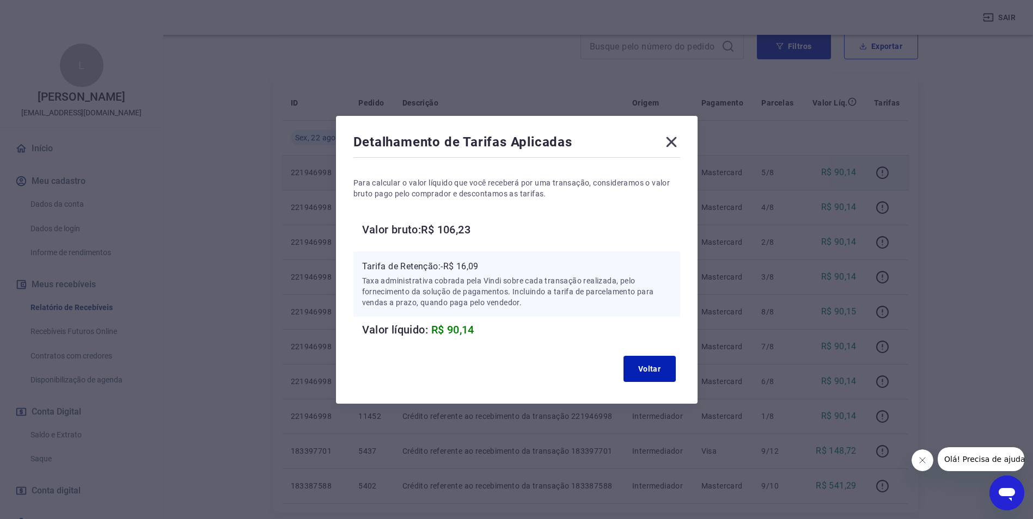
click at [676, 146] on icon at bounding box center [671, 142] width 10 height 10
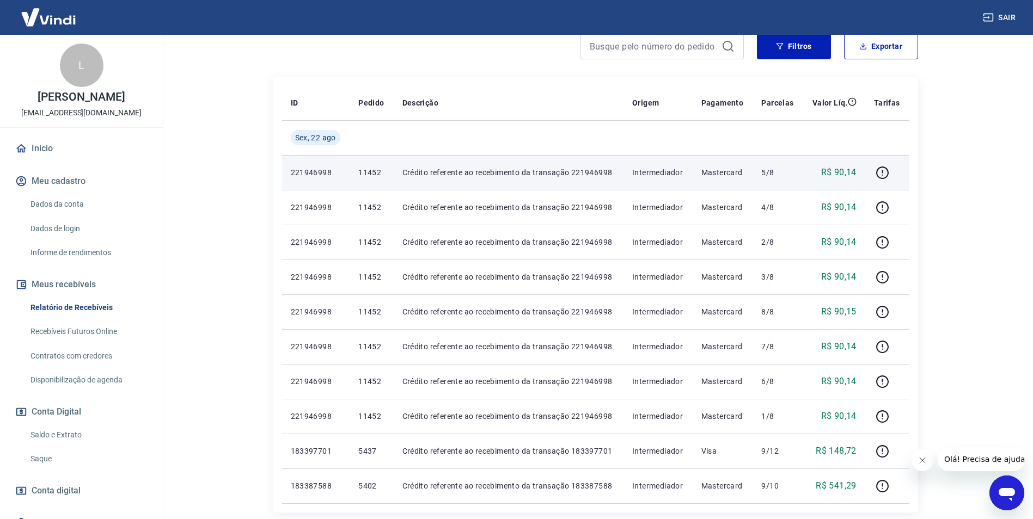
click at [46, 470] on link "Saque" at bounding box center [88, 459] width 124 height 22
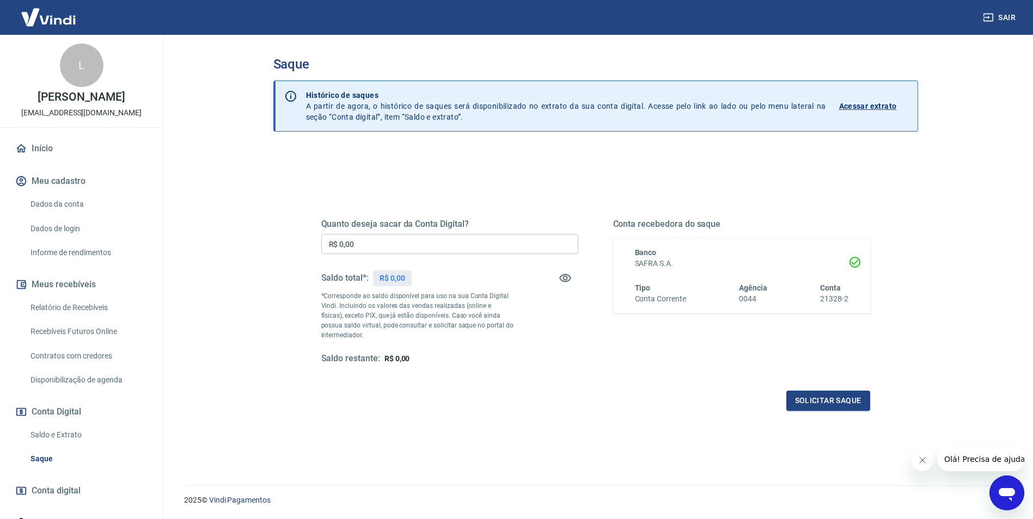
click at [384, 241] on input "R$ 0,00" at bounding box center [449, 244] width 257 height 20
click at [527, 200] on div "Quanto deseja sacar da Conta Digital? R$ 721,12 ​ Saldo total*: R$ 27.629,33 *C…" at bounding box center [595, 302] width 549 height 218
click at [834, 403] on button "Solicitar saque" at bounding box center [828, 401] width 84 height 20
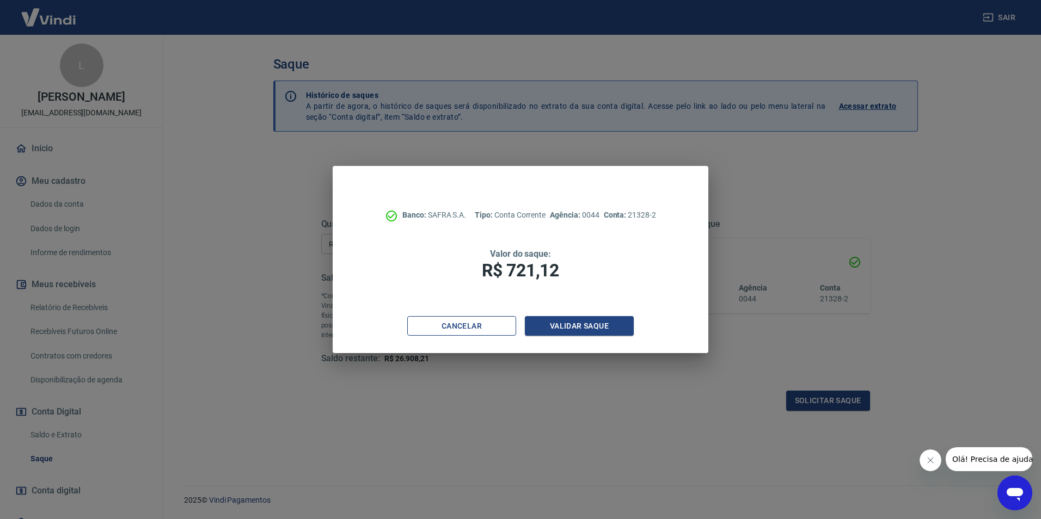
click at [490, 319] on button "Cancelar" at bounding box center [461, 326] width 109 height 20
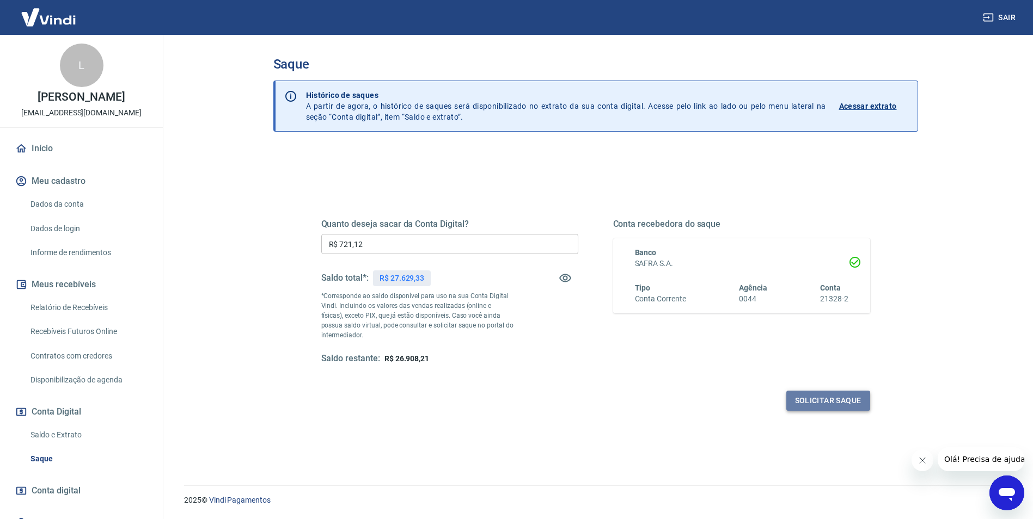
click at [835, 395] on button "Solicitar saque" at bounding box center [828, 401] width 84 height 20
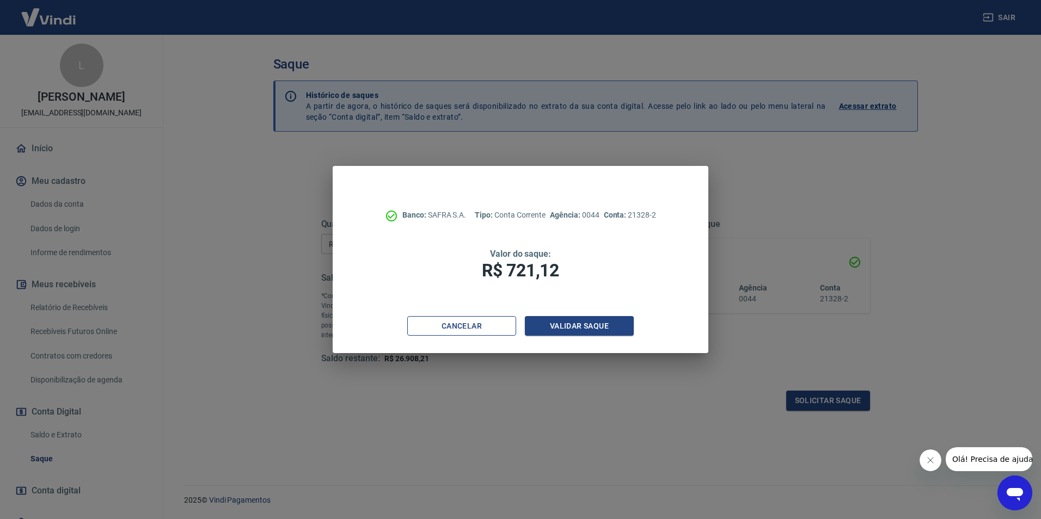
click at [443, 333] on button "Cancelar" at bounding box center [461, 326] width 109 height 20
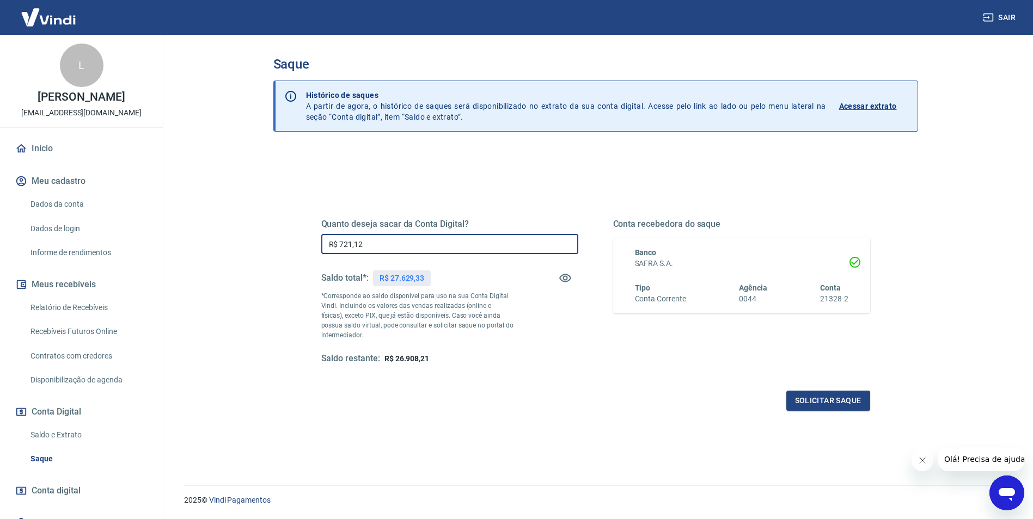
drag, startPoint x: 393, startPoint y: 243, endPoint x: 309, endPoint y: 245, distance: 83.3
click at [309, 245] on div "Quanto deseja sacar da Conta Digital? R$ 721,12 ​ Saldo total*: R$ 27.629,33 *C…" at bounding box center [595, 297] width 575 height 253
type input "R$ 0,00"
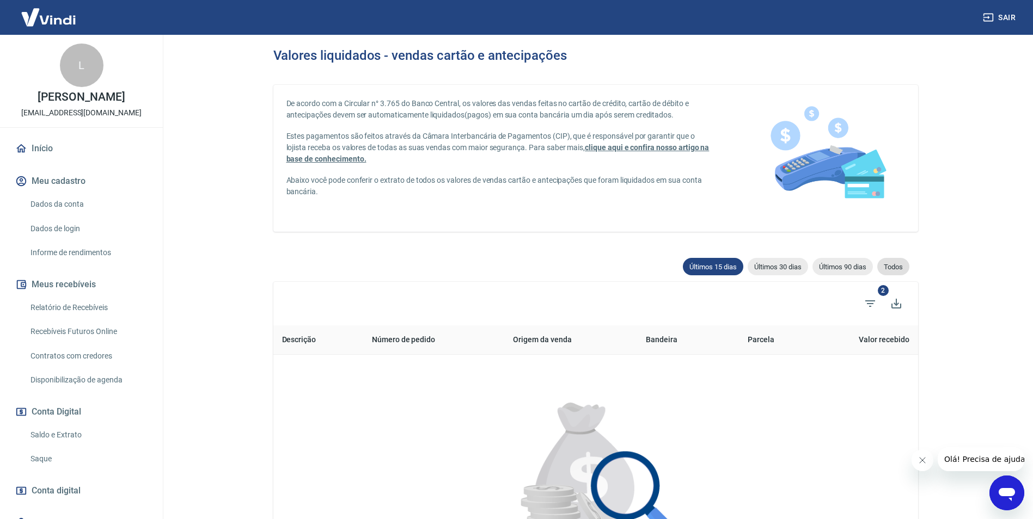
click at [894, 264] on span "Todos" at bounding box center [893, 267] width 32 height 8
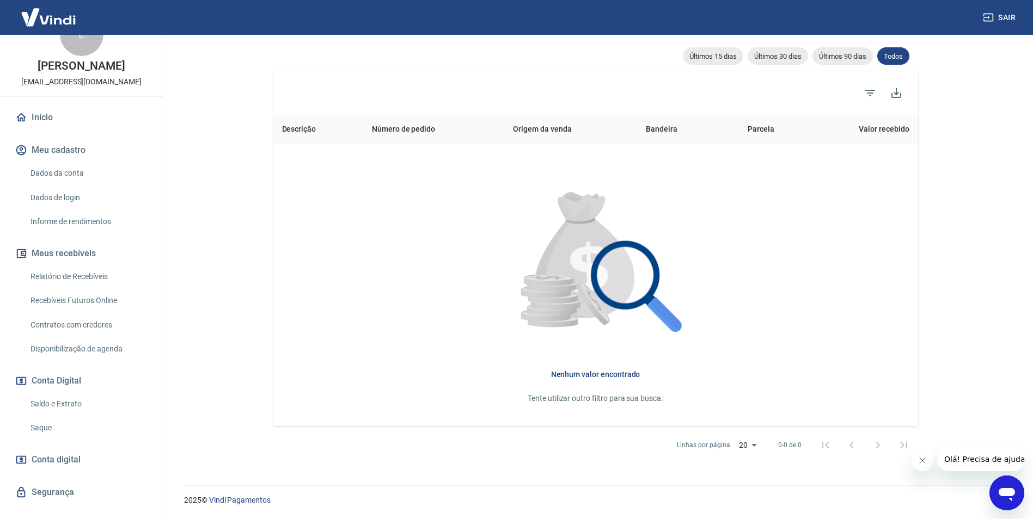
scroll to position [60, 0]
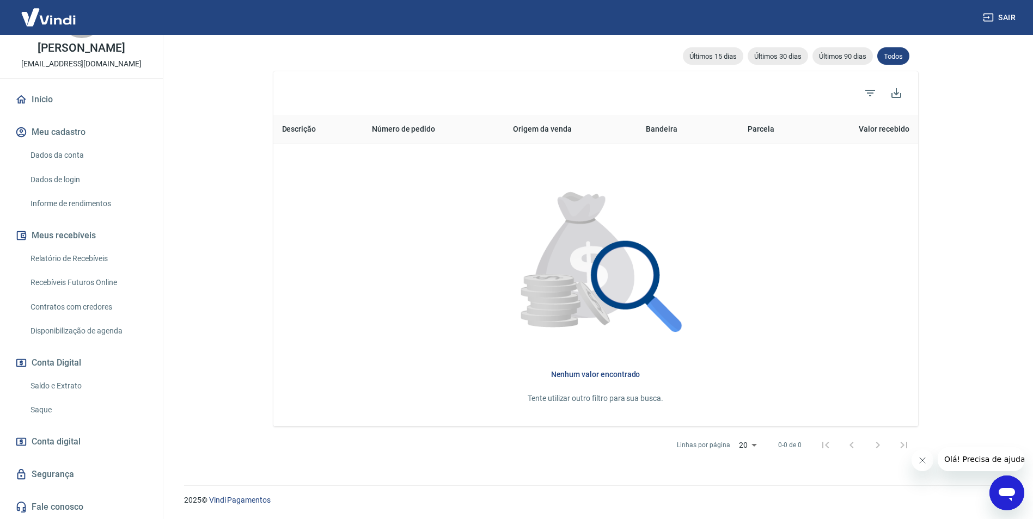
click at [66, 448] on span "Conta digital" at bounding box center [56, 442] width 49 height 15
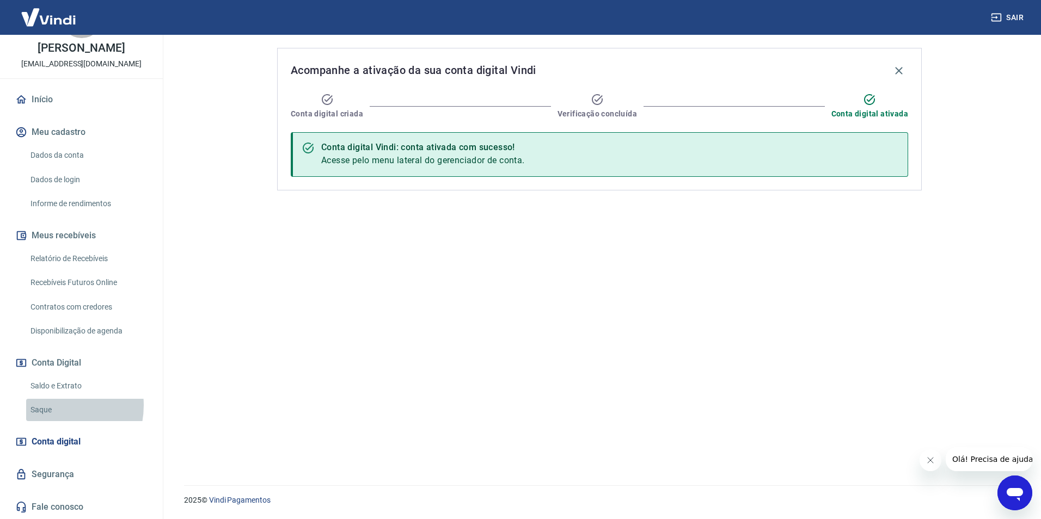
click at [51, 406] on link "Saque" at bounding box center [88, 410] width 124 height 22
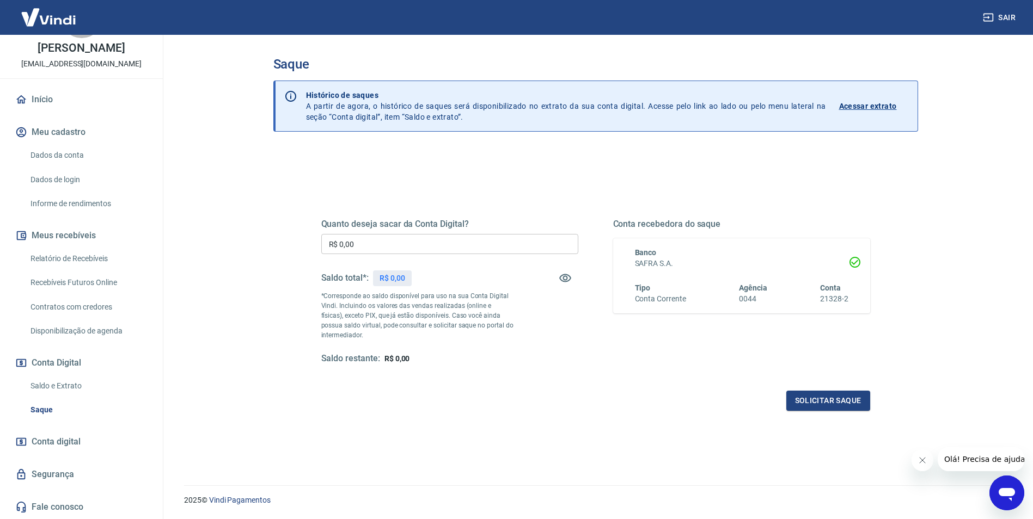
click at [467, 248] on input "R$ 0,00" at bounding box center [449, 244] width 257 height 20
click at [520, 183] on div "Quanto deseja sacar da Conta Digital? R$ 0,00 ​ Saldo total*: R$ 27.629,33 *Cor…" at bounding box center [595, 297] width 575 height 253
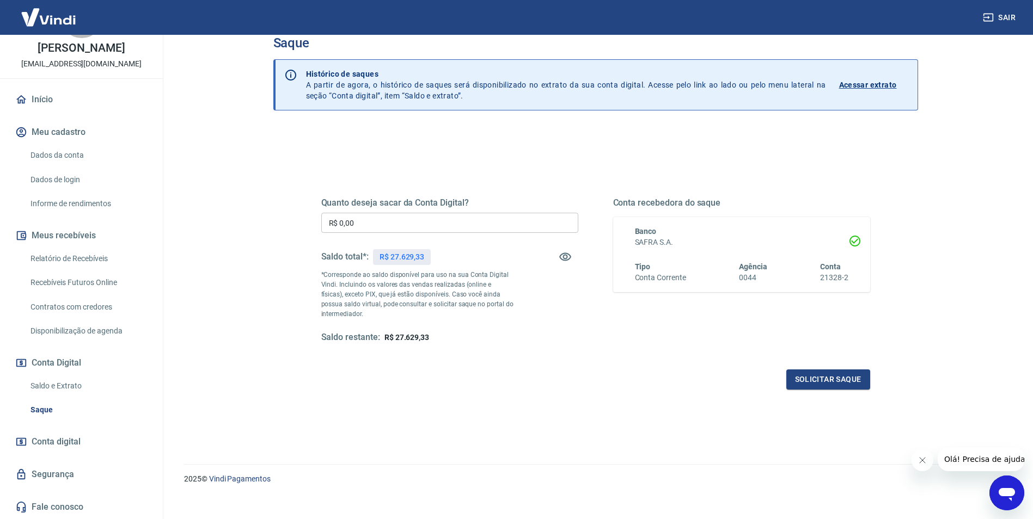
scroll to position [33, 0]
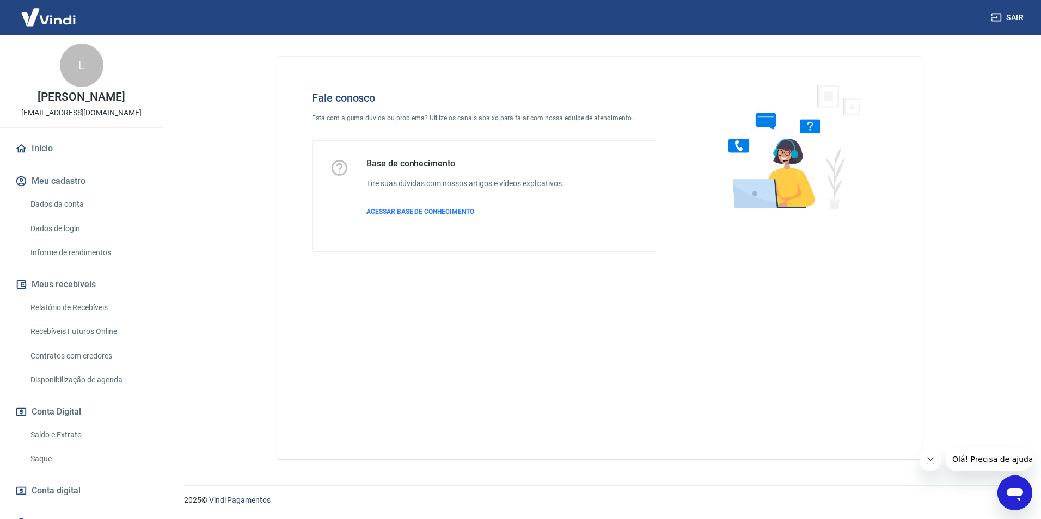
click at [88, 316] on link "Relatório de Recebíveis" at bounding box center [88, 308] width 124 height 22
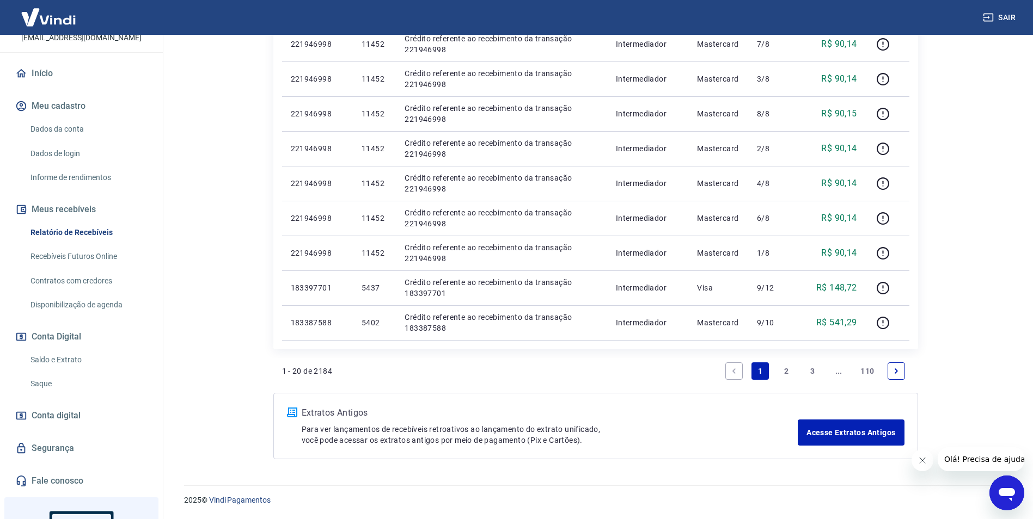
scroll to position [192, 0]
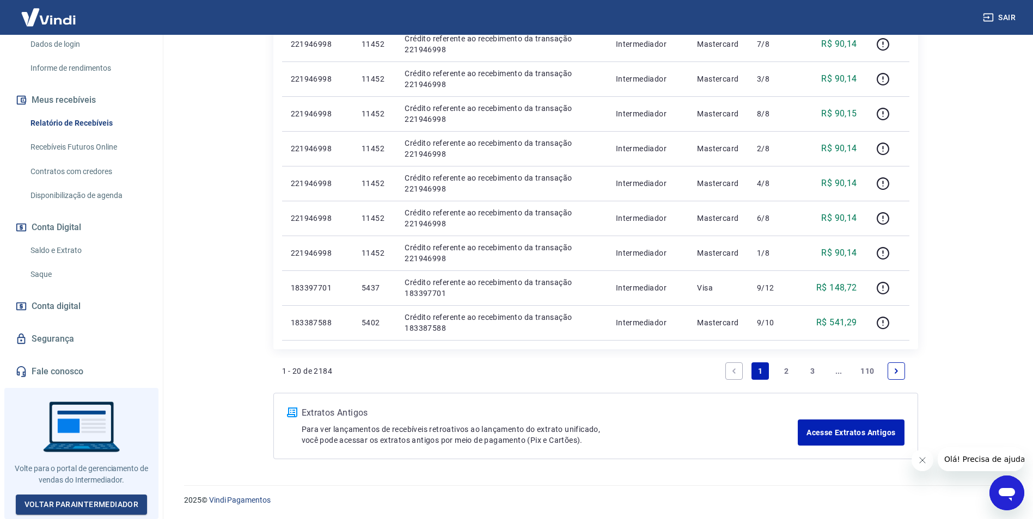
click at [76, 258] on link "Saldo e Extrato" at bounding box center [88, 251] width 124 height 22
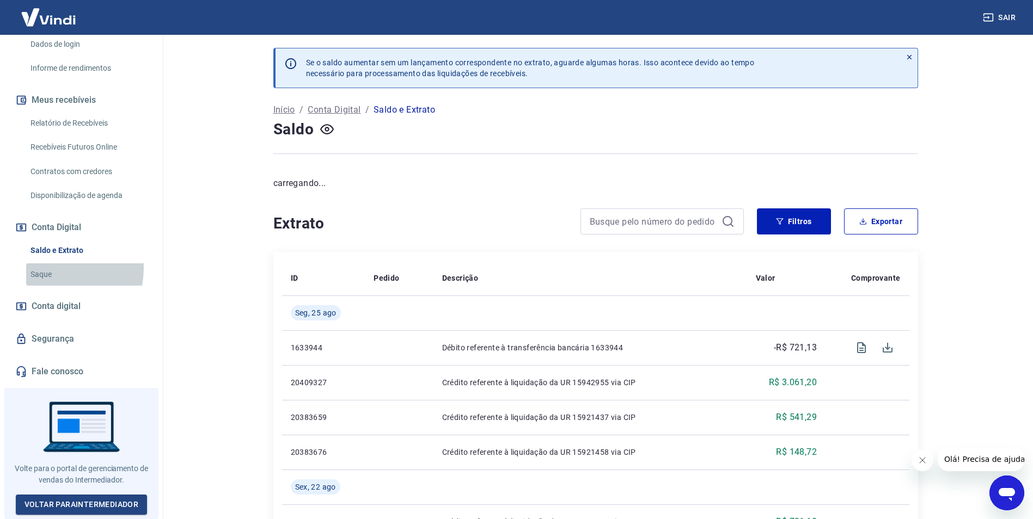
click at [56, 272] on link "Saque" at bounding box center [88, 275] width 124 height 22
